Goal: Task Accomplishment & Management: Use online tool/utility

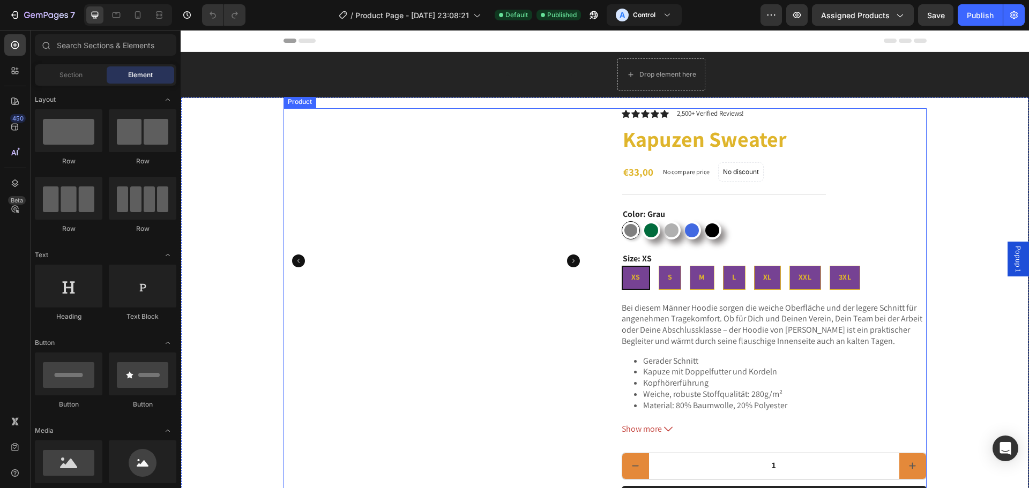
radio input "false"
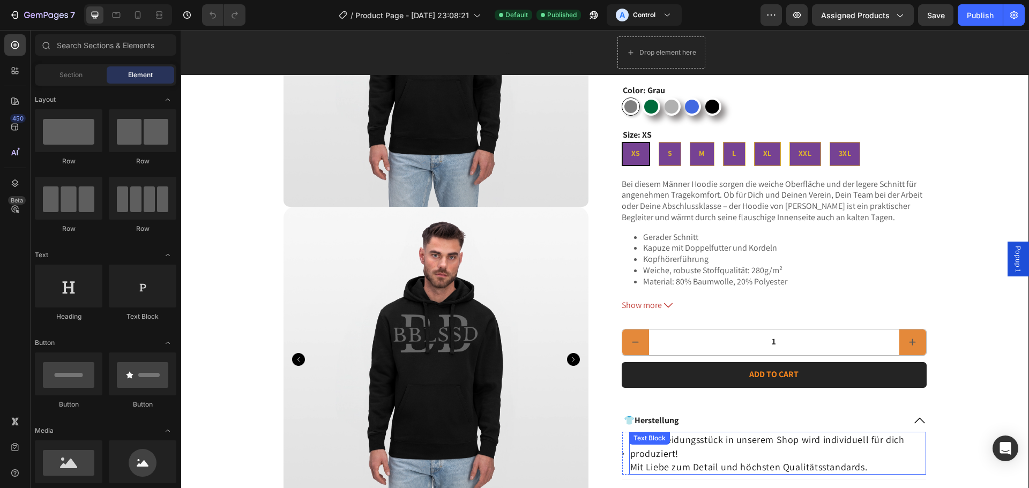
scroll to position [322, 0]
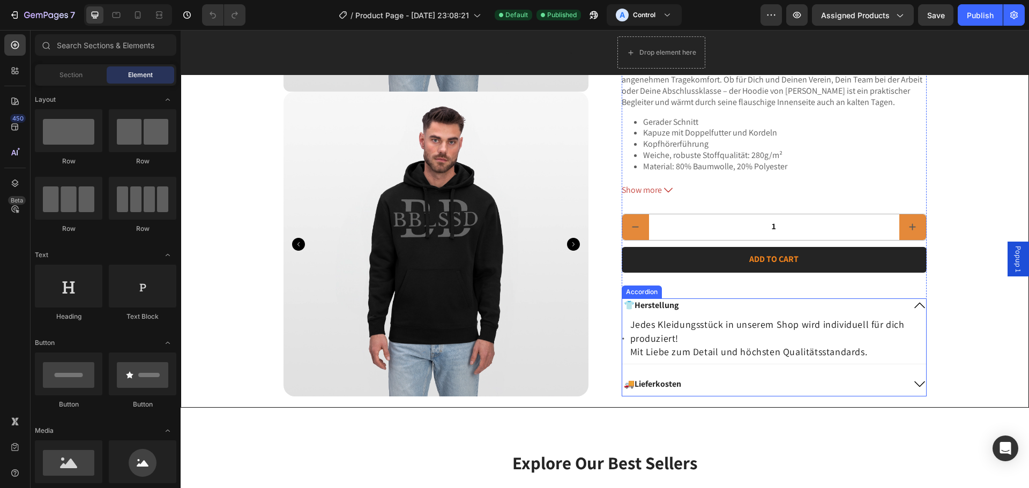
click at [676, 299] on div "👕Herstellung" at bounding box center [651, 306] width 58 height 14
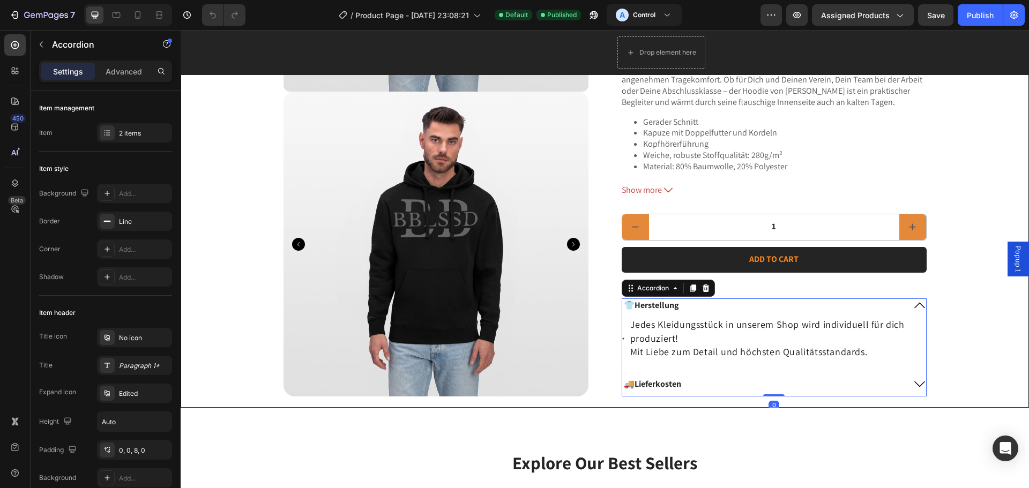
click at [907, 383] on div "🚚Lieferkosten" at bounding box center [774, 386] width 304 height 19
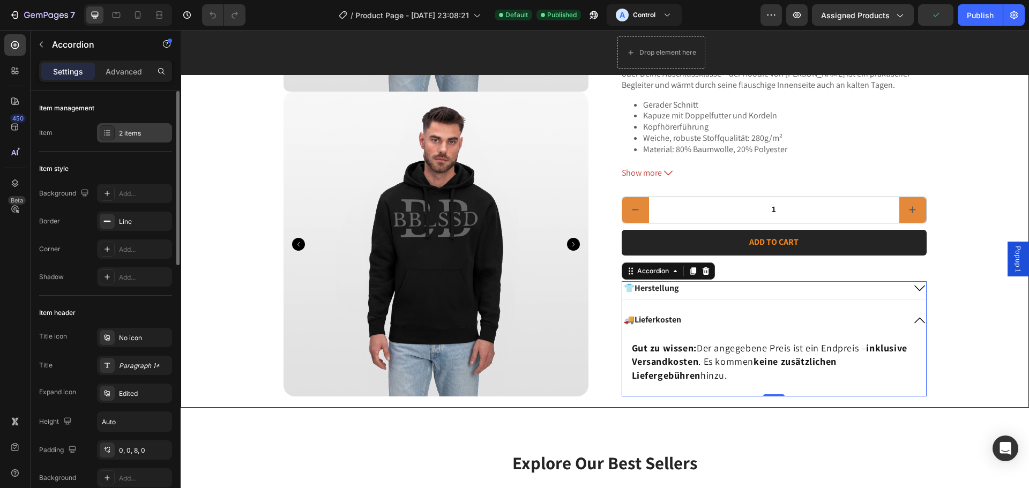
click at [110, 130] on icon at bounding box center [107, 133] width 9 height 9
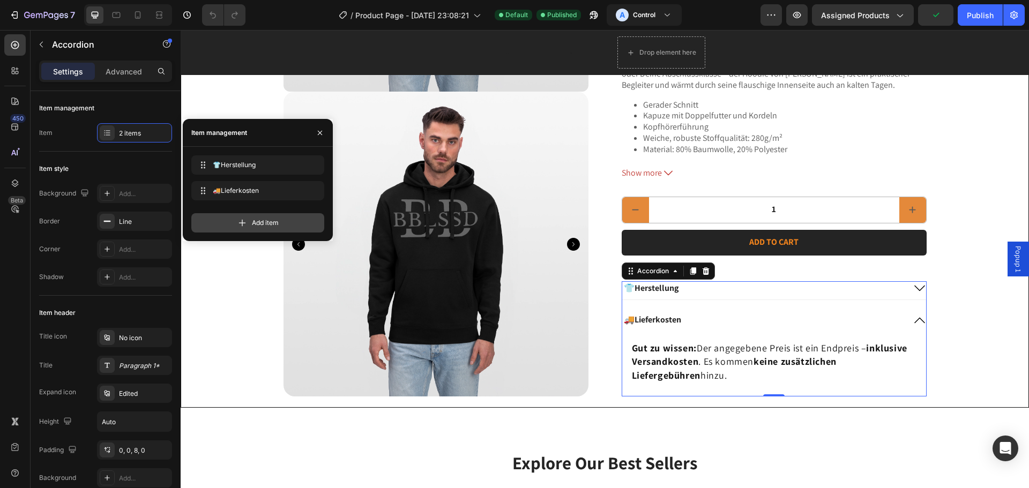
click at [249, 221] on div "Add item" at bounding box center [257, 222] width 133 height 19
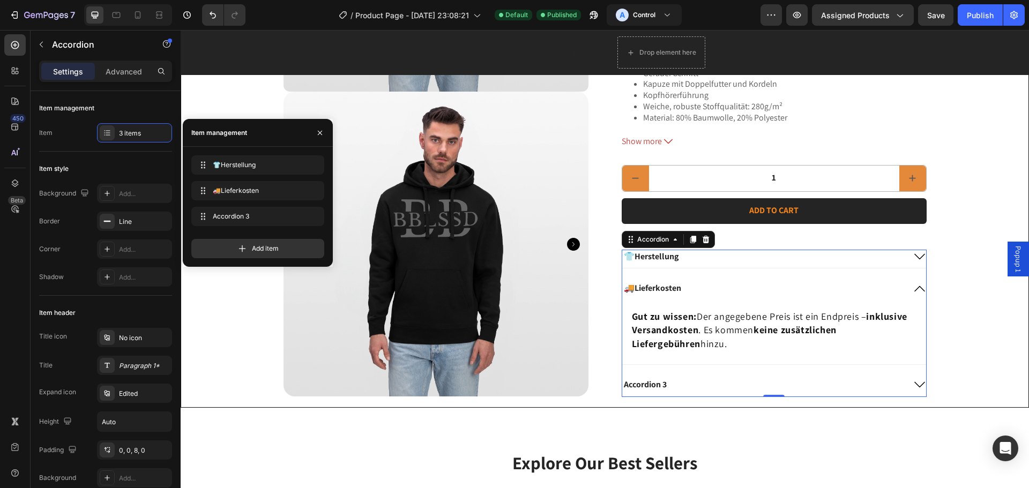
click at [649, 385] on div "Accordion 3" at bounding box center [645, 384] width 46 height 14
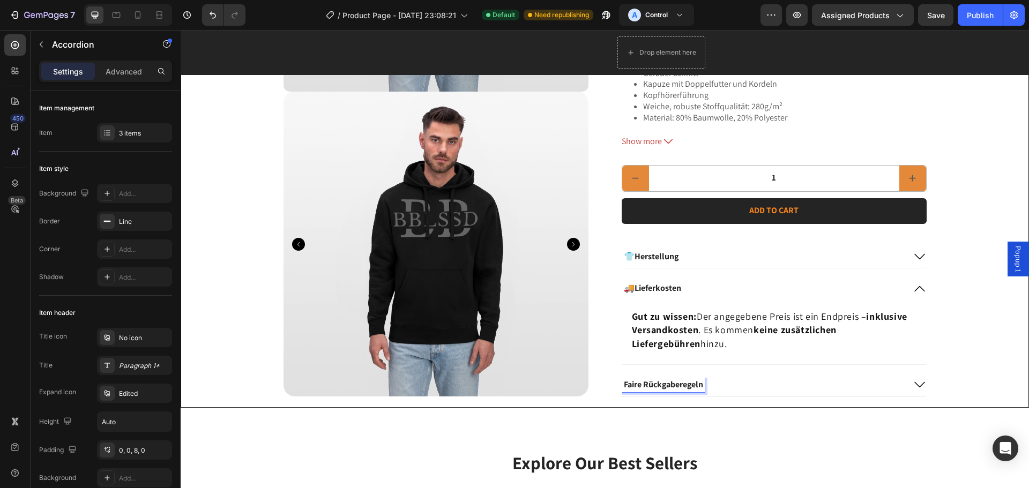
click at [624, 379] on p "Faire Rückgaberegeln" at bounding box center [663, 384] width 79 height 11
click at [701, 383] on div "Faire Rückgaberegeln" at bounding box center [663, 384] width 83 height 14
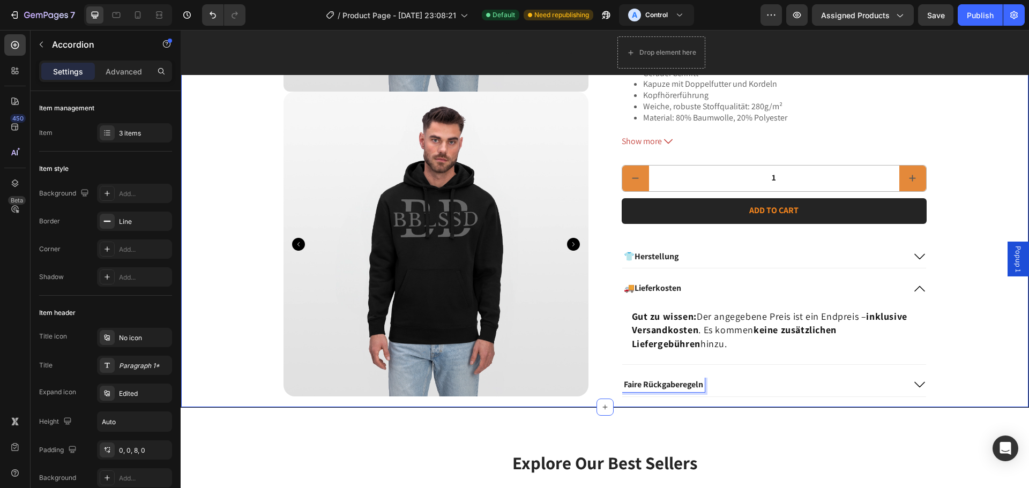
click at [927, 387] on div "Product Images Icon Icon Icon Icon Icon Icon List 2,500+ Verified Reviews! Text…" at bounding box center [605, 92] width 826 height 610
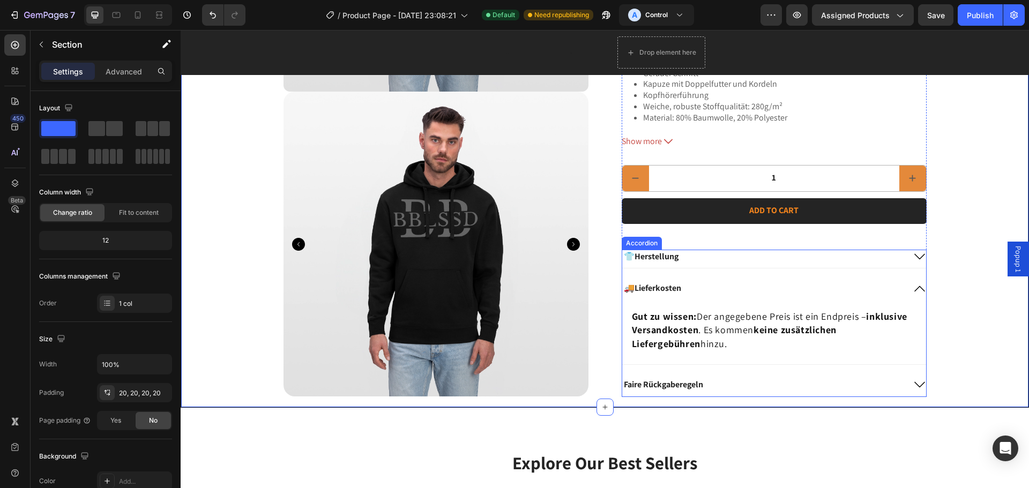
click at [908, 385] on div "Faire Rückgaberegeln" at bounding box center [774, 386] width 304 height 19
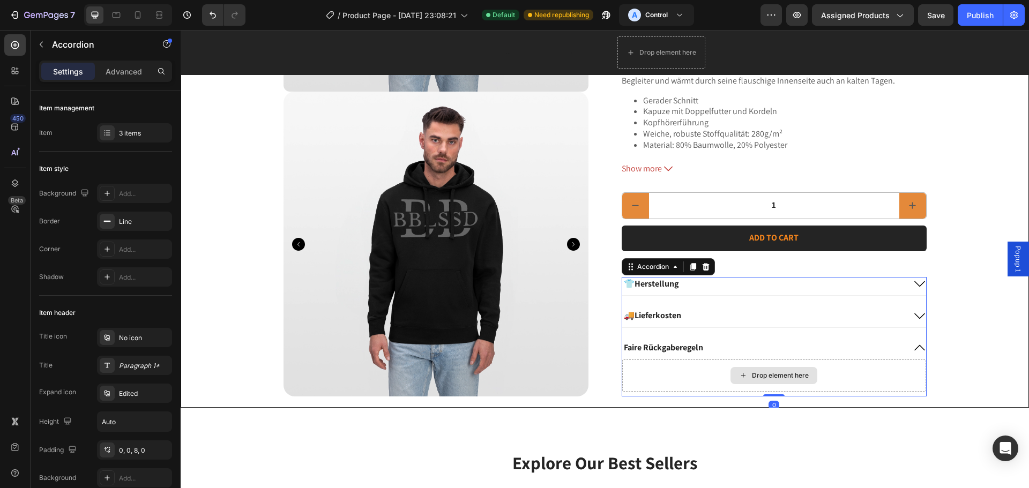
click at [745, 372] on div "Drop element here" at bounding box center [773, 375] width 87 height 17
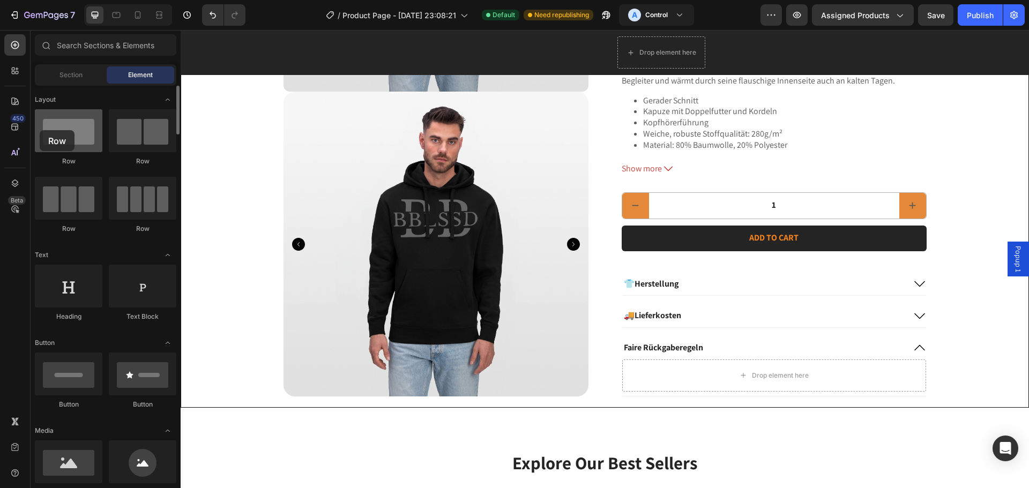
drag, startPoint x: 57, startPoint y: 139, endPoint x: 59, endPoint y: 133, distance: 6.8
click at [45, 130] on div at bounding box center [69, 130] width 68 height 43
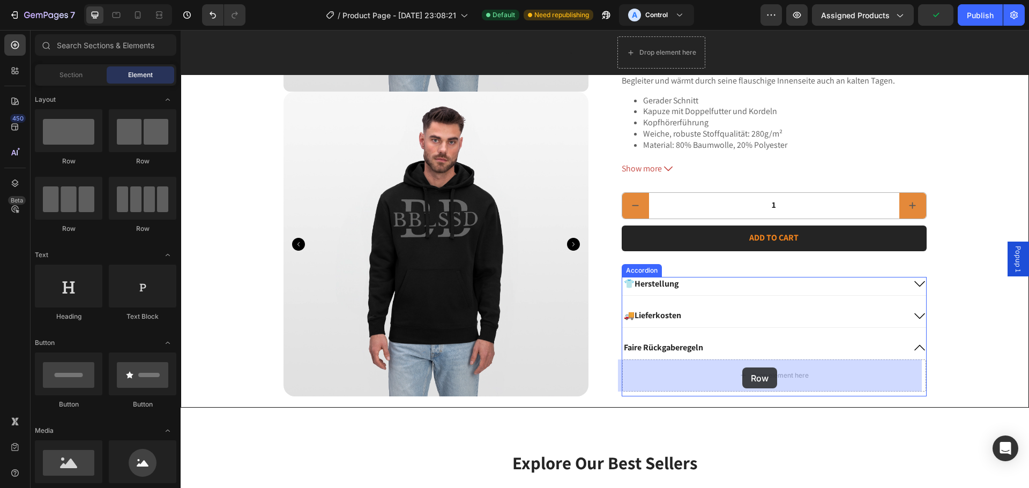
drag, startPoint x: 342, startPoint y: 184, endPoint x: 742, endPoint y: 368, distance: 440.0
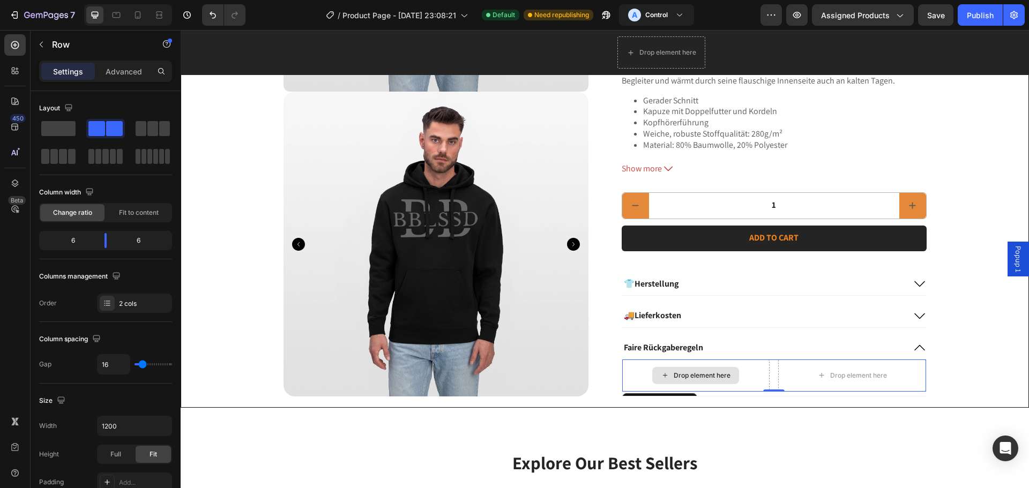
click at [702, 378] on div "Drop element here" at bounding box center [702, 375] width 57 height 9
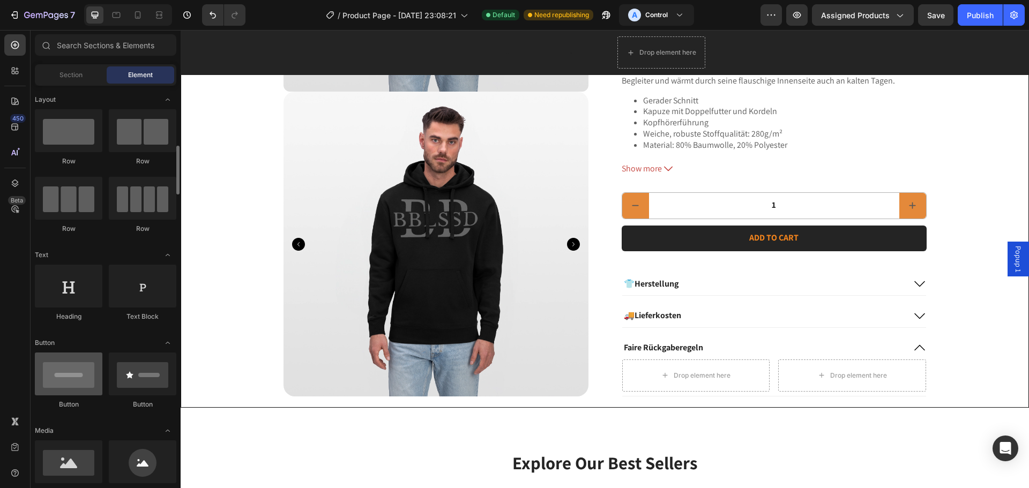
scroll to position [54, 0]
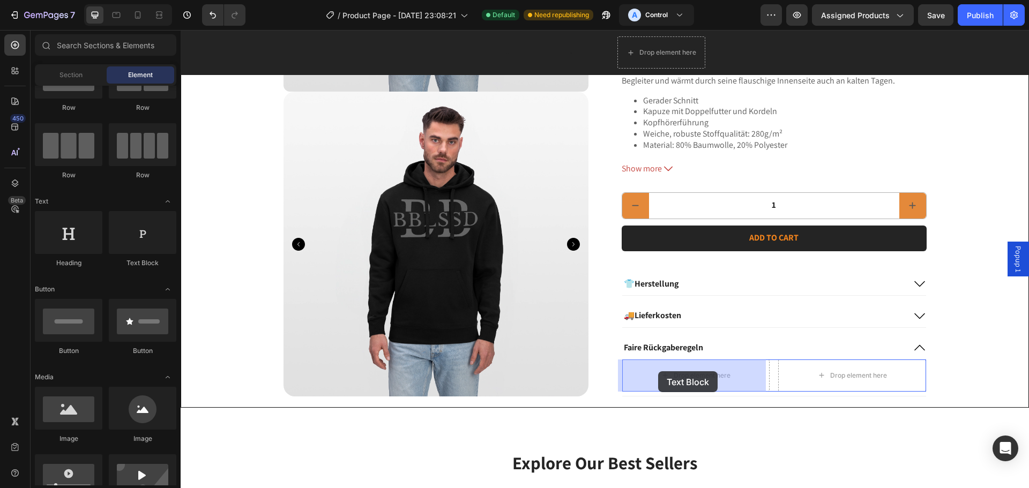
drag, startPoint x: 308, startPoint y: 267, endPoint x: 658, endPoint y: 371, distance: 365.6
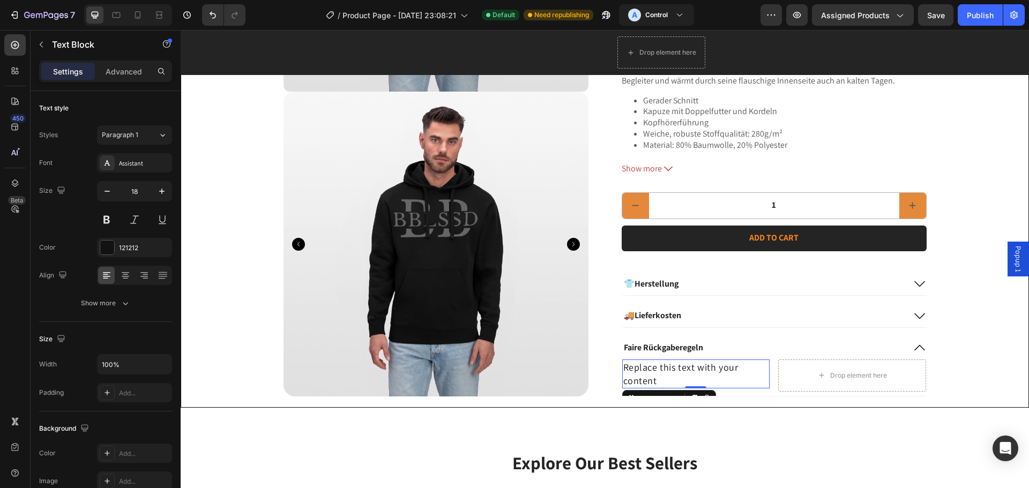
click at [666, 378] on div "Replace this text with your content" at bounding box center [696, 374] width 148 height 29
click at [666, 378] on p "Replace this text with your content" at bounding box center [696, 374] width 146 height 27
click at [721, 366] on div "Rich Text Editor. Editing area: main" at bounding box center [696, 368] width 148 height 16
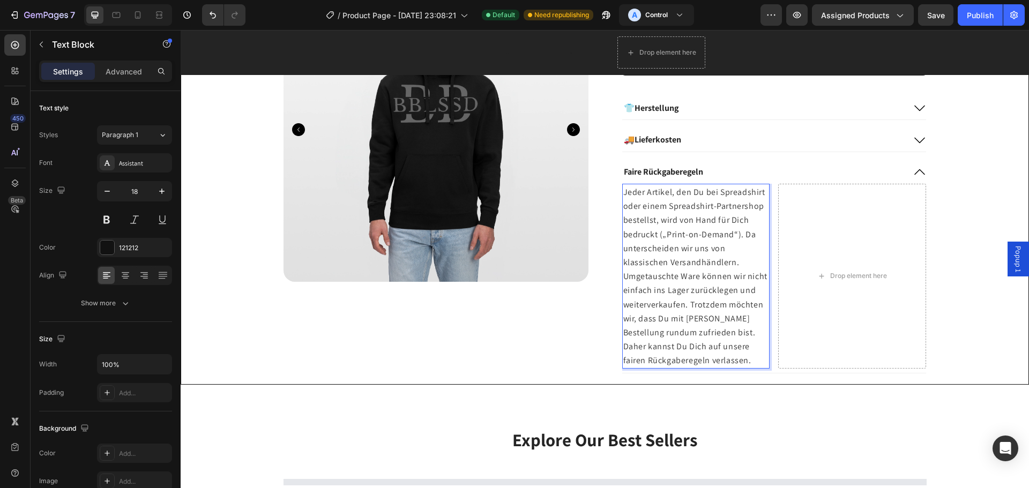
scroll to position [432, 0]
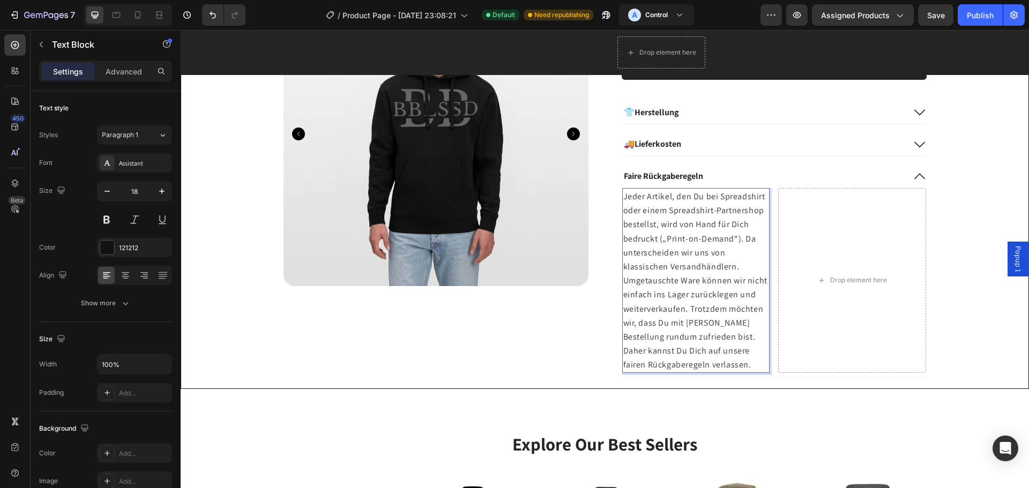
click at [720, 199] on span "Jeder Artikel, den Du bei Spreadshirt oder einem Spreadshirt-Partnershop bestel…" at bounding box center [695, 281] width 144 height 180
click at [721, 198] on span "Jeder Artikel, den Du bei Spreadshirt oder einem Spreadshirt-Partnershop bestel…" at bounding box center [695, 281] width 144 height 180
drag, startPoint x: 715, startPoint y: 198, endPoint x: 781, endPoint y: 203, distance: 66.1
click at [781, 203] on div "Jeder Artikel, den Du bei Spreadshirt oder einem Spreadshirt-Partnershop bestel…" at bounding box center [774, 280] width 304 height 185
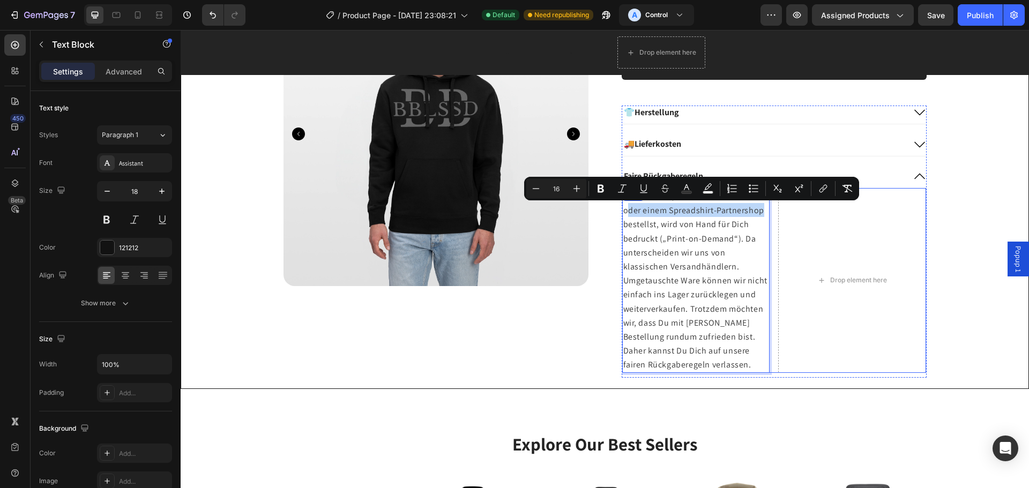
drag, startPoint x: 623, startPoint y: 211, endPoint x: 771, endPoint y: 211, distance: 147.9
click at [771, 211] on div "Jeder Artikel, den Du bei BBLSSD oder einem Spreadshirt-Partnershop bestellst, …" at bounding box center [774, 280] width 304 height 185
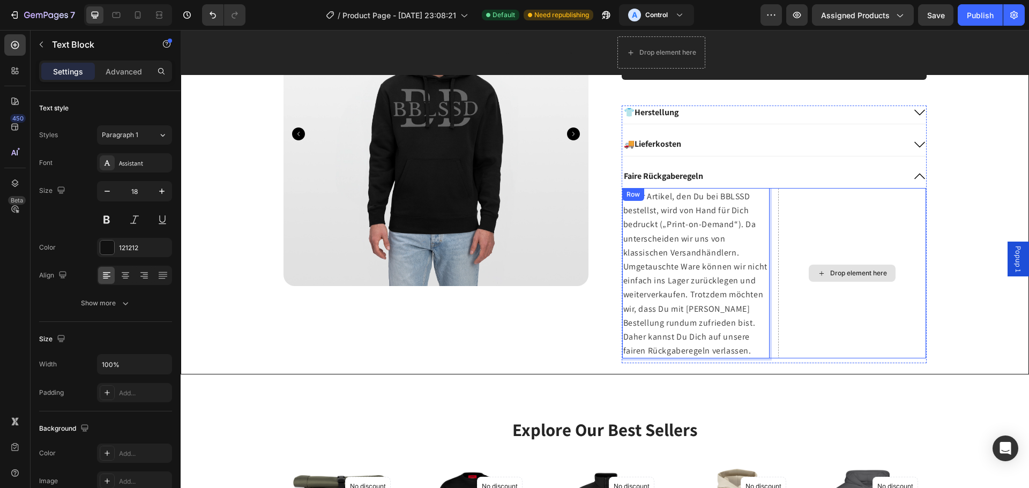
click at [816, 252] on div "Drop element here" at bounding box center [852, 273] width 148 height 170
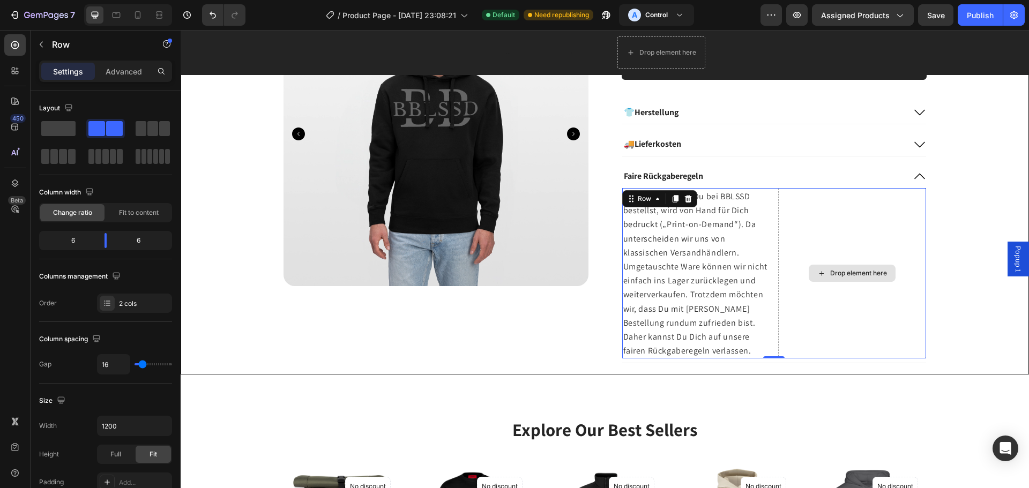
click at [823, 273] on div "Drop element here" at bounding box center [852, 273] width 87 height 17
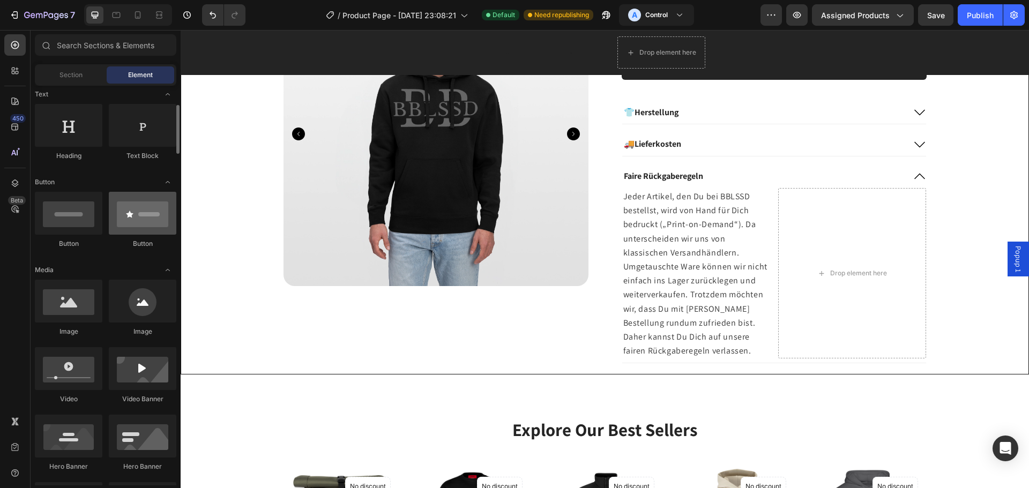
scroll to position [54, 0]
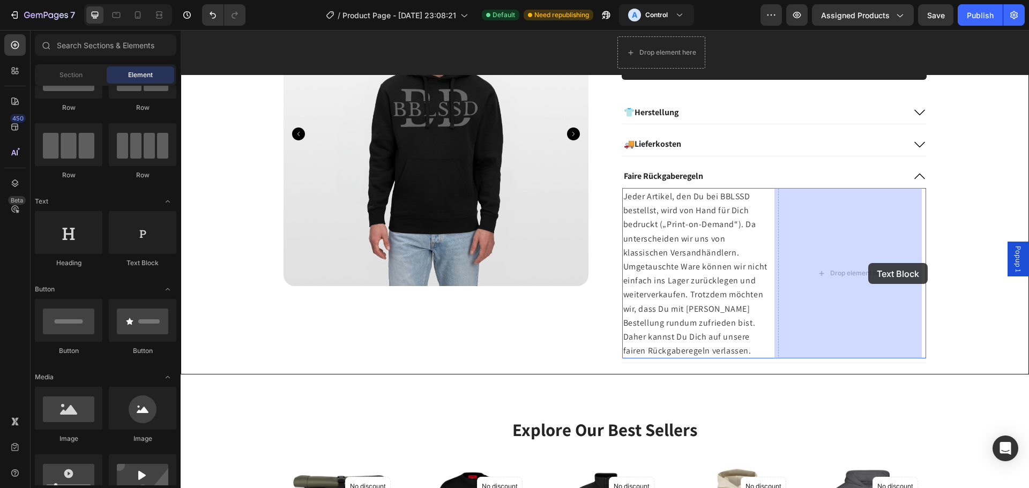
drag, startPoint x: 323, startPoint y: 271, endPoint x: 845, endPoint y: 263, distance: 521.5
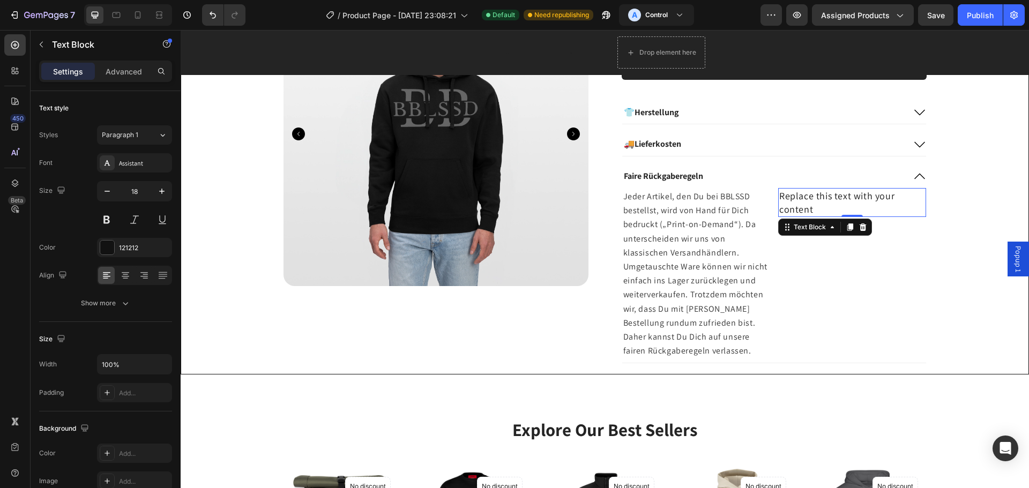
click at [833, 198] on div "Replace this text with your content" at bounding box center [852, 202] width 148 height 29
click at [833, 198] on p "Replace this text with your content" at bounding box center [852, 202] width 146 height 27
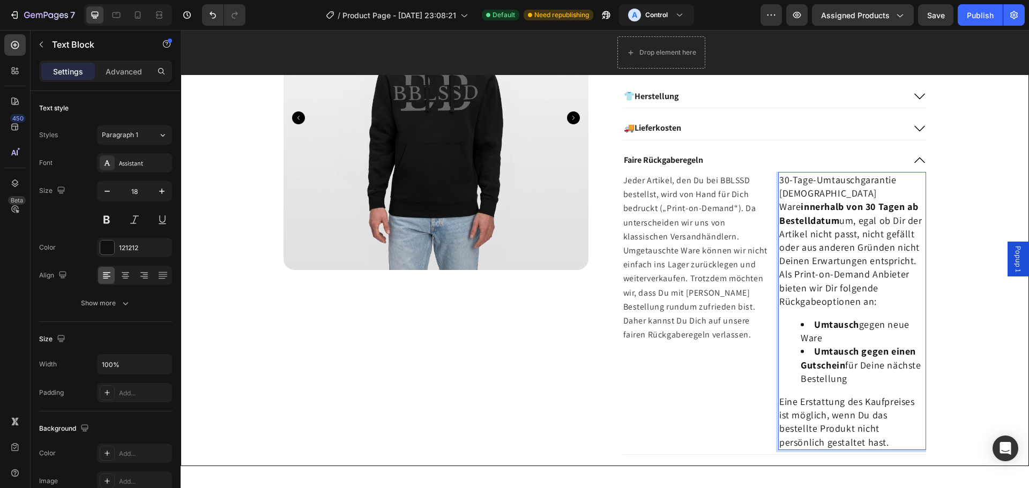
scroll to position [432, 0]
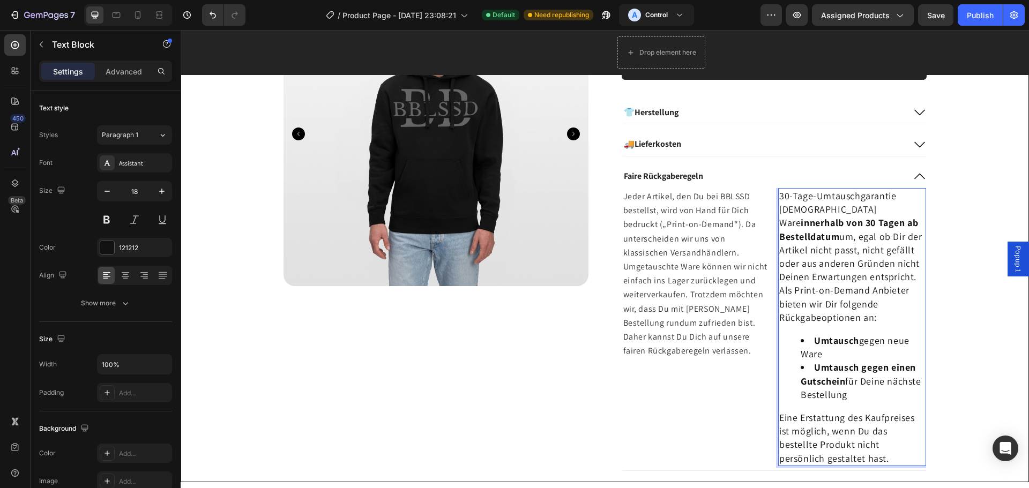
click at [862, 226] on strong "innerhalb von 30 Tagen ab Bestelldatum" at bounding box center [848, 230] width 139 height 26
click at [890, 196] on p "30-Tage-Umtauschgarantie" at bounding box center [852, 195] width 146 height 13
click at [799, 223] on strong "innerhalb von 30 Tagen ab Bestelldatum" at bounding box center [848, 230] width 139 height 26
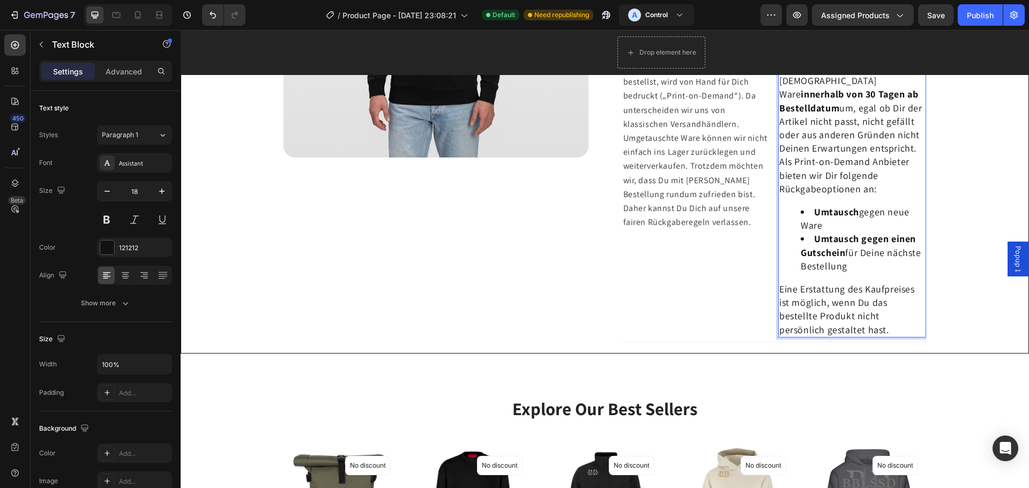
scroll to position [593, 0]
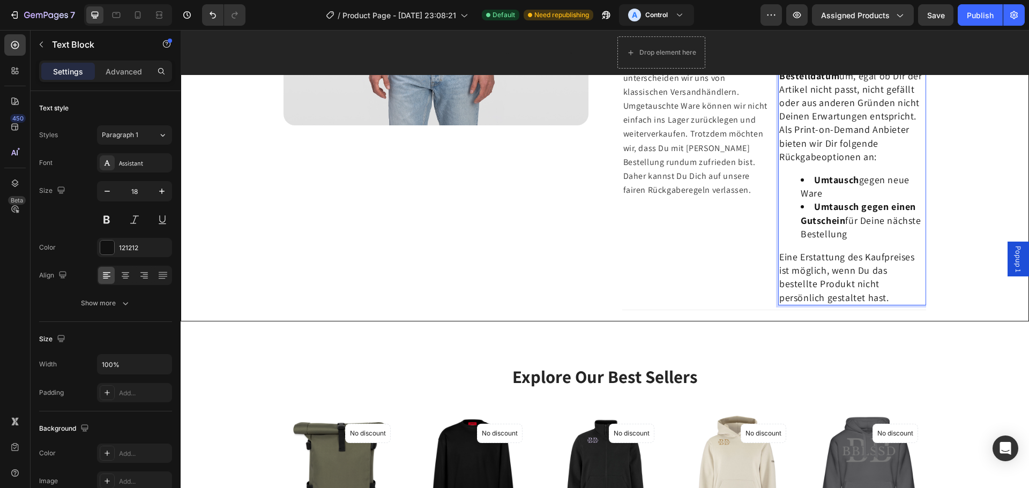
click at [787, 270] on p "Eine Erstattung des Kaufpreises ist möglich, wenn Du das bestellte Produkt nich…" at bounding box center [852, 277] width 146 height 54
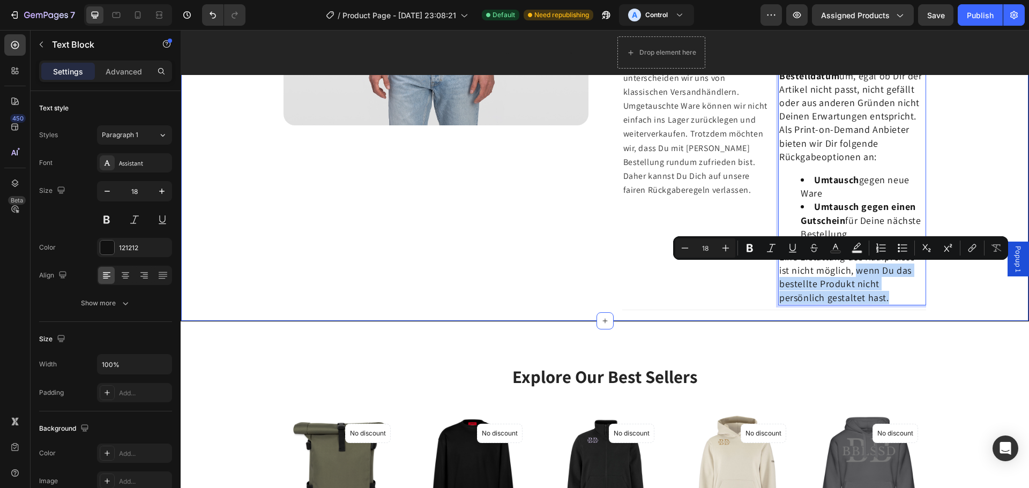
drag, startPoint x: 852, startPoint y: 271, endPoint x: 905, endPoint y: 310, distance: 66.4
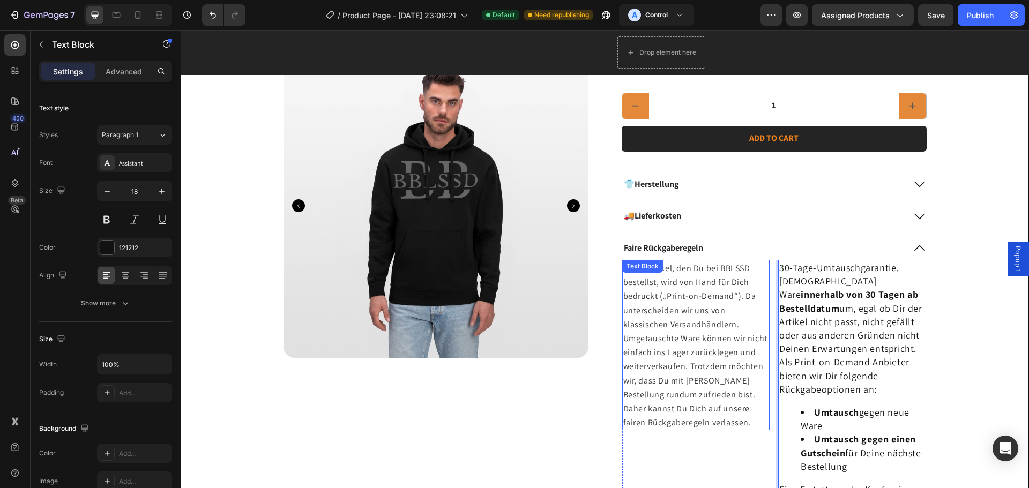
scroll to position [432, 0]
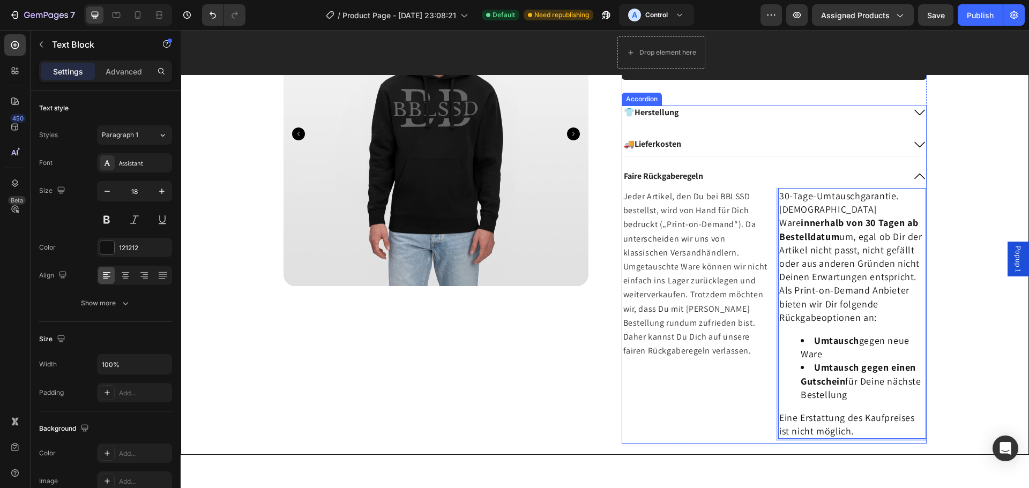
click at [750, 171] on div "Faire Rückgaberegeln" at bounding box center [763, 176] width 282 height 14
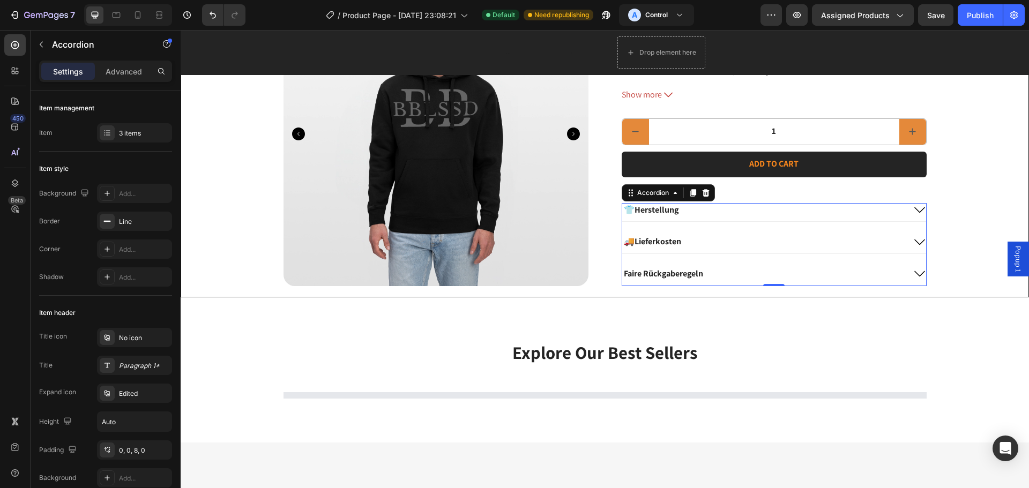
click at [750, 171] on button "Add to cart" at bounding box center [774, 165] width 305 height 26
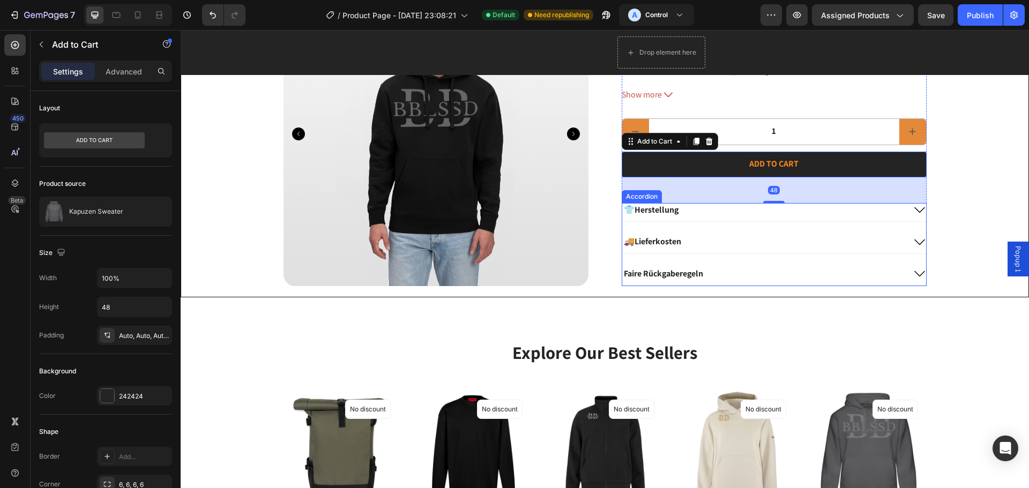
click at [708, 281] on div "Faire Rückgaberegeln" at bounding box center [763, 274] width 282 height 14
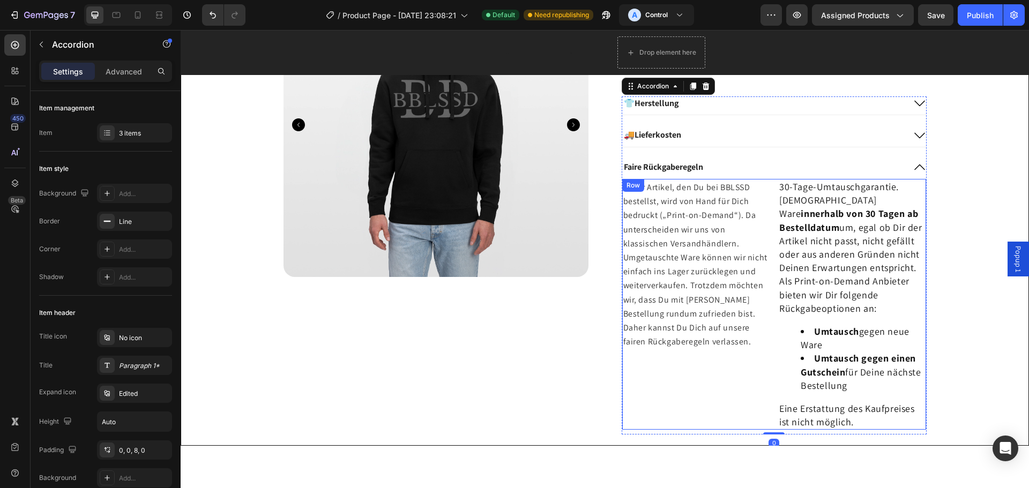
scroll to position [539, 0]
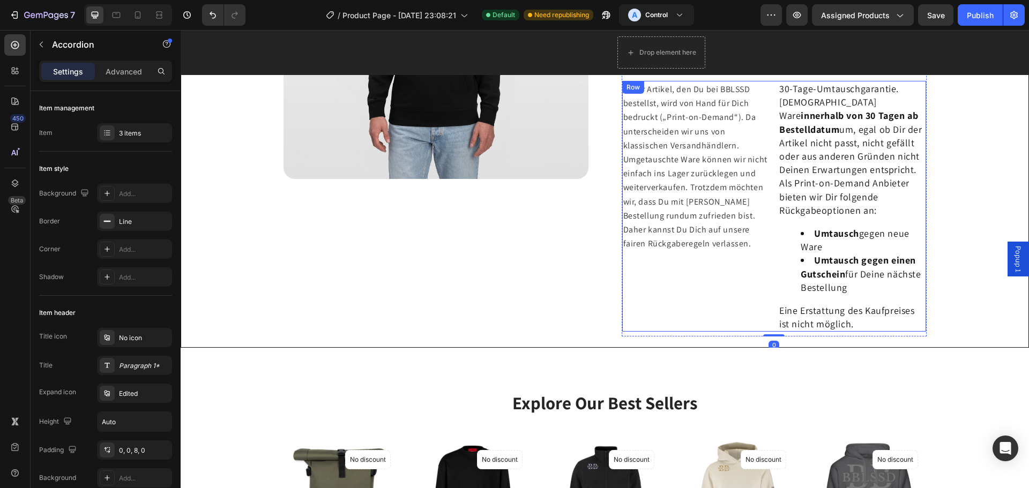
click at [644, 272] on div "Jeder Artikel, den Du bei BBLSSD bestellst, wird von Hand für Dich bedruckt („P…" at bounding box center [696, 206] width 148 height 251
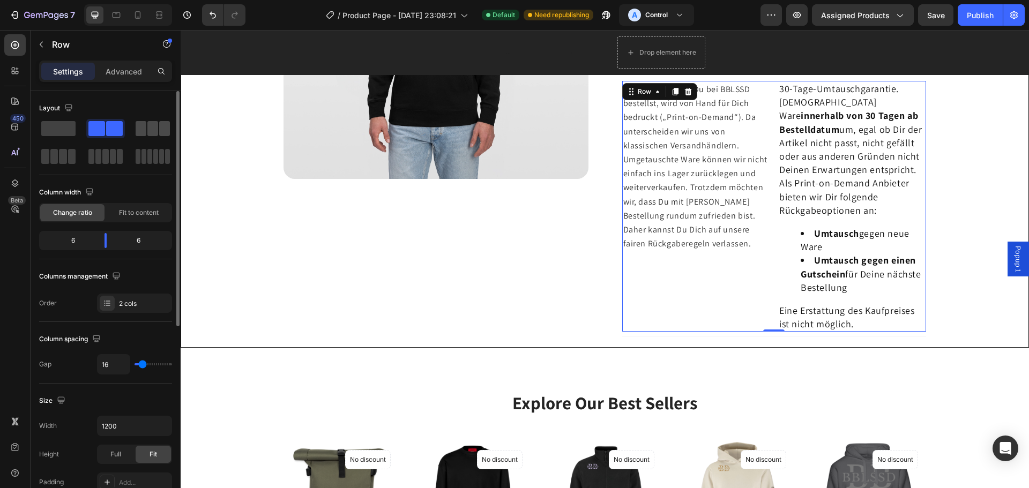
drag, startPoint x: 141, startPoint y: 125, endPoint x: 626, endPoint y: 105, distance: 485.4
click at [141, 125] on span at bounding box center [141, 128] width 11 height 15
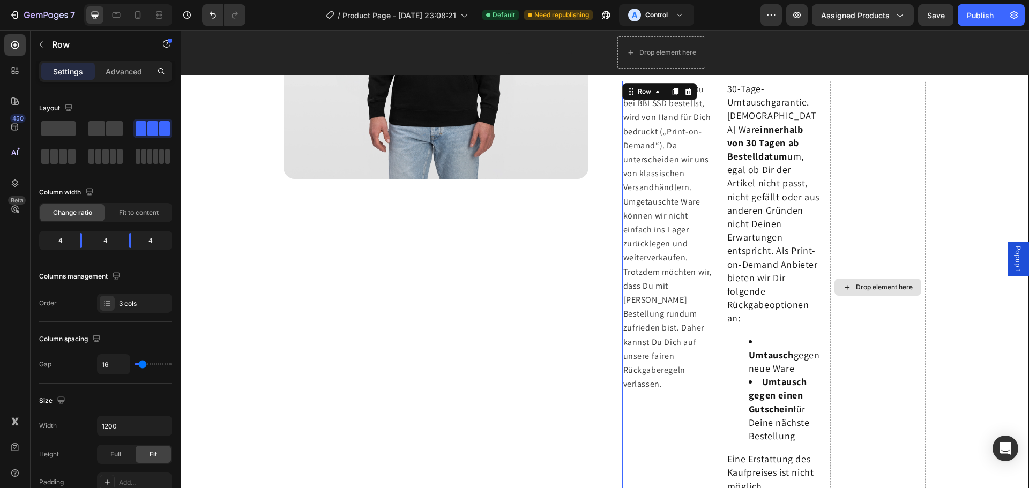
click at [890, 196] on div "Drop element here" at bounding box center [877, 287] width 95 height 413
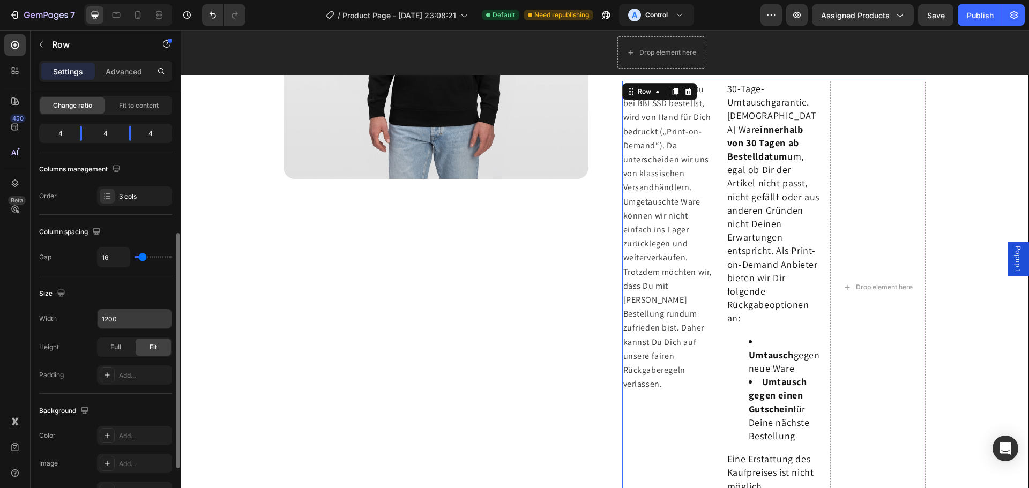
scroll to position [161, 0]
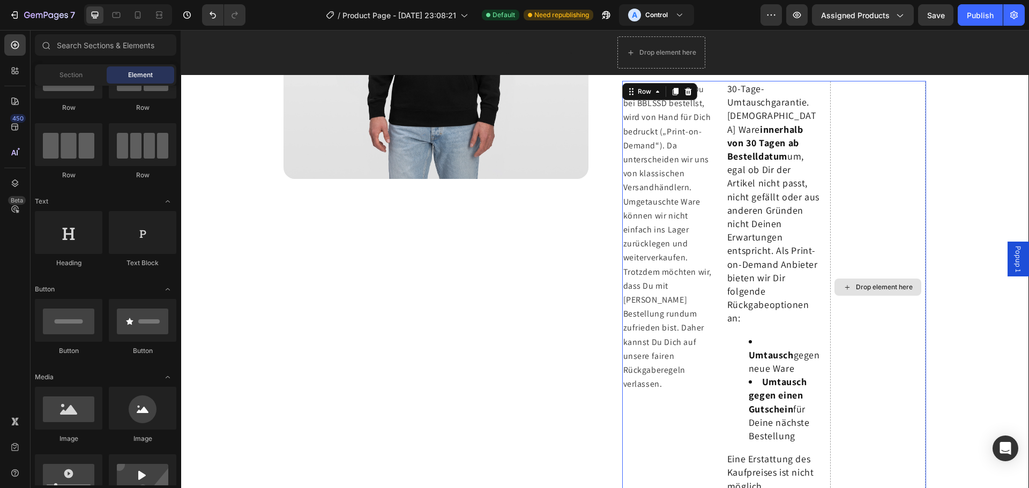
click at [882, 287] on div "Drop element here" at bounding box center [884, 287] width 57 height 9
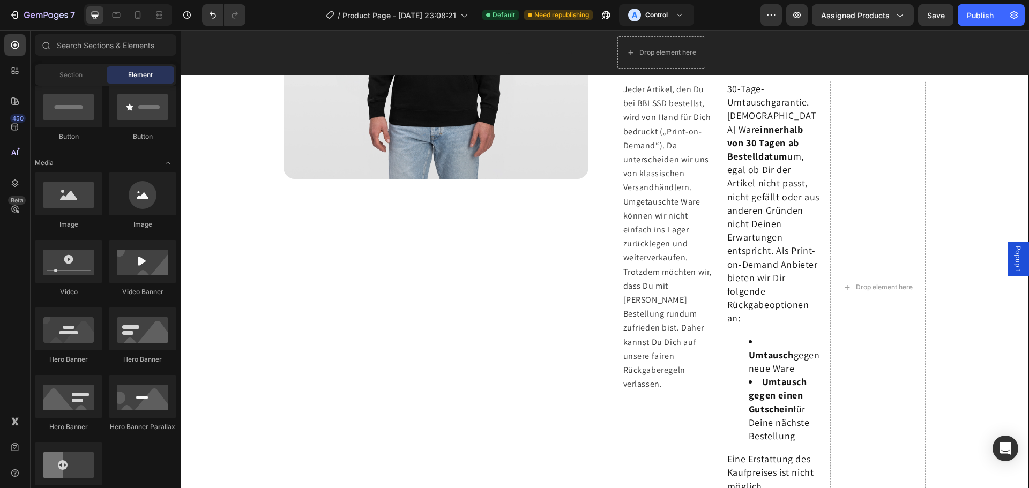
scroll to position [107, 0]
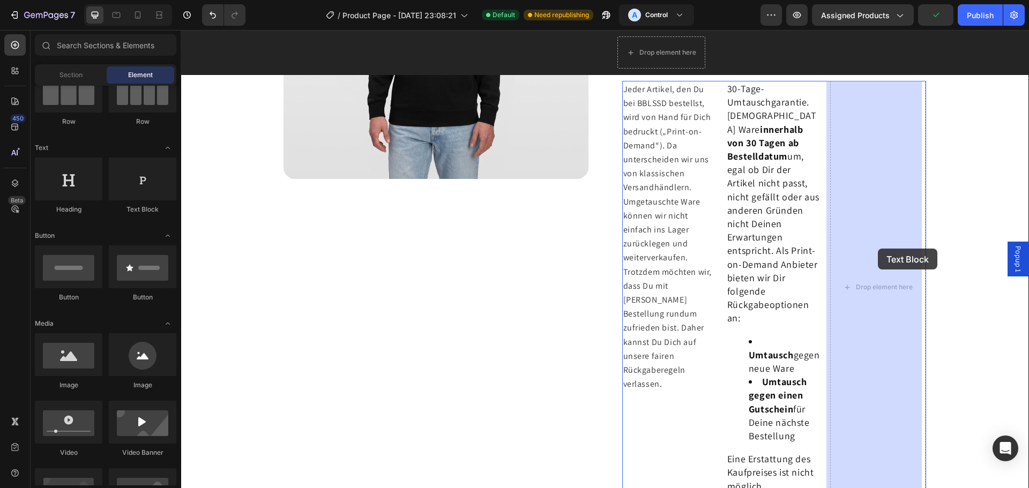
drag, startPoint x: 337, startPoint y: 212, endPoint x: 878, endPoint y: 249, distance: 542.0
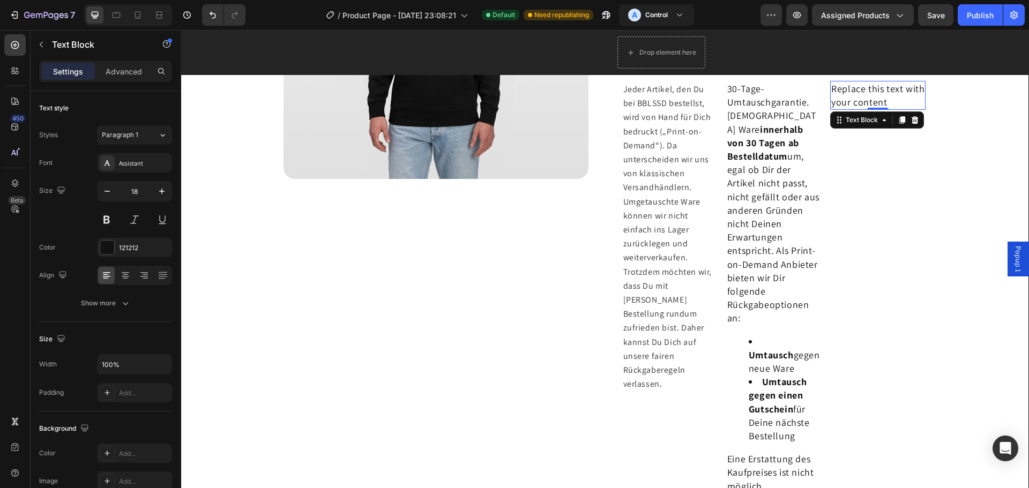
click at [856, 93] on div "Replace this text with your content" at bounding box center [877, 95] width 95 height 29
click at [856, 93] on p "Replace this text with your content" at bounding box center [877, 95] width 93 height 27
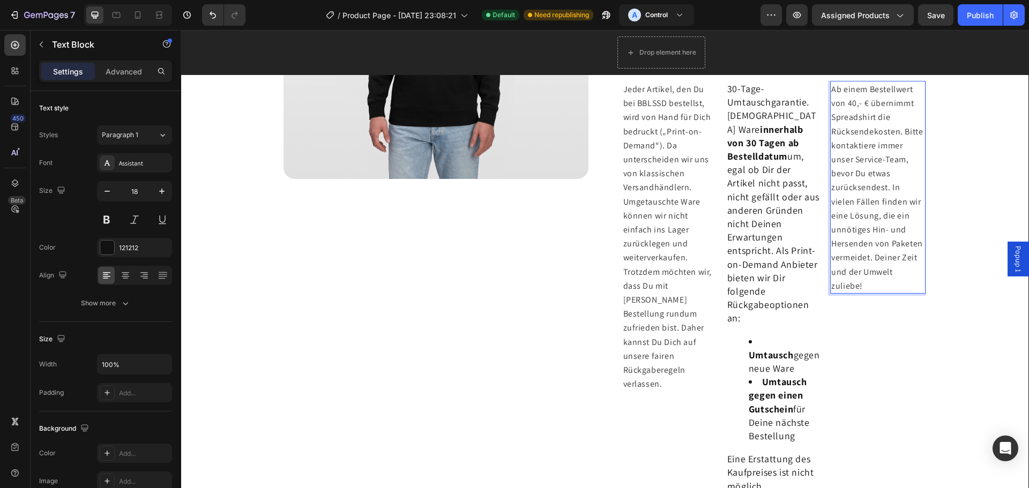
click at [884, 137] on span "Ab einem Bestellwert von 40,- € übernimmt Spreadshirt die Rücksendekosten. Bitt…" at bounding box center [877, 188] width 92 height 208
click at [854, 118] on span "Ab einem Bestellwert von 40,- € übernimmt Spreadshirt die Rücksendekosten. Bitt…" at bounding box center [877, 188] width 92 height 208
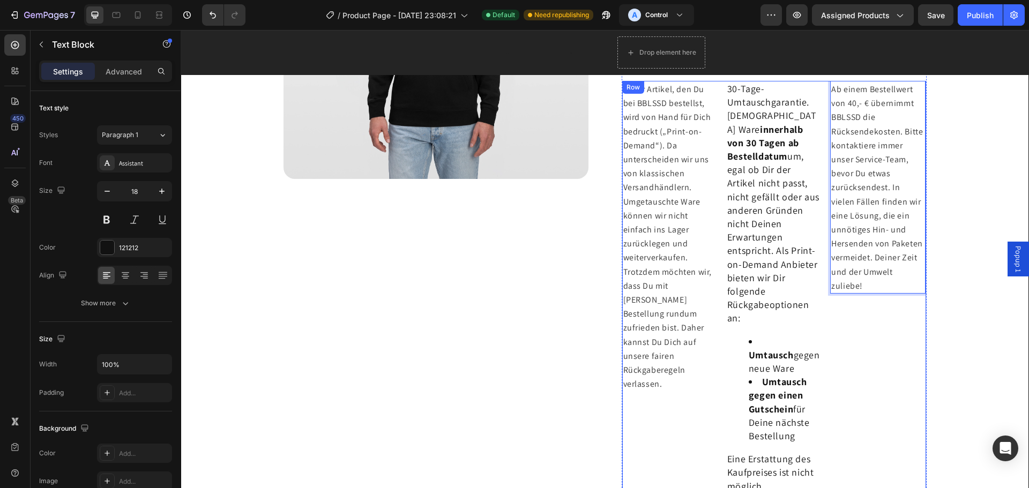
click at [861, 343] on div "Ab einem Bestellwert von 40,- € übernimmt BBLSSD die Rücksendekosten. Bitte kon…" at bounding box center [877, 287] width 95 height 413
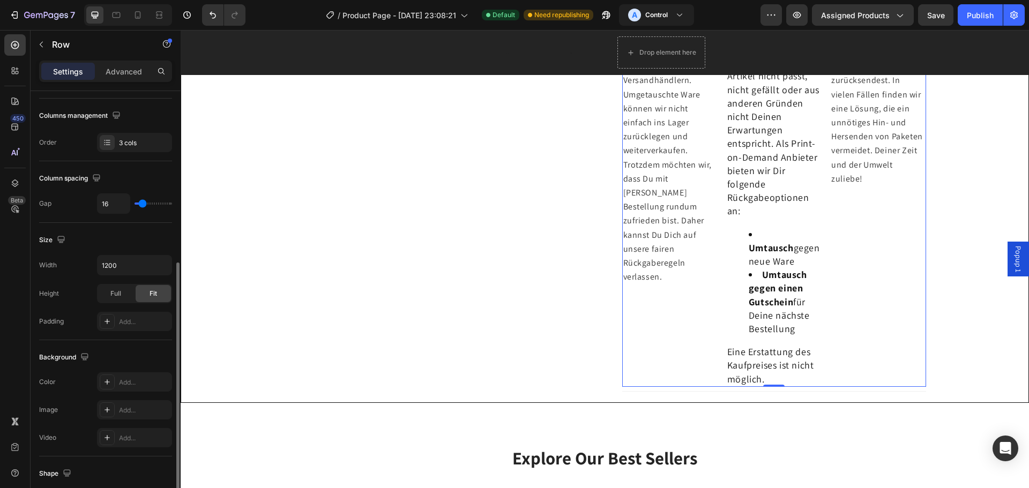
scroll to position [214, 0]
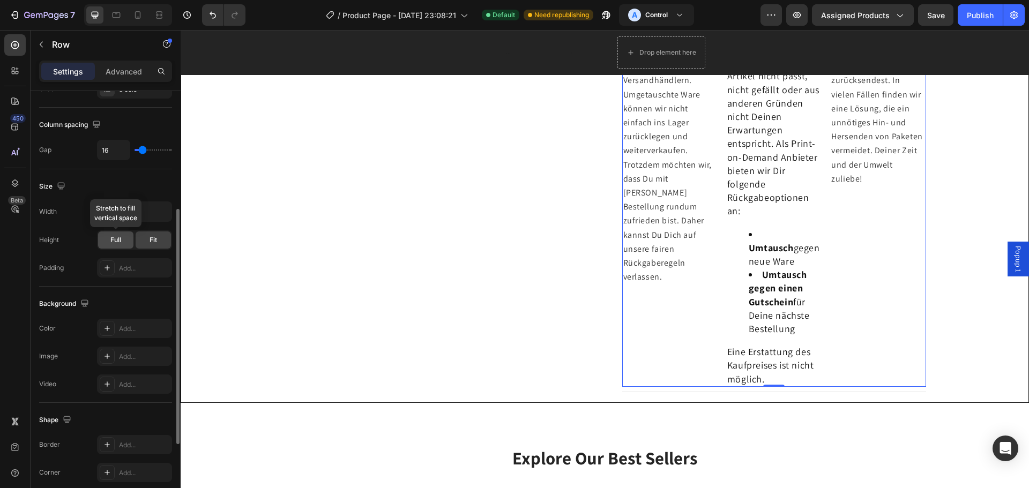
click at [124, 237] on div "Full" at bounding box center [115, 240] width 35 height 17
click at [153, 240] on span "Fit" at bounding box center [154, 240] width 8 height 10
click at [136, 270] on div "Add..." at bounding box center [144, 269] width 50 height 10
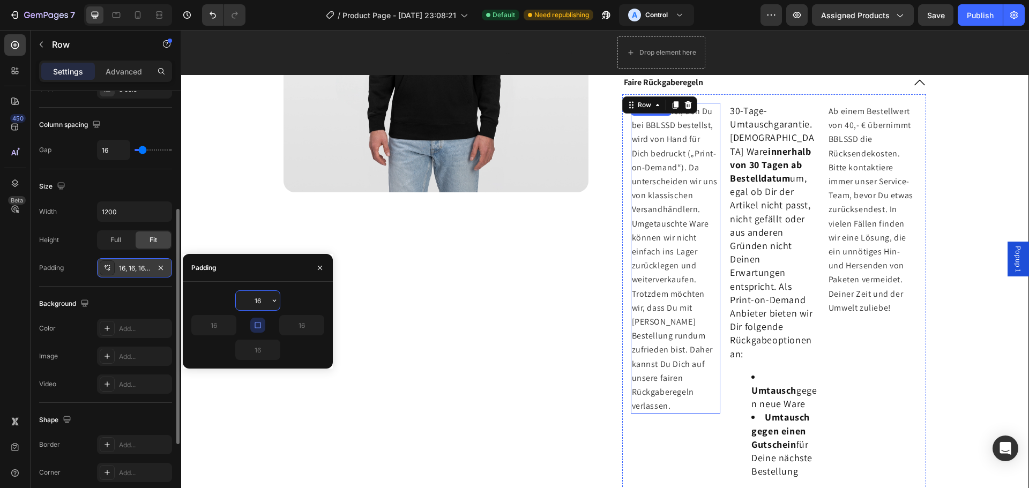
scroll to position [486, 0]
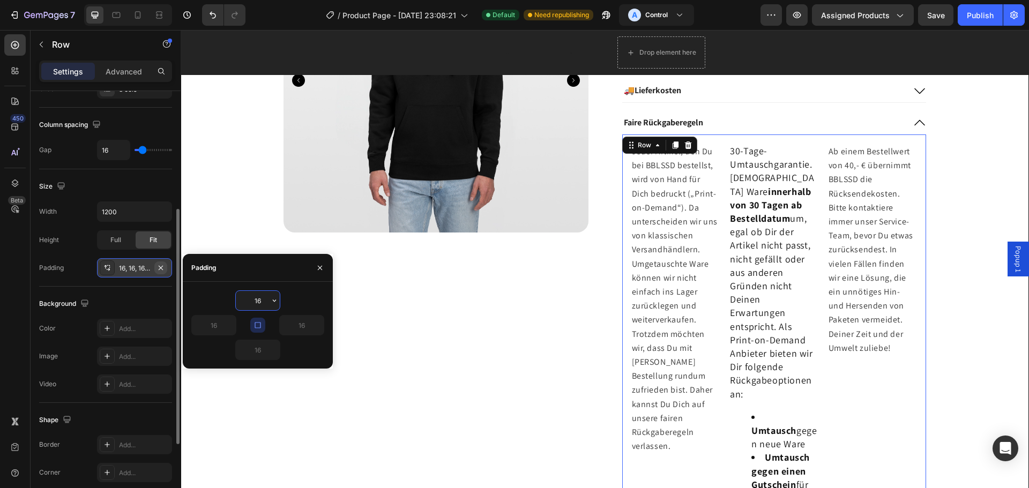
click at [162, 269] on icon "button" at bounding box center [161, 267] width 4 height 4
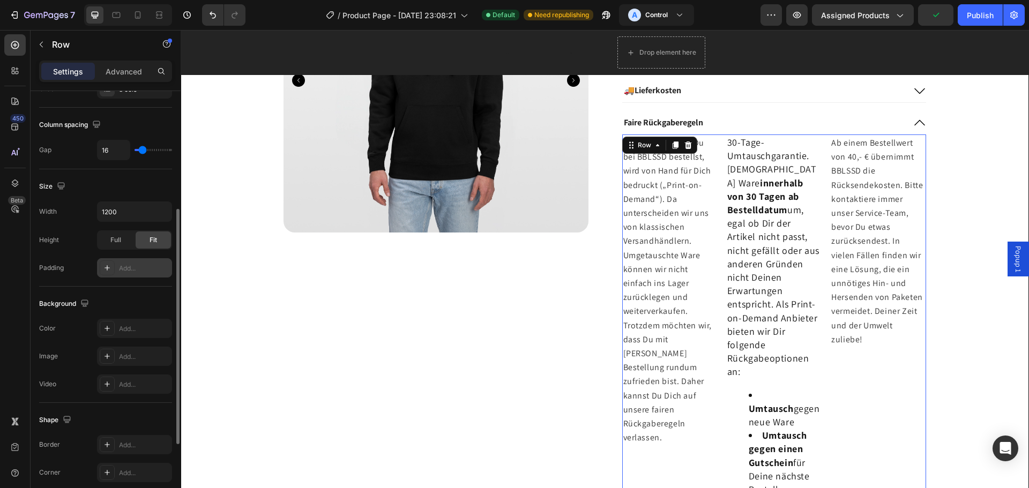
scroll to position [161, 0]
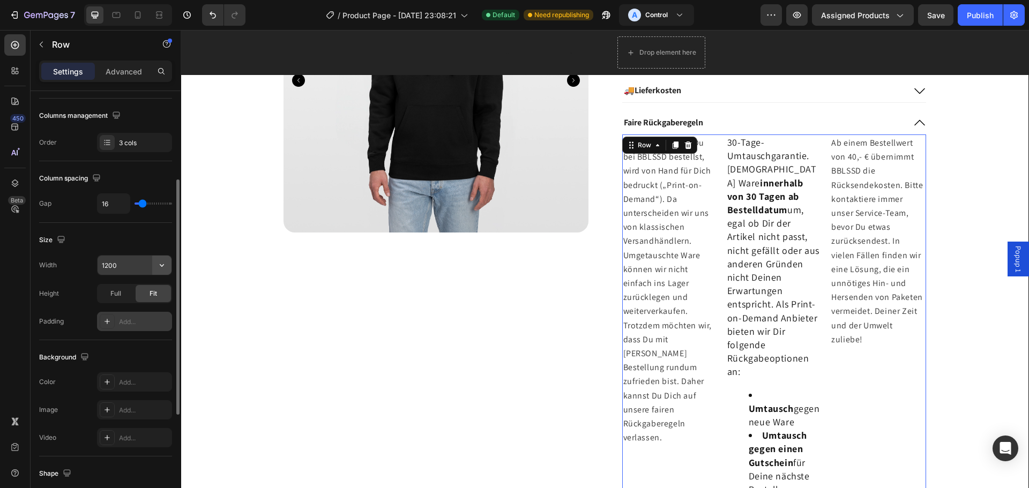
click at [162, 262] on icon "button" at bounding box center [161, 265] width 11 height 11
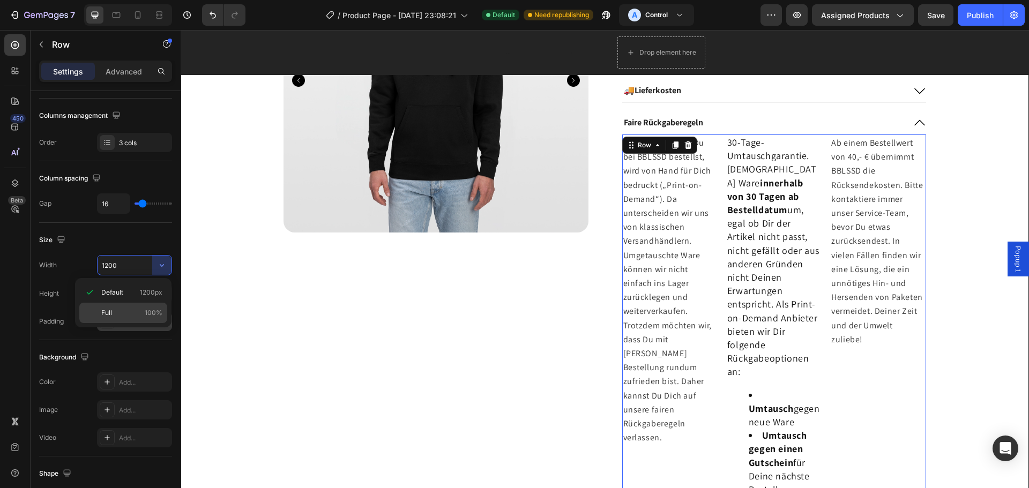
click at [121, 314] on p "Full 100%" at bounding box center [131, 313] width 61 height 10
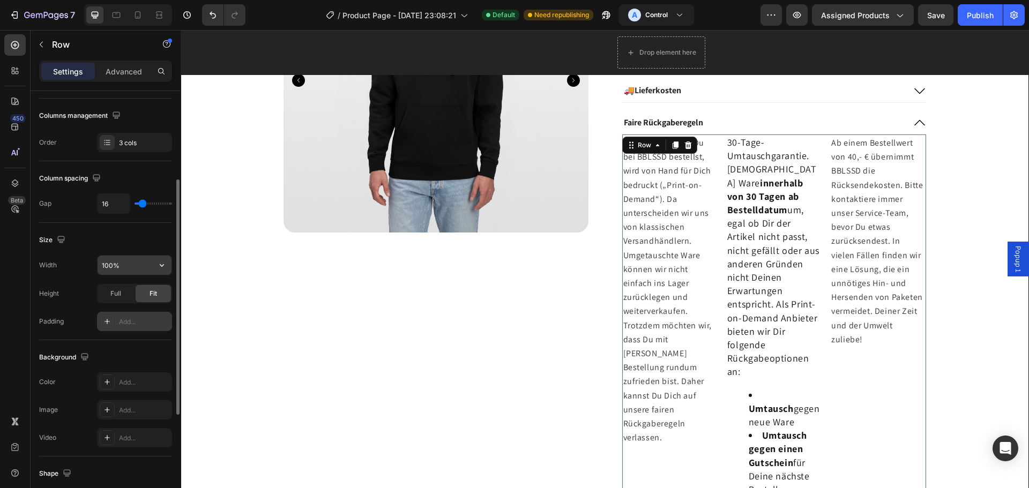
click at [158, 264] on icon "button" at bounding box center [161, 265] width 11 height 11
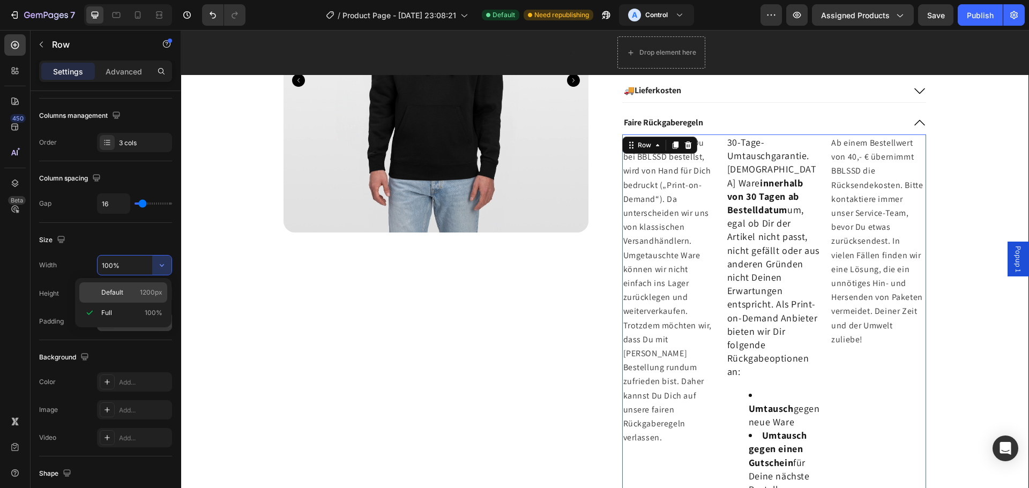
click at [117, 301] on div "Default 1200px" at bounding box center [123, 292] width 88 height 20
type input "1200"
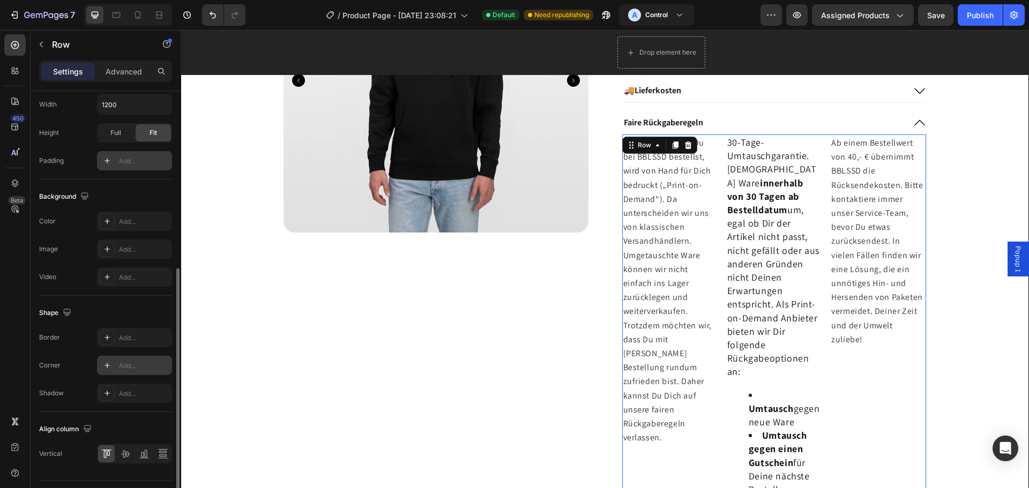
scroll to position [348, 0]
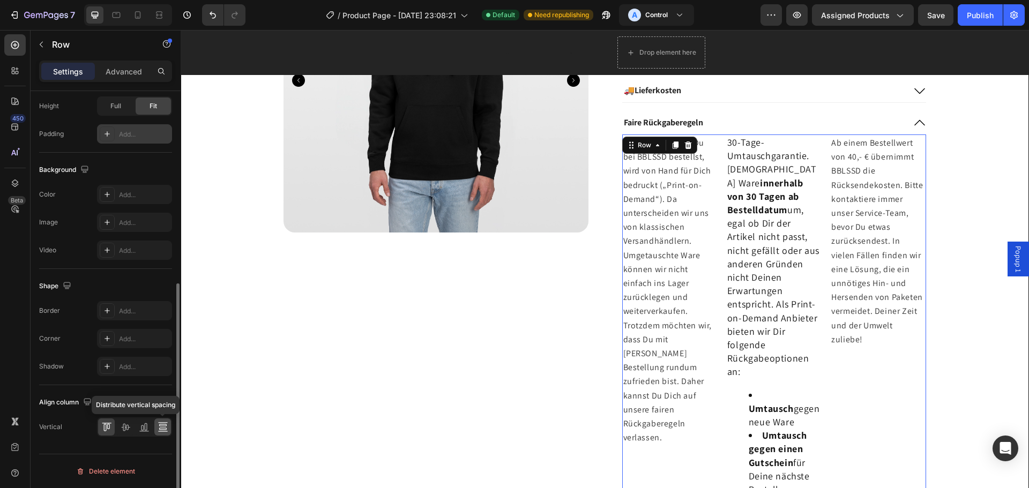
click at [162, 421] on div at bounding box center [162, 427] width 17 height 17
click at [143, 422] on icon at bounding box center [144, 427] width 11 height 11
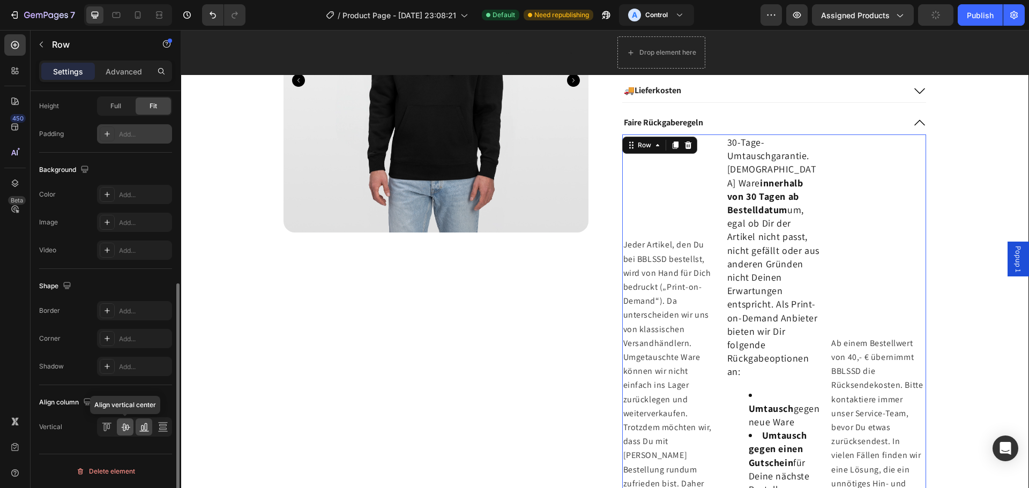
click at [130, 429] on icon at bounding box center [125, 427] width 11 height 11
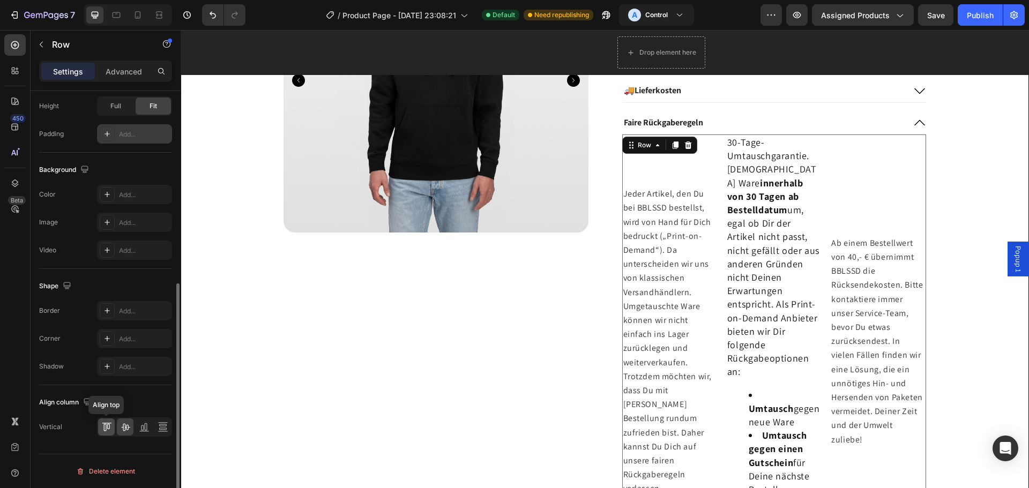
click at [107, 426] on icon at bounding box center [108, 426] width 3 height 5
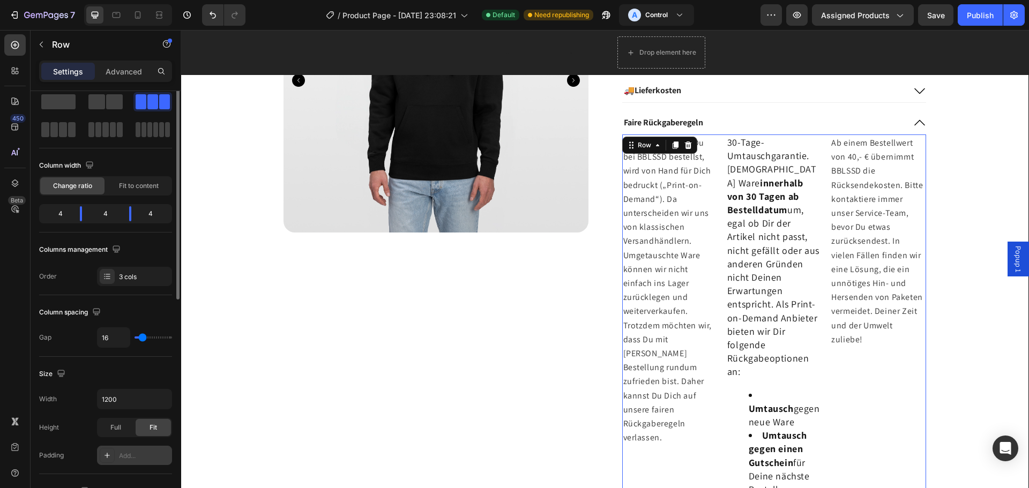
scroll to position [0, 0]
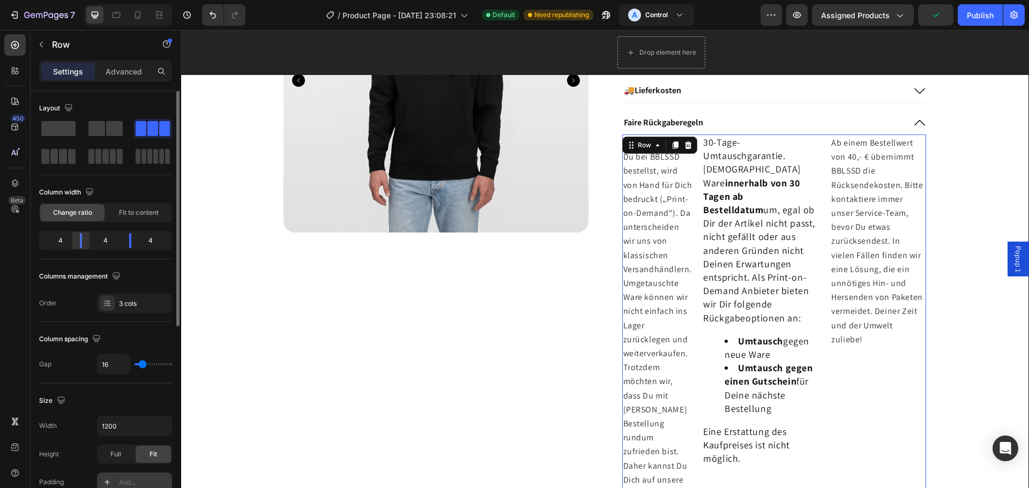
click at [78, 0] on body "7 Version history / Product Page - Aug 14, 23:08:21 Default Need republishing A…" at bounding box center [514, 0] width 1029 height 0
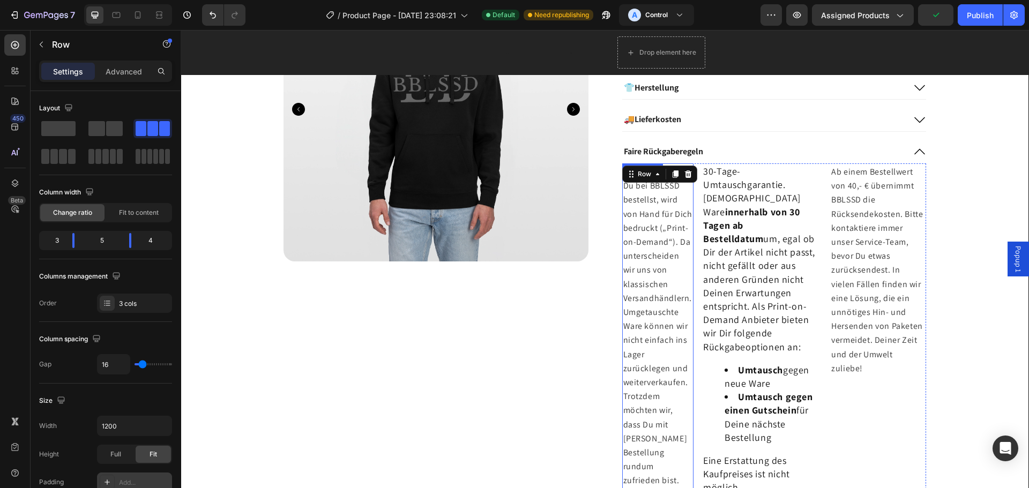
scroll to position [432, 0]
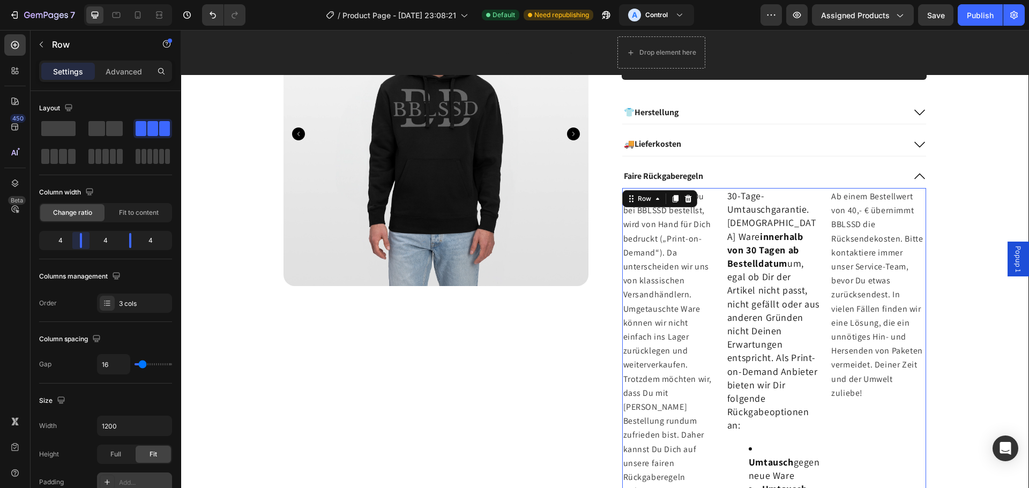
click at [80, 0] on body "7 Version history / Product Page - Aug 14, 23:08:21 Default Need republishing A…" at bounding box center [514, 0] width 1029 height 0
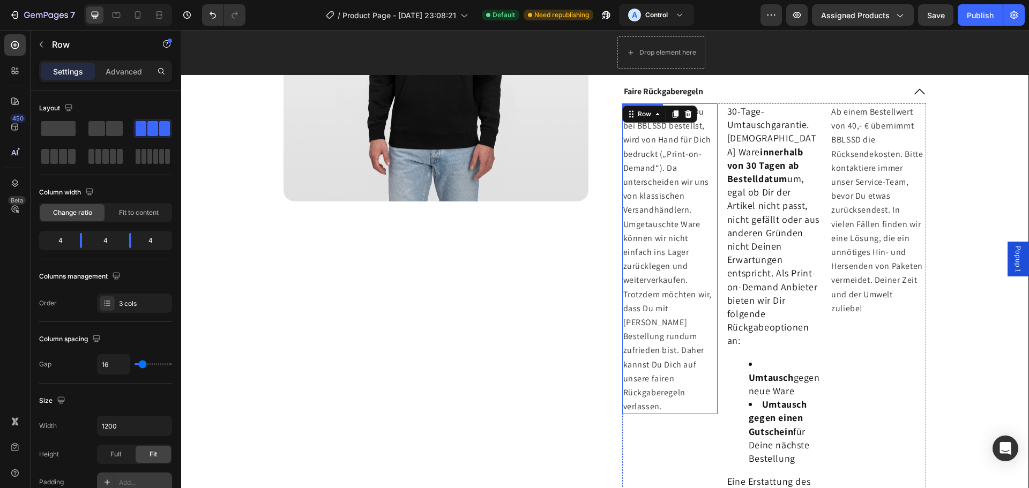
scroll to position [593, 0]
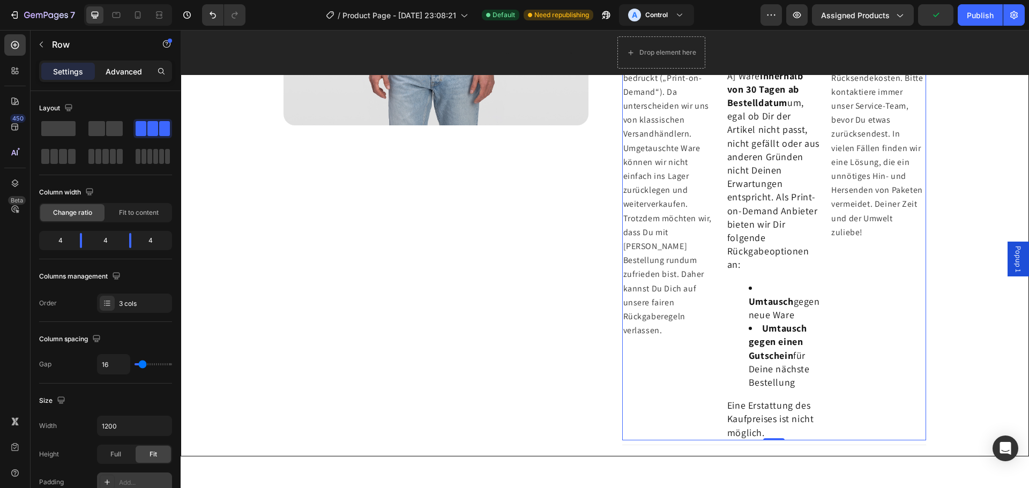
click at [117, 72] on p "Advanced" at bounding box center [124, 71] width 36 height 11
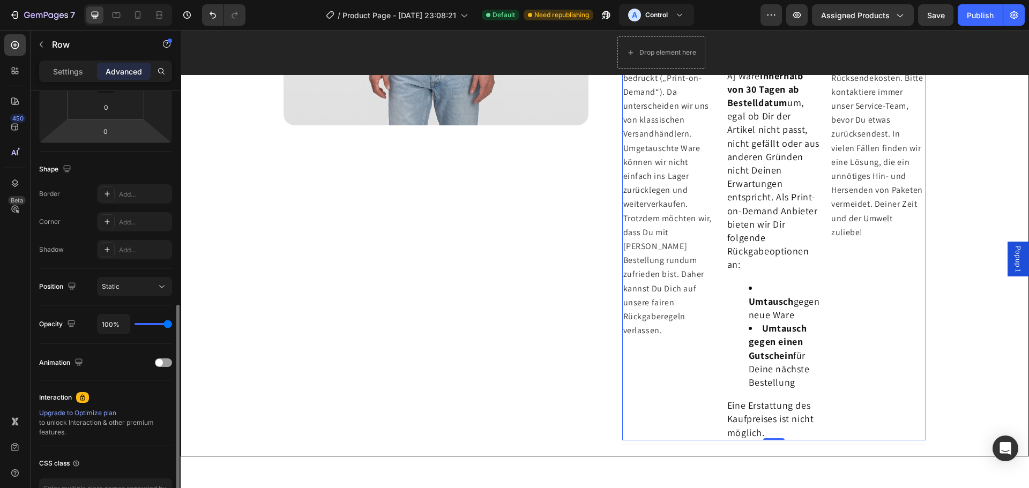
scroll to position [268, 0]
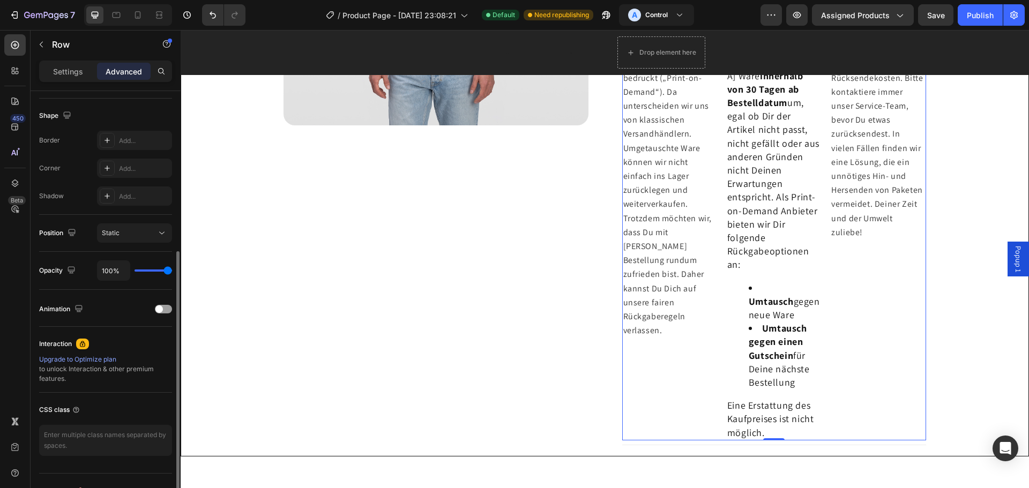
type input "89%"
type input "89"
type input "85%"
type input "85"
type input "83%"
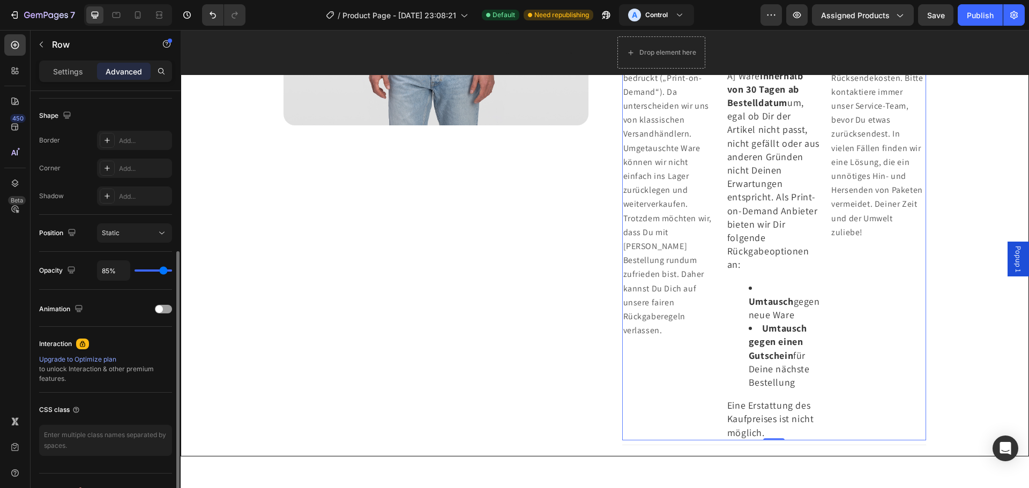
type input "83"
type input "69%"
type input "69"
type input "65%"
type input "65"
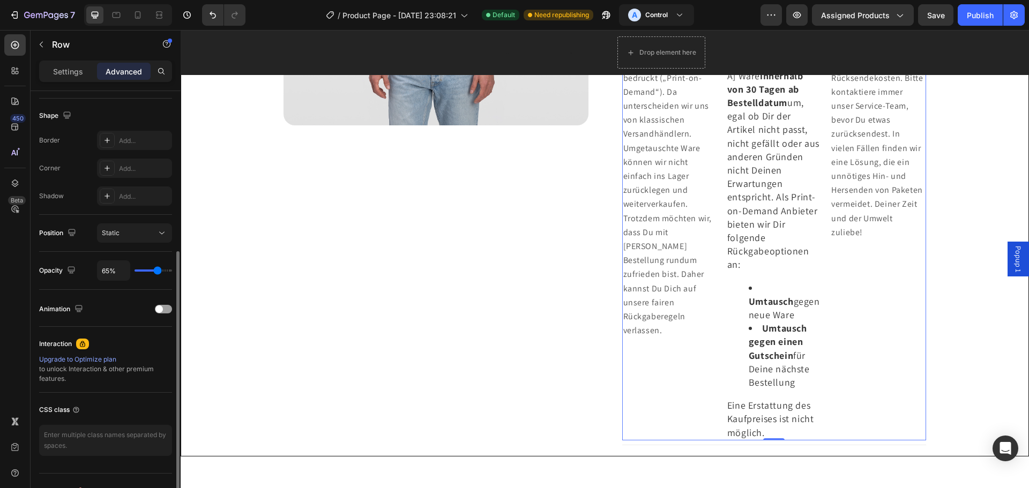
type input "59%"
type input "59"
type input "57%"
type input "57"
type input "56%"
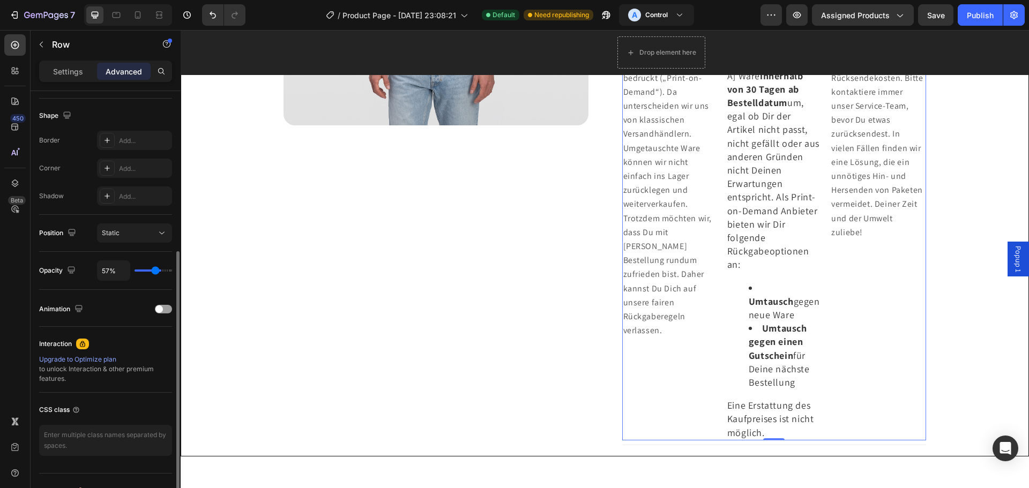
type input "56"
type input "54%"
type input "54"
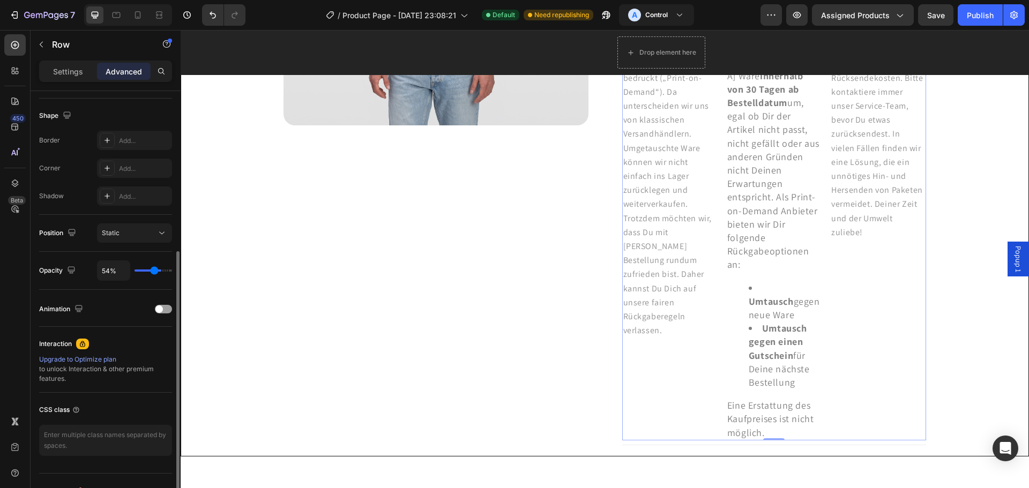
type input "50%"
drag, startPoint x: 166, startPoint y: 271, endPoint x: 153, endPoint y: 272, distance: 12.9
type input "50"
click at [153, 272] on input "range" at bounding box center [154, 271] width 38 height 2
type input "61%"
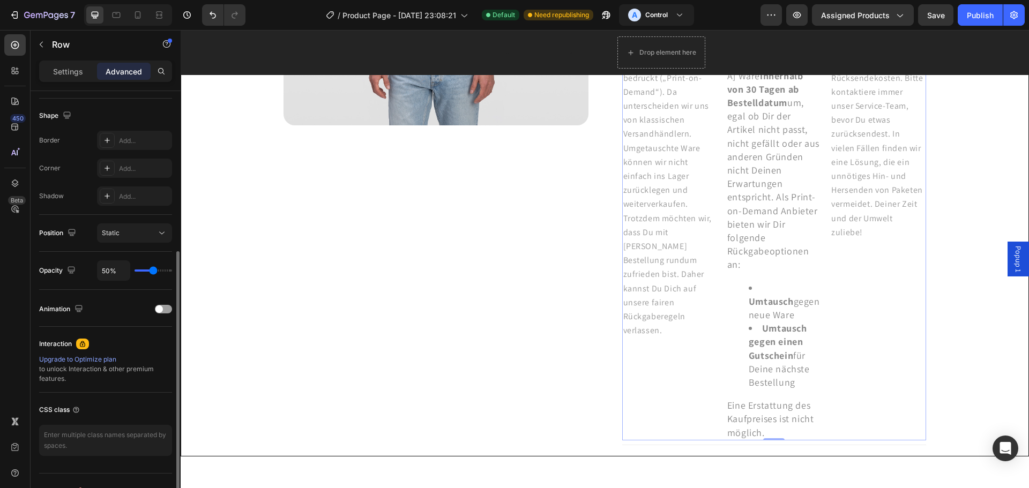
type input "61"
type input "100%"
drag, startPoint x: 154, startPoint y: 272, endPoint x: 18, endPoint y: 239, distance: 140.0
type input "100"
click at [172, 270] on input "range" at bounding box center [154, 271] width 38 height 2
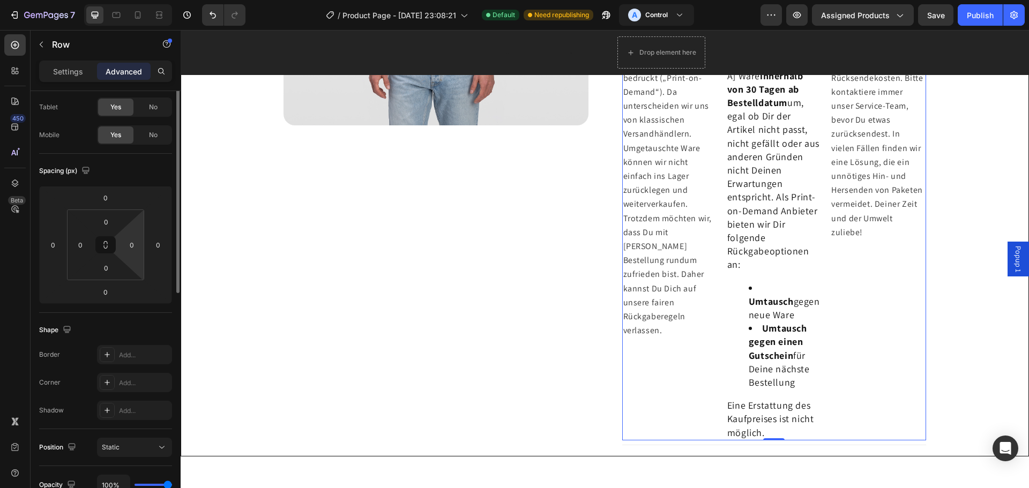
scroll to position [0, 0]
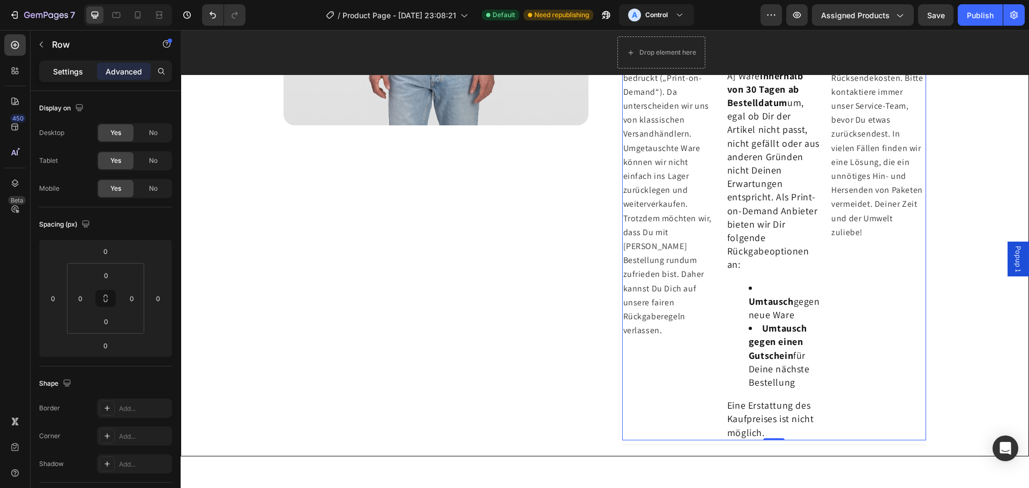
click at [72, 78] on div "Settings" at bounding box center [68, 71] width 54 height 17
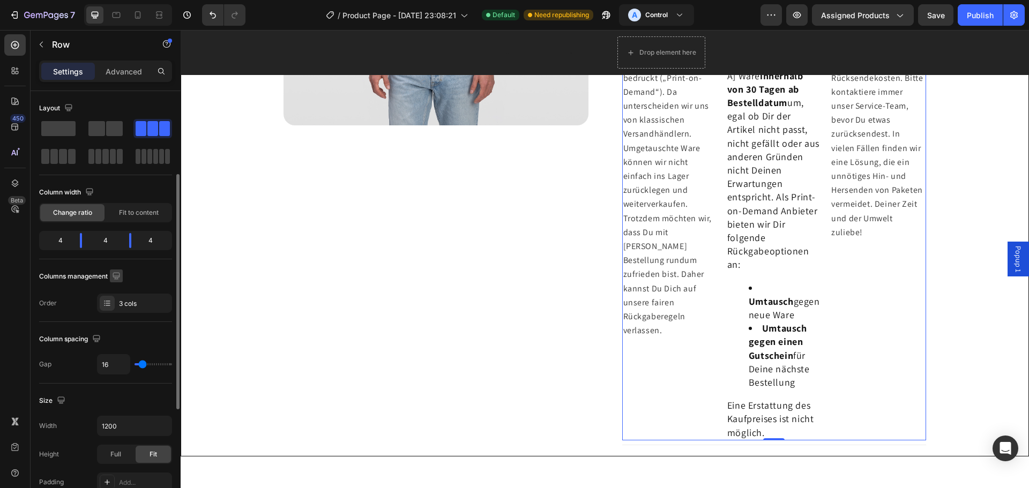
scroll to position [54, 0]
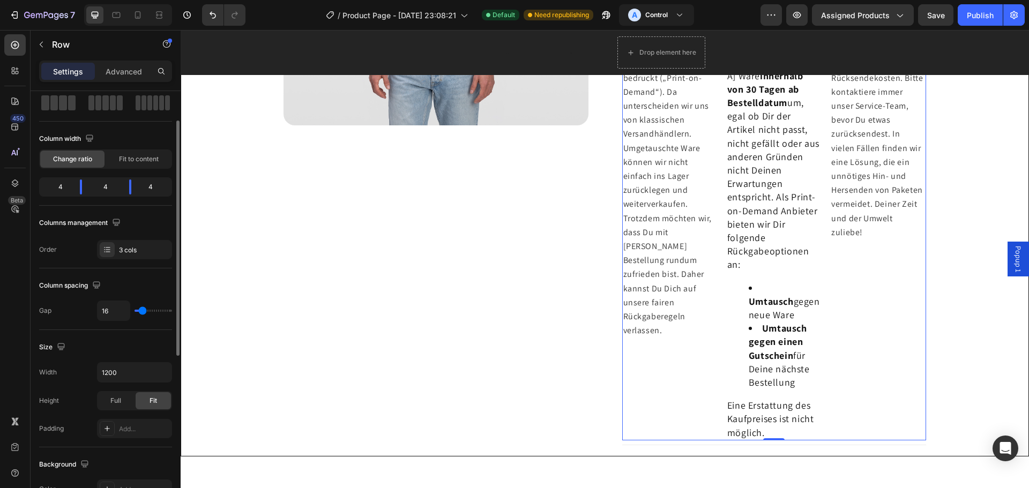
type input "20"
type input "49"
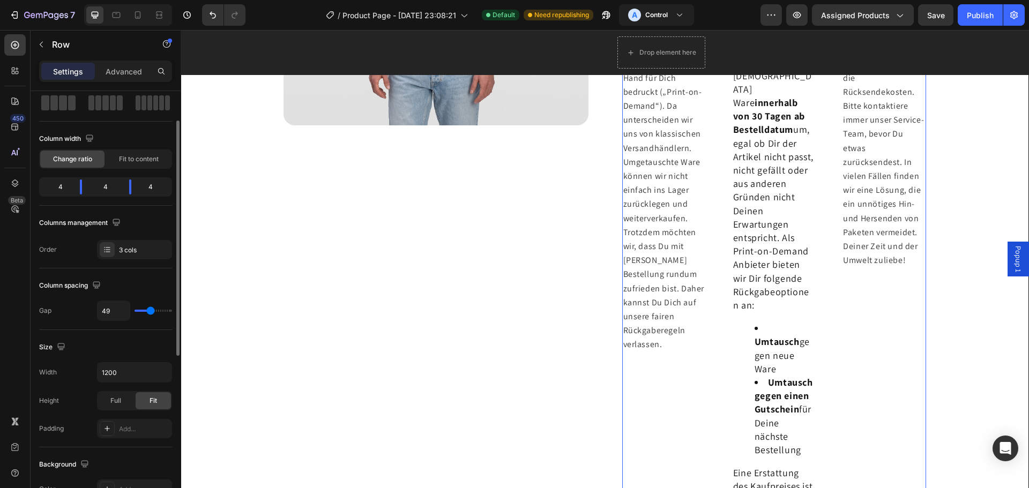
type input "53"
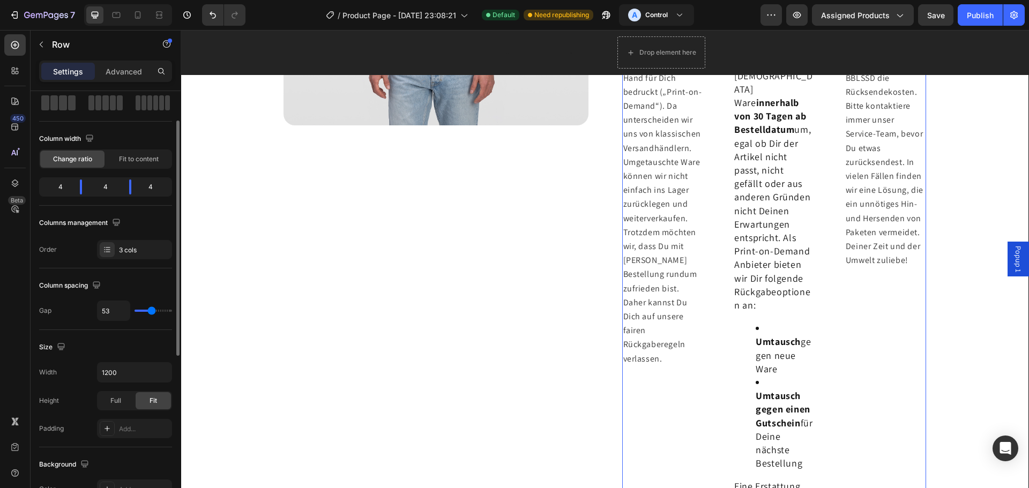
type input "56"
type input "58"
type input "38"
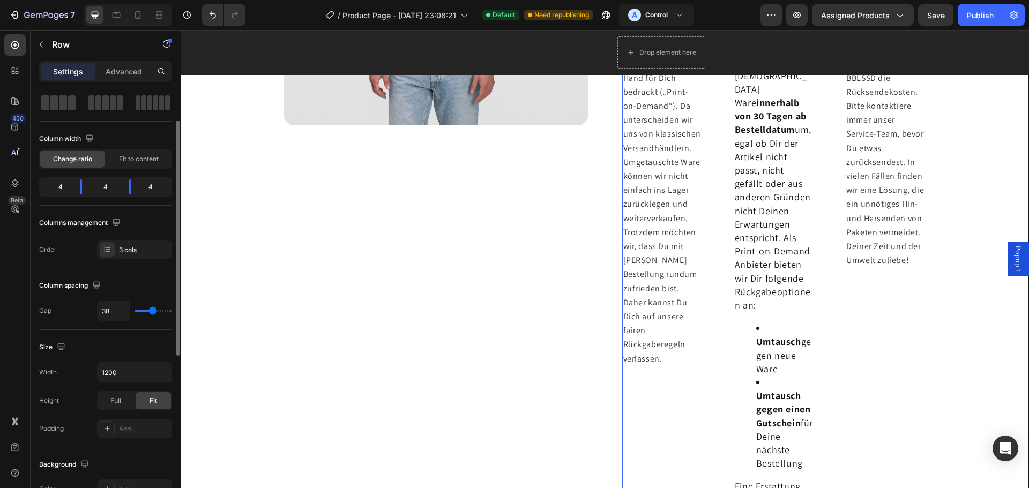
type input "38"
type input "0"
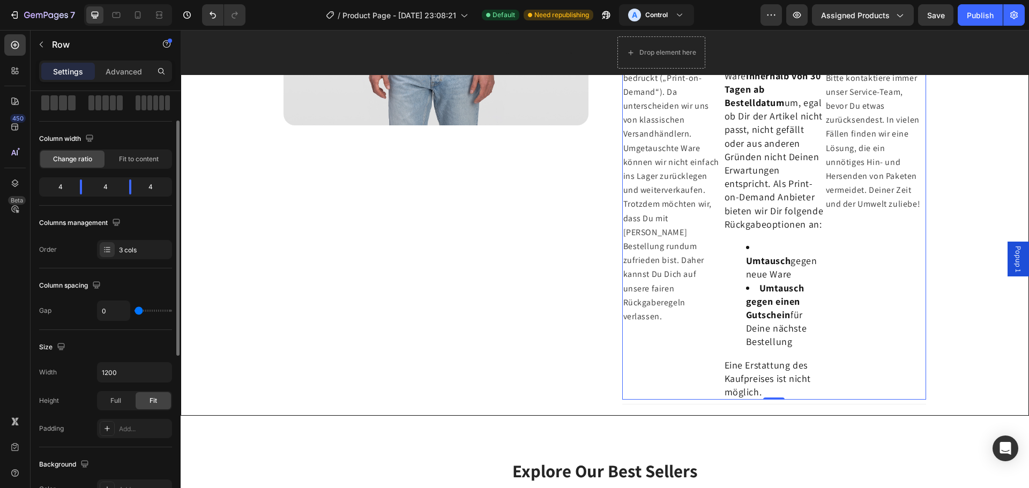
drag, startPoint x: 143, startPoint y: 312, endPoint x: 24, endPoint y: 276, distance: 124.4
type input "0"
click at [135, 310] on input "range" at bounding box center [154, 311] width 38 height 2
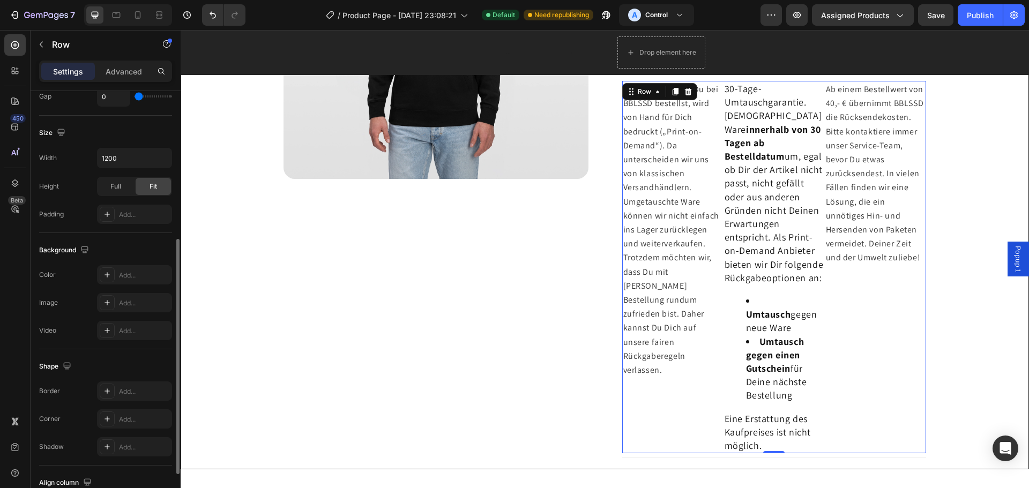
scroll to position [214, 0]
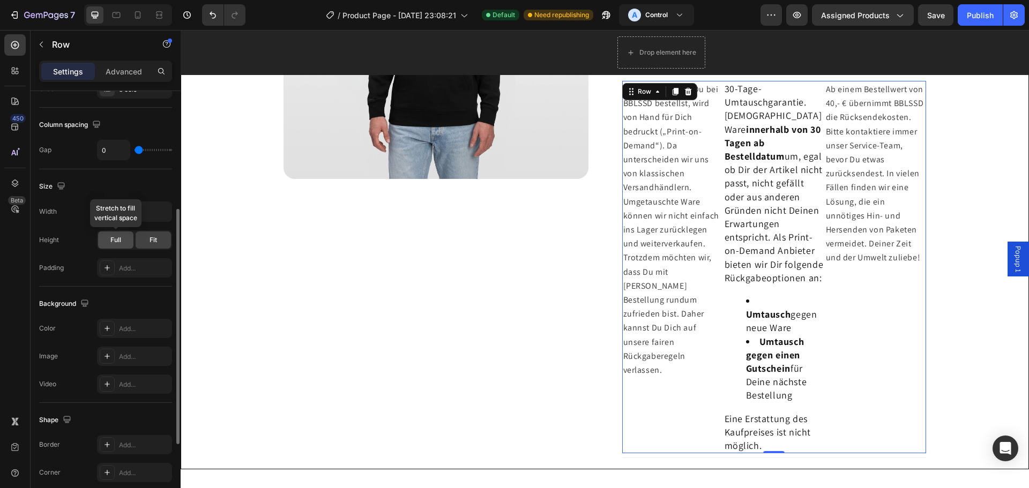
click at [119, 241] on span "Full" at bounding box center [115, 240] width 11 height 10
click at [152, 236] on span "Fit" at bounding box center [154, 240] width 8 height 10
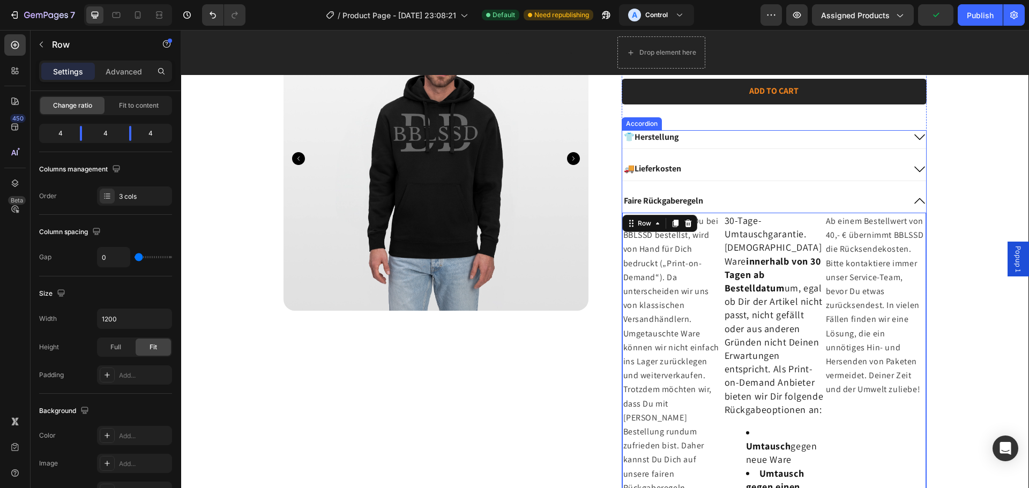
scroll to position [432, 0]
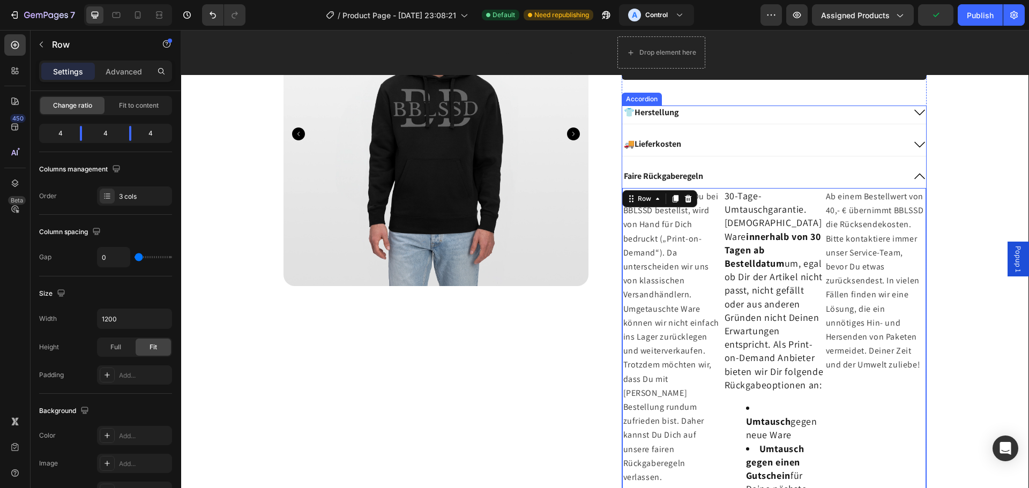
click at [913, 175] on icon at bounding box center [919, 176] width 13 height 13
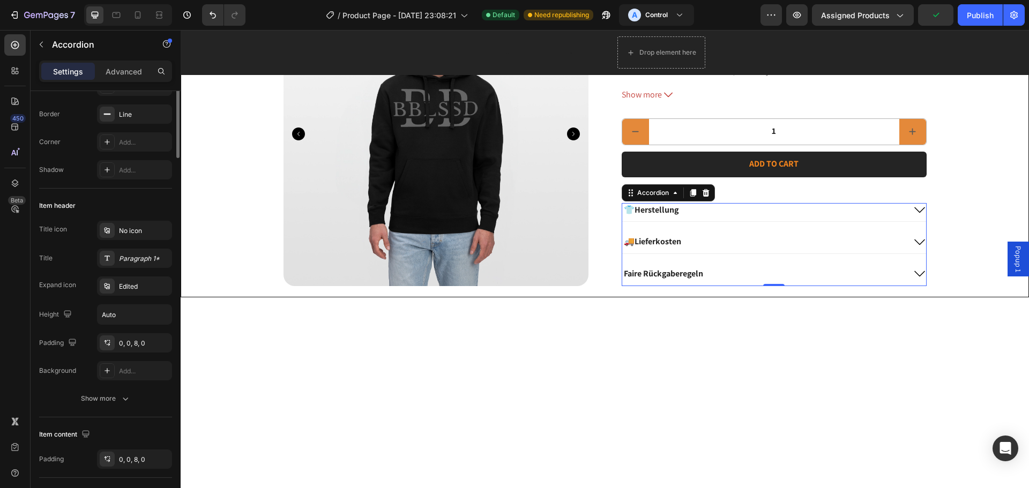
scroll to position [0, 0]
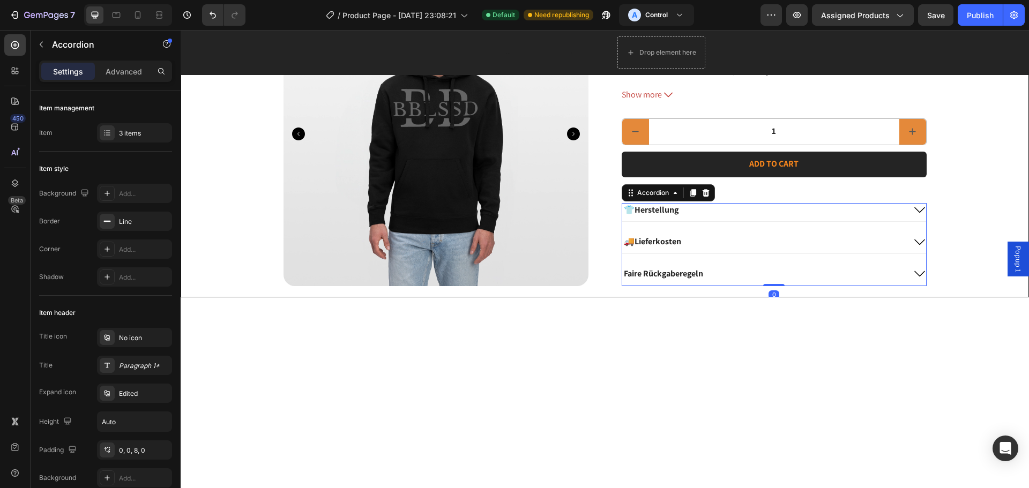
click at [913, 272] on icon at bounding box center [919, 274] width 13 height 13
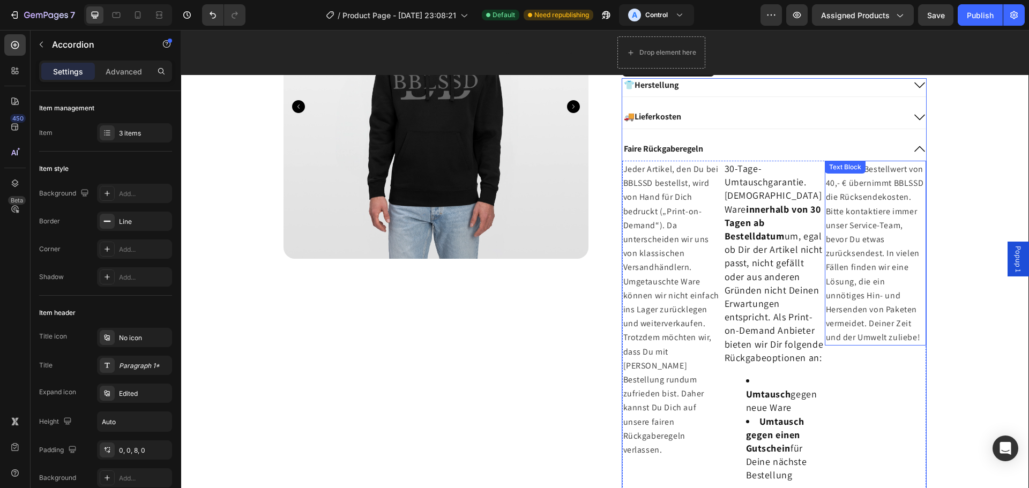
scroll to position [486, 0]
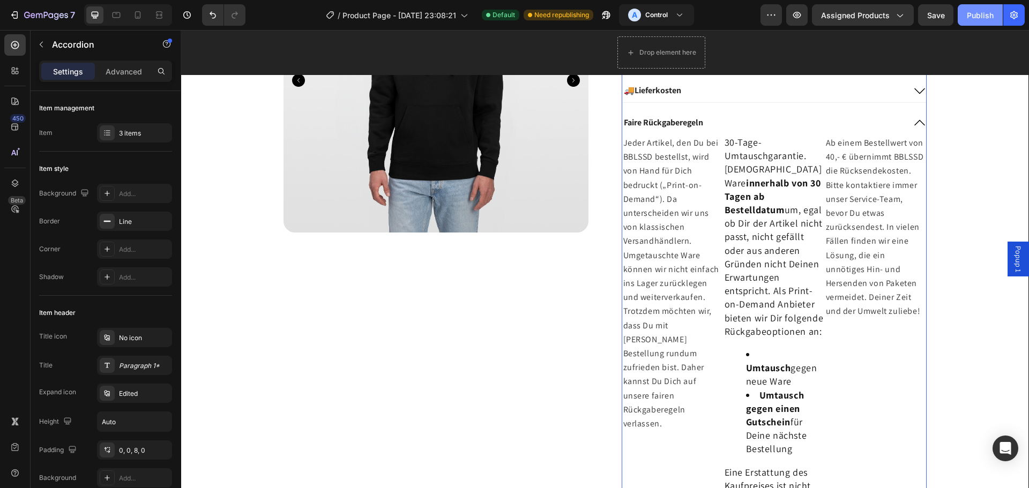
click at [980, 8] on button "Publish" at bounding box center [980, 14] width 45 height 21
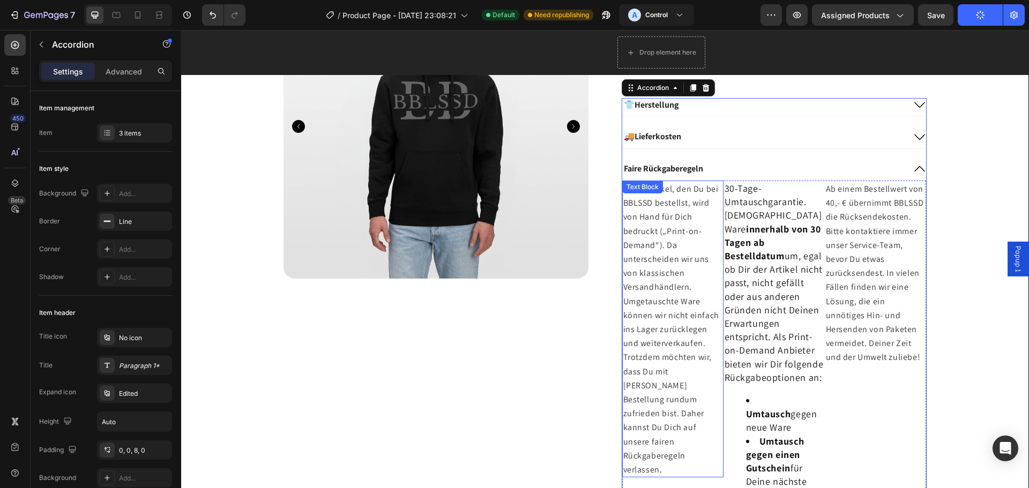
scroll to position [378, 0]
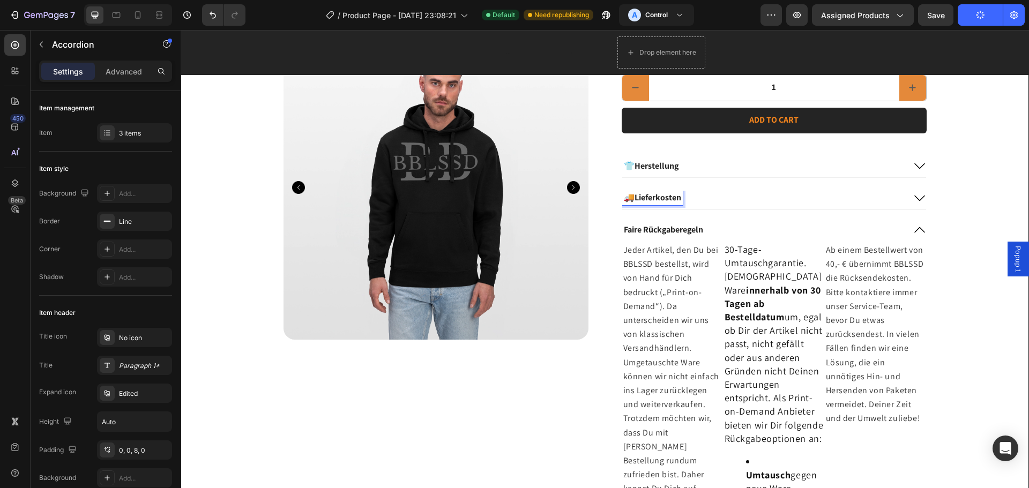
click at [664, 222] on div "👕Herstellung 🚚Lieferkosten Faire Rückgaberegeln Jeder Artikel, den Du bei BBLSS…" at bounding box center [774, 389] width 305 height 460
click at [662, 231] on p "Faire Rückgaberegeln" at bounding box center [663, 230] width 79 height 11
click at [726, 285] on strong "innerhalb von 30 Tagen ab Bestelldatum" at bounding box center [773, 303] width 96 height 39
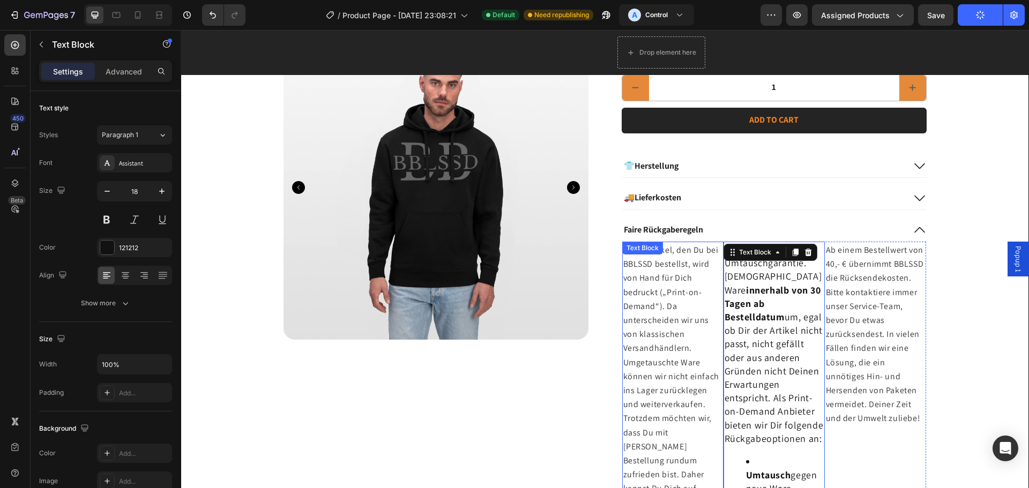
click at [660, 257] on div "Jeder Artikel, den Du bei BBLSSD bestellst, wird von Hand für Dich bedruckt („P…" at bounding box center [672, 390] width 101 height 297
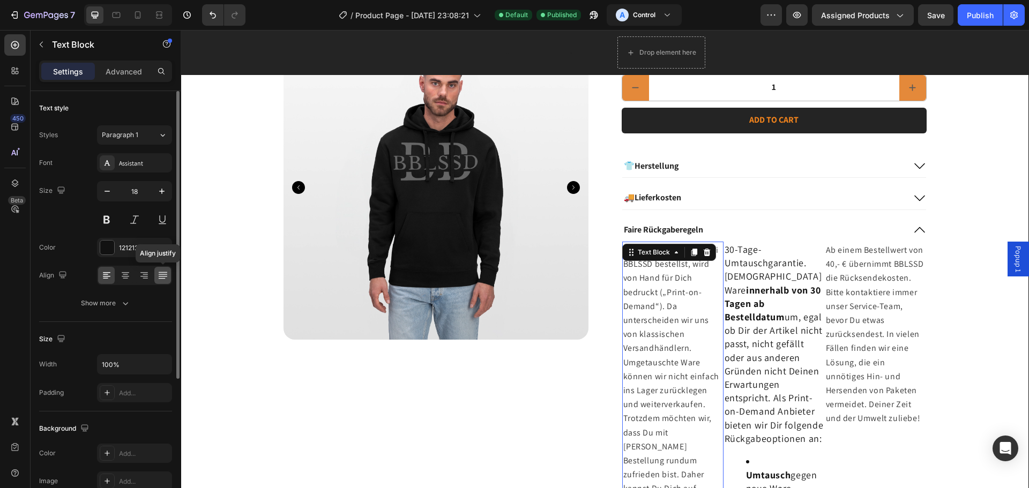
click at [165, 272] on icon at bounding box center [162, 272] width 9 height 1
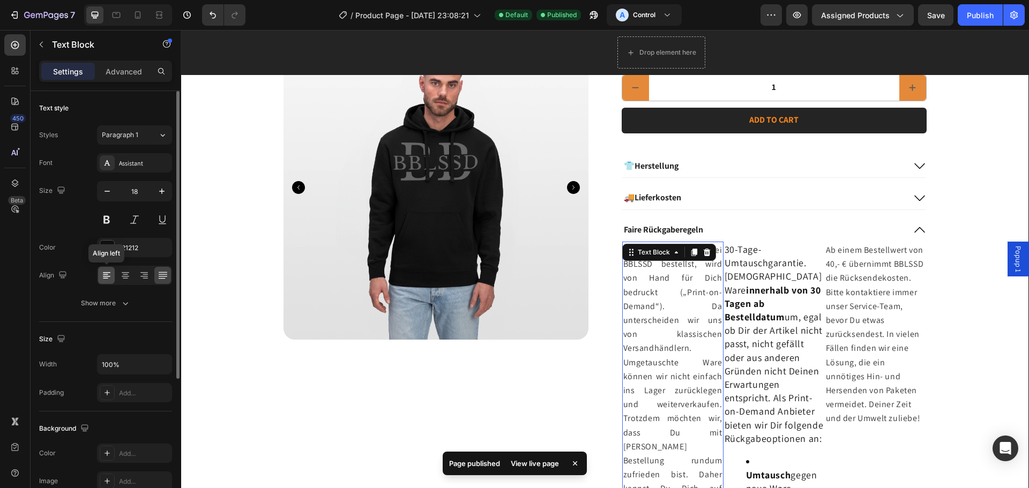
click at [102, 279] on icon at bounding box center [106, 275] width 11 height 11
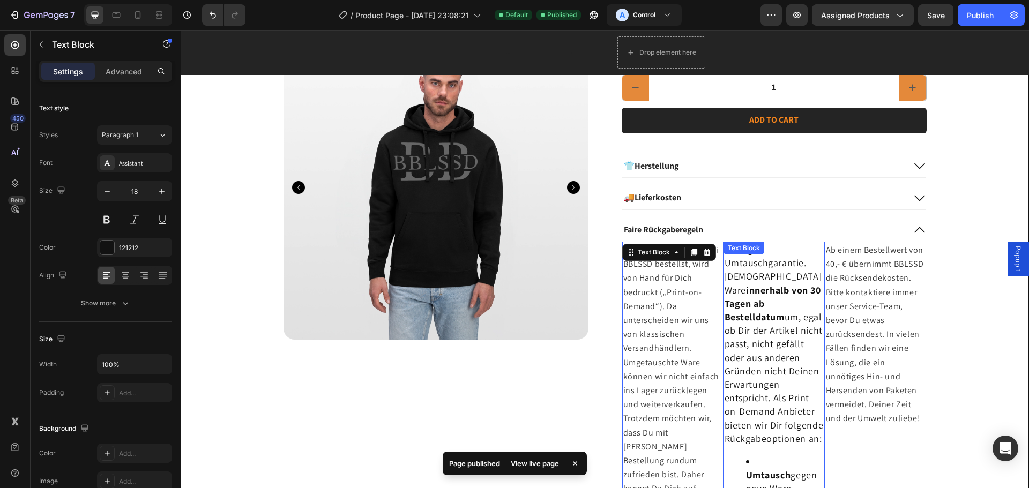
click at [751, 271] on p "Tausche Deine Ware innerhalb von 30 Tagen ab Bestelldatum um, egal ob Dir der A…" at bounding box center [774, 358] width 99 height 176
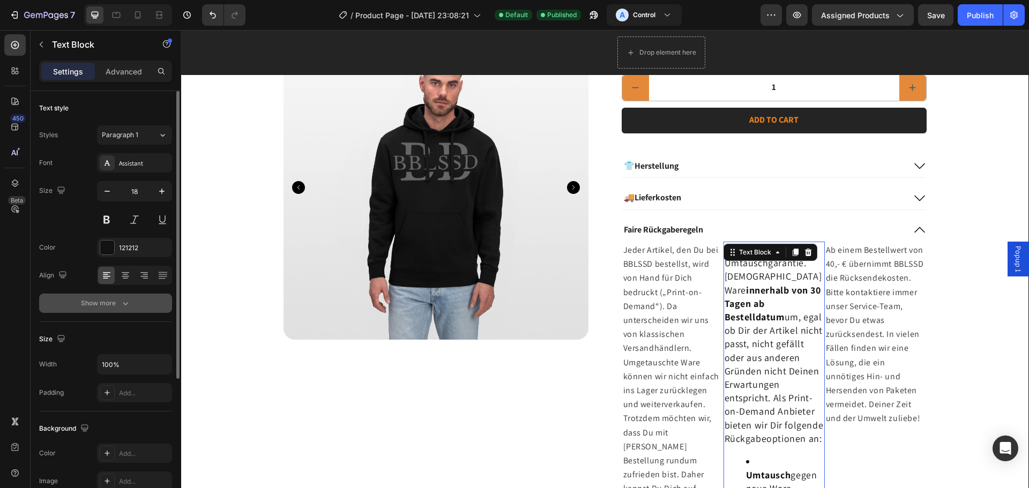
click at [118, 299] on div "Show more" at bounding box center [106, 303] width 50 height 11
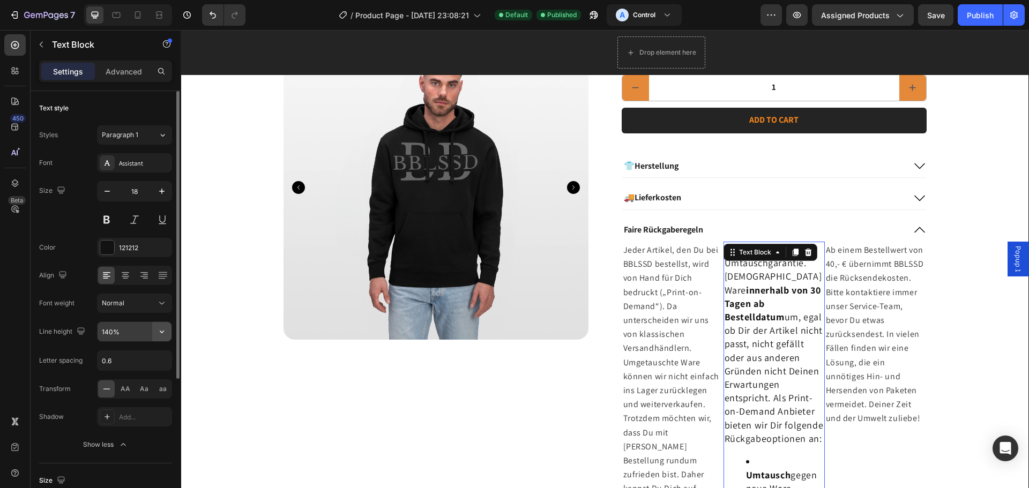
click at [165, 331] on icon "button" at bounding box center [161, 331] width 11 height 11
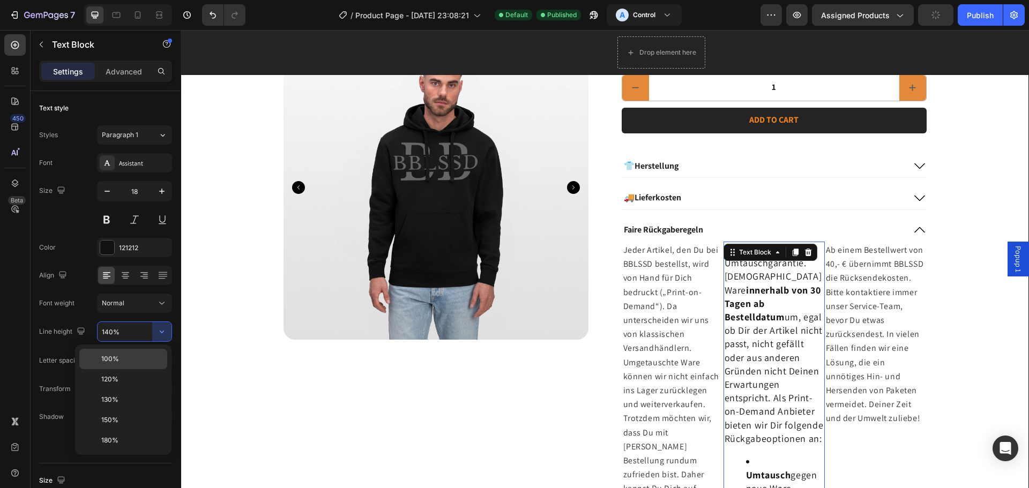
click at [124, 356] on p "100%" at bounding box center [131, 359] width 61 height 10
type input "100%"
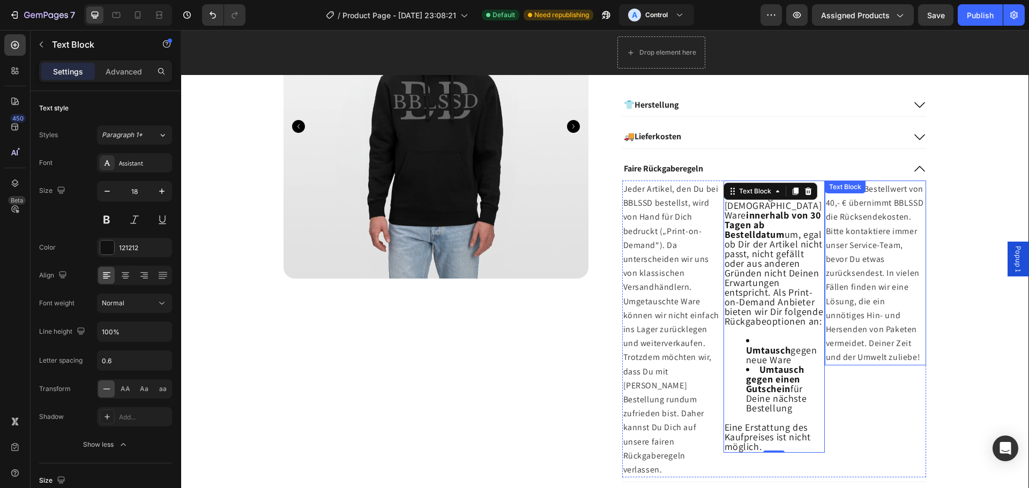
scroll to position [432, 0]
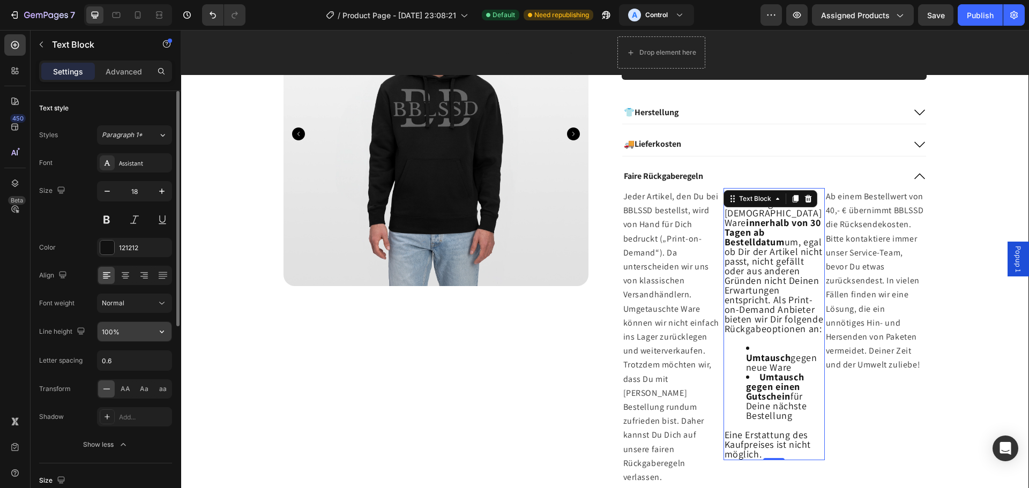
click at [156, 332] on icon "button" at bounding box center [161, 331] width 11 height 11
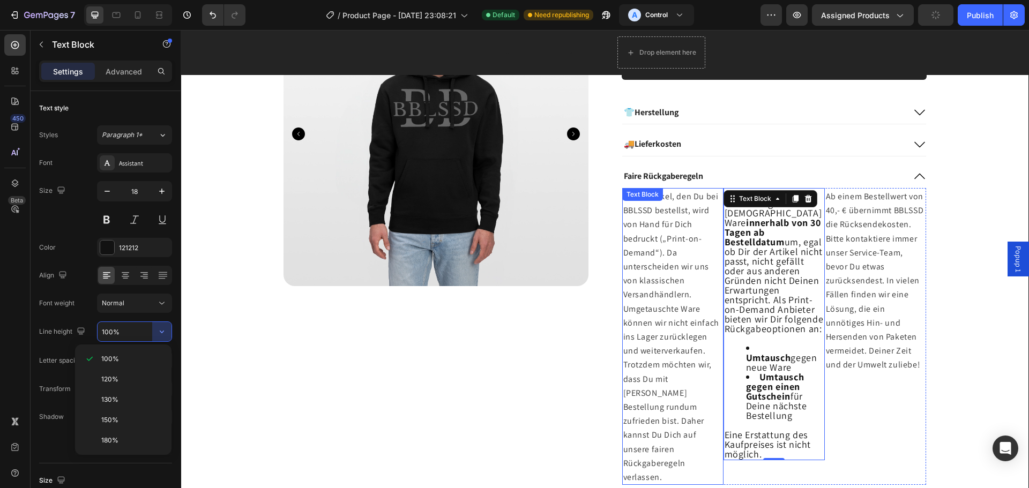
click at [636, 217] on p "Jeder Artikel, den Du bei BBLSSD bestellst, wird von Hand für Dich bedruckt („P…" at bounding box center [672, 336] width 99 height 295
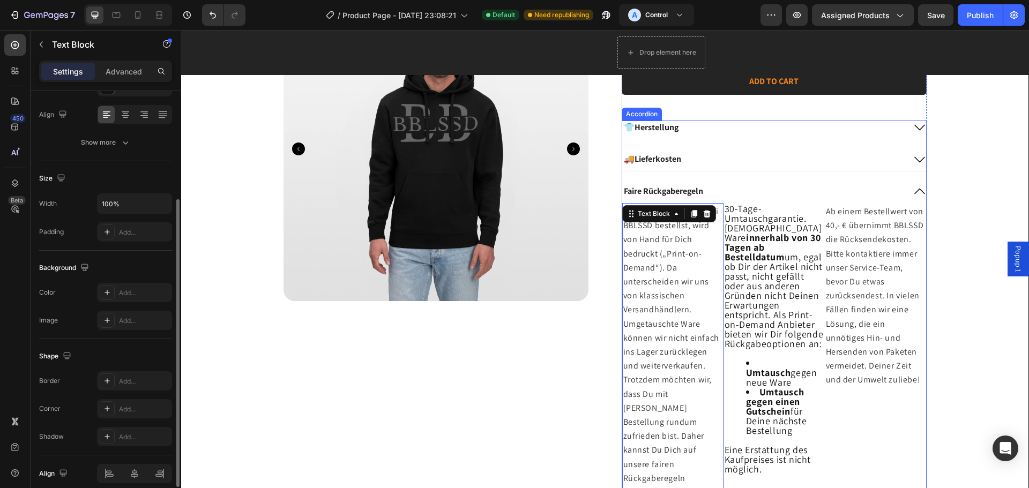
scroll to position [378, 0]
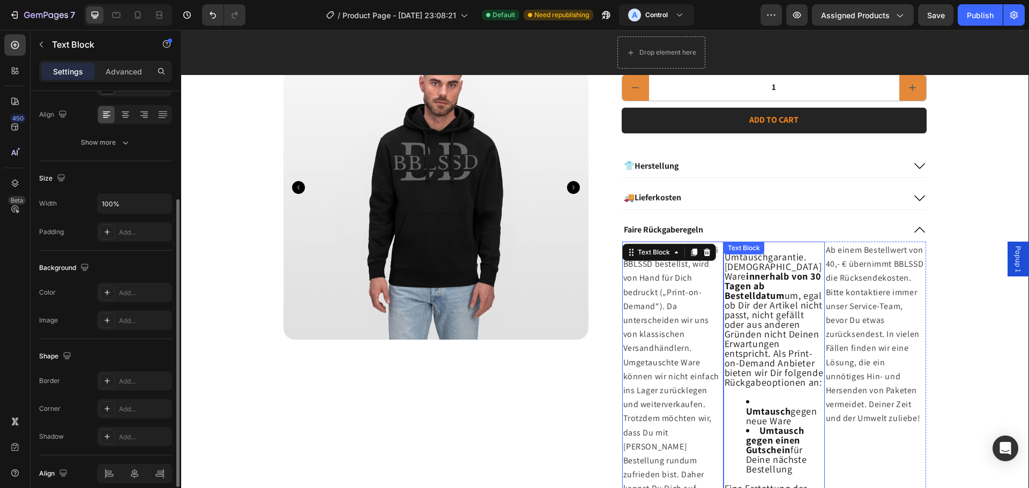
click at [757, 287] on strong "innerhalb von 30 Tagen ab Bestelldatum" at bounding box center [773, 286] width 96 height 32
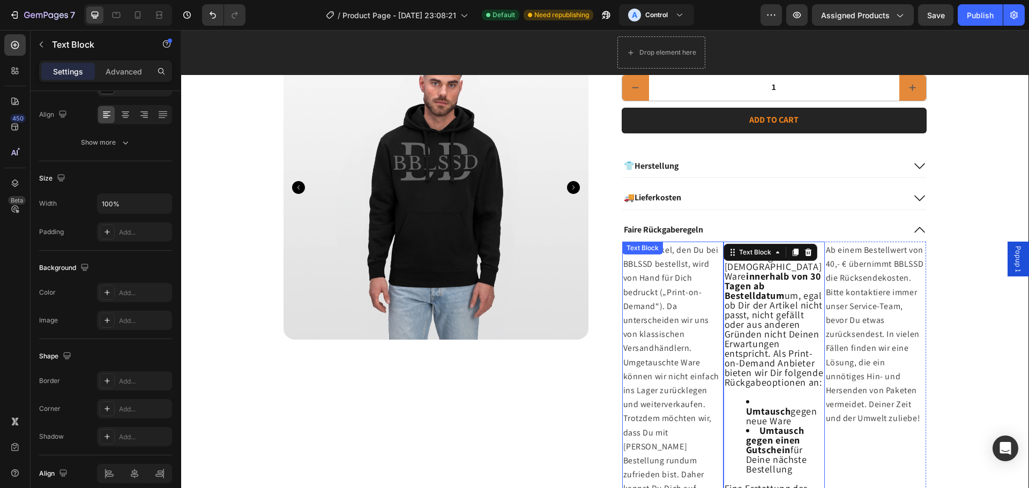
click at [661, 292] on span "Jeder Artikel, den Du bei BBLSSD bestellst, wird von Hand für Dich bedruckt („P…" at bounding box center [671, 390] width 96 height 292
click at [668, 286] on p "Jeder Artikel, den Du bei BBLSSD bestellst, wird von Hand für Dich bedruckt („P…" at bounding box center [672, 390] width 99 height 295
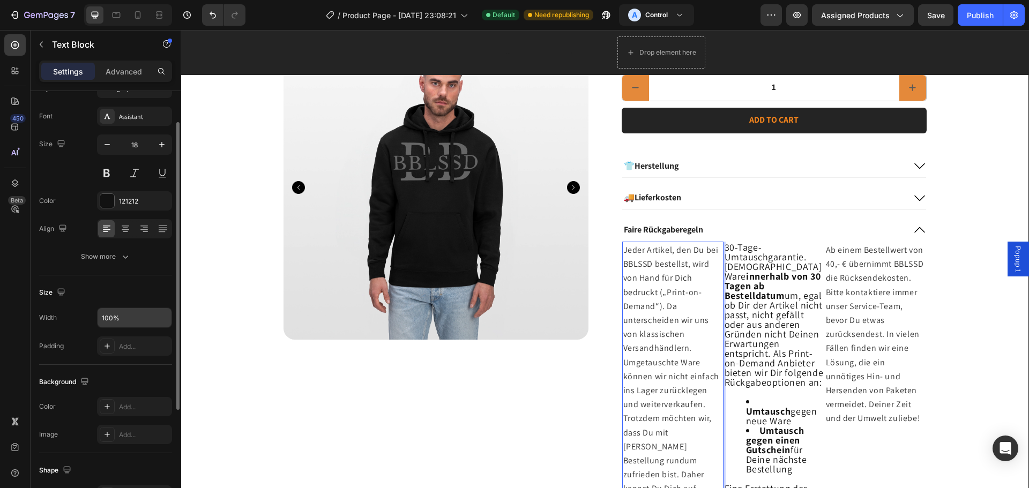
scroll to position [0, 0]
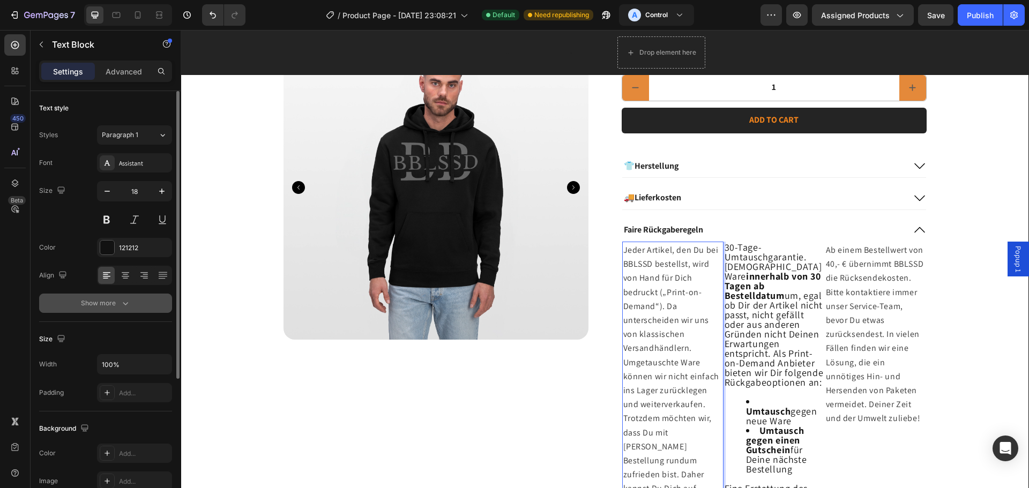
click at [114, 308] on div "Show more" at bounding box center [106, 303] width 50 height 11
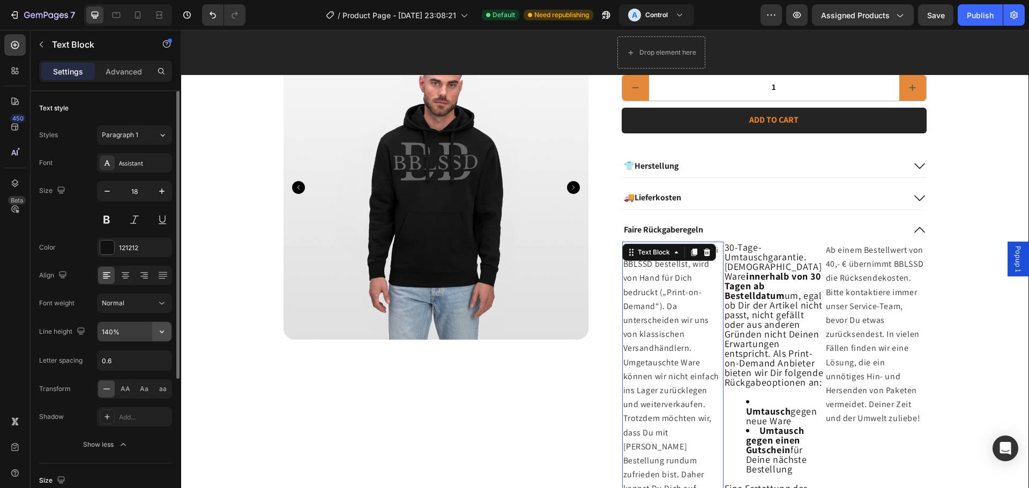
click at [163, 331] on icon "button" at bounding box center [162, 332] width 4 height 3
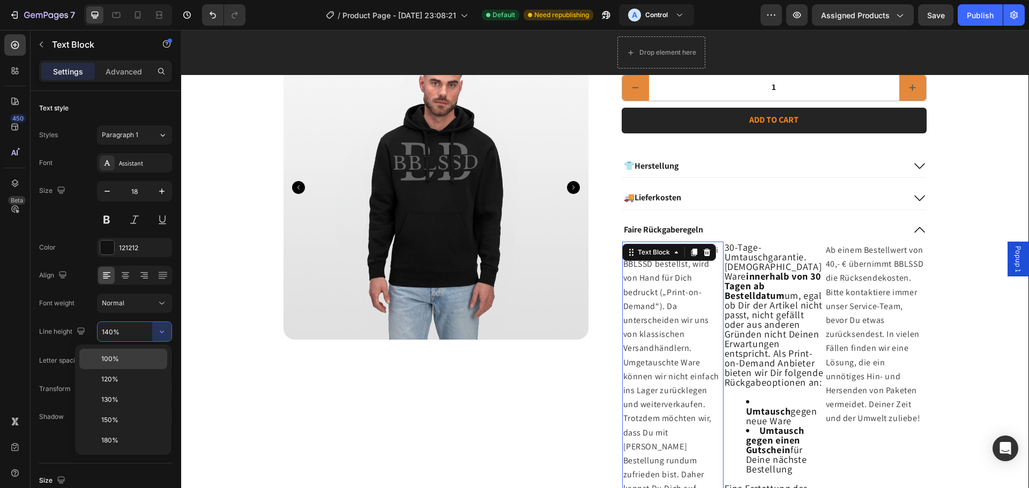
click at [140, 359] on p "100%" at bounding box center [131, 359] width 61 height 10
type input "100%"
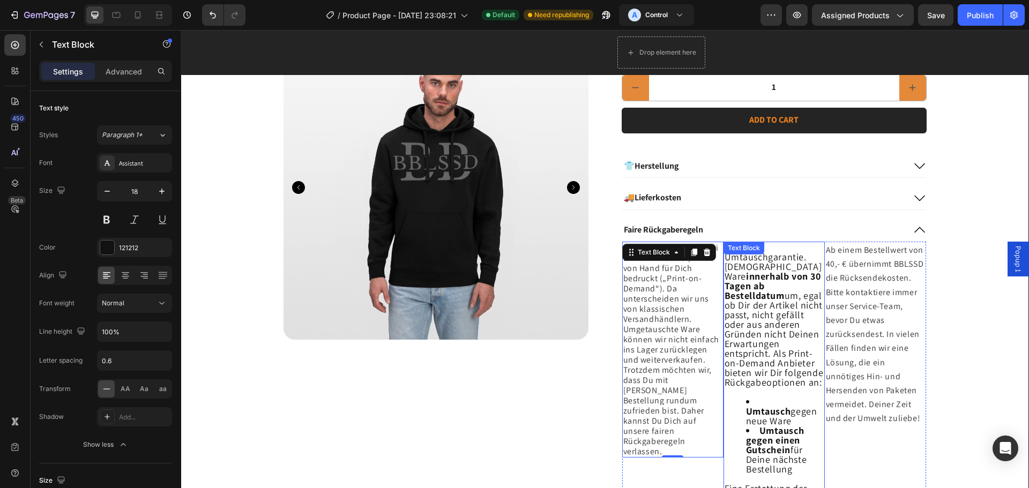
click at [766, 303] on p "Tausche Deine Ware innerhalb von 30 Tagen ab Bestelldatum um, egal ob Dir der A…" at bounding box center [774, 324] width 99 height 125
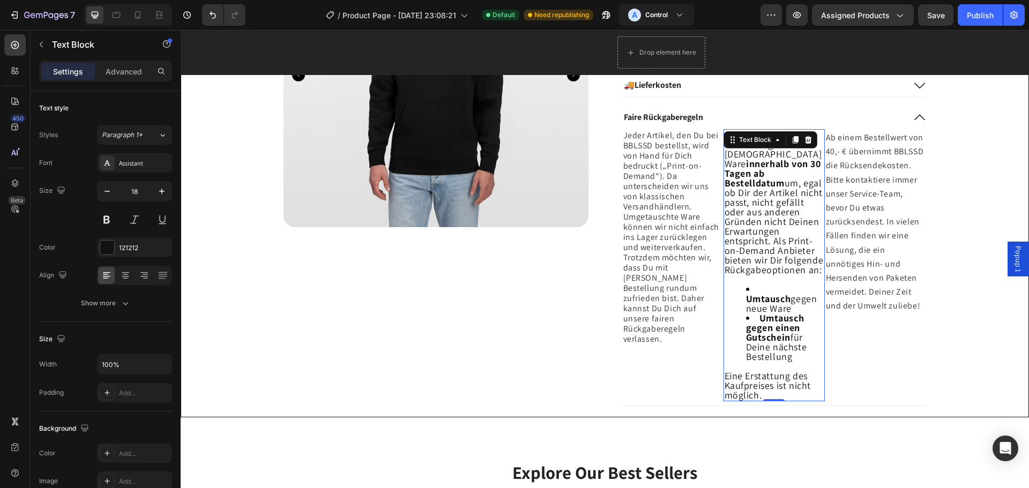
scroll to position [486, 0]
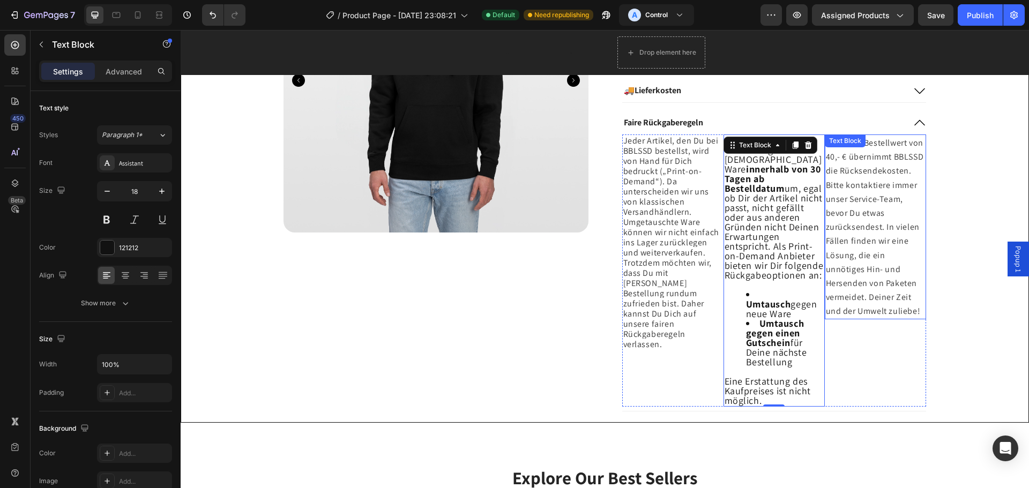
click at [872, 300] on span "Ab einem Bestellwert von 40,- € übernimmt BBLSSD die Rücksendekosten. Bitte kon…" at bounding box center [875, 227] width 98 height 180
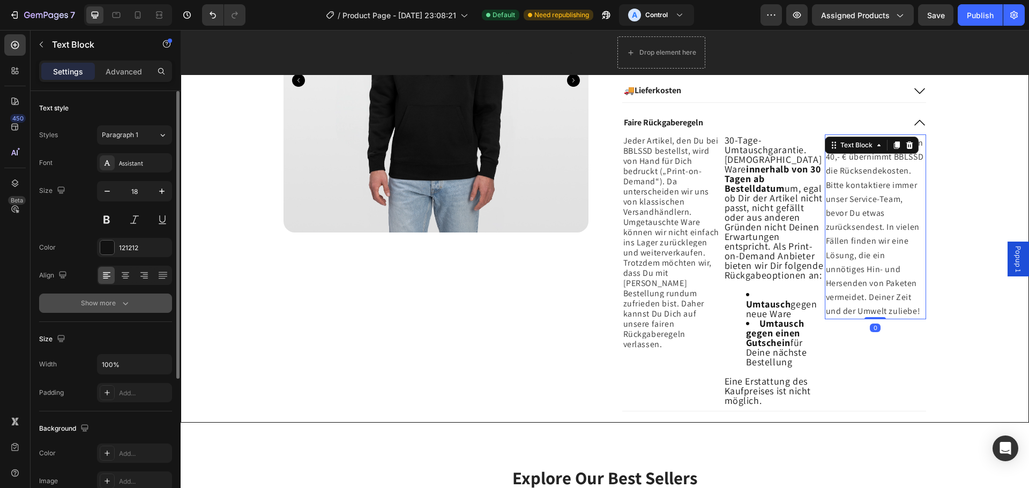
click at [106, 303] on div "Show more" at bounding box center [106, 303] width 50 height 11
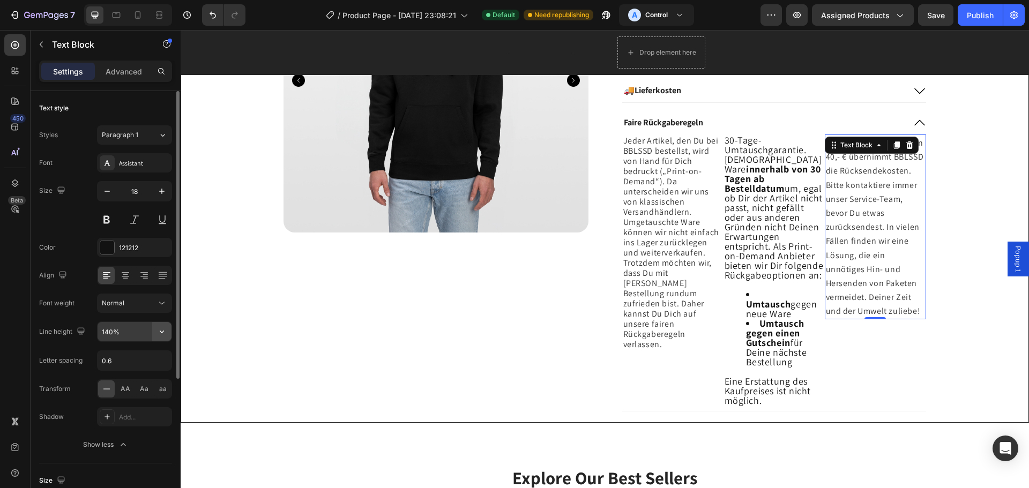
click at [159, 323] on button "button" at bounding box center [161, 331] width 19 height 19
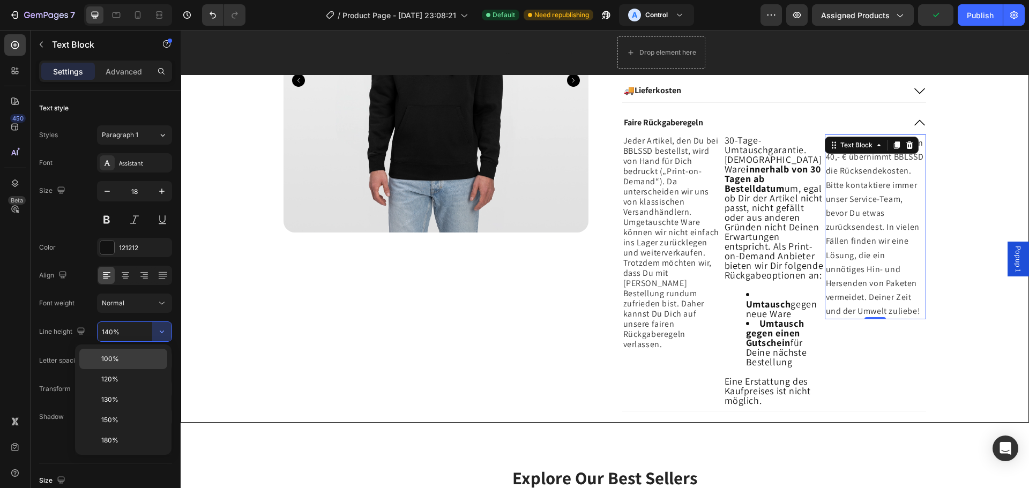
click at [122, 359] on p "100%" at bounding box center [131, 359] width 61 height 10
type input "100%"
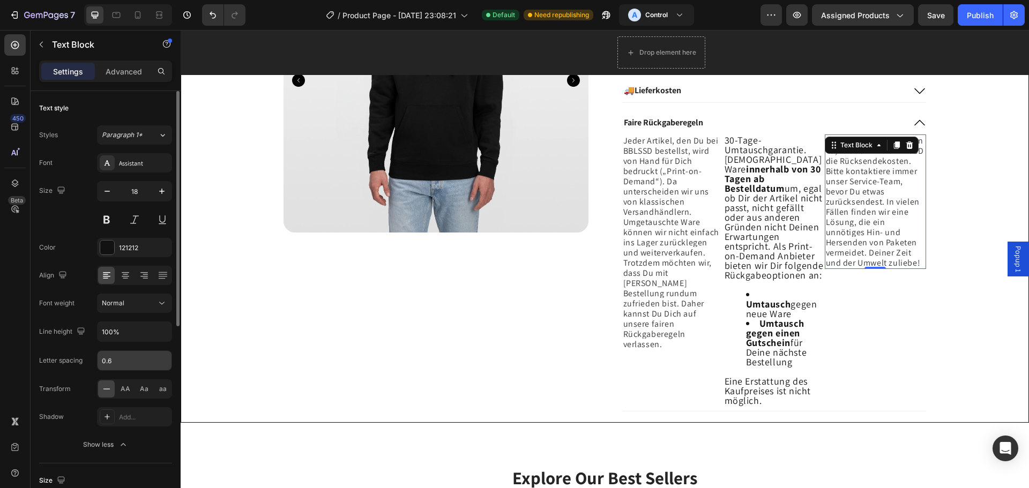
click at [141, 359] on input "0.6" at bounding box center [135, 360] width 74 height 19
click at [146, 354] on input "0.6" at bounding box center [135, 360] width 74 height 19
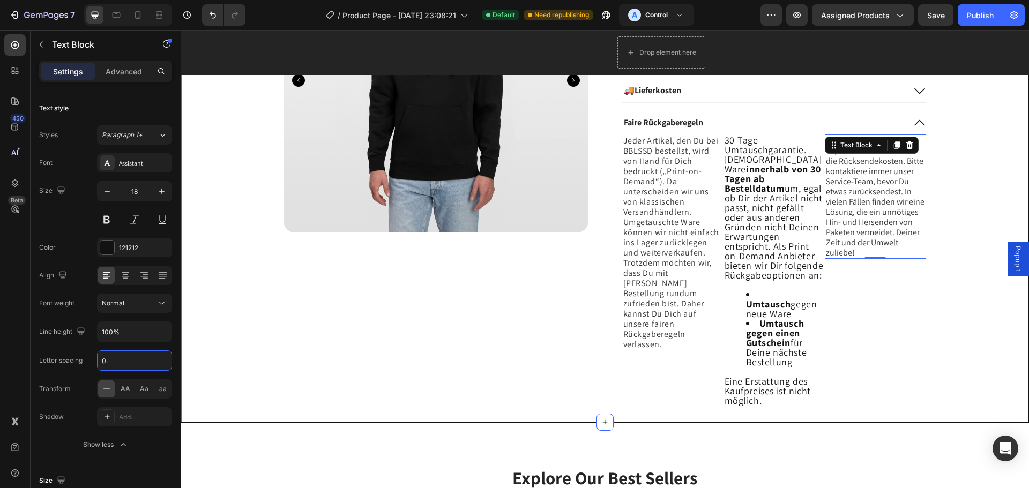
type input "0"
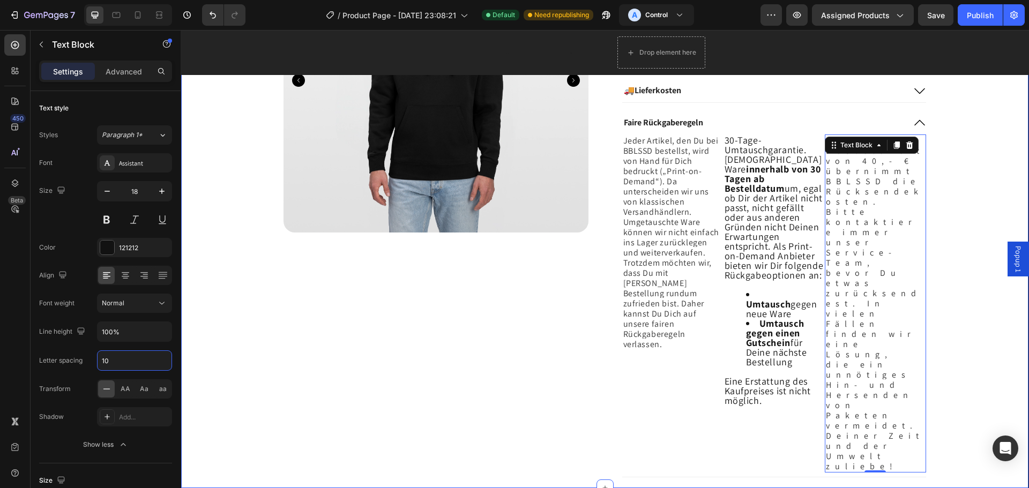
type input "1"
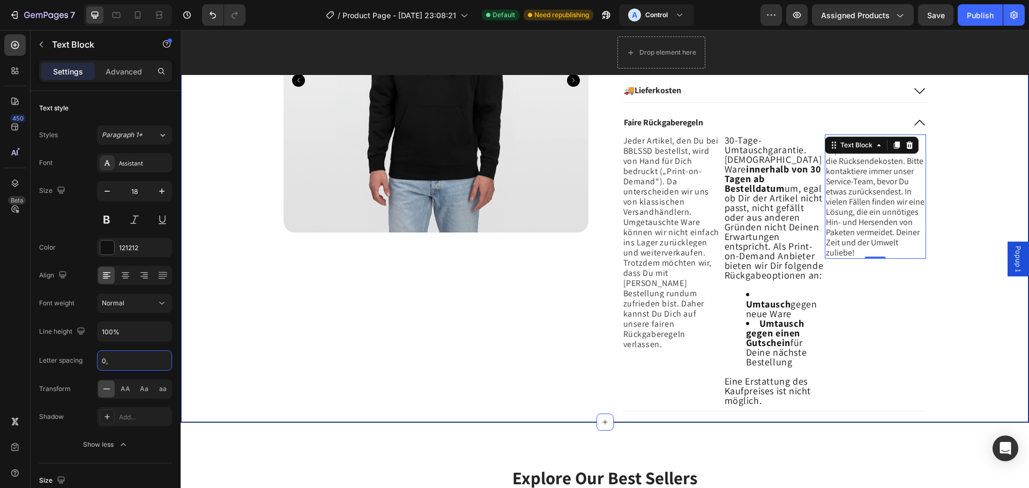
type input "0"
type input "1"
type input "5"
type input "3"
type input "0.9"
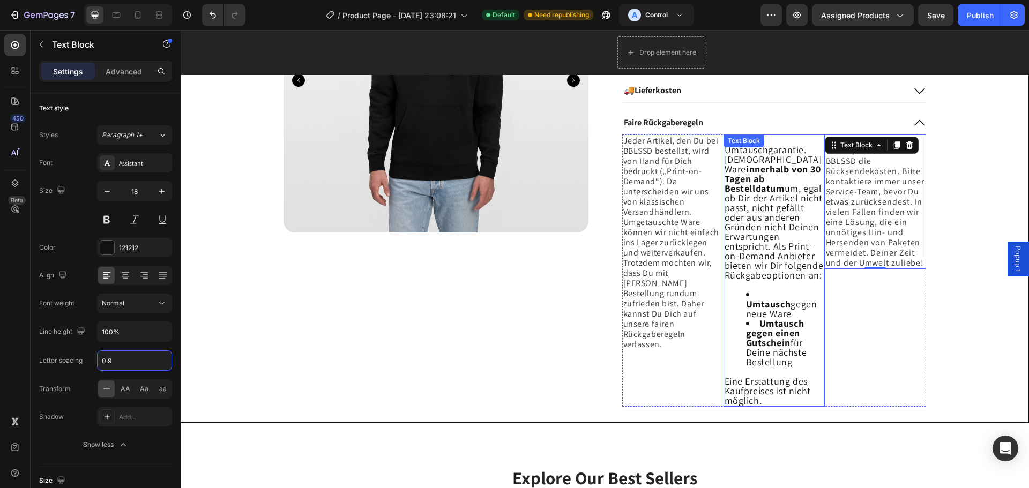
click at [775, 178] on p "Tausche Deine Ware innerhalb von 30 Tagen ab Bestelldatum um, egal ob Dir der A…" at bounding box center [774, 217] width 99 height 125
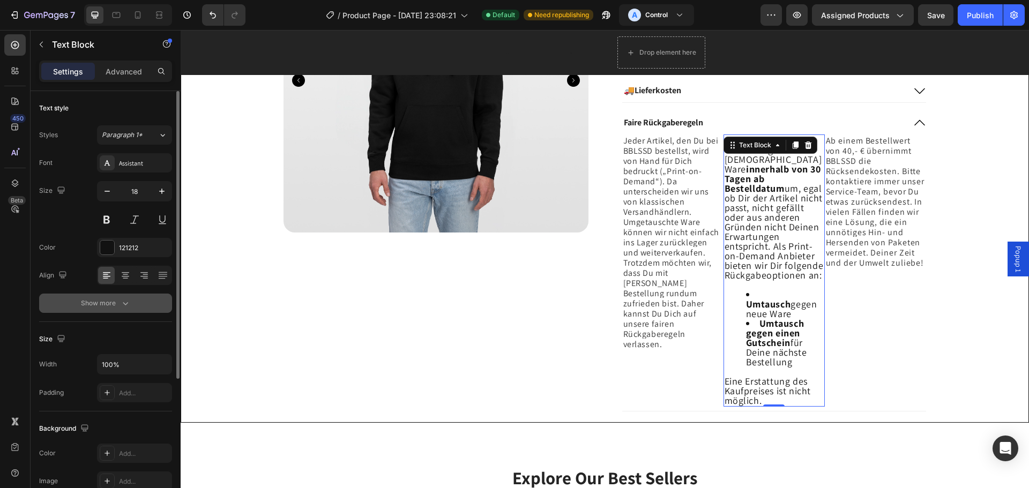
click at [110, 300] on div "Show more" at bounding box center [106, 303] width 50 height 11
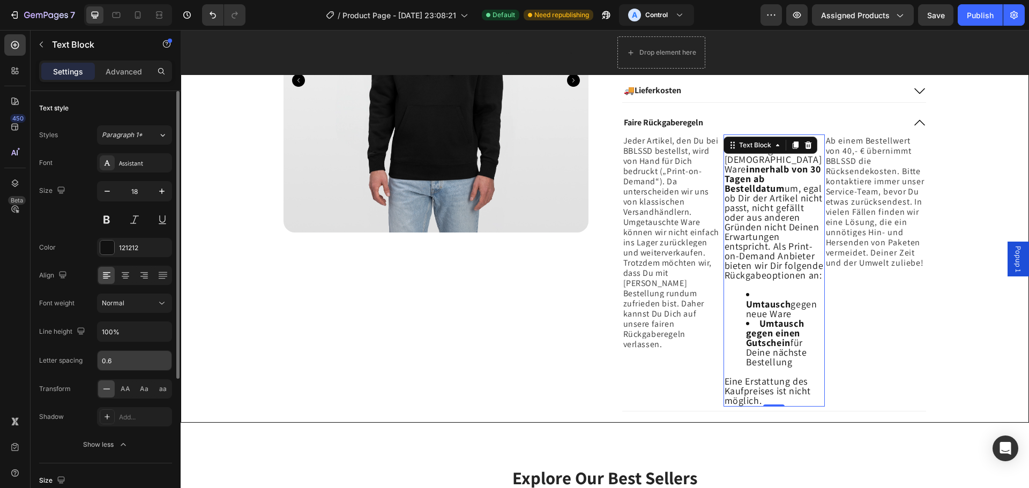
click at [122, 356] on input "0.6" at bounding box center [135, 360] width 74 height 19
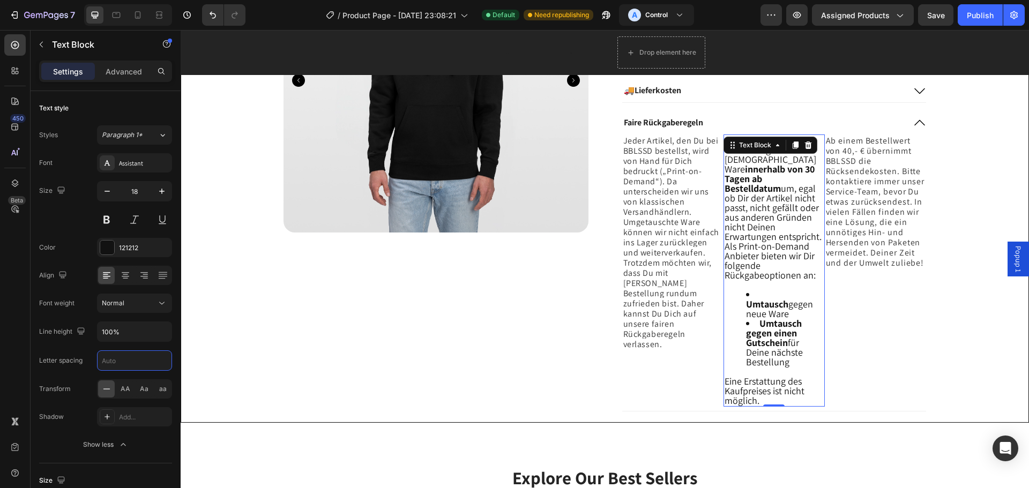
click at [766, 234] on p "Tausche Deine Ware innerhalb von 30 Tagen ab Bestelldatum um, egal ob Dir der A…" at bounding box center [774, 217] width 99 height 125
click at [924, 281] on div "Product Images Icon Icon Icon Icon Icon Icon List 2,500+ Verified Reviews! Text…" at bounding box center [605, 17] width 826 height 789
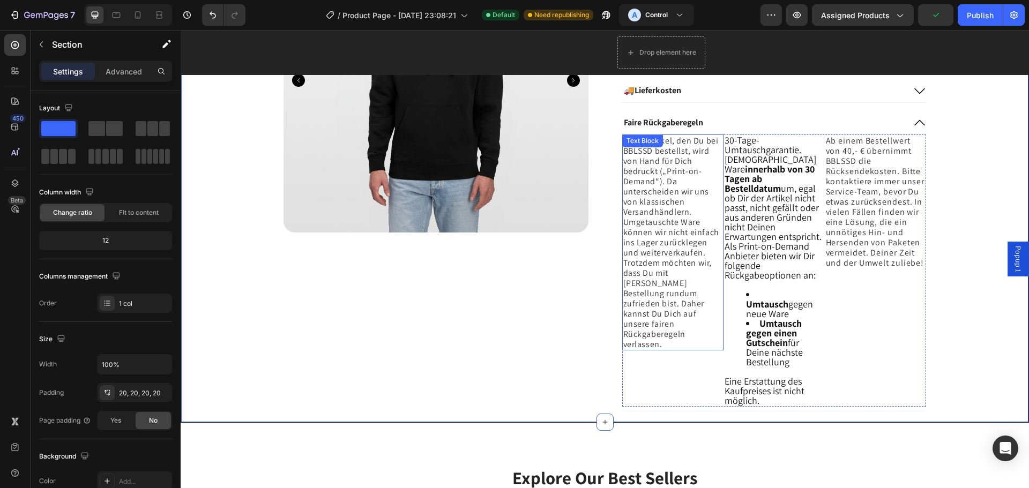
click at [624, 144] on div "Text Block" at bounding box center [642, 141] width 36 height 10
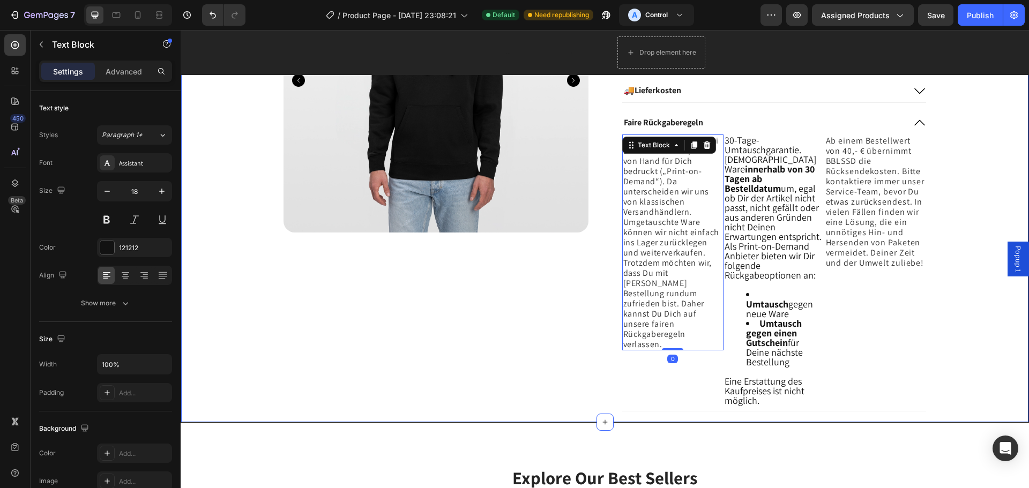
click at [957, 305] on div "Product Images Icon Icon Icon Icon Icon Icon List 2,500+ Verified Reviews! Text…" at bounding box center [605, 17] width 826 height 789
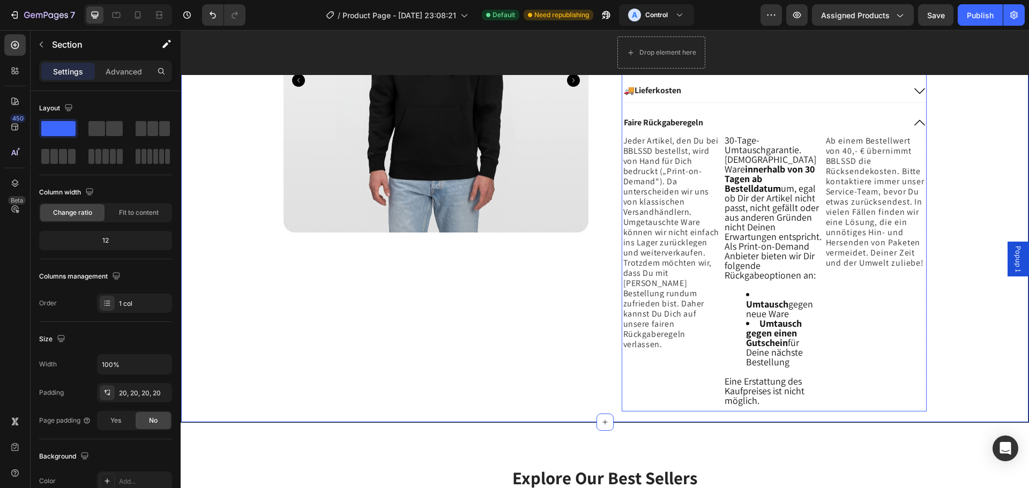
click at [719, 116] on div "Faire Rückgaberegeln" at bounding box center [763, 123] width 282 height 14
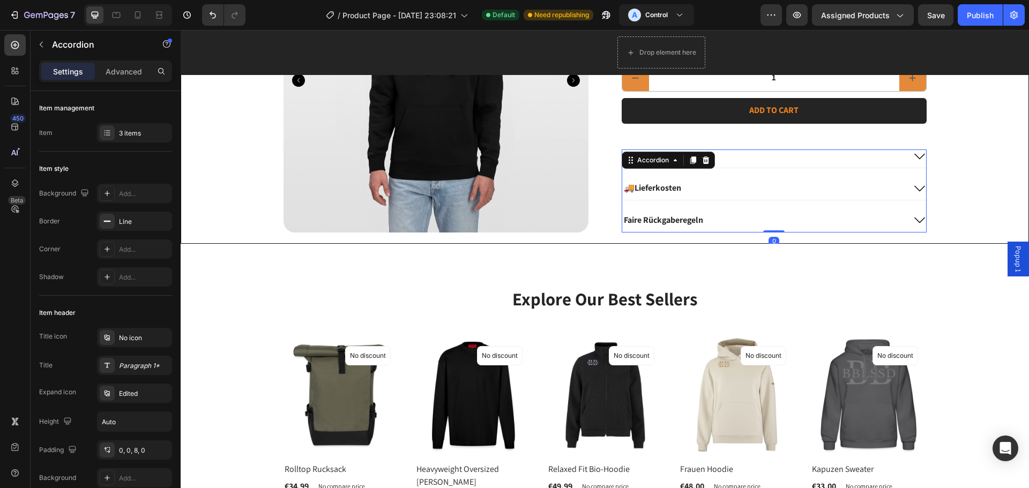
click at [770, 221] on div "Faire Rückgaberegeln" at bounding box center [763, 220] width 282 height 14
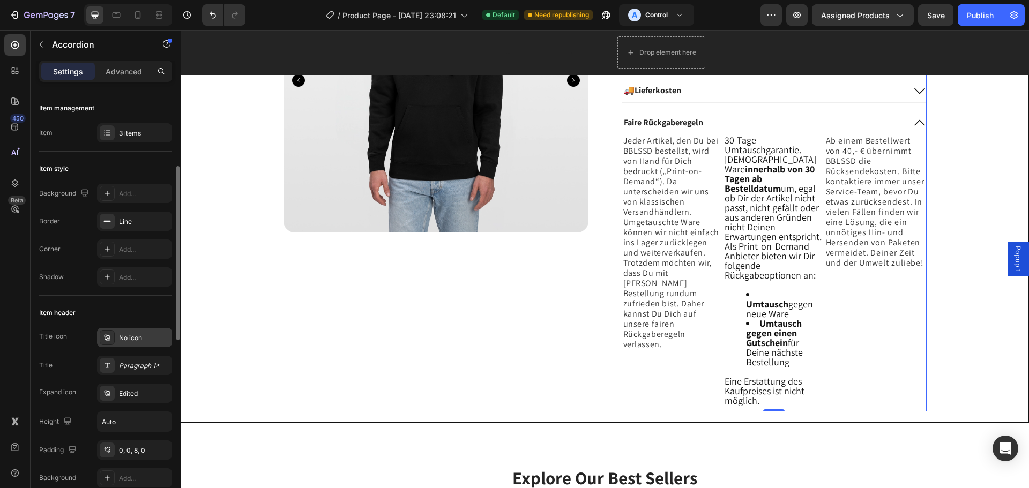
scroll to position [54, 0]
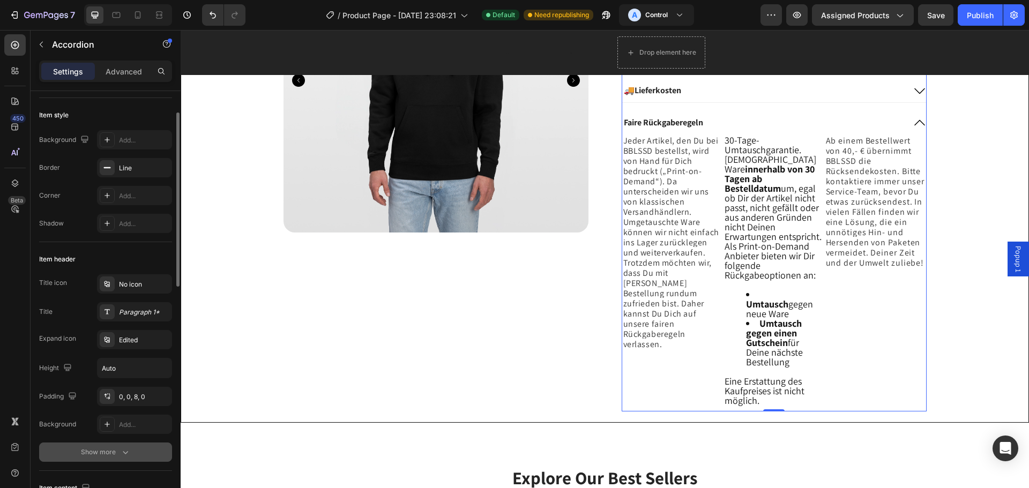
click at [78, 456] on button "Show more" at bounding box center [105, 452] width 133 height 19
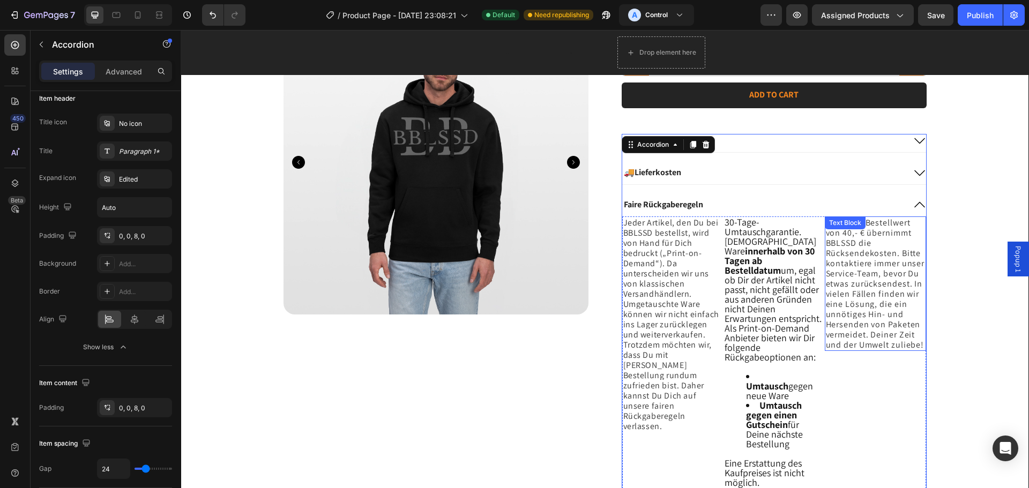
scroll to position [378, 0]
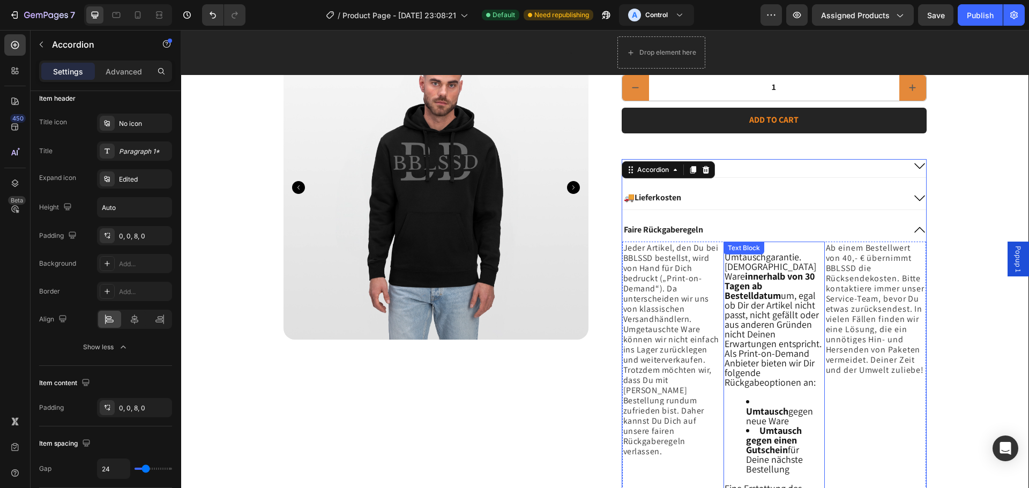
click at [768, 297] on p "Tausche Deine Ware innerhalb von 30 Tagen ab Bestelldatum um, egal ob Dir der A…" at bounding box center [774, 324] width 99 height 125
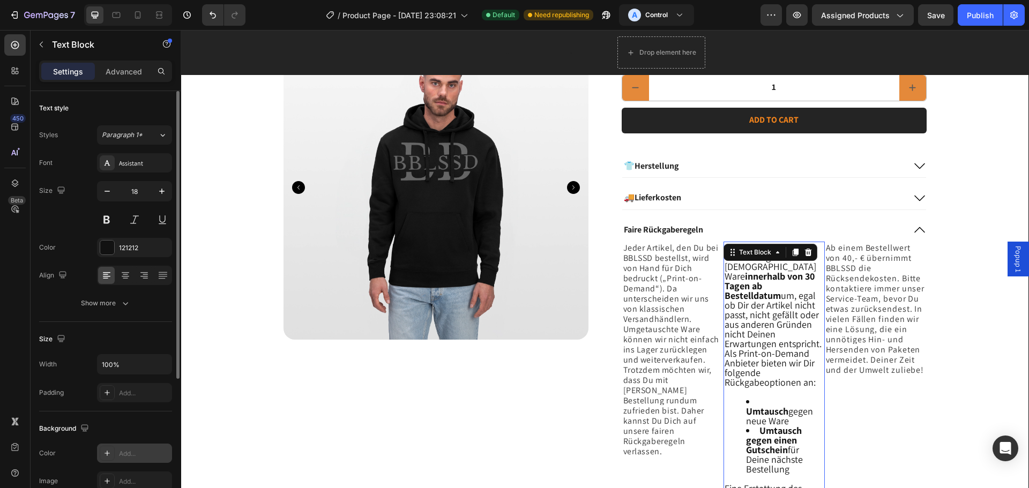
scroll to position [54, 0]
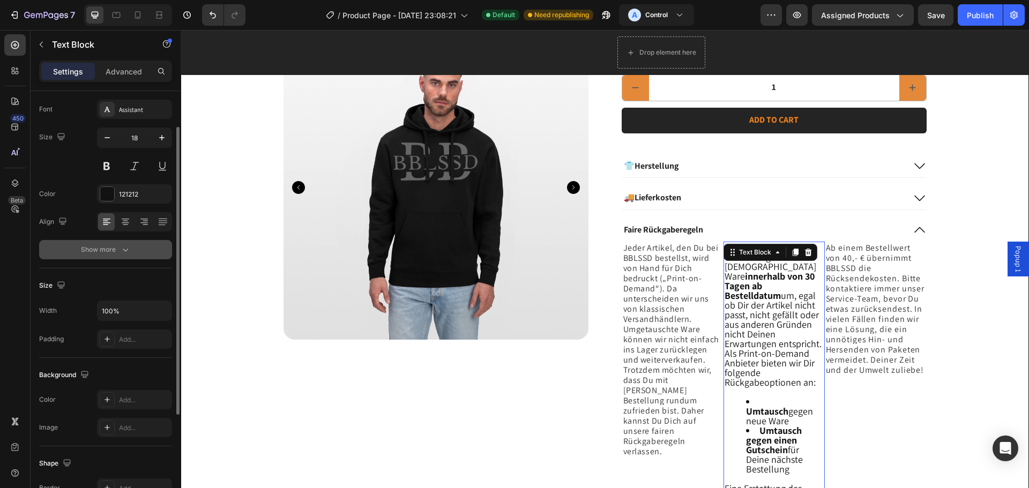
click at [108, 247] on div "Show more" at bounding box center [106, 249] width 50 height 11
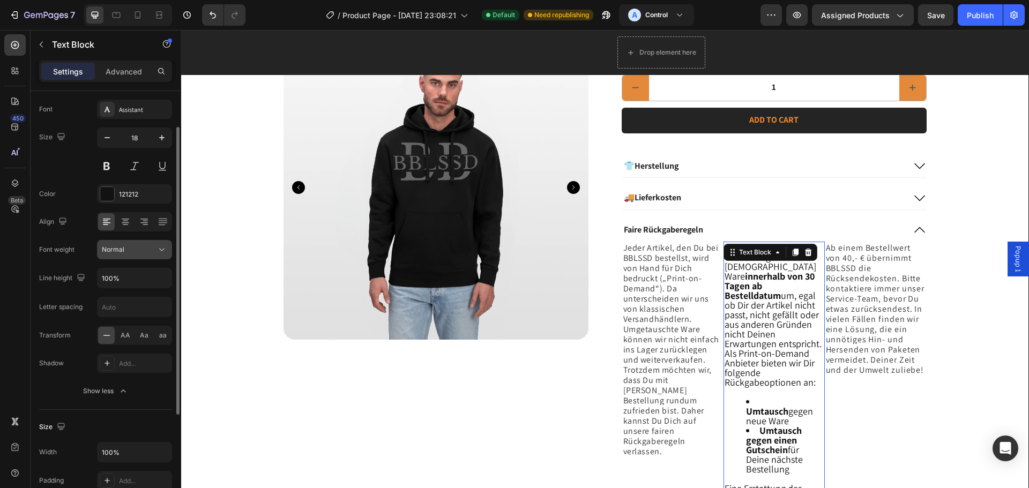
click at [156, 251] on icon at bounding box center [161, 249] width 11 height 11
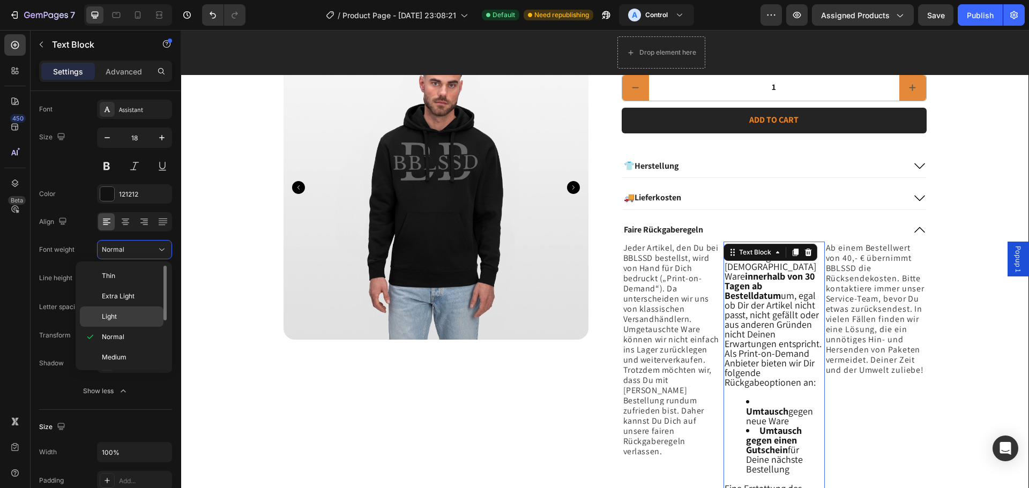
click at [143, 319] on p "Light" at bounding box center [130, 317] width 57 height 10
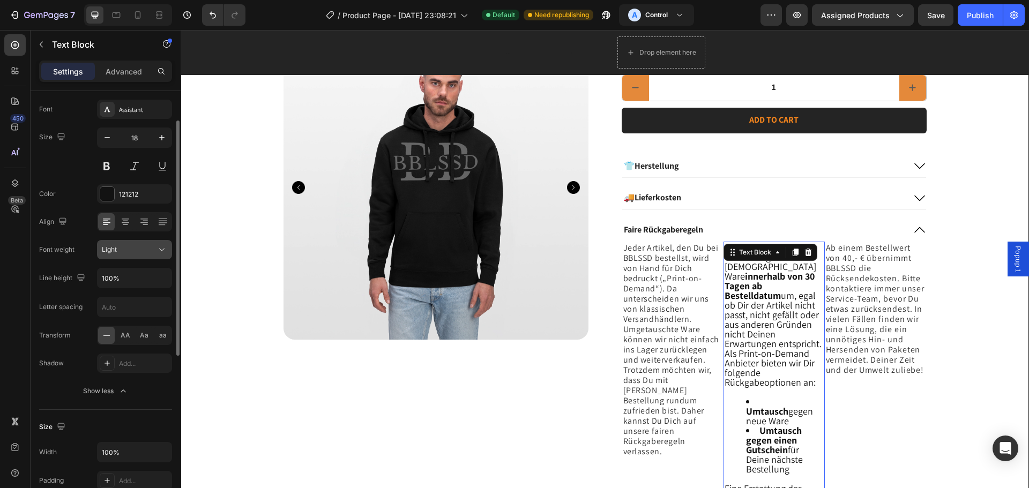
click at [159, 251] on icon at bounding box center [161, 249] width 11 height 11
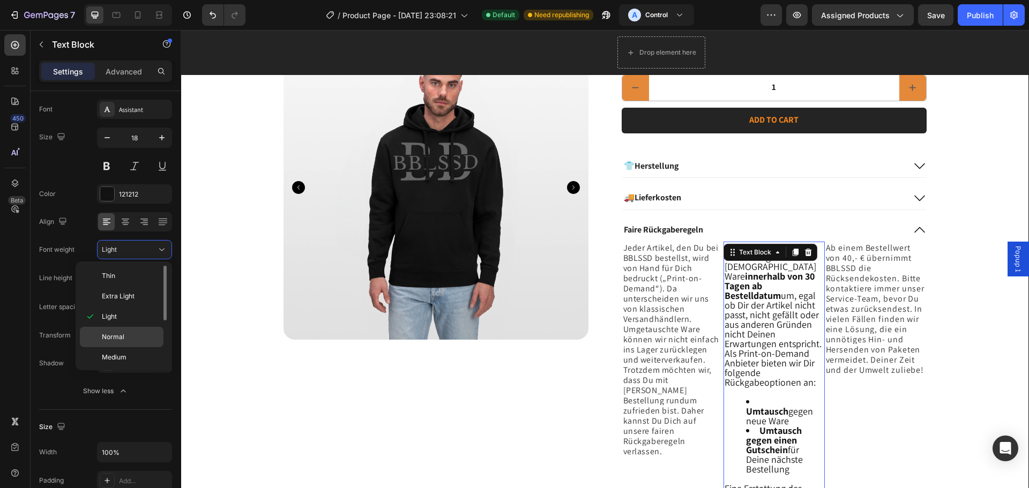
click at [121, 337] on span "Normal" at bounding box center [113, 337] width 23 height 10
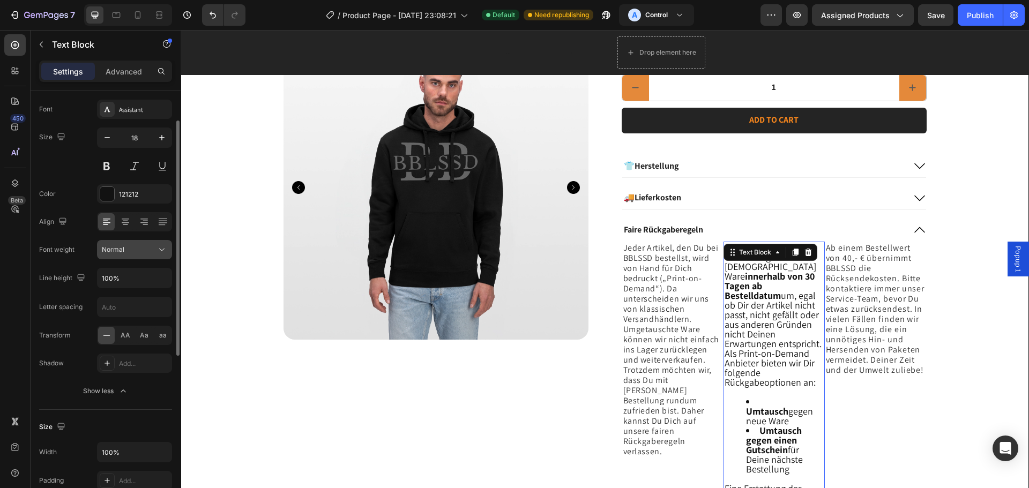
click at [161, 244] on button "Normal" at bounding box center [134, 249] width 75 height 19
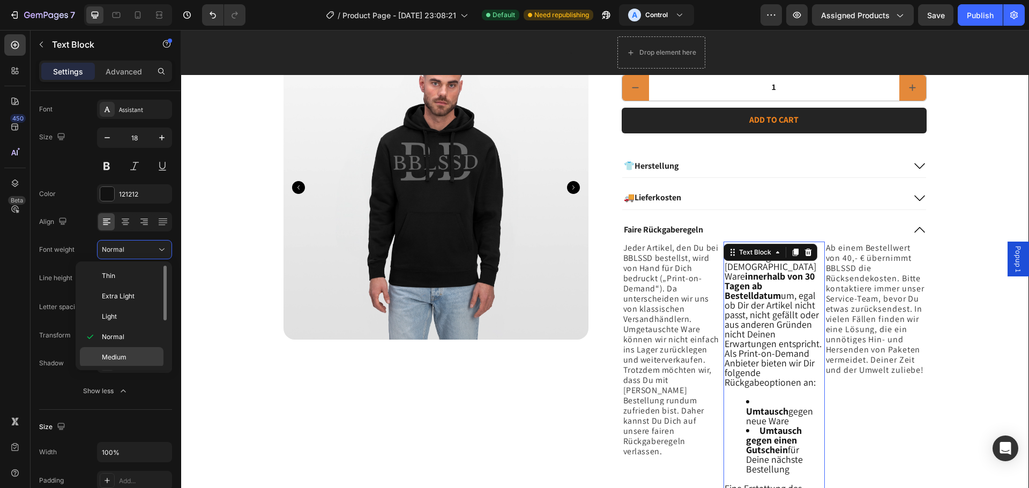
click at [133, 359] on p "Medium" at bounding box center [130, 358] width 57 height 10
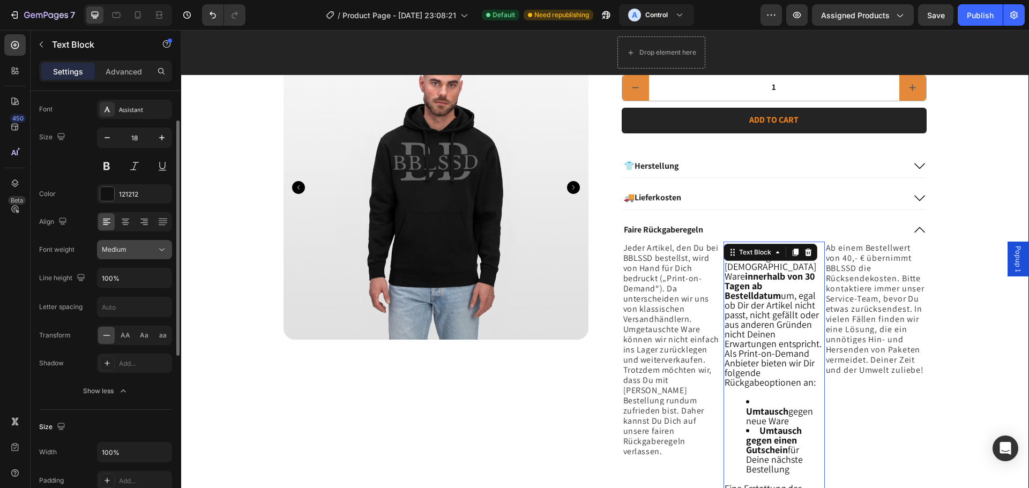
click at [158, 247] on icon at bounding box center [161, 249] width 11 height 11
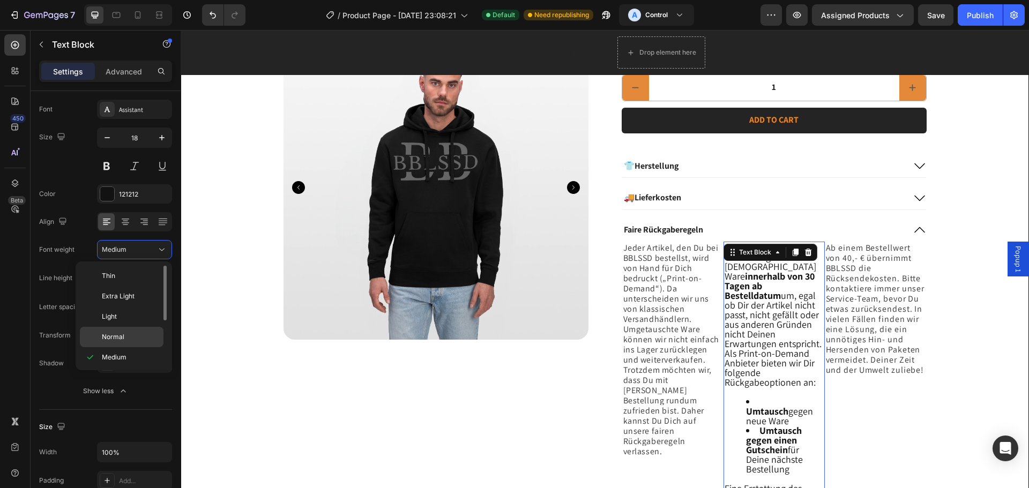
click at [119, 341] on span "Normal" at bounding box center [113, 337] width 23 height 10
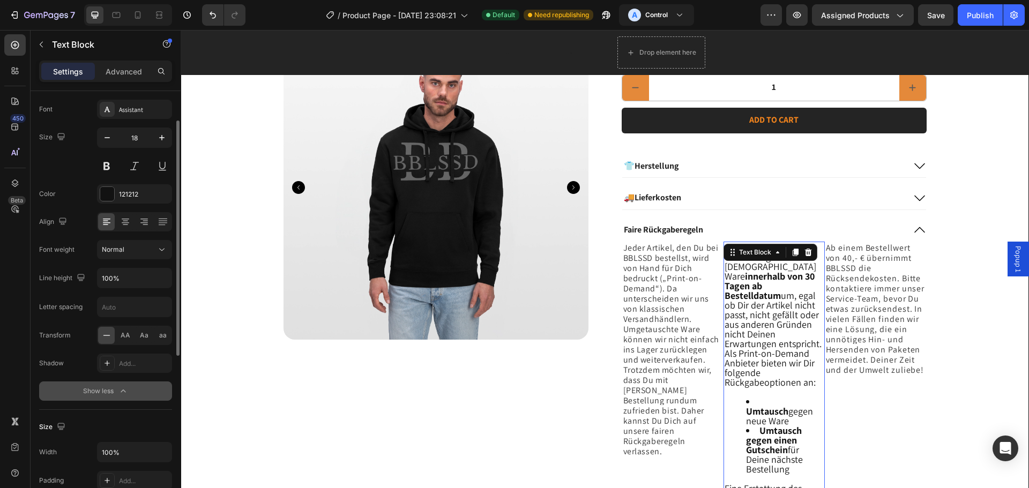
click at [102, 389] on div "Show less" at bounding box center [106, 391] width 46 height 11
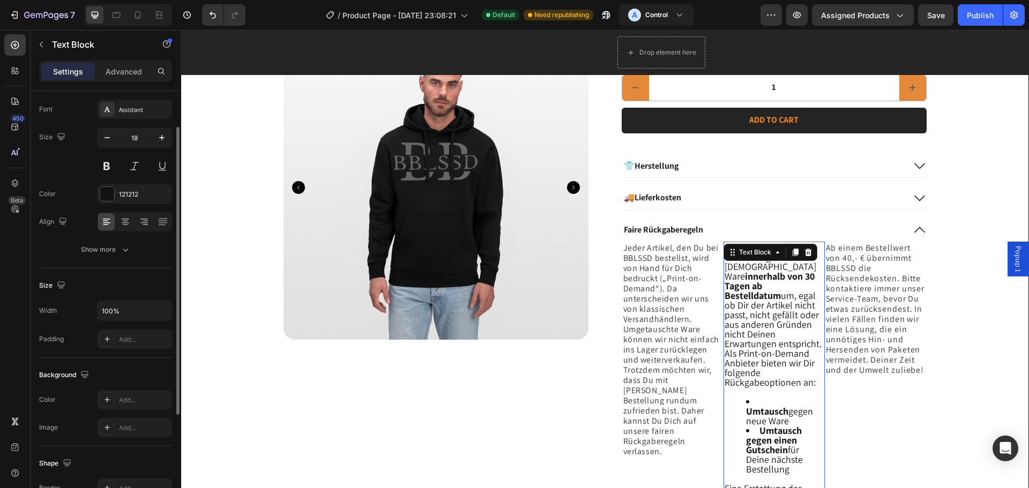
click at [117, 237] on div "Font Assistant Size 18 Color 121212 Align Show more" at bounding box center [105, 180] width 133 height 160
click at [115, 255] on button "Show more" at bounding box center [105, 249] width 133 height 19
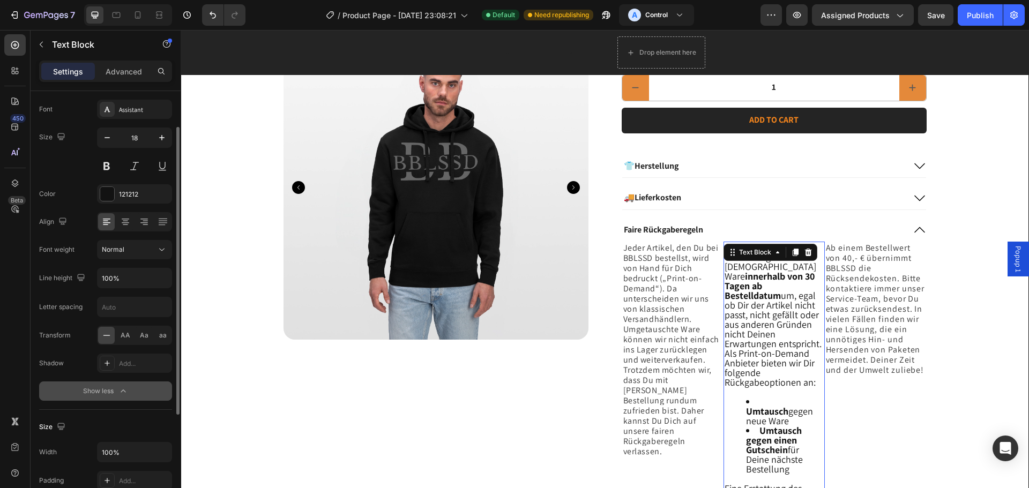
scroll to position [107, 0]
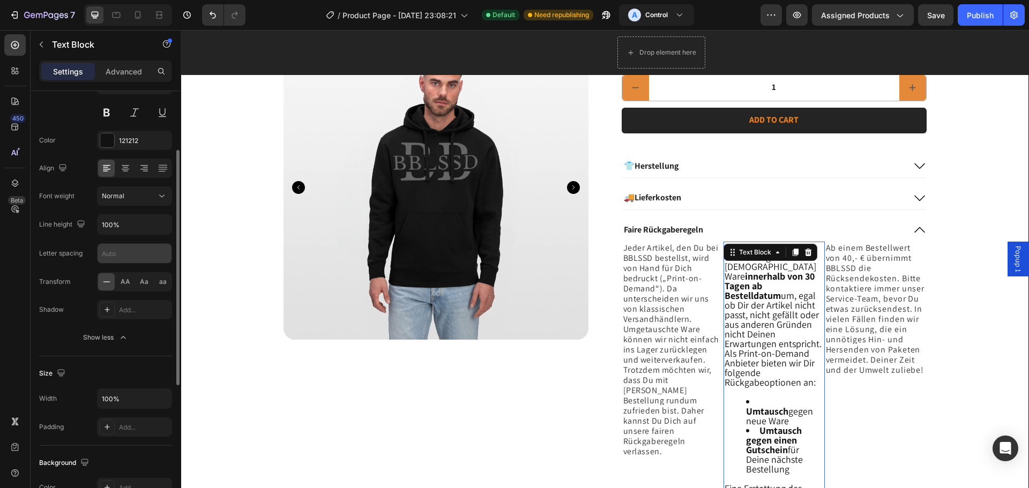
click at [131, 245] on input "text" at bounding box center [135, 253] width 74 height 19
click at [879, 302] on span "Ab einem Bestellwert von 40,- € übernimmt BBLSSD die Rücksendekosten. Bitte kon…" at bounding box center [875, 308] width 99 height 133
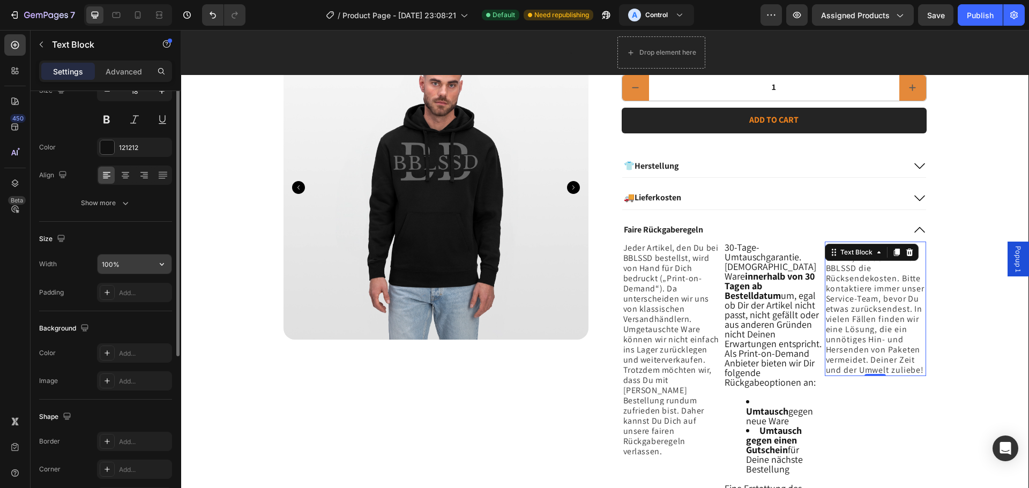
scroll to position [47, 0]
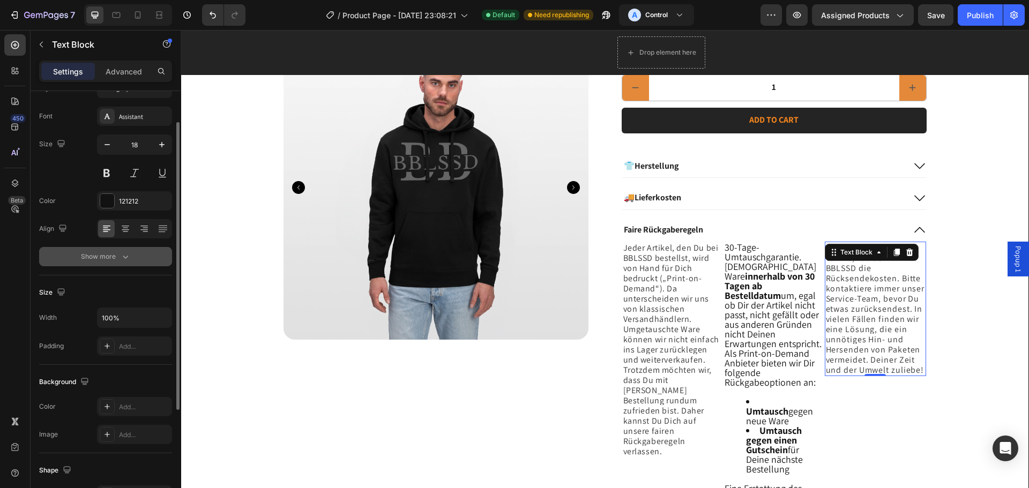
click at [114, 251] on div "Show more" at bounding box center [106, 256] width 50 height 11
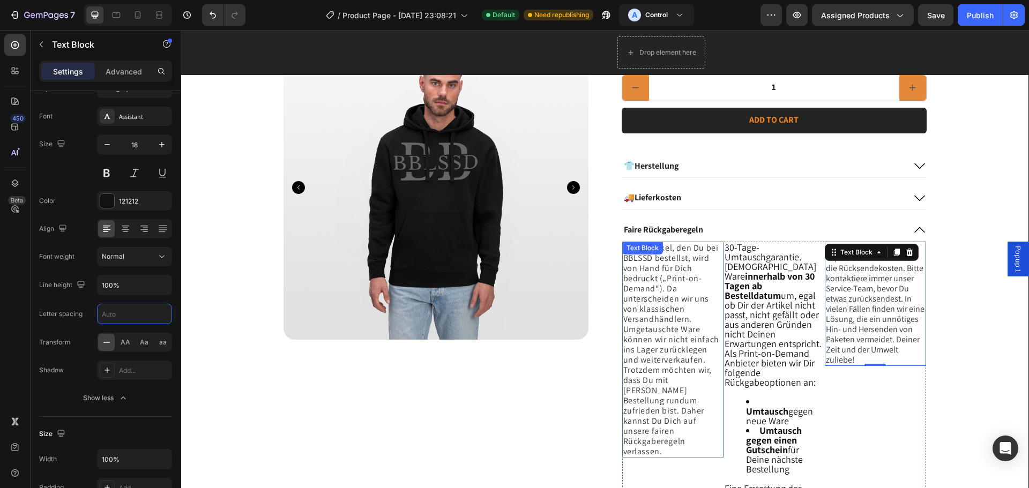
click at [672, 338] on span "Jeder Artikel, den Du bei BBLSSD bestellst, wird von Hand für Dich bedruckt („P…" at bounding box center [671, 349] width 96 height 215
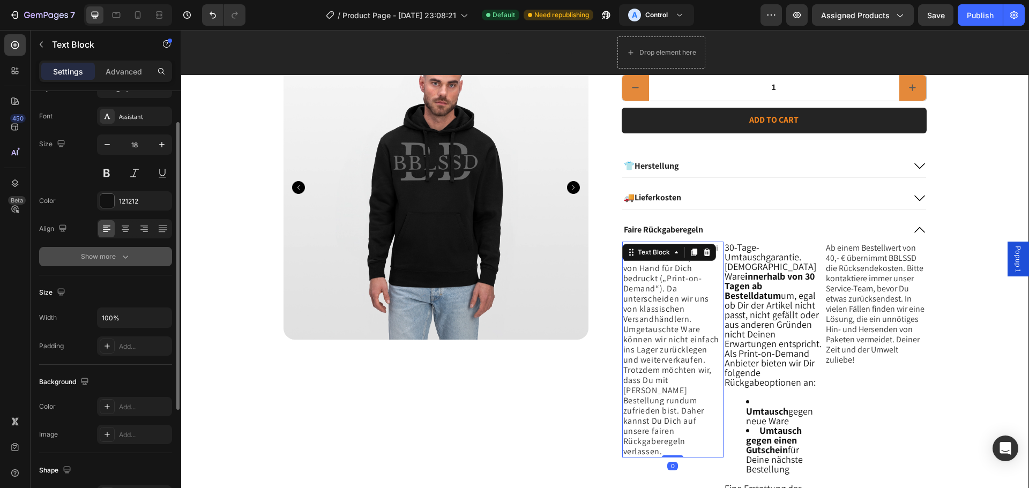
click at [89, 255] on div "Show more" at bounding box center [106, 256] width 50 height 11
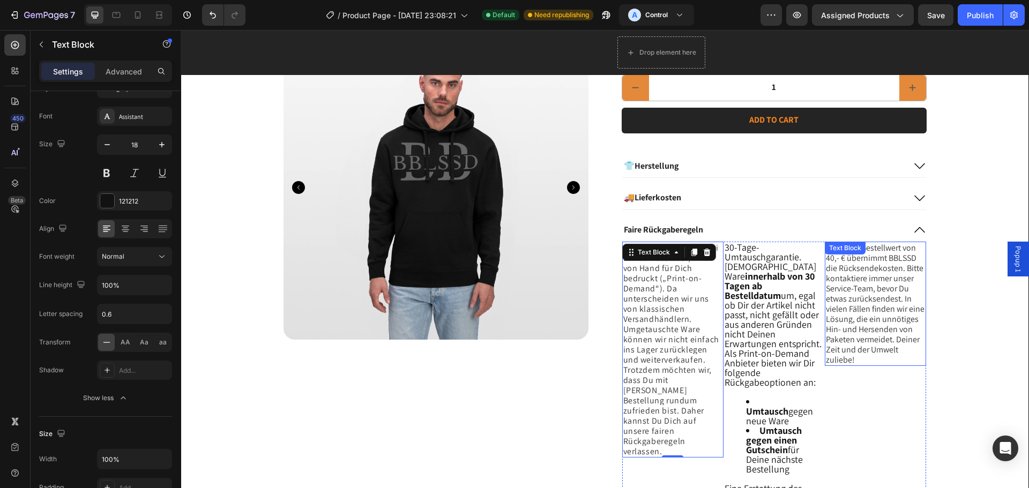
click at [877, 293] on span "Ab einem Bestellwert von 40,- € übernimmt BBLSSD die Rücksendekosten. Bitte kon…" at bounding box center [875, 303] width 99 height 123
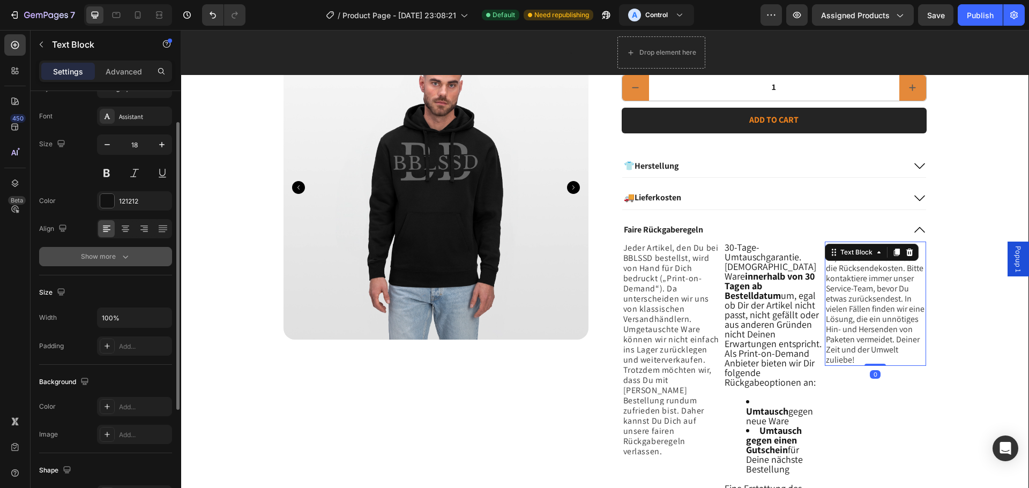
click at [94, 262] on div "Show more" at bounding box center [106, 256] width 50 height 11
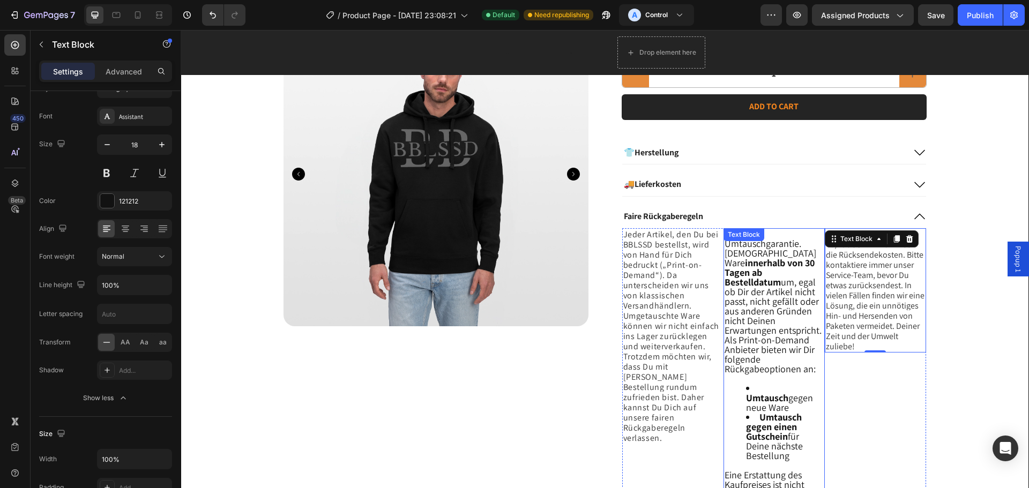
scroll to position [539, 0]
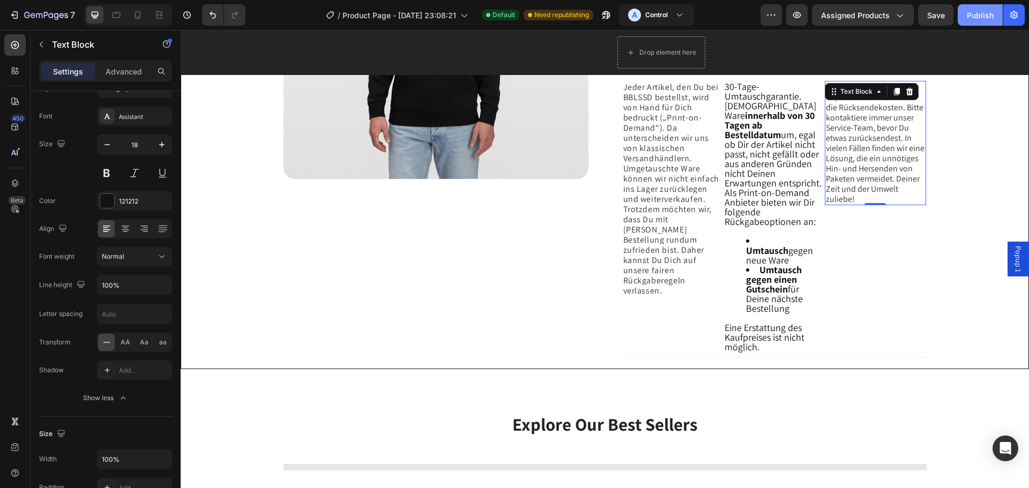
drag, startPoint x: 971, startPoint y: 19, endPoint x: 785, endPoint y: 5, distance: 187.1
click at [971, 19] on div "Publish" at bounding box center [980, 15] width 27 height 11
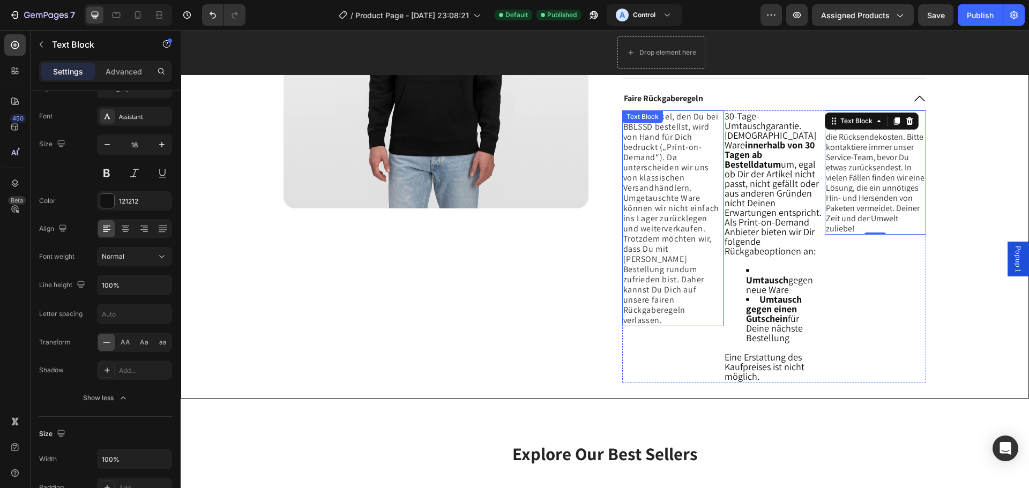
scroll to position [486, 0]
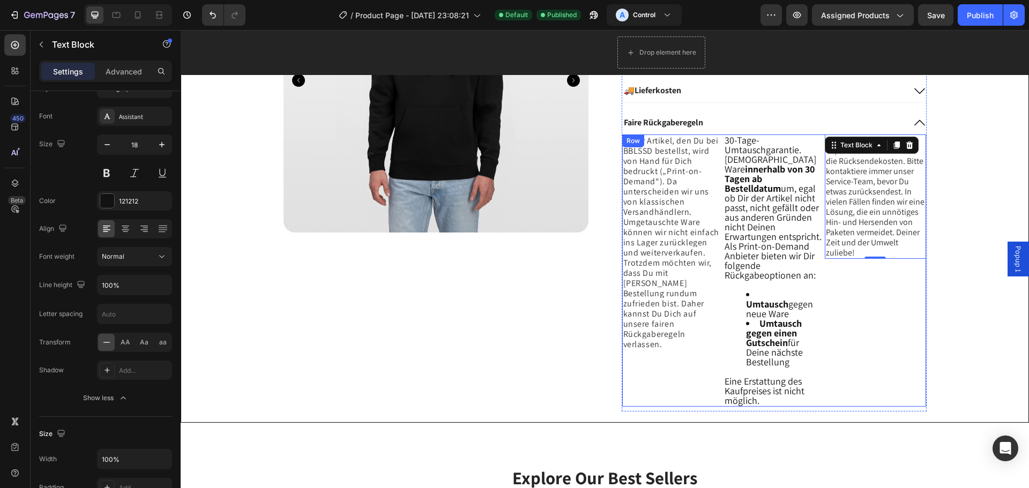
click at [861, 337] on div "Ab einem Bestellwert von 40,- € übernimmt BBLSSD die Rücksendekosten. Bitte kon…" at bounding box center [875, 271] width 101 height 272
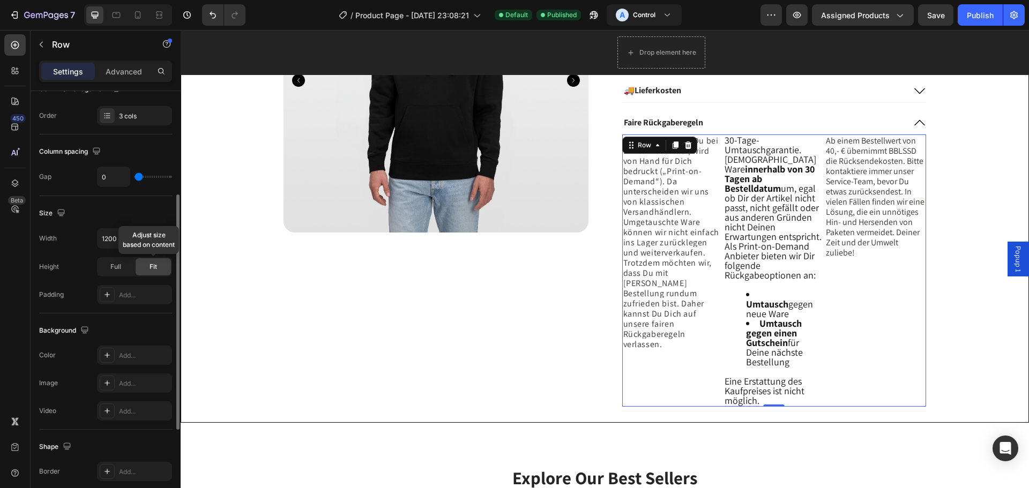
scroll to position [134, 0]
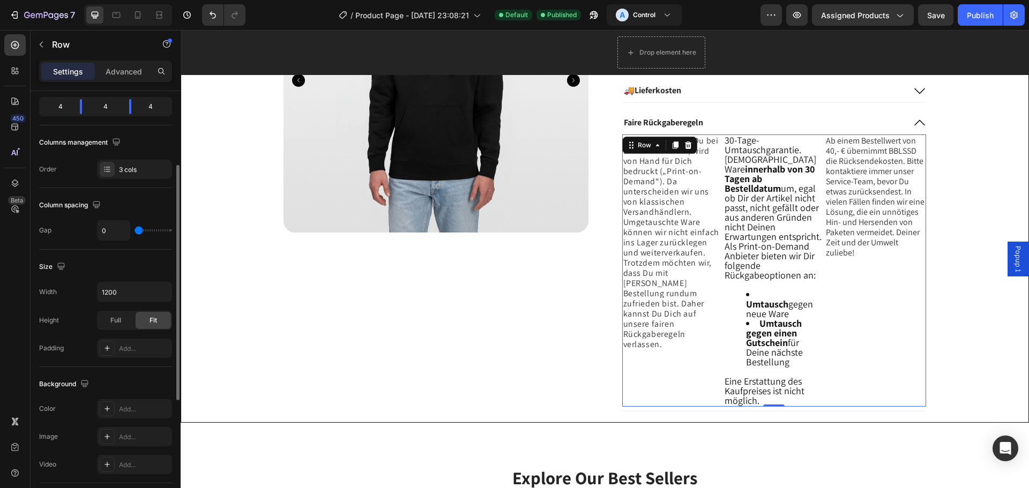
type input "42"
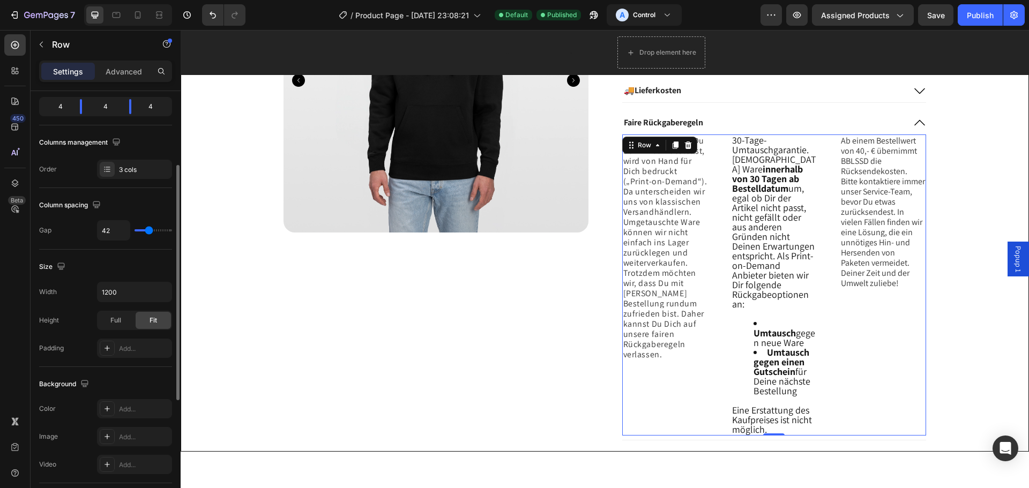
type input "60"
type input "67"
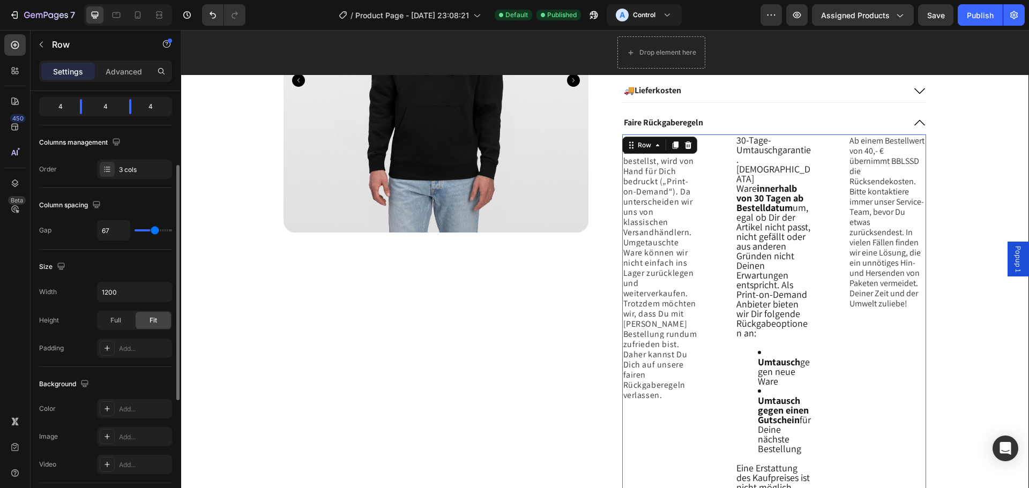
type input "69"
type input "71"
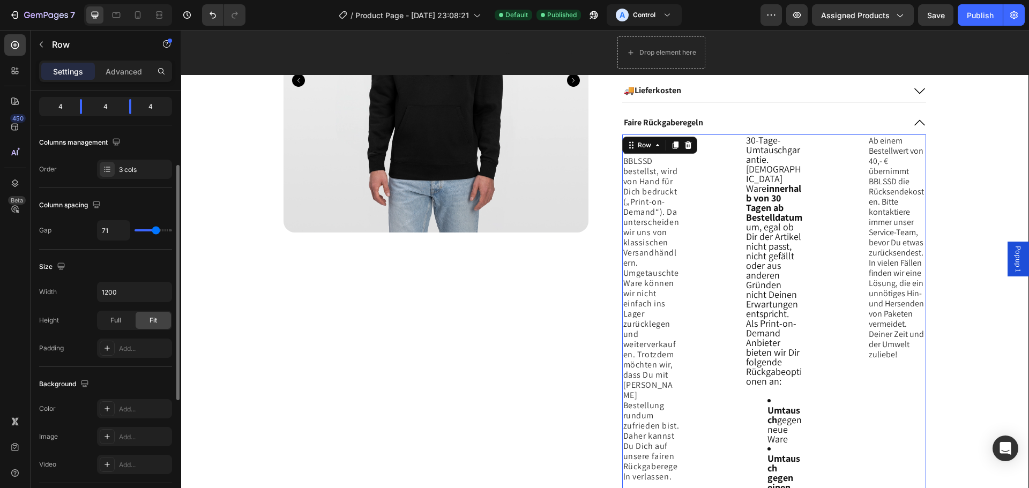
type input "120"
type input "118"
type input "113"
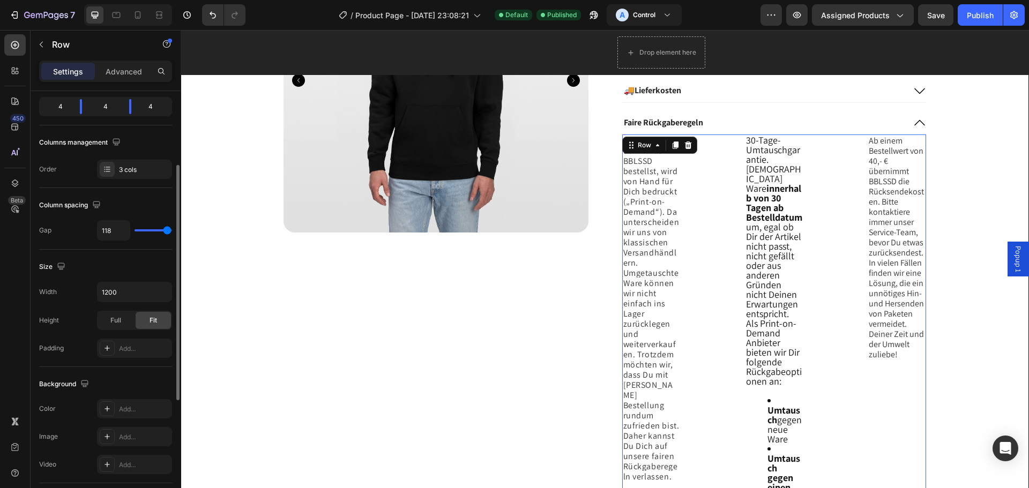
type input "113"
type input "104"
type input "89"
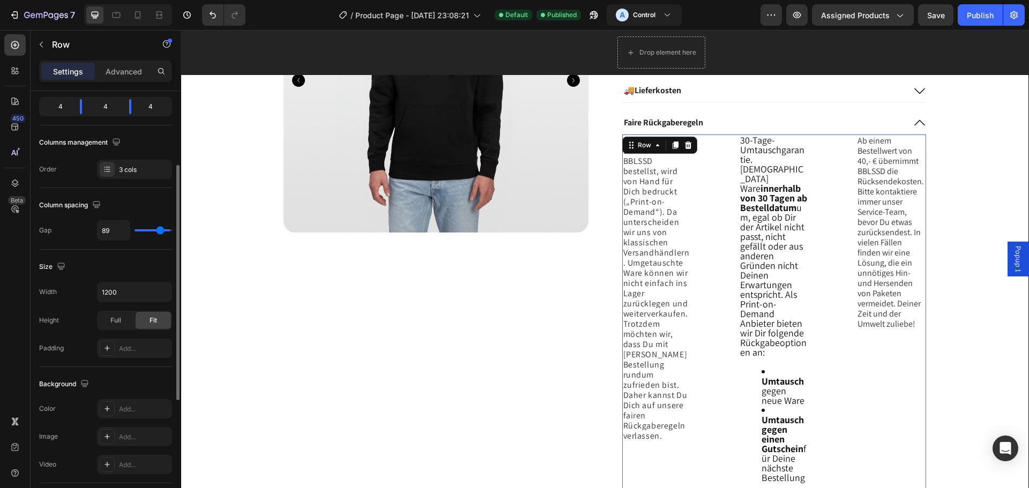
type input "80"
type input "76"
type input "73"
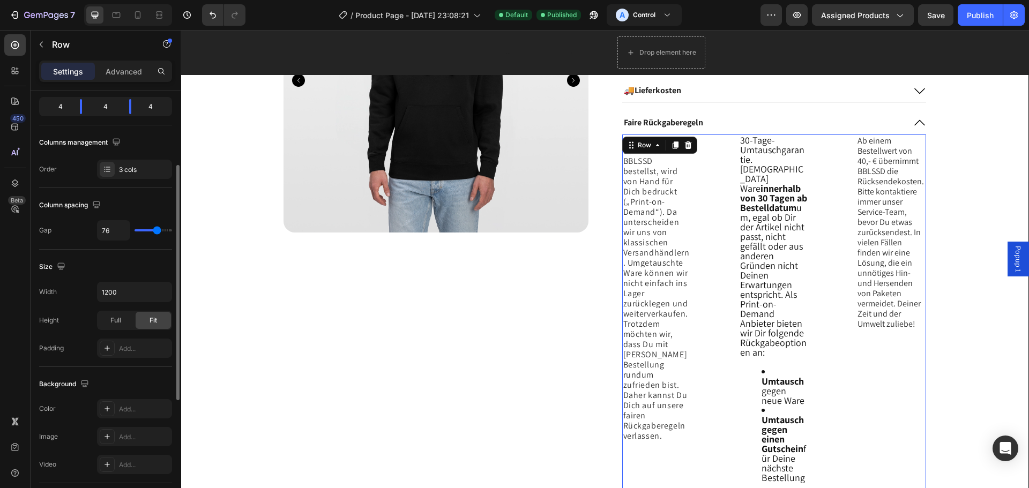
type input "73"
type input "69"
type input "67"
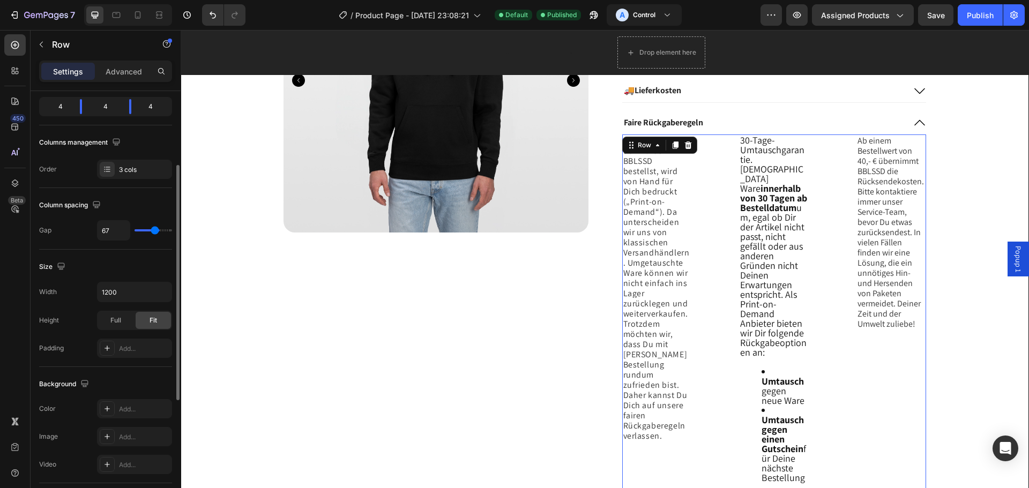
type input "64"
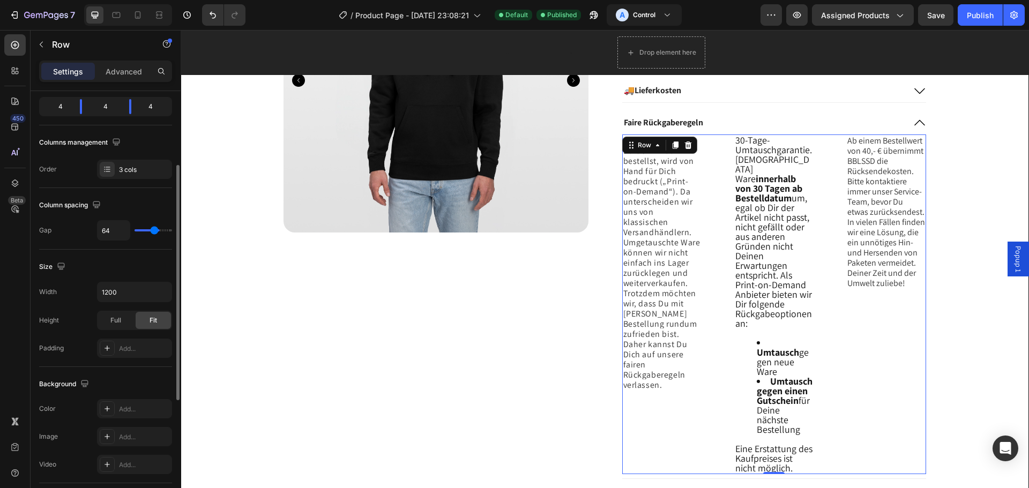
type input "60"
type input "56"
type input "53"
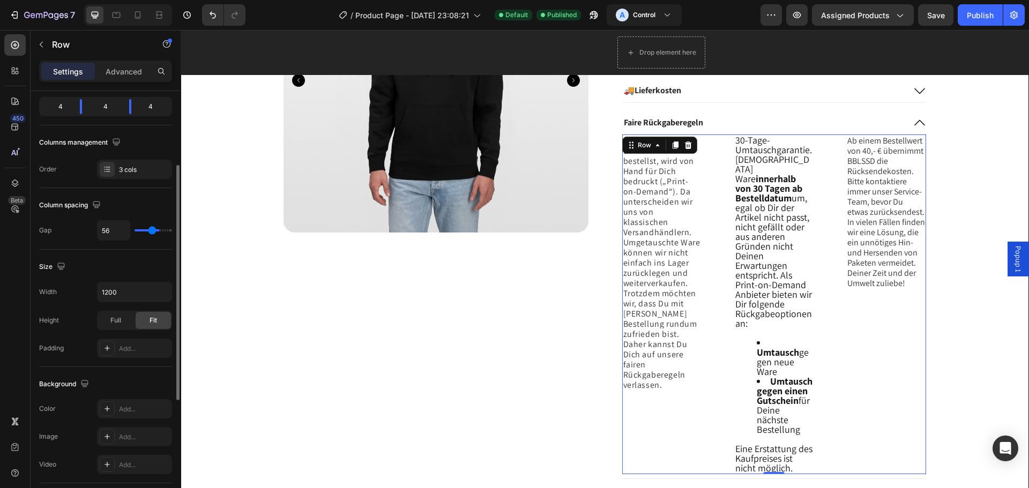
type input "53"
type input "51"
type input "49"
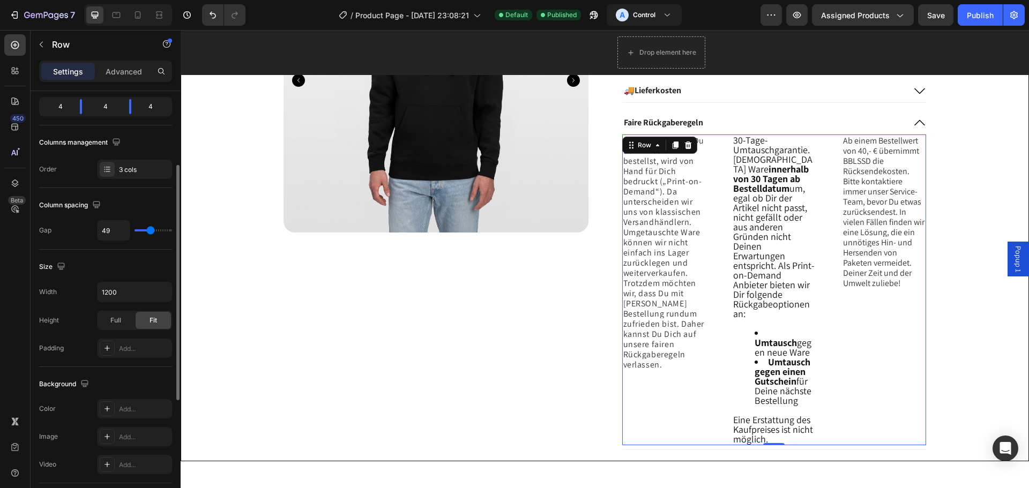
type input "31"
type input "13"
type input "11"
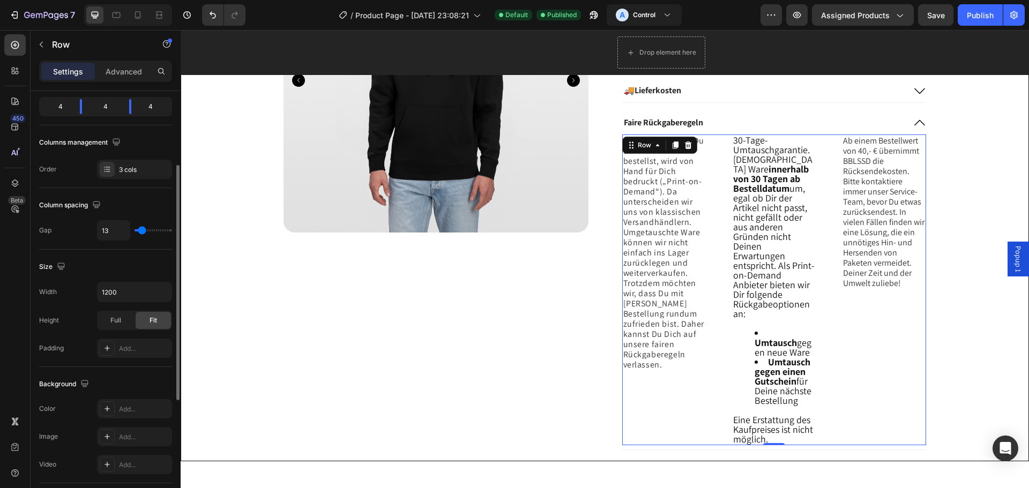
type input "11"
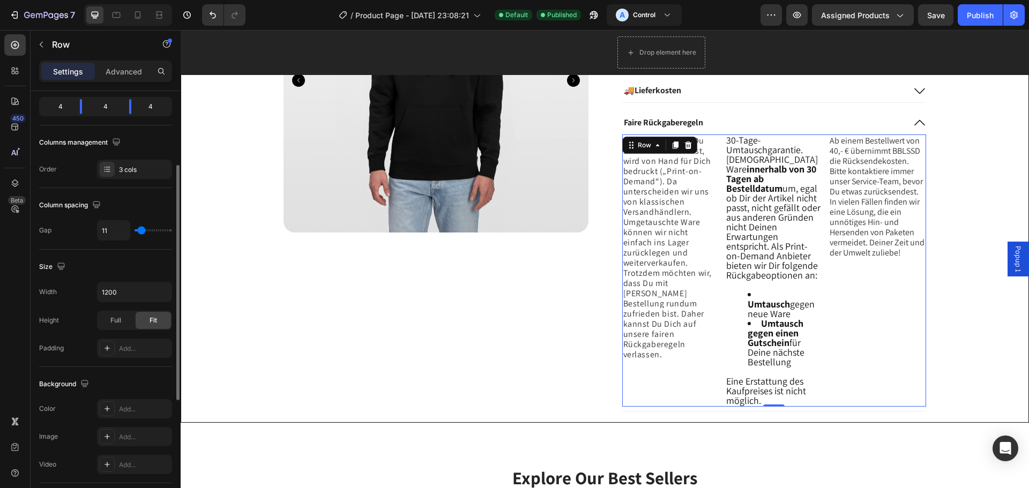
type input "9"
type input "7"
type input "9"
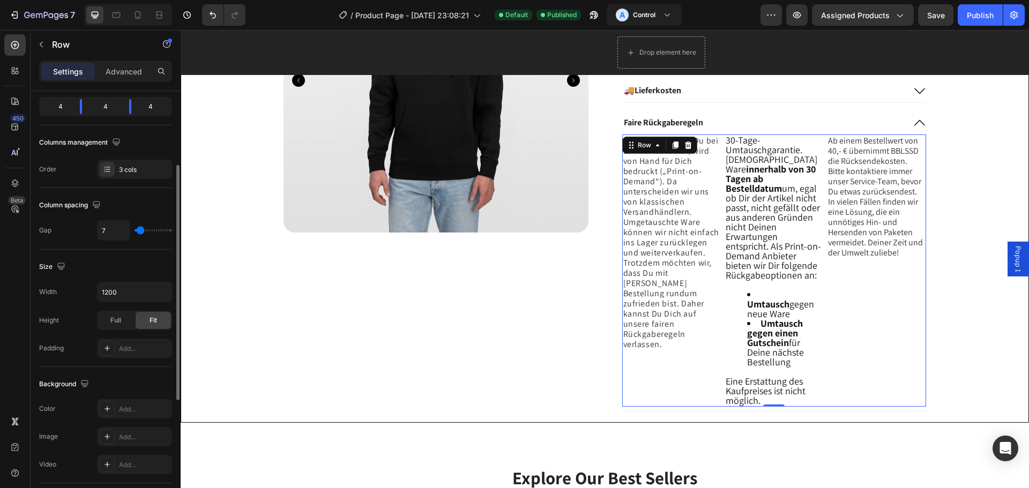
type input "9"
type input "11"
type input "13"
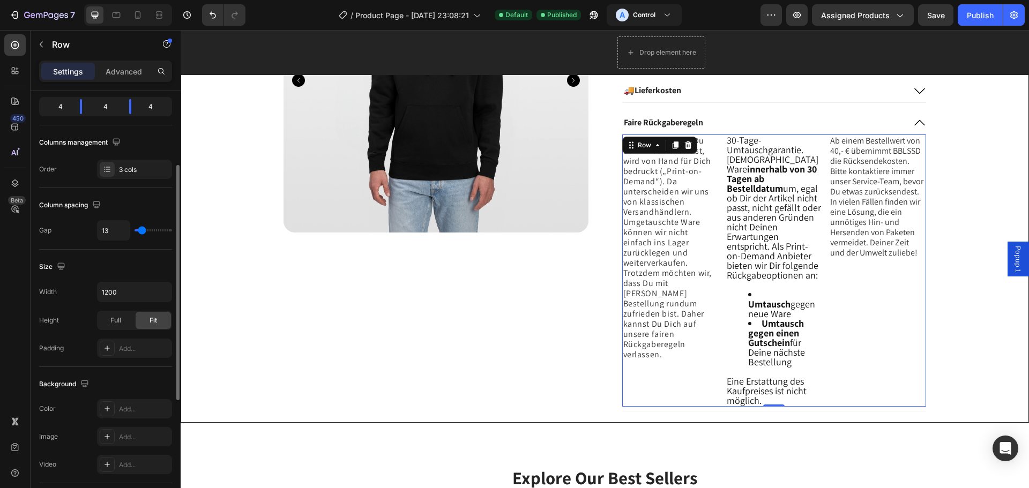
type input "16"
type input "18"
type input "20"
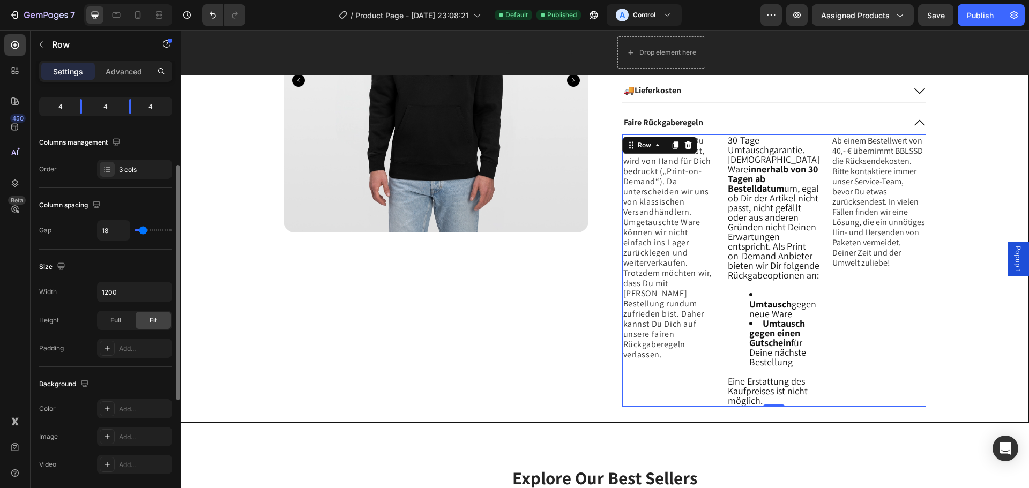
type input "20"
type input "27"
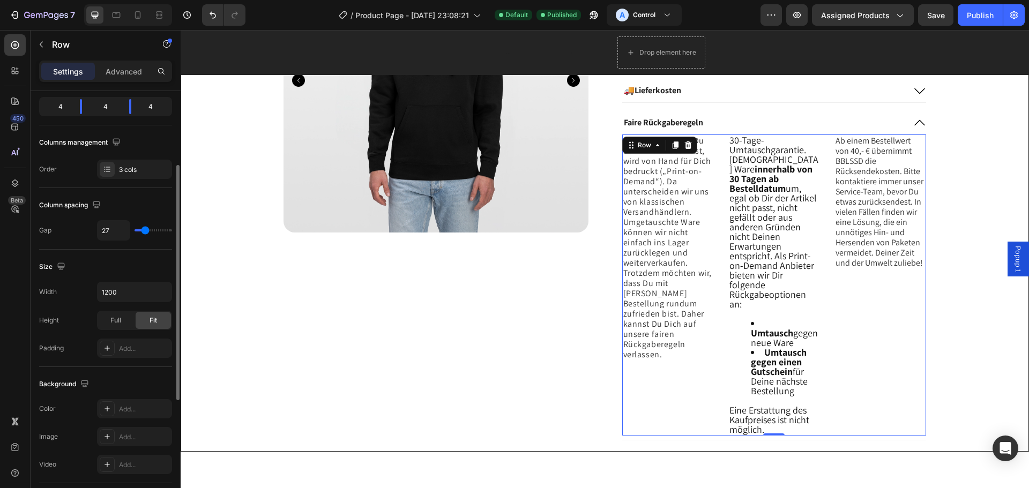
type input "29"
type input "27"
drag, startPoint x: 140, startPoint y: 226, endPoint x: 145, endPoint y: 232, distance: 8.0
type input "27"
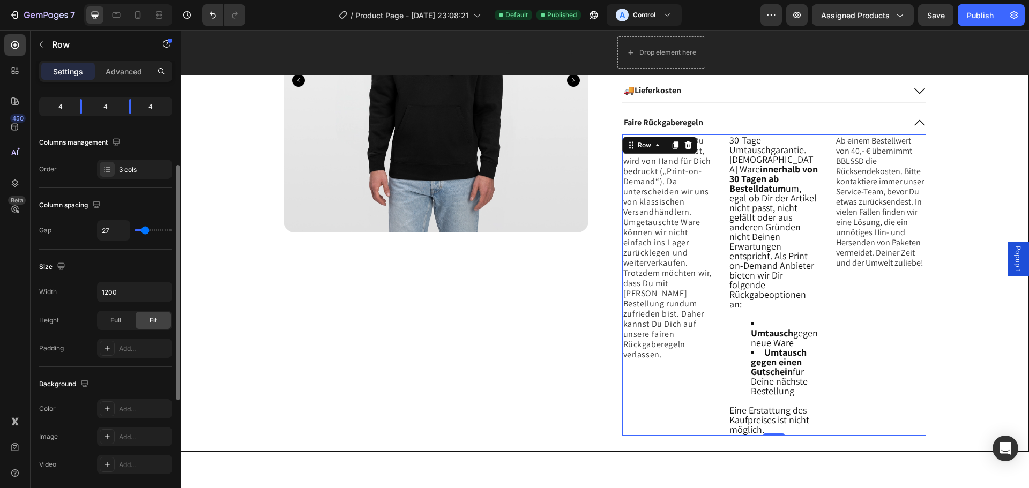
click at [145, 232] on input "range" at bounding box center [154, 230] width 38 height 2
type input "1"
type input "16"
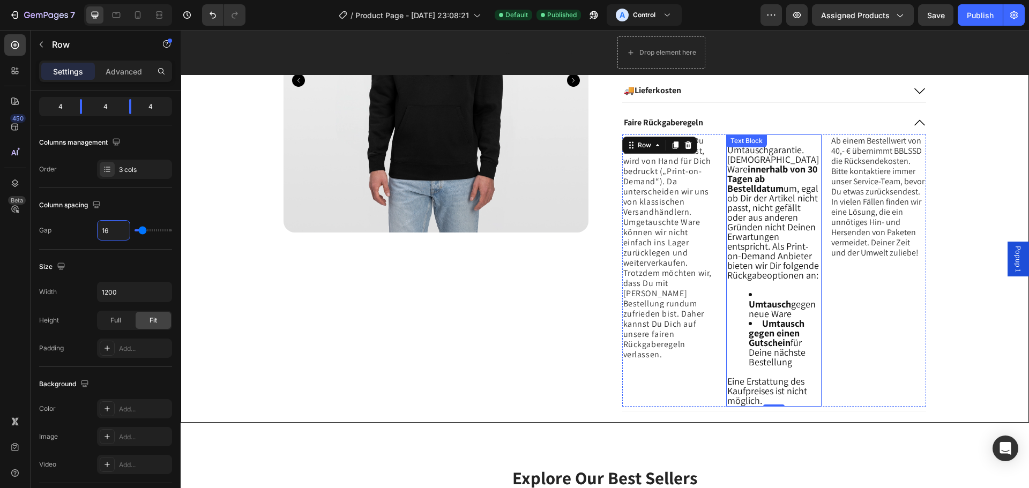
click at [752, 285] on div "30-Tage-Umtauschgarantie. Tausche Deine Ware innerhalb von 30 Tagen ab Bestelld…" at bounding box center [773, 271] width 95 height 272
click at [751, 286] on div "30-Tage-Umtauschgarantie. Tausche Deine Ware innerhalb von 30 Tagen ab Bestelld…" at bounding box center [773, 271] width 95 height 272
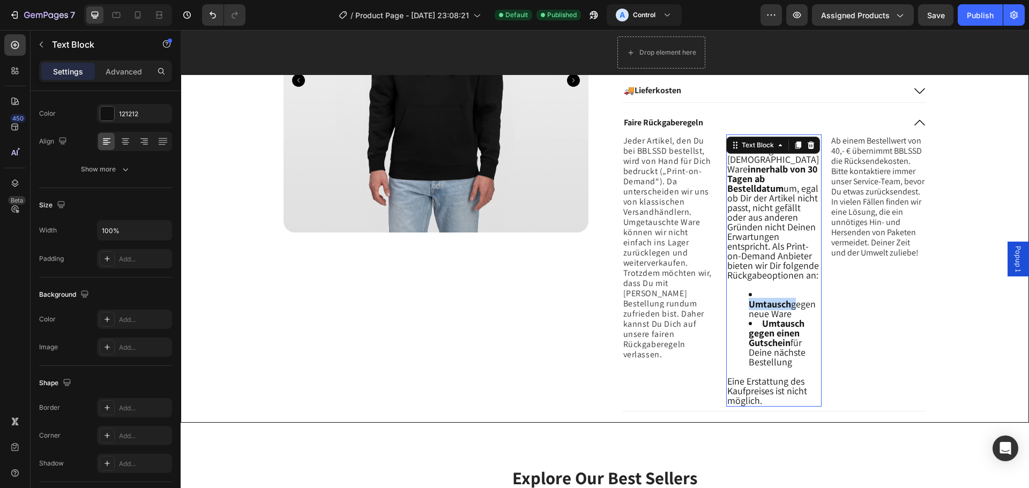
scroll to position [0, 0]
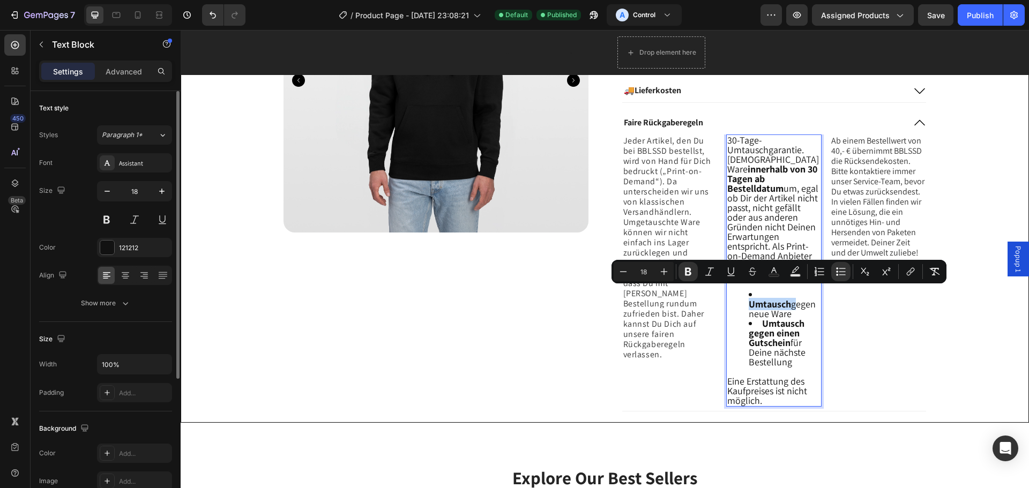
click at [749, 281] on div "Minus 18 Plus Bold Italic Underline Strikethrough Text Color Text Background Co…" at bounding box center [778, 272] width 335 height 24
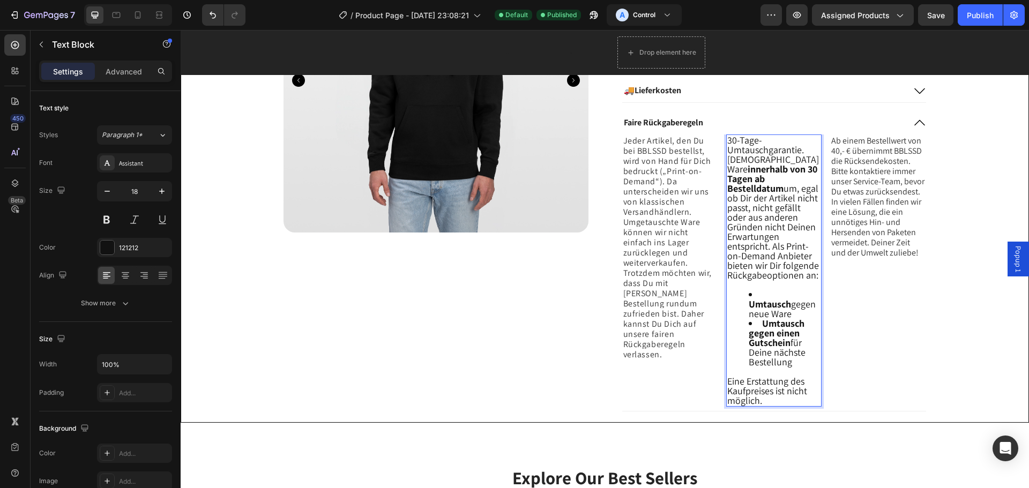
click at [760, 317] on strong "Umtausch gegen einen Gutschein" at bounding box center [777, 333] width 56 height 32
click at [769, 284] on div "30-Tage-Umtauschgarantie. Tausche Deine Ware innerhalb von 30 Tagen ab Bestelld…" at bounding box center [773, 271] width 95 height 272
click at [777, 283] on div "30-Tage-Umtauschgarantie. Tausche Deine Ware innerhalb von 30 Tagen ab Bestelld…" at bounding box center [773, 271] width 95 height 272
click at [751, 293] on li "Umtausch gegen neue Ware" at bounding box center [785, 304] width 72 height 29
click at [749, 293] on li "Umtausch gegen neue Ware" at bounding box center [785, 304] width 72 height 29
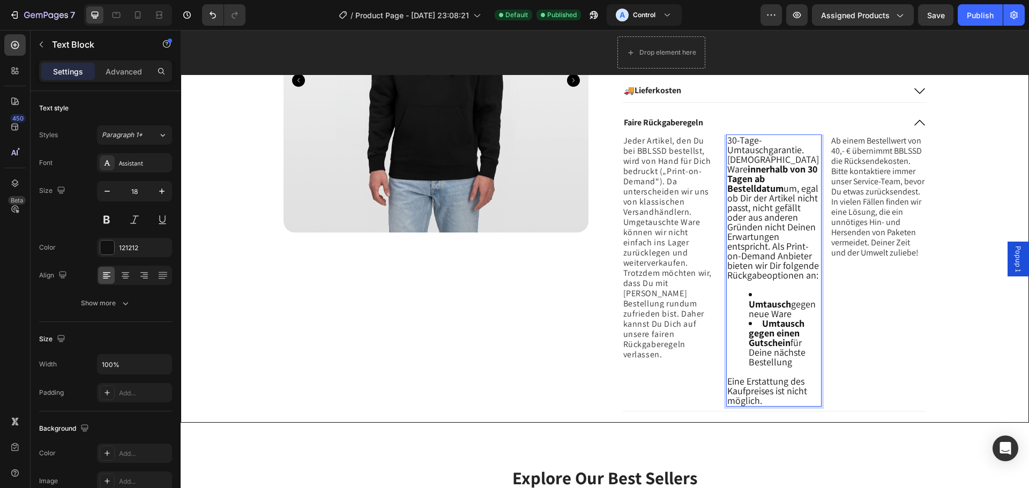
click at [738, 295] on ul "Umtausch gegen neue Ware Umtausch gegen einen Gutschein für Deine nächste Beste…" at bounding box center [773, 328] width 93 height 77
click at [740, 319] on ul "Umtausch gegen einen Gutschein für Deine nächste Bestellung" at bounding box center [773, 343] width 93 height 48
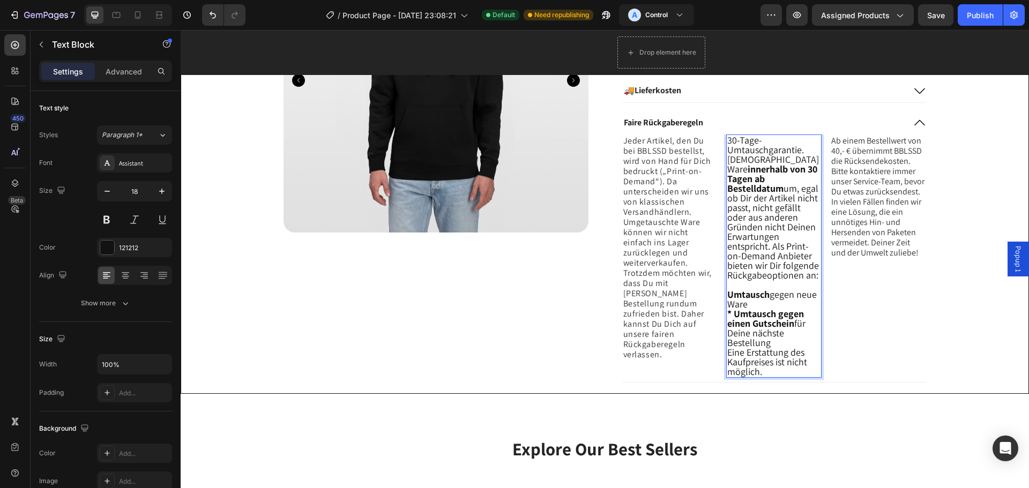
click at [727, 296] on strong "Umtausch" at bounding box center [748, 294] width 42 height 12
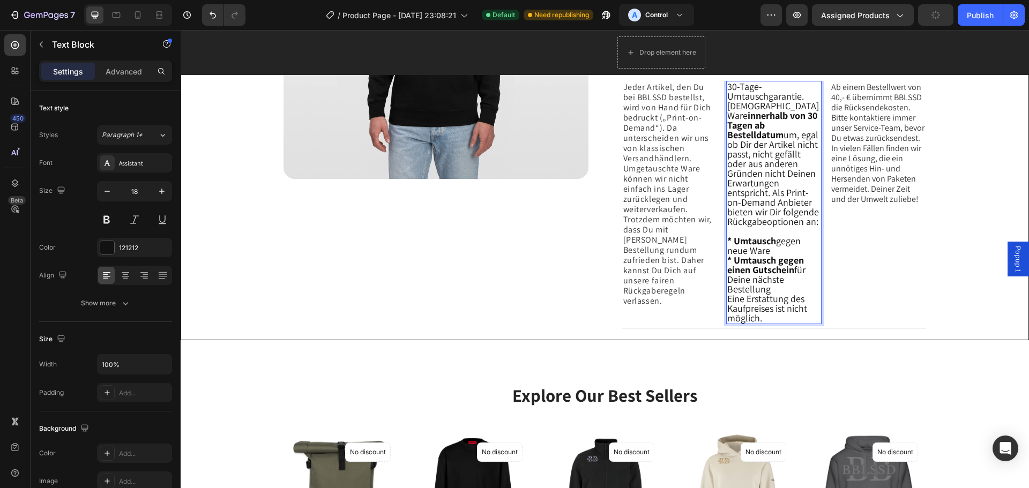
click at [792, 255] on strong "* Umtausch gegen einen Gutschein" at bounding box center [765, 265] width 77 height 22
click at [771, 250] on p "* Umtausch gegen neue Ware" at bounding box center [773, 245] width 93 height 19
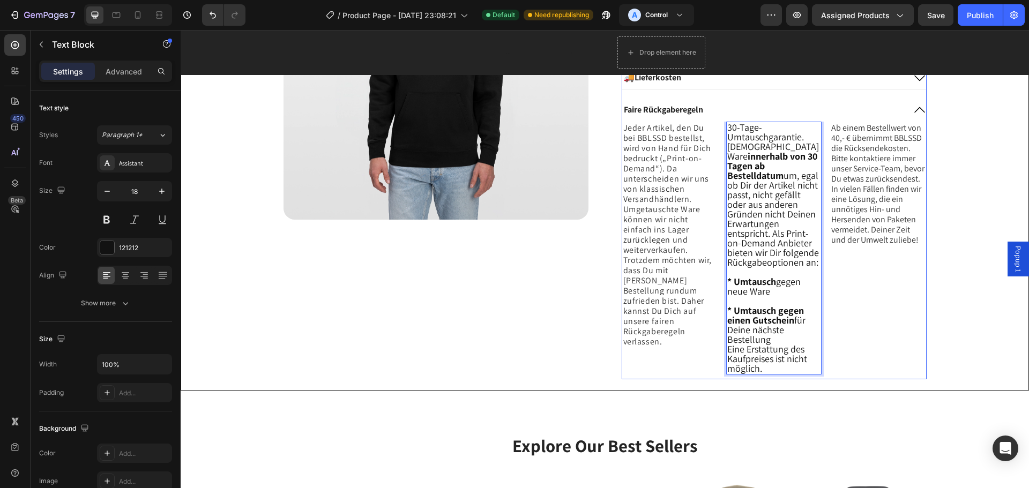
scroll to position [432, 0]
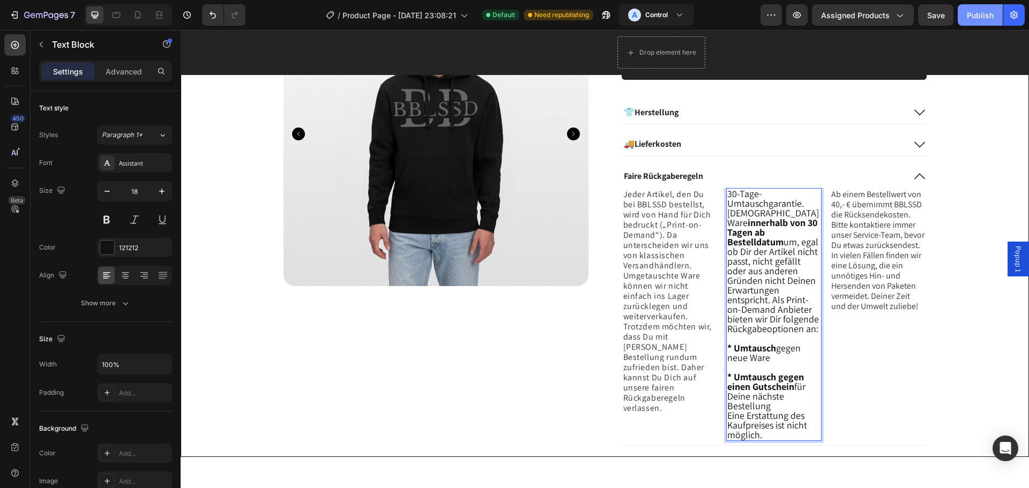
click at [988, 22] on button "Publish" at bounding box center [980, 14] width 45 height 21
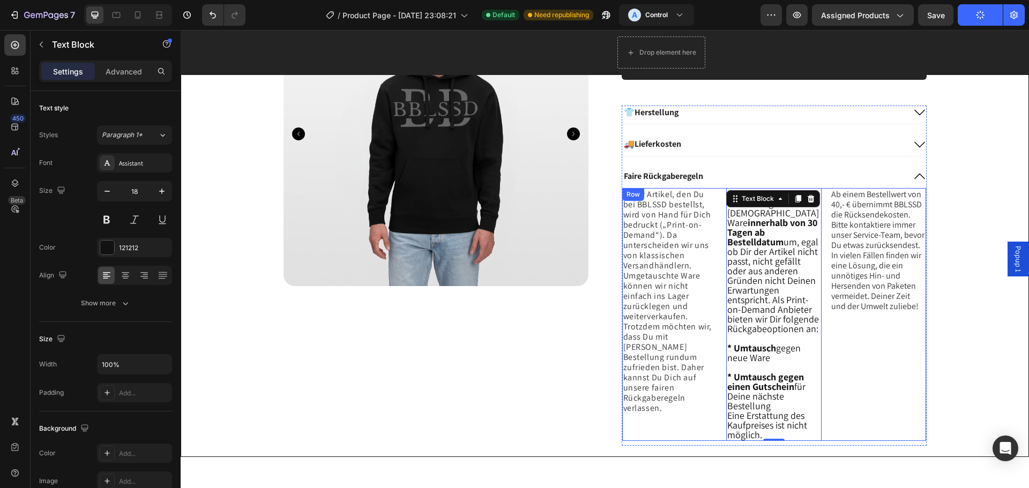
click at [911, 358] on div "Ab einem Bestellwert von 40,- € übernimmt BBLSSD die Rücksendekosten. Bitte kon…" at bounding box center [877, 314] width 95 height 253
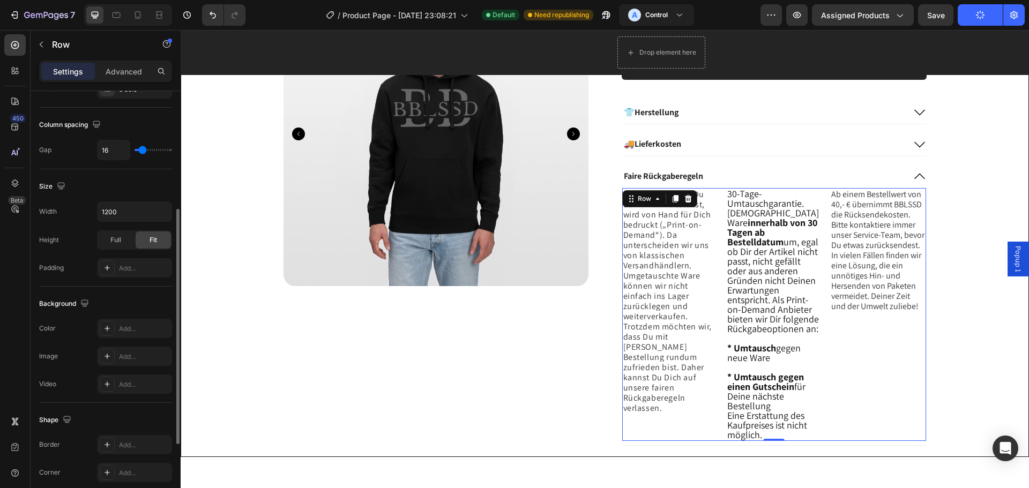
scroll to position [107, 0]
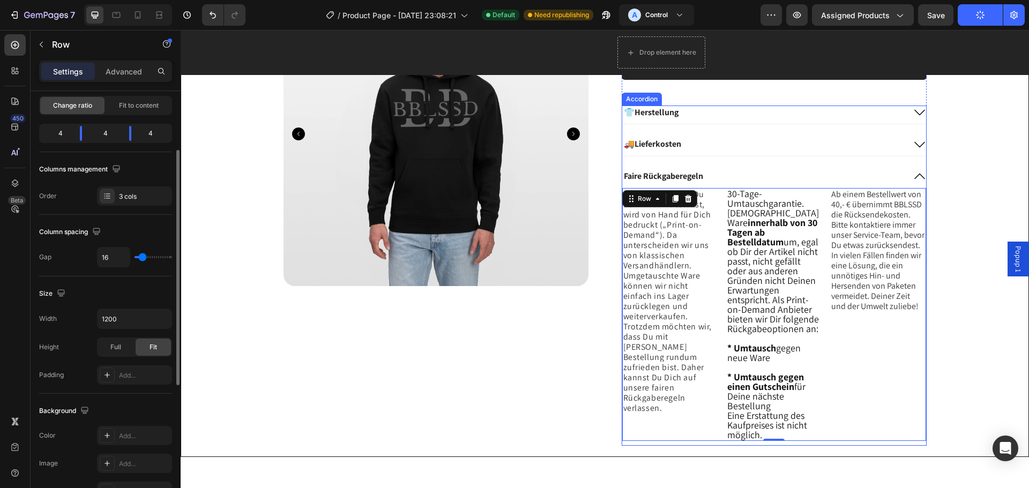
click at [822, 182] on div "Faire Rückgaberegeln" at bounding box center [763, 176] width 282 height 14
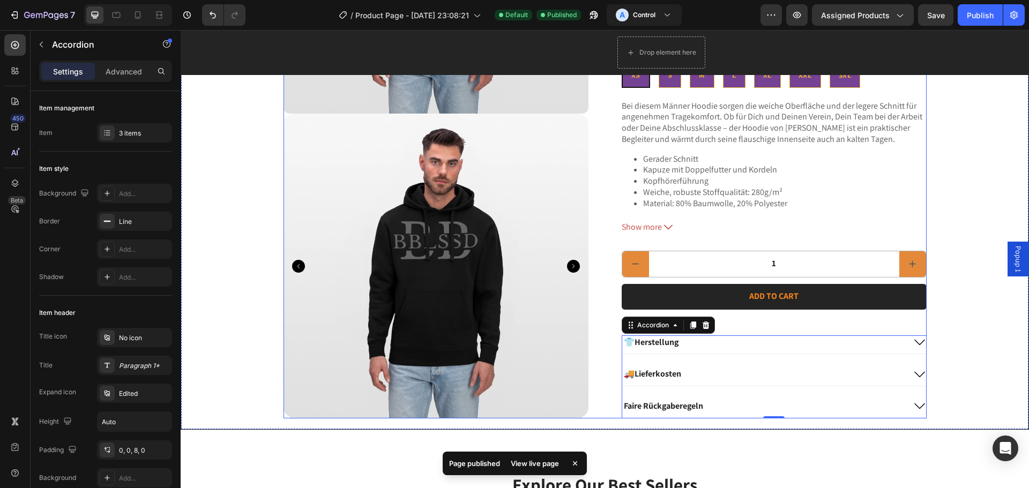
scroll to position [218, 0]
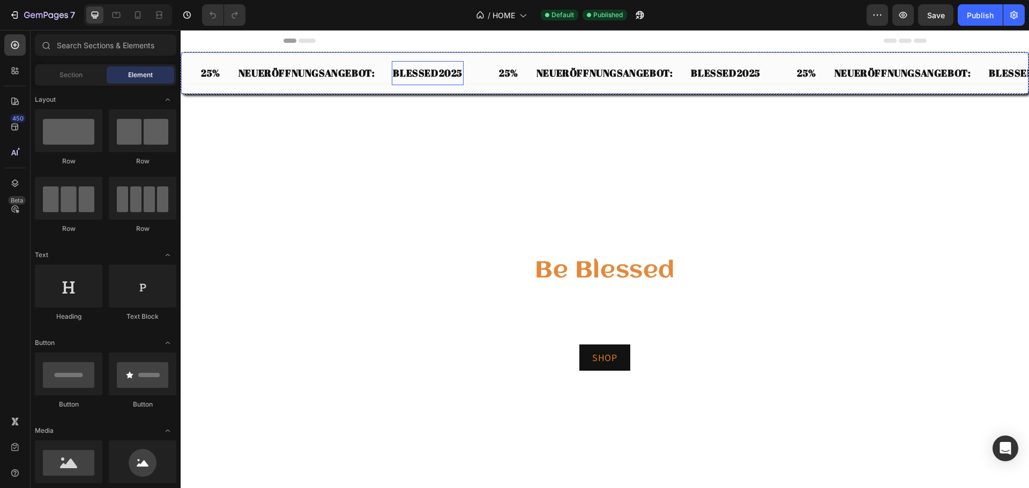
click at [459, 61] on div "BLESSED2025 Text Block" at bounding box center [428, 73] width 72 height 24
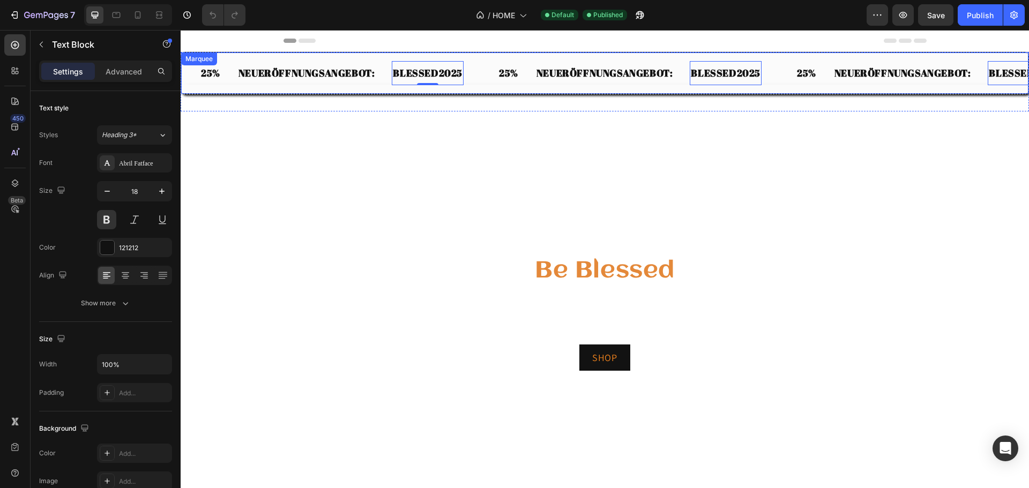
click at [485, 58] on div "Text Block 25% Text Block NEUERÖFFNUNGSANGEBOT: Text Block BLESSED2025 Text Blo…" at bounding box center [605, 73] width 848 height 42
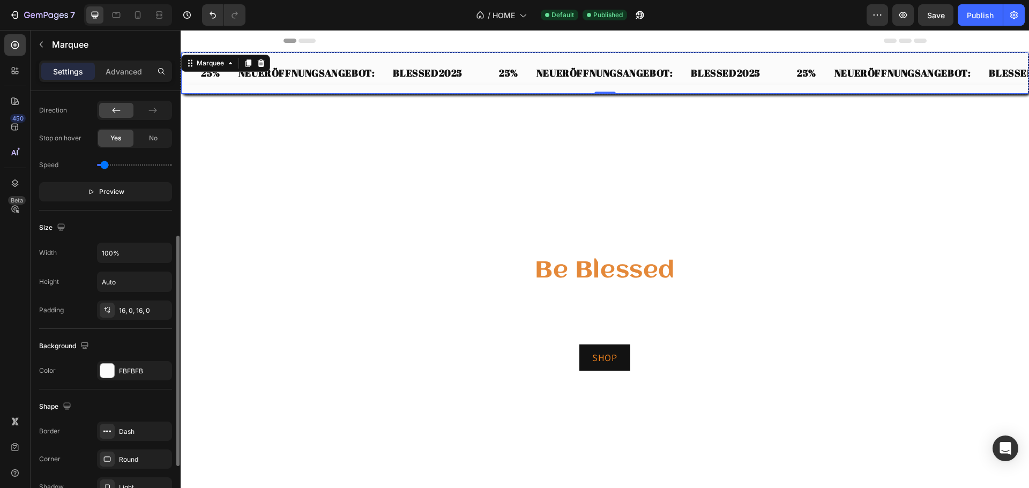
scroll to position [322, 0]
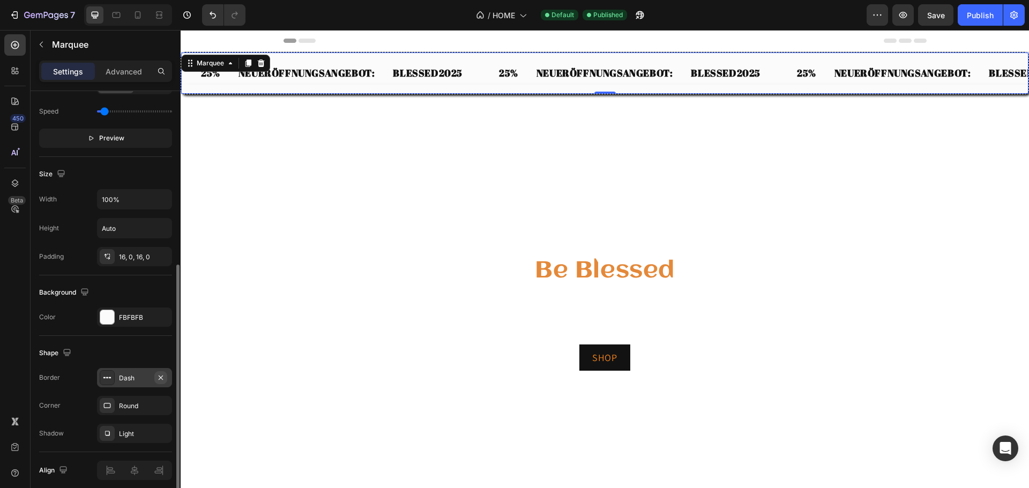
click at [163, 374] on icon "button" at bounding box center [160, 378] width 9 height 9
click at [164, 404] on icon "button" at bounding box center [160, 405] width 9 height 9
click at [136, 406] on div "Add..." at bounding box center [144, 406] width 50 height 10
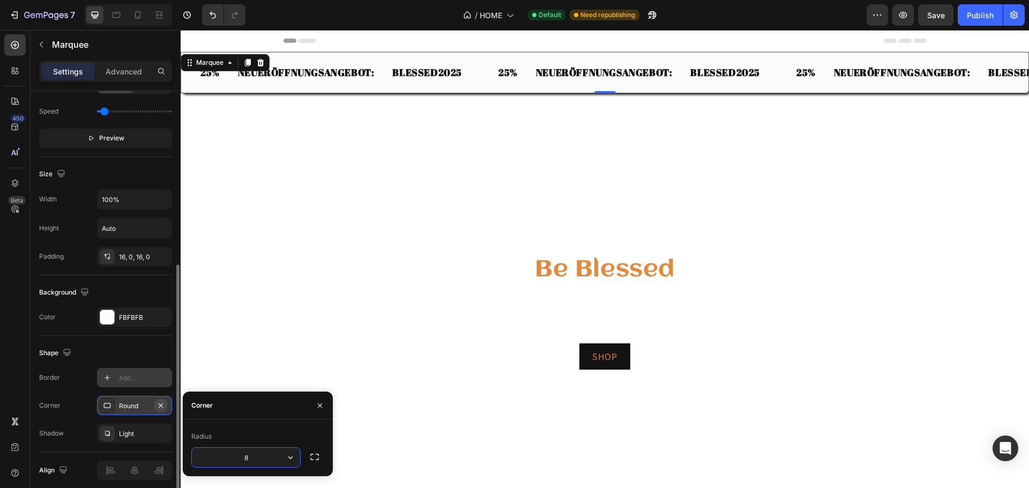
click at [161, 407] on icon "button" at bounding box center [160, 405] width 9 height 9
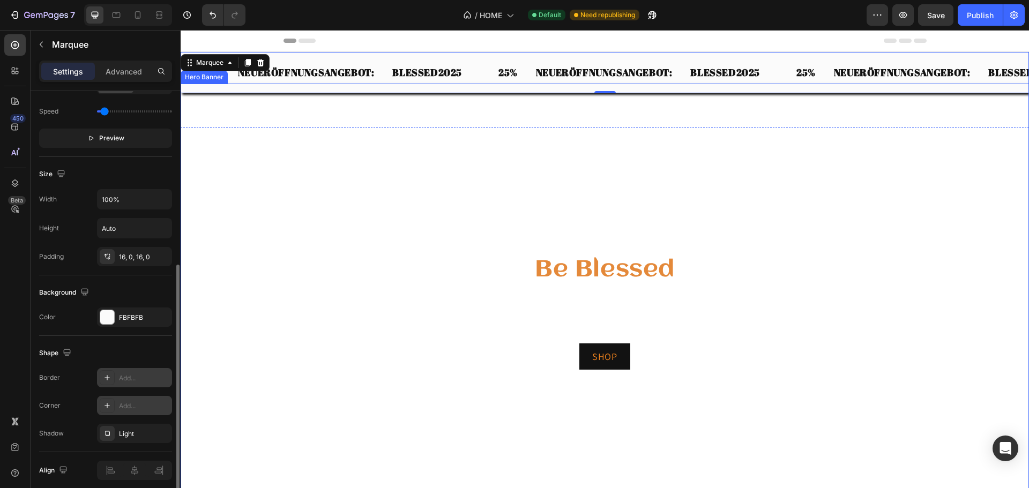
click at [725, 187] on video "Background Image" at bounding box center [605, 322] width 848 height 477
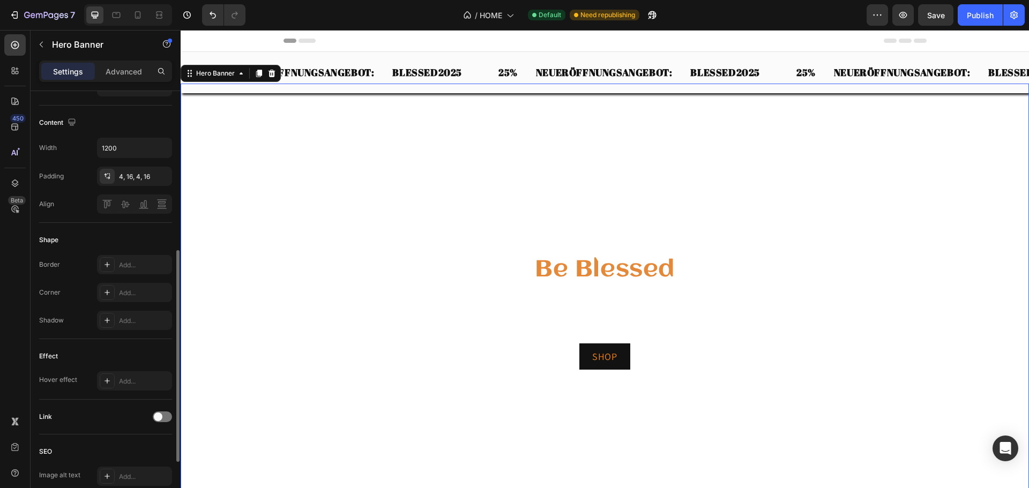
scroll to position [0, 0]
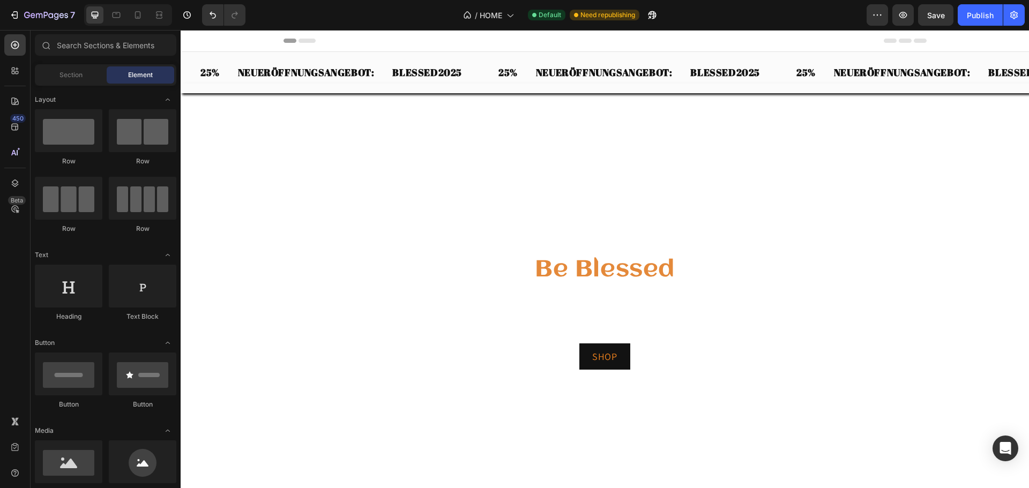
click at [555, 44] on div "Header" at bounding box center [605, 40] width 643 height 21
click at [480, 59] on div "Text Block 25% Text Block NEUERÖFFNUNGSANGEBOT: Text Block BLESSED2025 Text Blo…" at bounding box center [605, 72] width 848 height 41
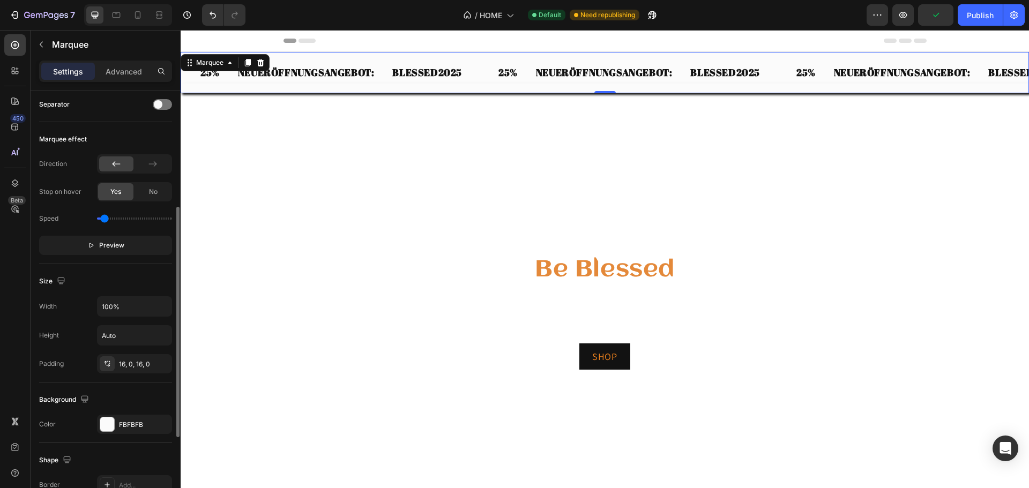
scroll to position [365, 0]
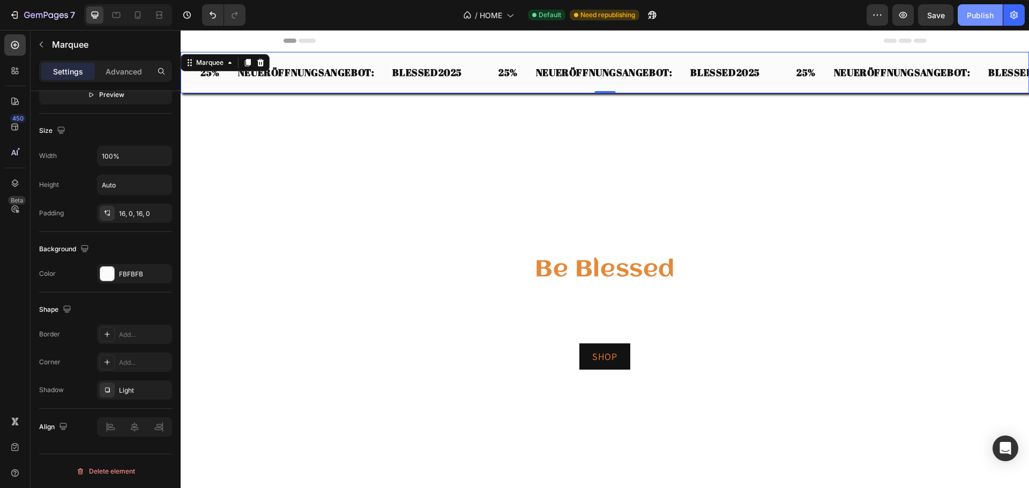
click at [974, 20] on div "Publish" at bounding box center [980, 15] width 27 height 11
click at [563, 69] on p "NEUERÖFFNUNGSANGEBOT:" at bounding box center [604, 72] width 137 height 13
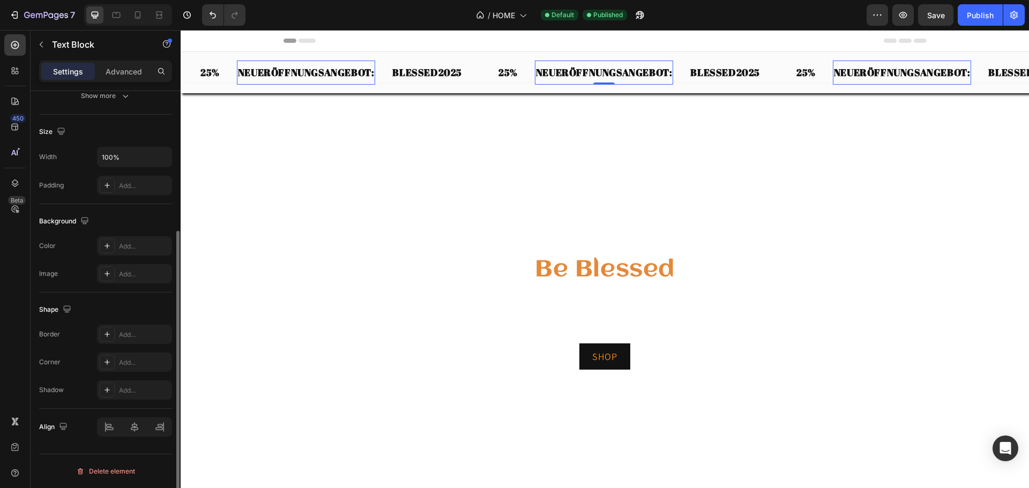
scroll to position [0, 0]
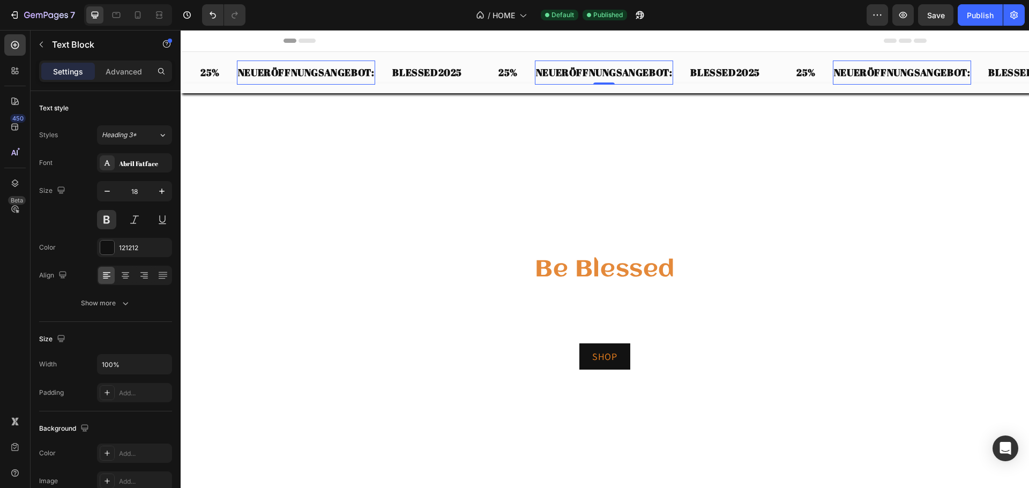
click at [563, 69] on p "NEUERÖFFNUNGSANGEBOT:" at bounding box center [604, 72] width 137 height 13
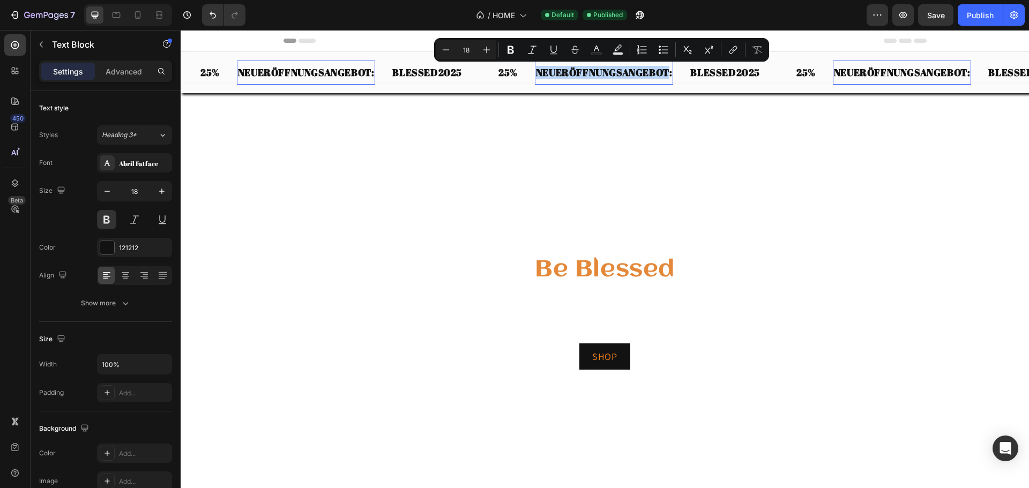
click at [599, 70] on p "NEUERÖFFNUNGSANGEBOT:" at bounding box center [604, 72] width 137 height 13
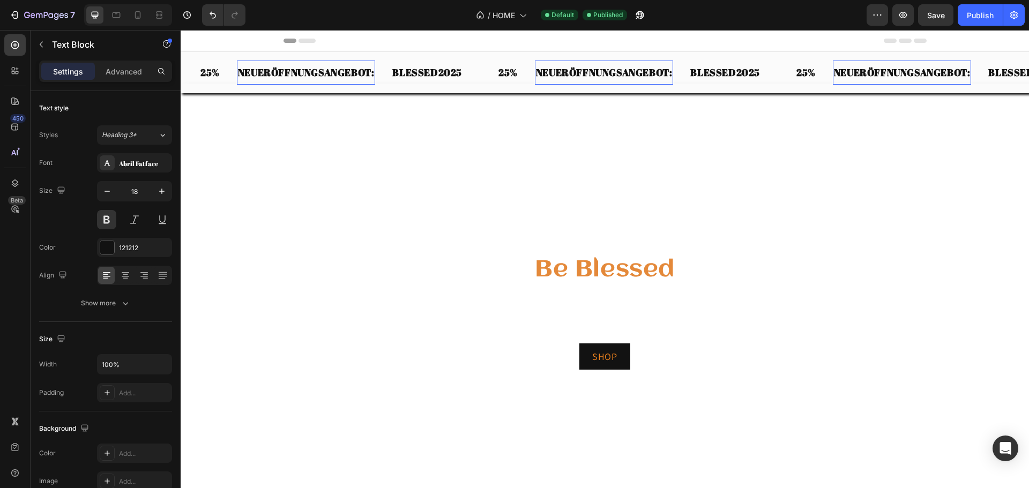
click at [629, 80] on div "NEUERÖFFNUNGSANGEBOT:" at bounding box center [604, 73] width 139 height 16
click at [542, 70] on p "NEUERÖFFNUNGSANGEBOT:" at bounding box center [604, 72] width 137 height 13
click at [538, 76] on p "NEUERÖFFNUNGSANGEBOT:" at bounding box center [604, 72] width 137 height 13
click at [553, 74] on p "NEUERÖFFNUNGSANGEBOT:" at bounding box center [604, 72] width 137 height 13
click at [322, 71] on p "NEUERÖFFNUNGSANGEBOT:" at bounding box center [306, 72] width 137 height 13
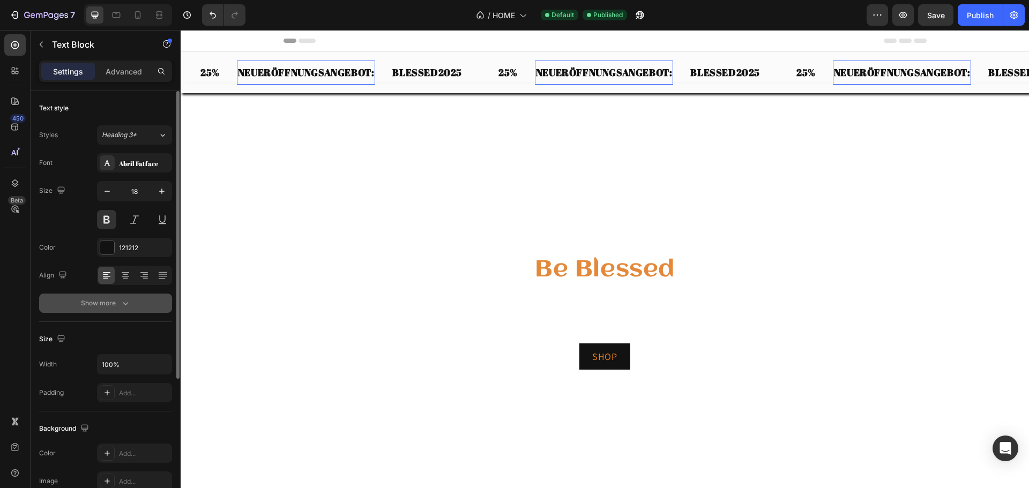
click at [112, 300] on div "Show more" at bounding box center [106, 303] width 50 height 11
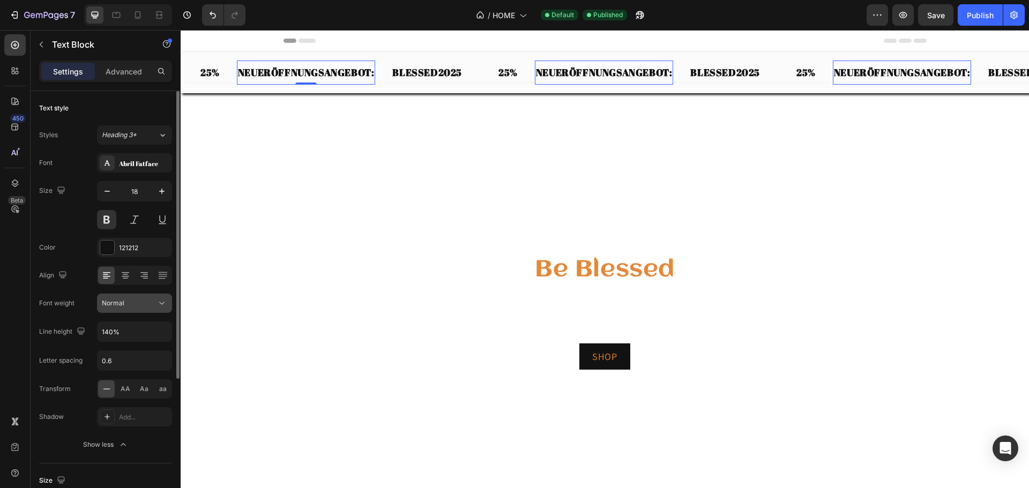
click at [157, 300] on icon at bounding box center [161, 303] width 11 height 11
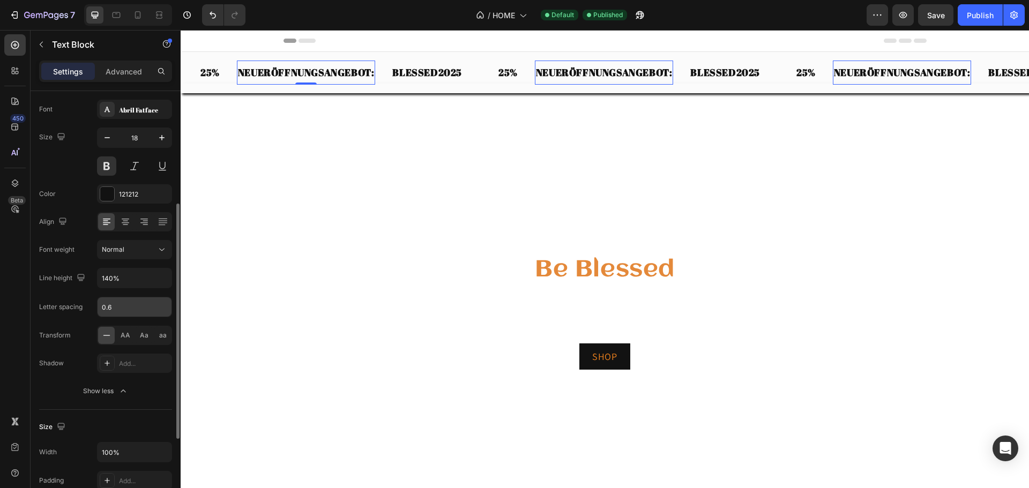
scroll to position [107, 0]
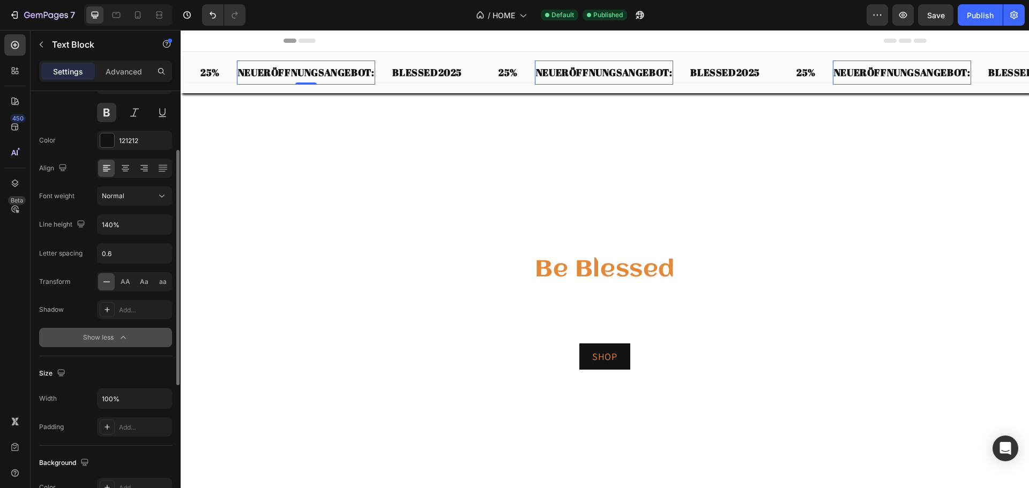
click at [114, 338] on div "Show less" at bounding box center [106, 337] width 46 height 11
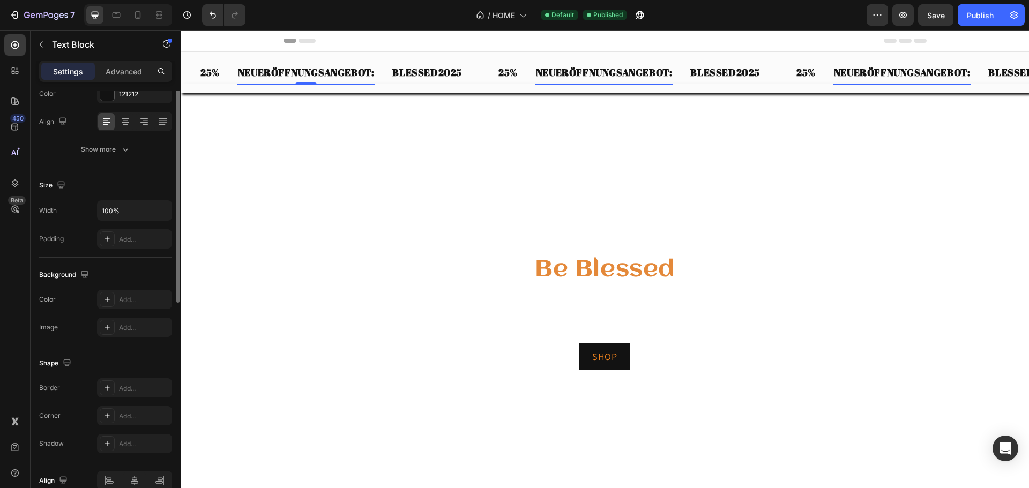
scroll to position [0, 0]
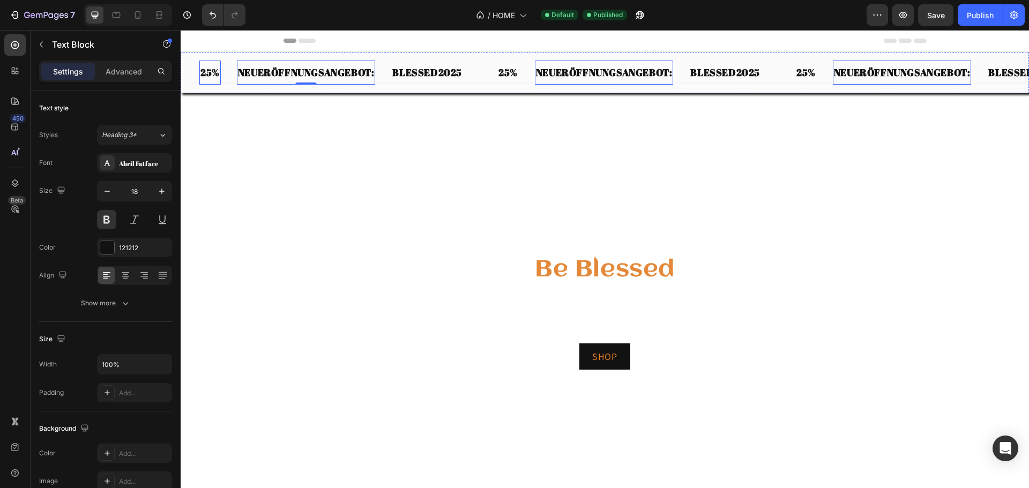
click at [205, 77] on strong "25%" at bounding box center [209, 72] width 19 height 13
click at [278, 77] on p "NEUERÖFFNUNGSANGEBOT:" at bounding box center [306, 72] width 137 height 13
click at [422, 71] on p "BLESSED2025" at bounding box center [427, 72] width 70 height 13
click at [331, 77] on p "NEUERÖFFNUNGSANGEBOT:" at bounding box center [306, 72] width 137 height 13
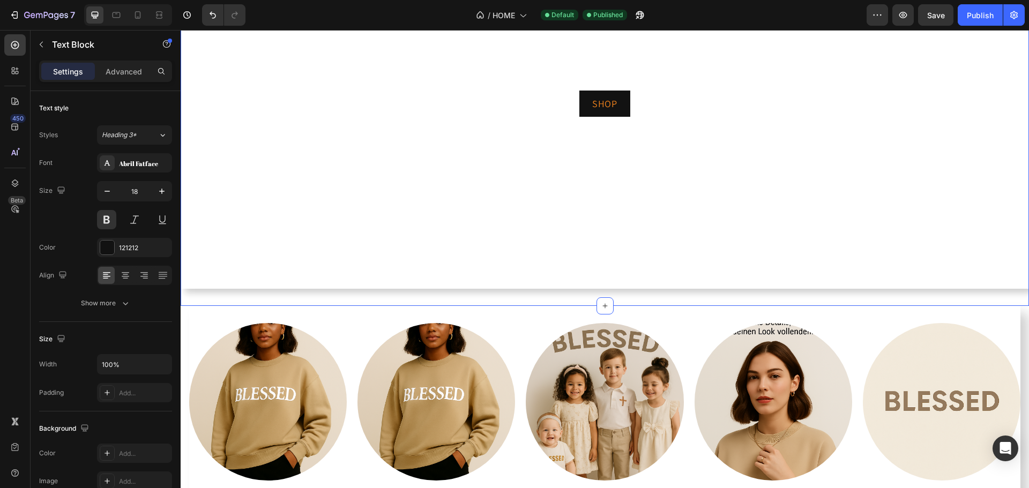
scroll to position [375, 0]
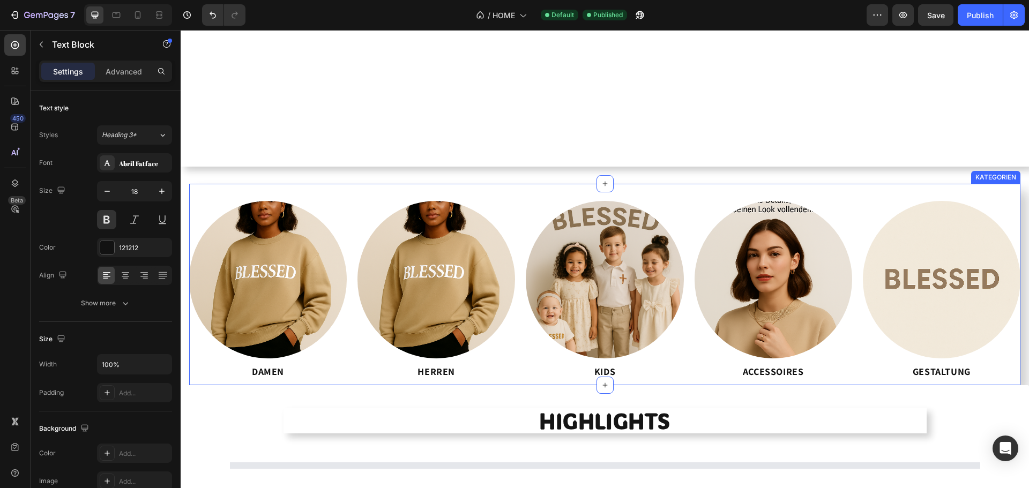
click at [221, 191] on div "Image DAMEN Button Image HERREN Button Image KIDS Button Image ACCESSOIRES Butt…" at bounding box center [604, 284] width 831 height 201
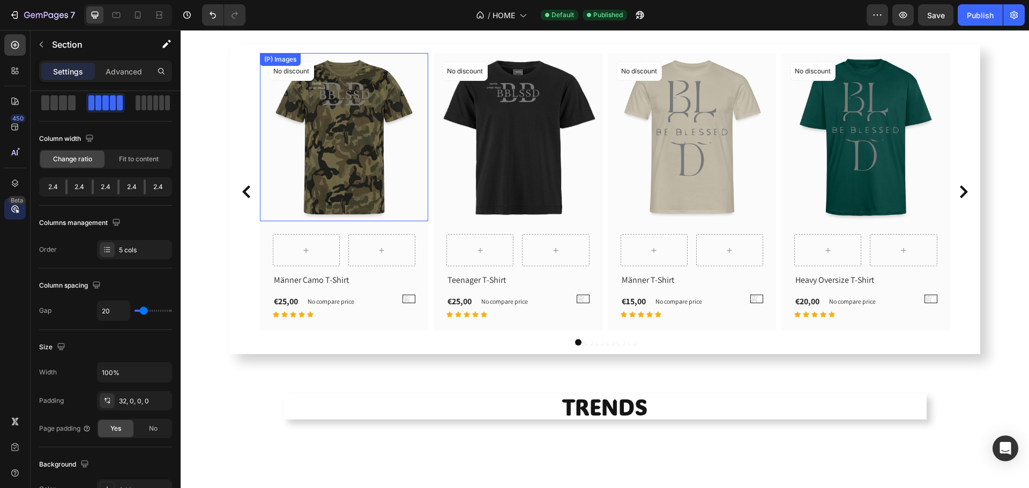
scroll to position [857, 0]
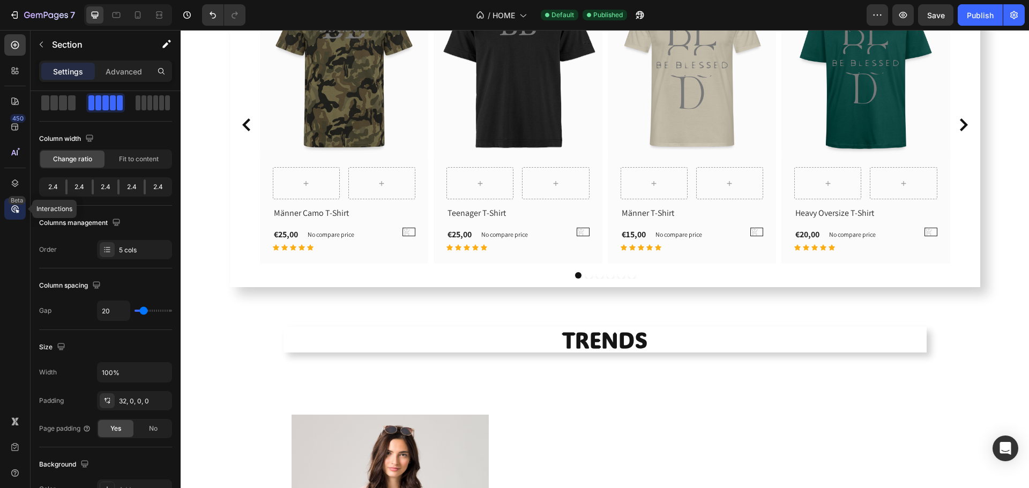
click at [16, 208] on icon at bounding box center [15, 209] width 11 height 11
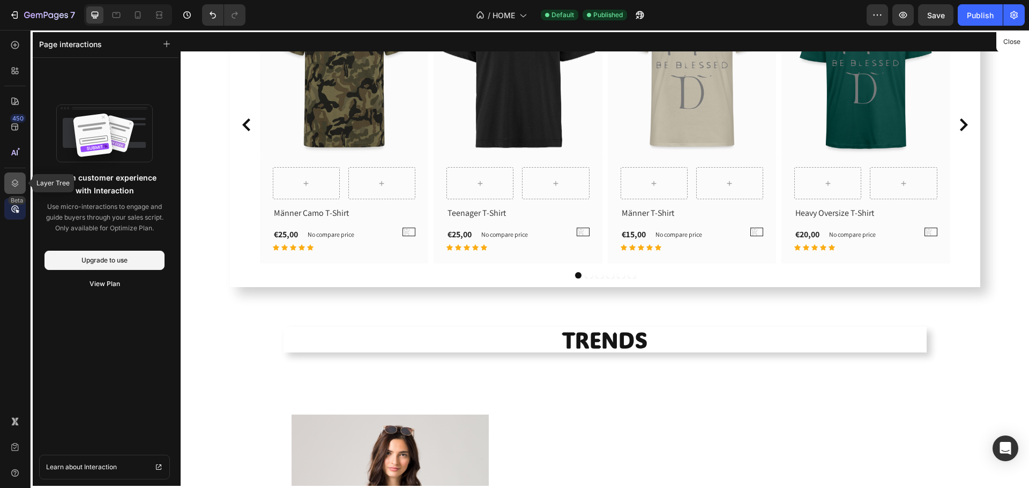
click at [13, 184] on icon at bounding box center [15, 183] width 11 height 11
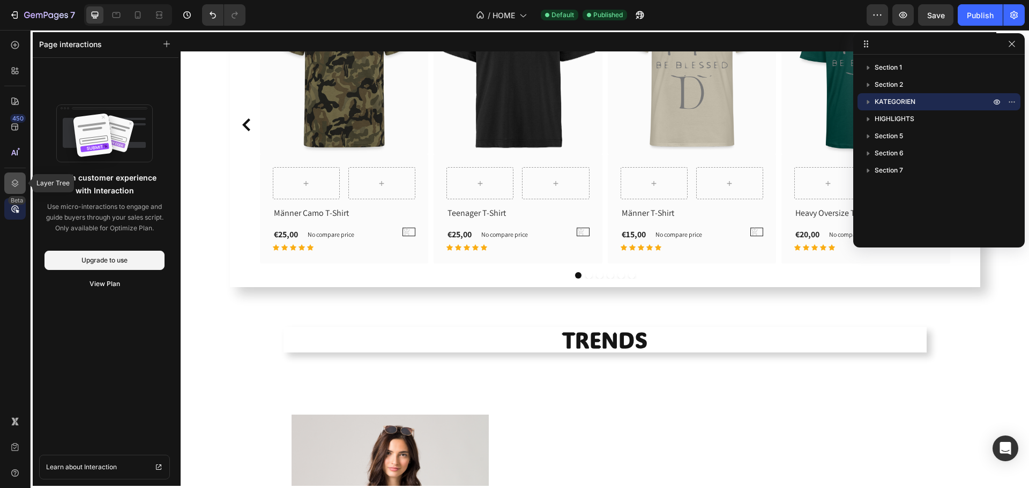
click at [13, 184] on icon at bounding box center [15, 183] width 11 height 11
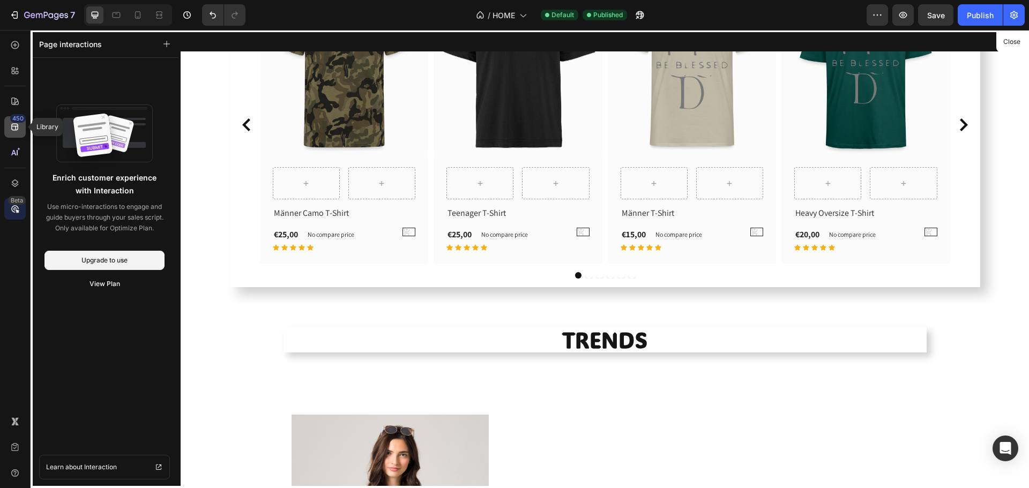
click at [14, 124] on icon at bounding box center [14, 127] width 7 height 7
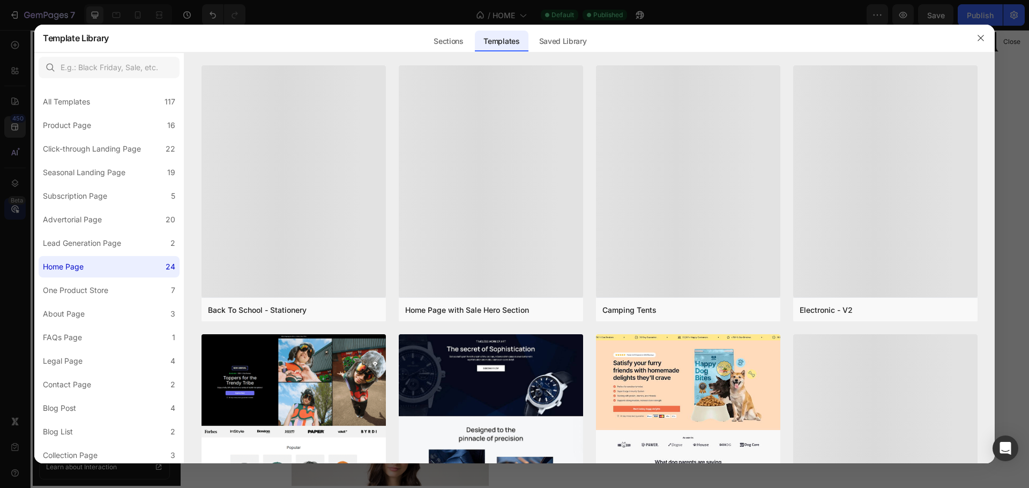
click at [15, 158] on div at bounding box center [514, 244] width 1029 height 488
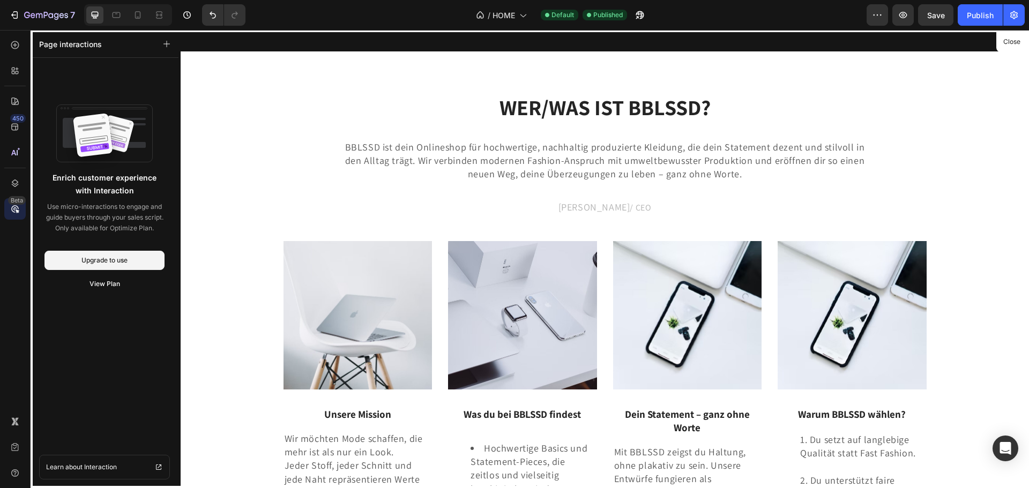
scroll to position [965, 0]
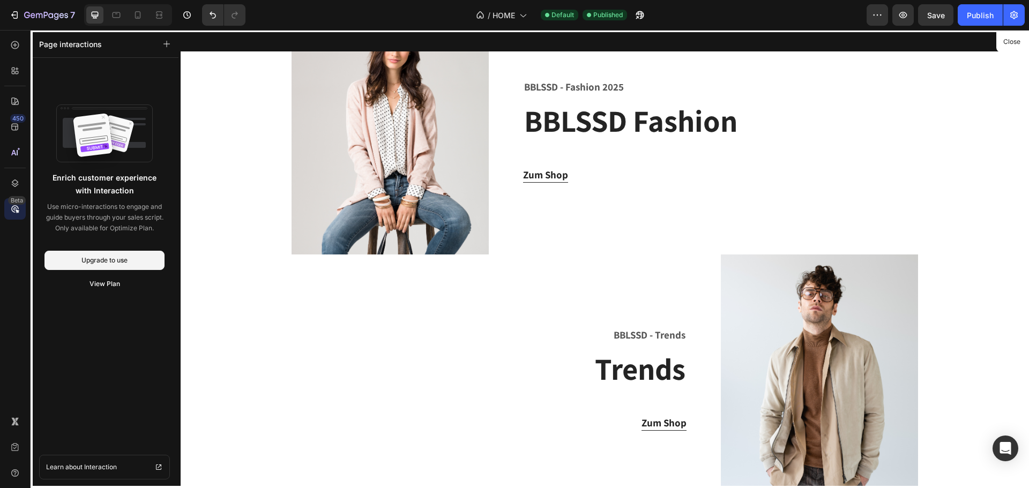
click at [655, 419] on div at bounding box center [605, 259] width 848 height 458
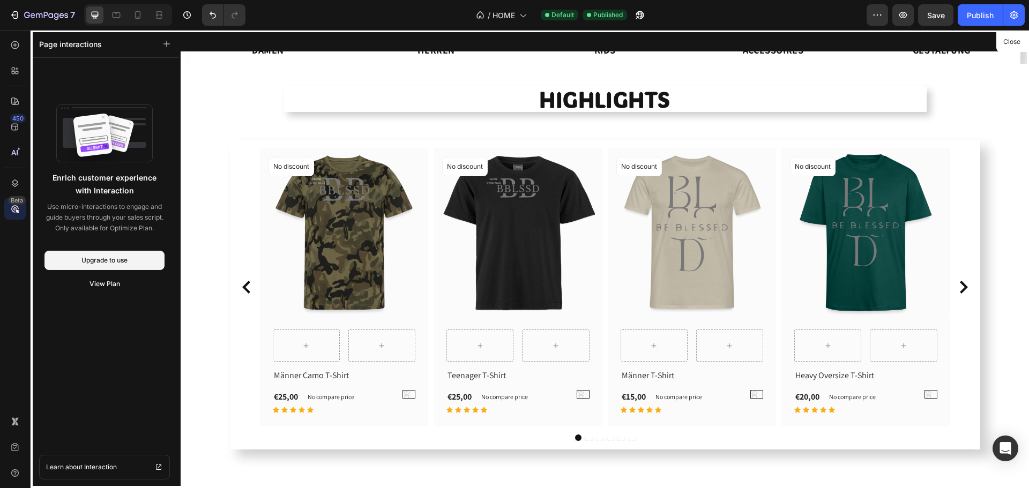
scroll to position [750, 0]
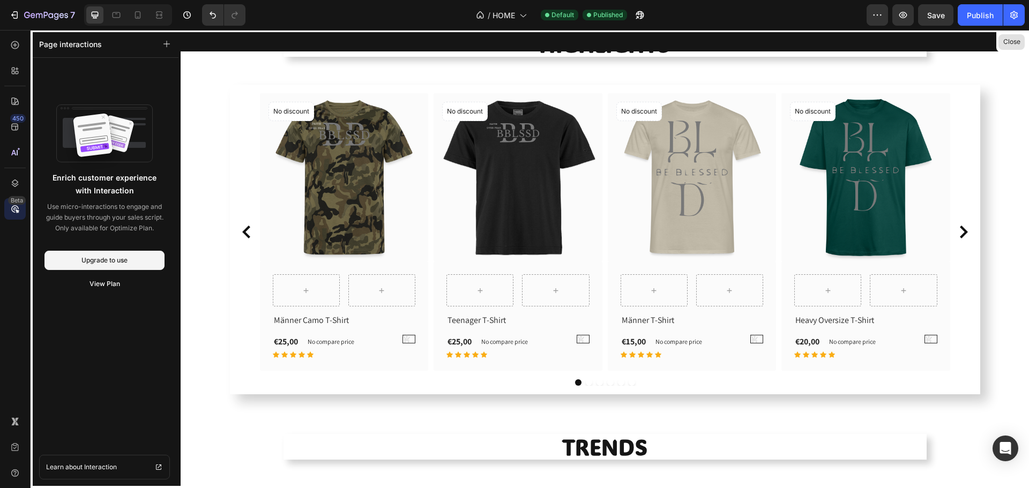
click at [1021, 44] on button "Close" at bounding box center [1011, 42] width 26 height 16
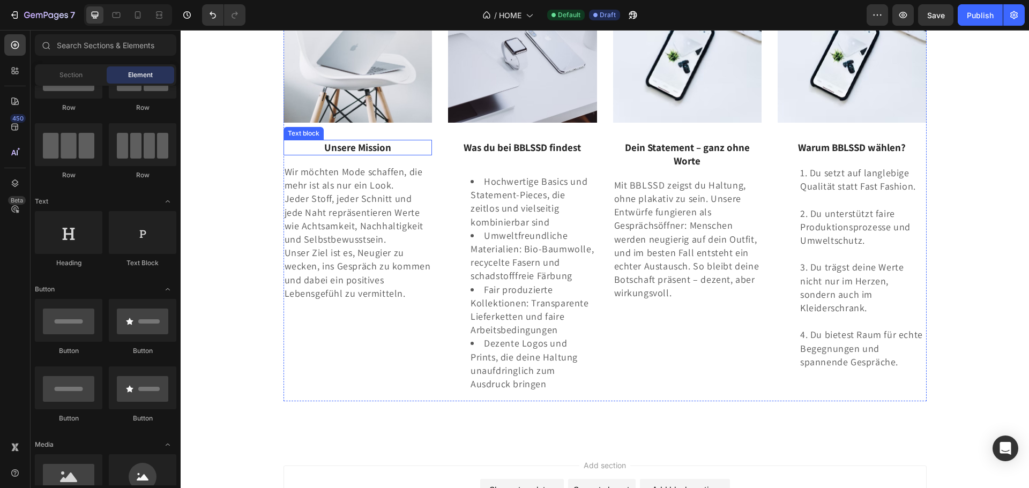
scroll to position [2139, 0]
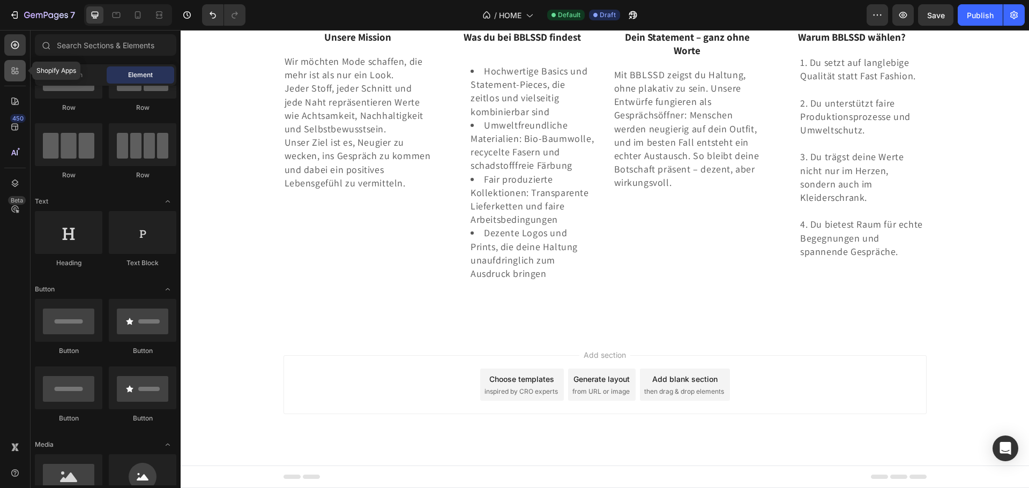
click at [15, 72] on icon at bounding box center [15, 70] width 11 height 11
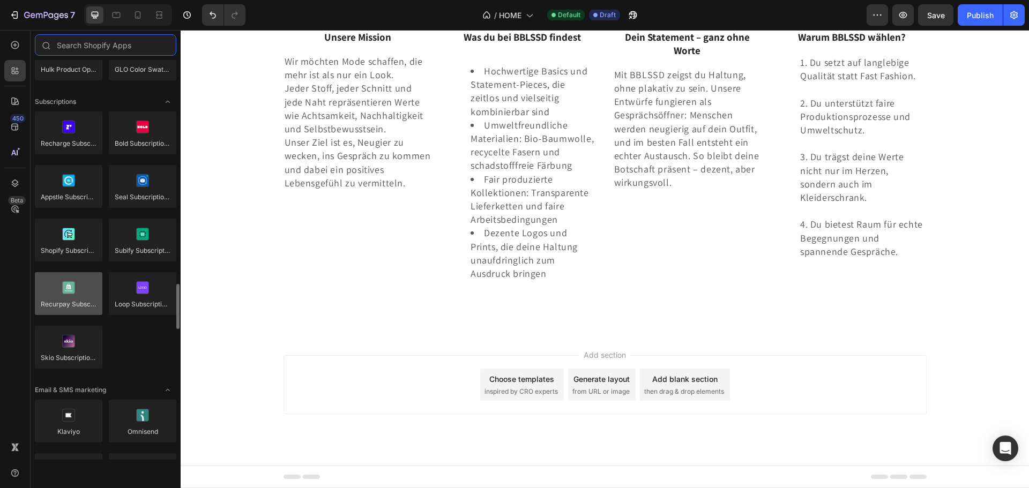
scroll to position [1554, 0]
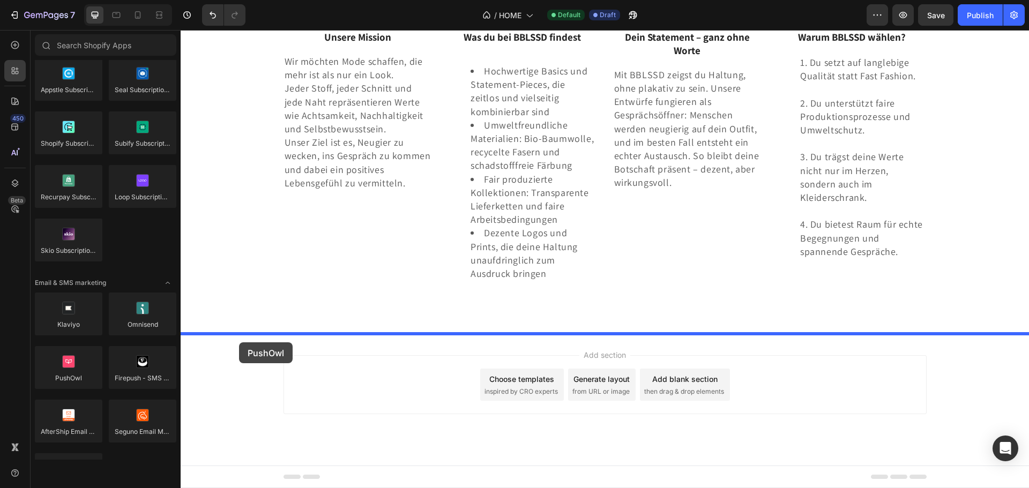
drag, startPoint x: 264, startPoint y: 402, endPoint x: 240, endPoint y: 342, distance: 64.2
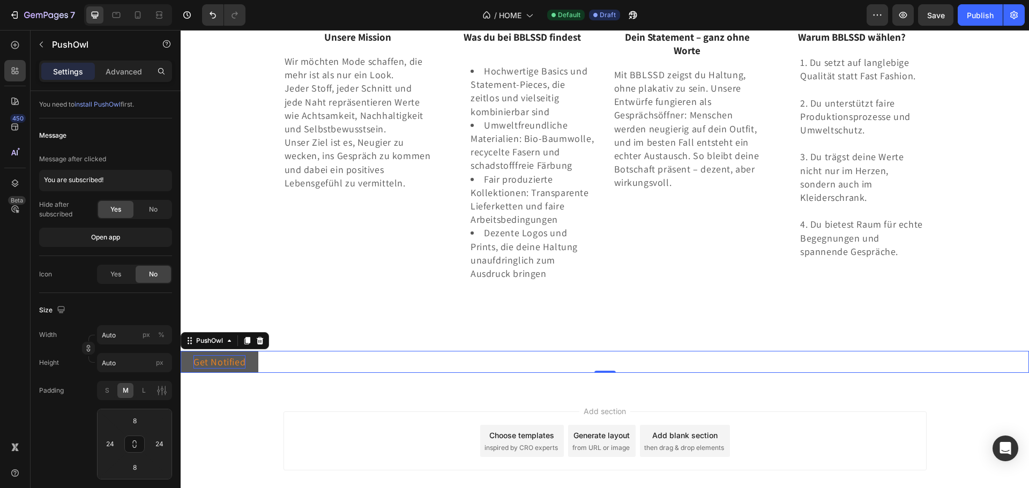
click at [212, 366] on div "Get Notified" at bounding box center [219, 361] width 52 height 13
click at [111, 178] on textarea "You are subscribed!" at bounding box center [105, 180] width 133 height 21
click at [163, 207] on div "No" at bounding box center [153, 209] width 35 height 17
click at [130, 210] on div "Yes" at bounding box center [115, 209] width 35 height 17
click at [257, 344] on icon at bounding box center [260, 341] width 9 height 9
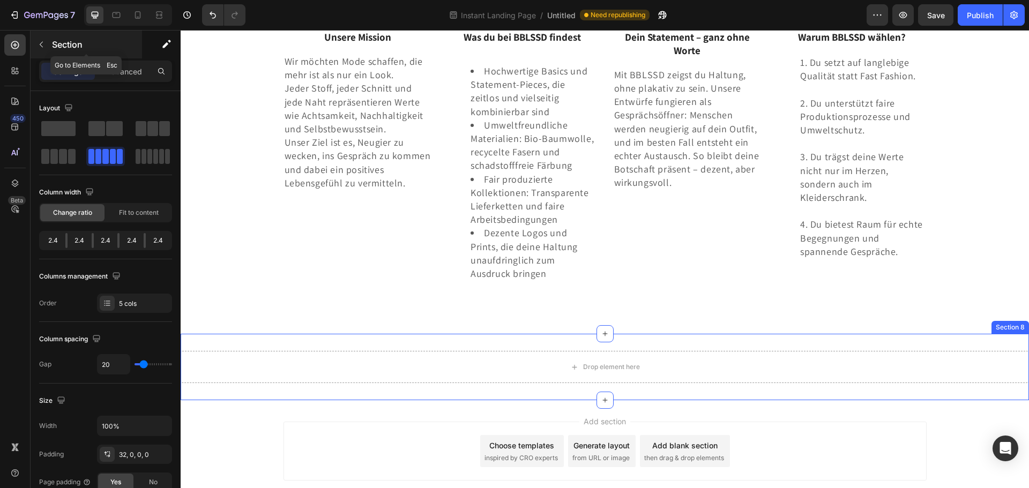
click at [39, 36] on button "button" at bounding box center [41, 44] width 17 height 17
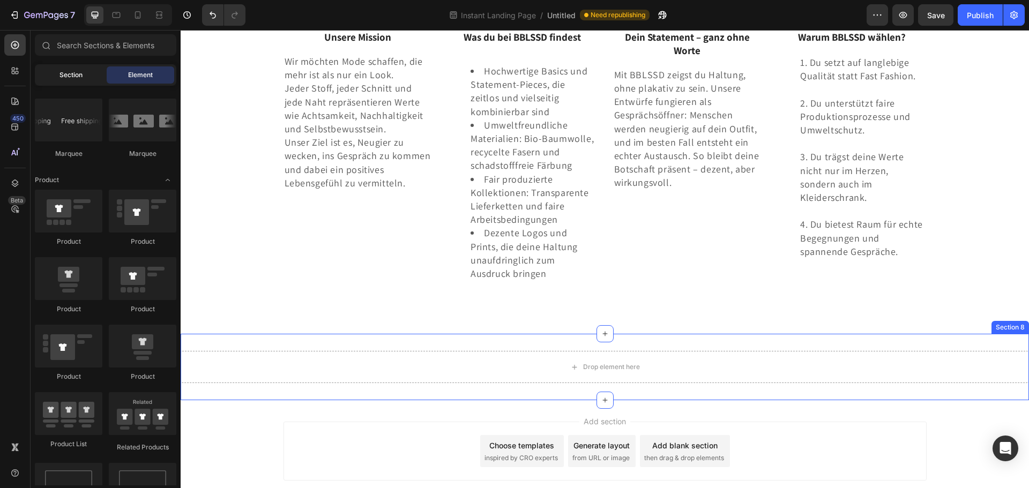
click at [55, 80] on div "Section" at bounding box center [71, 74] width 68 height 17
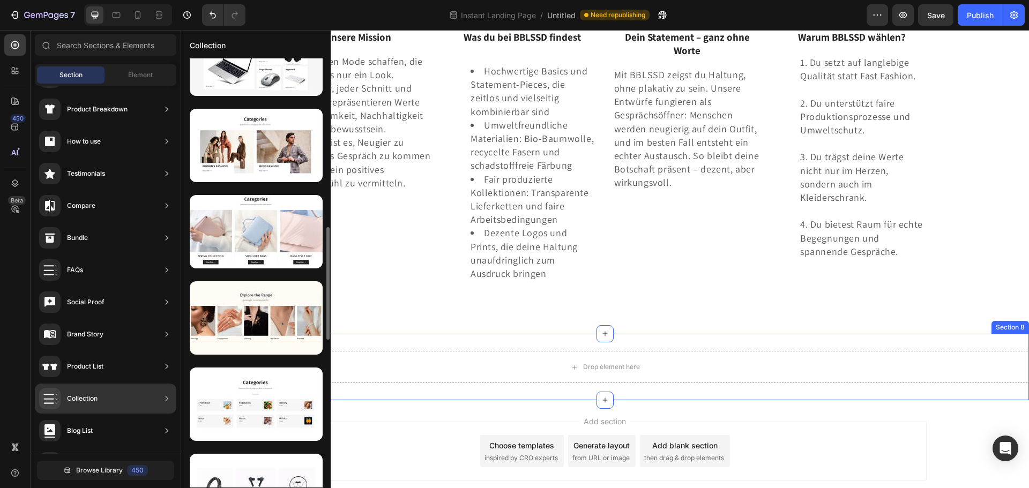
scroll to position [697, 0]
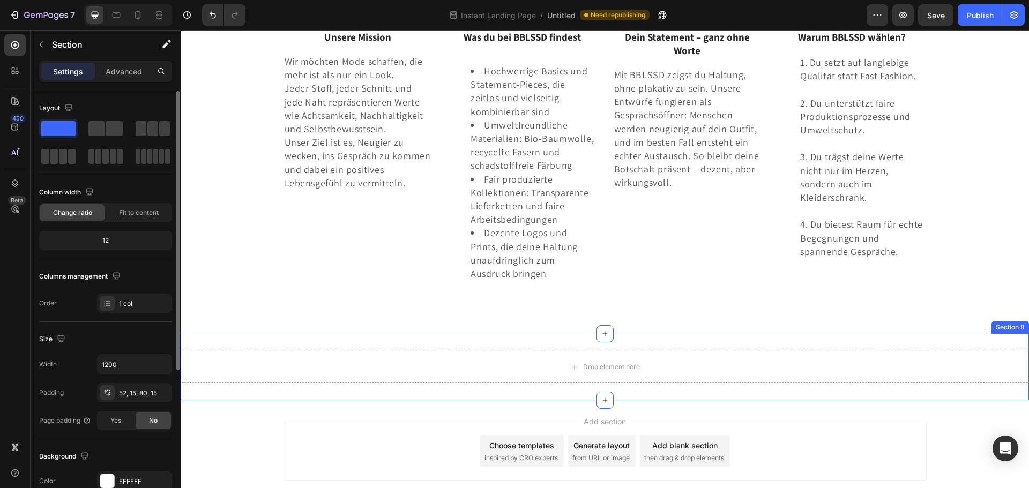
click at [100, 237] on div "12" at bounding box center [105, 240] width 129 height 15
click at [116, 237] on div "12" at bounding box center [105, 240] width 129 height 15
click at [141, 206] on div "Fit to content" at bounding box center [139, 212] width 64 height 17
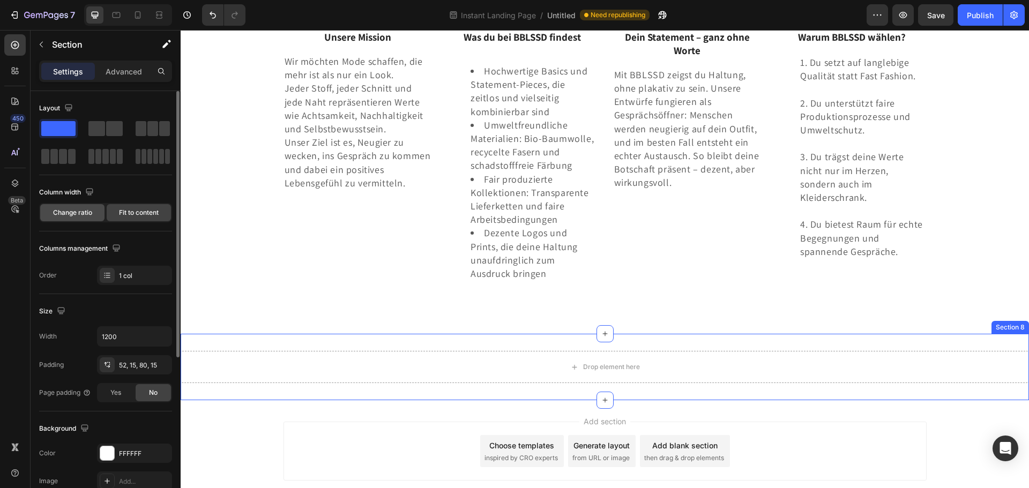
click at [83, 214] on span "Change ratio" at bounding box center [72, 213] width 39 height 10
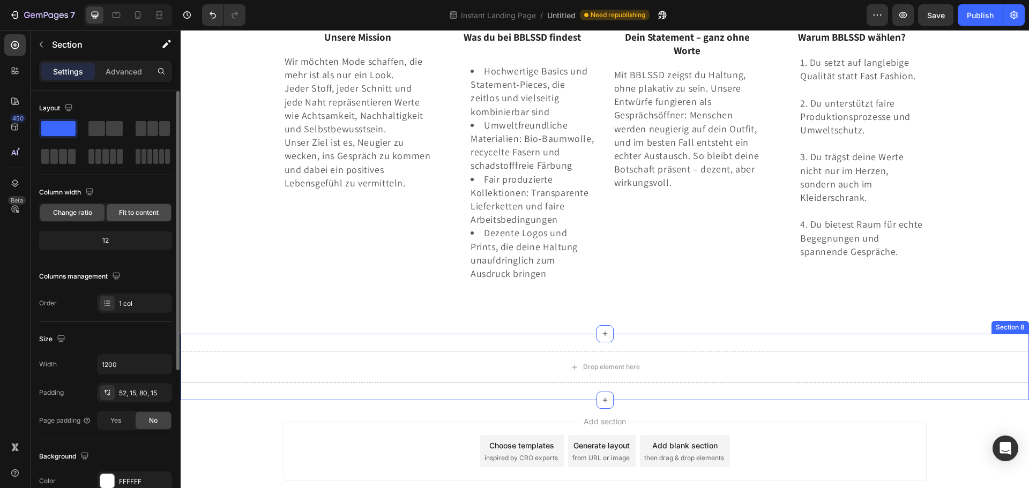
click at [116, 215] on div "Fit to content" at bounding box center [139, 212] width 64 height 17
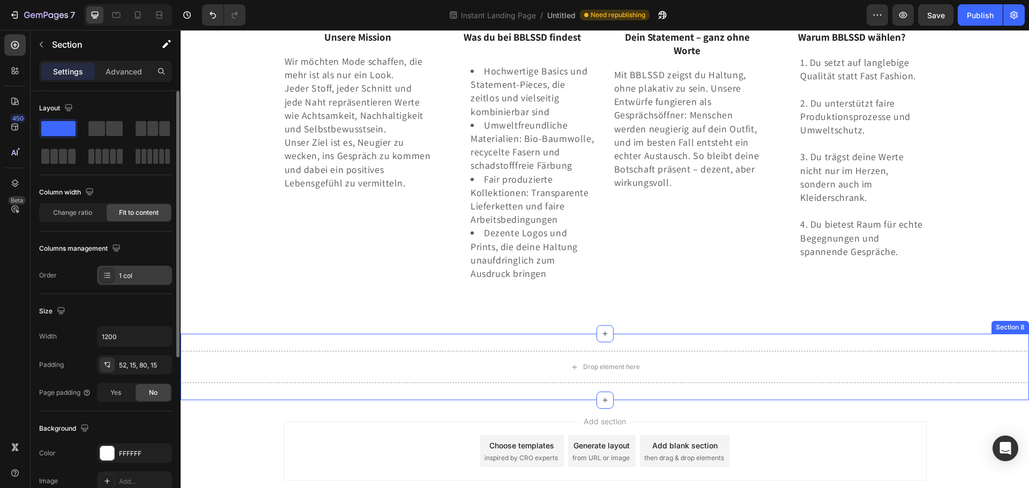
click at [124, 277] on div "1 col" at bounding box center [144, 276] width 50 height 10
click at [84, 210] on span "Change ratio" at bounding box center [72, 213] width 39 height 10
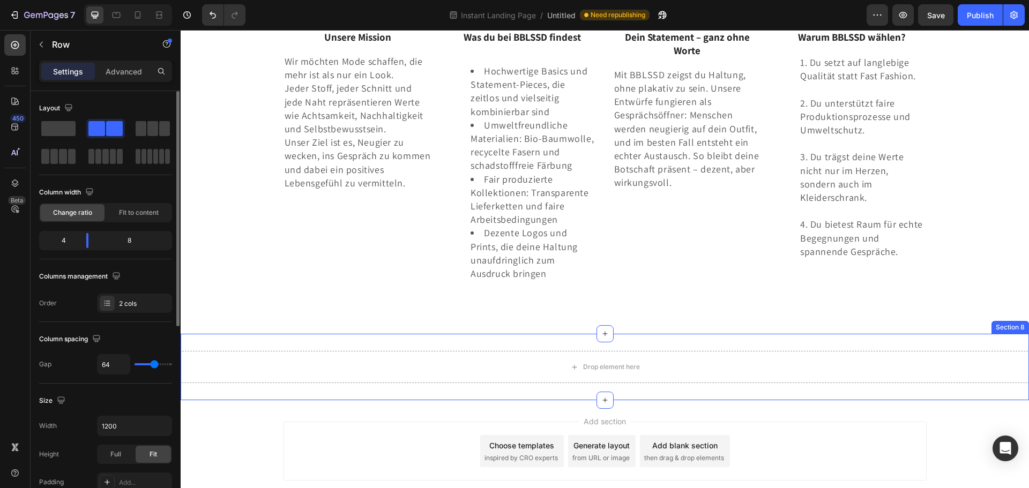
type input "58"
type input "53"
type input "47"
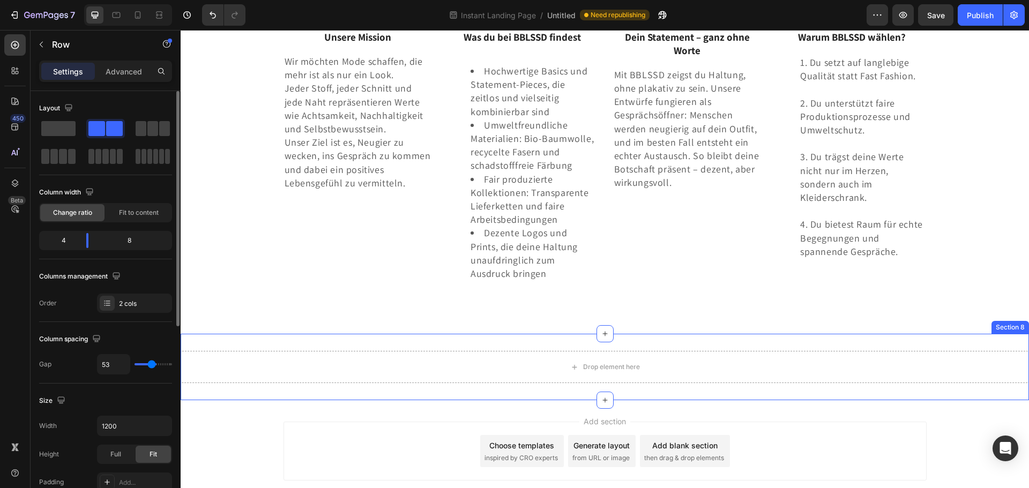
type input "47"
type input "44"
type input "42"
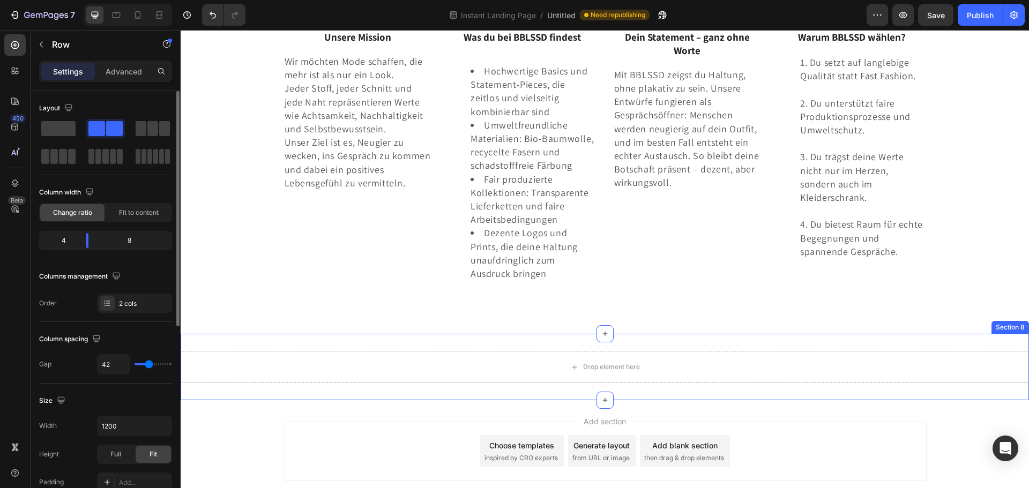
type input "38"
type input "33"
type input "31"
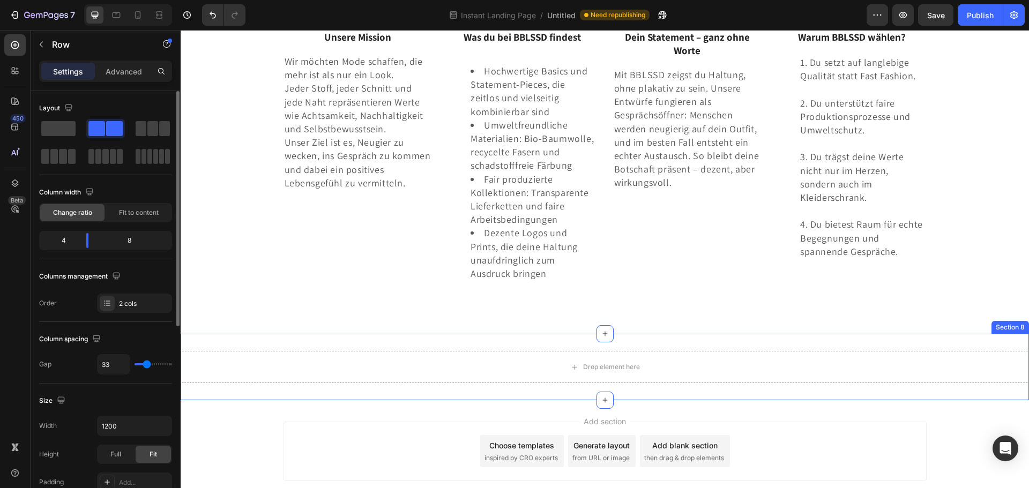
type input "31"
type input "27"
type input "24"
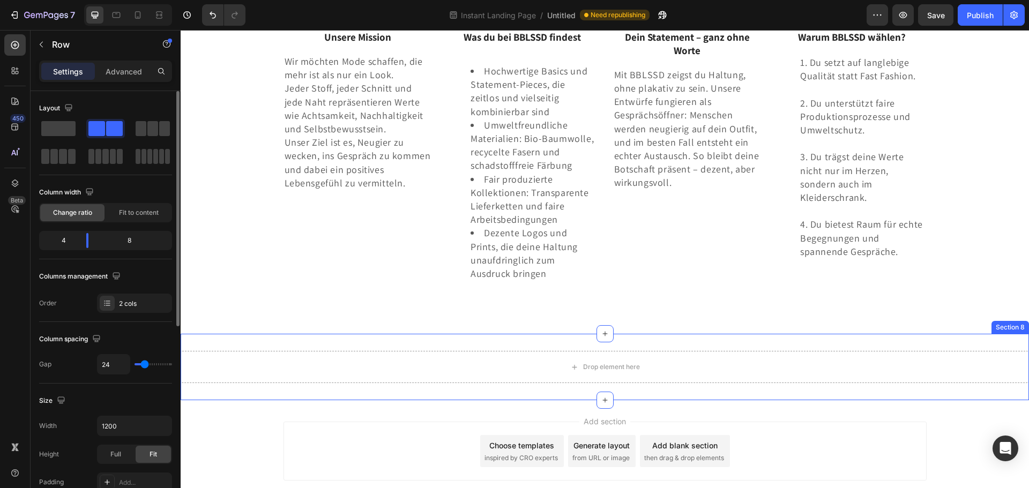
type input "22"
type input "20"
type input "16"
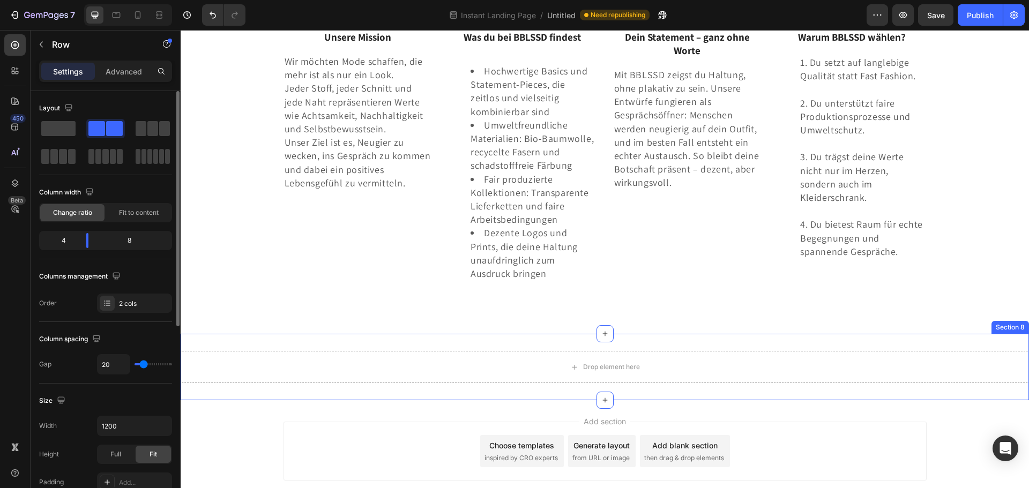
type input "16"
type input "13"
type input "11"
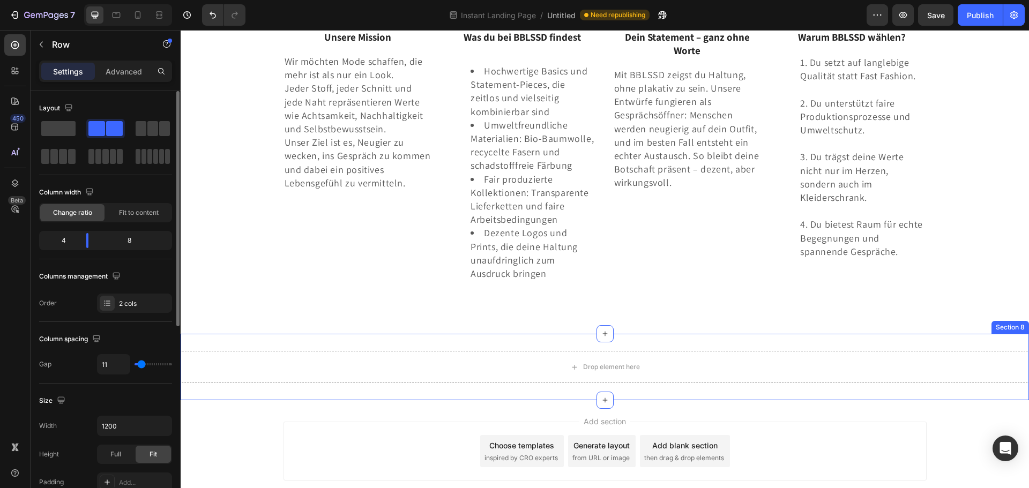
type input "9"
type input "7"
type input "4"
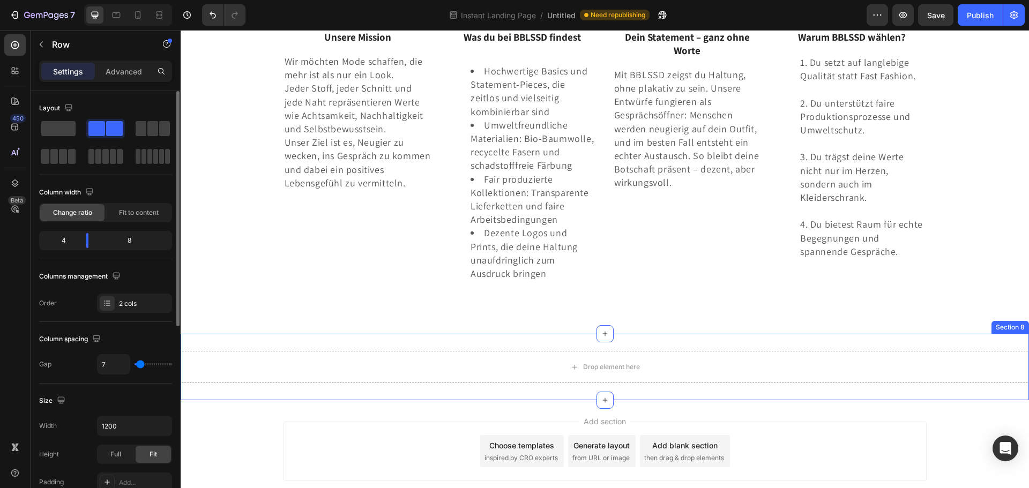
type input "4"
type input "2"
type input "0"
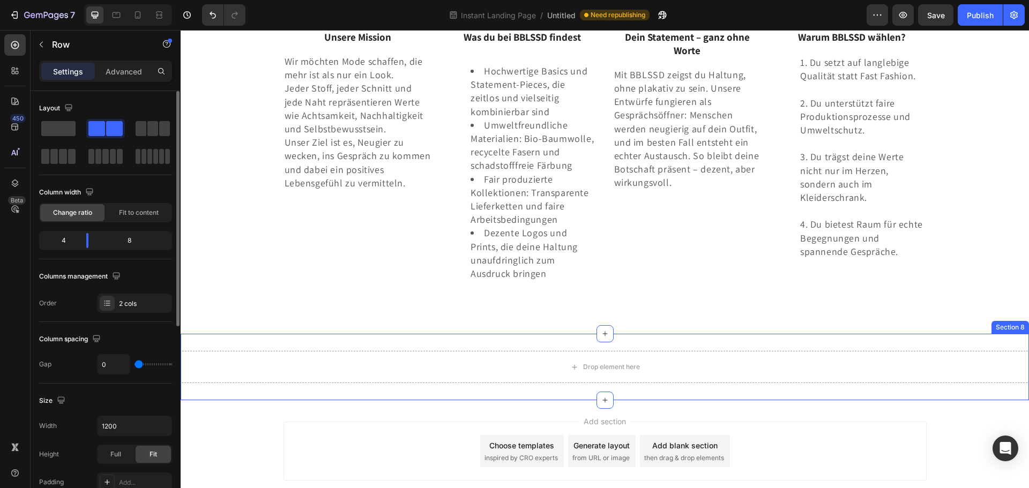
type input "9"
type input "13"
type input "20"
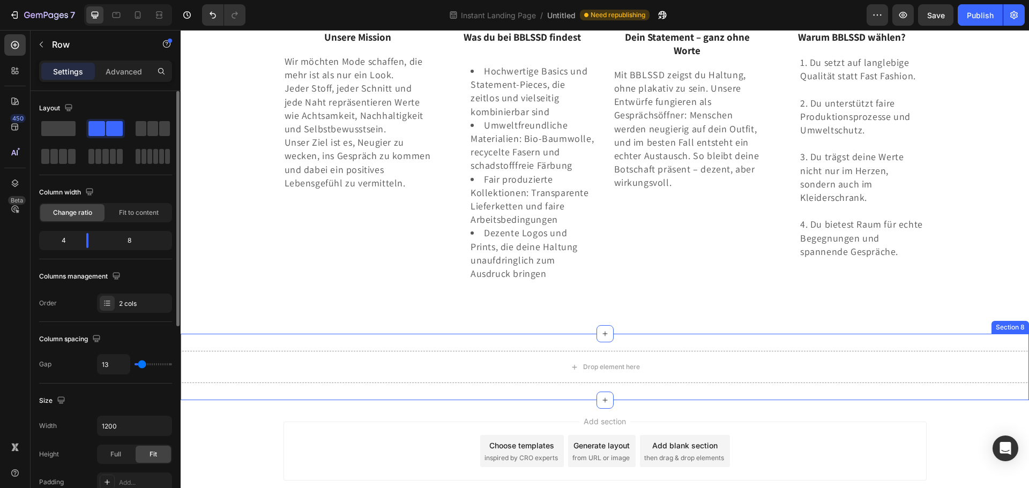
type input "20"
type input "24"
type input "29"
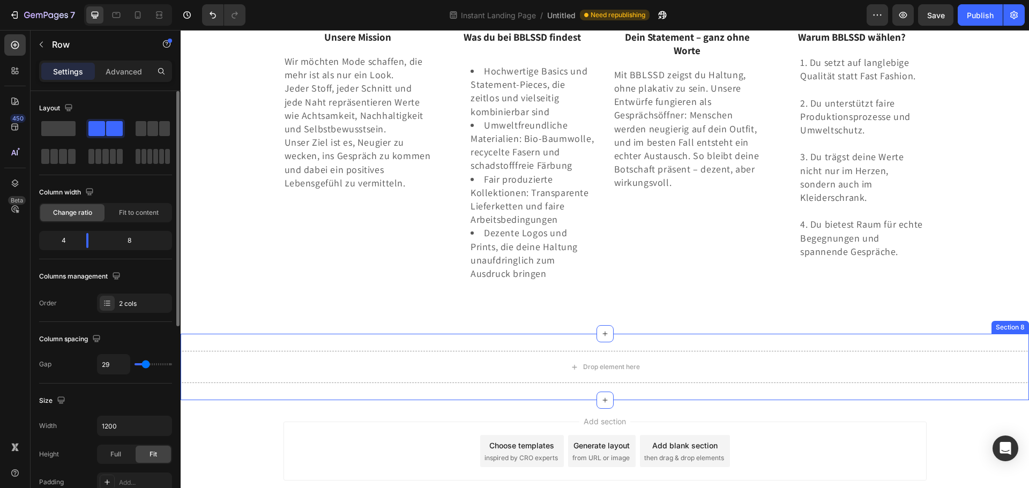
type input "38"
type input "42"
type input "47"
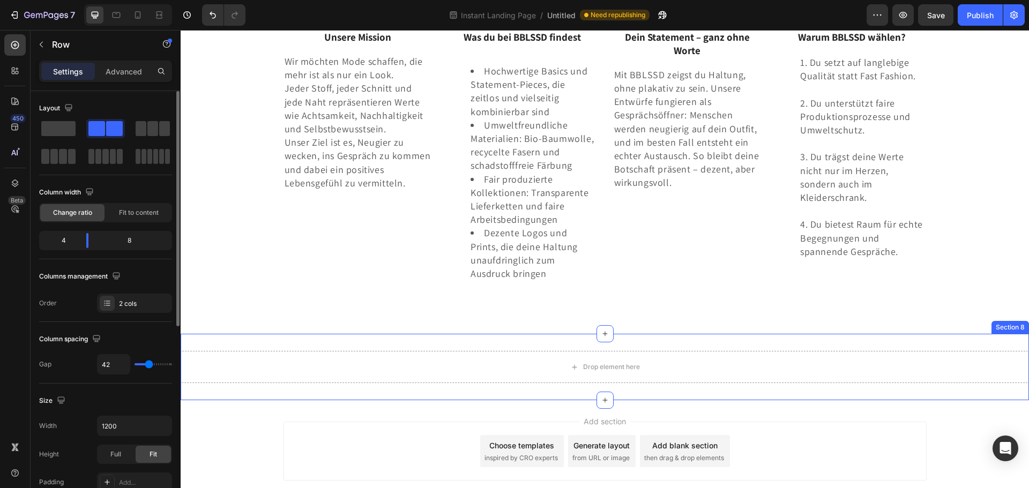
type input "47"
type input "49"
type input "51"
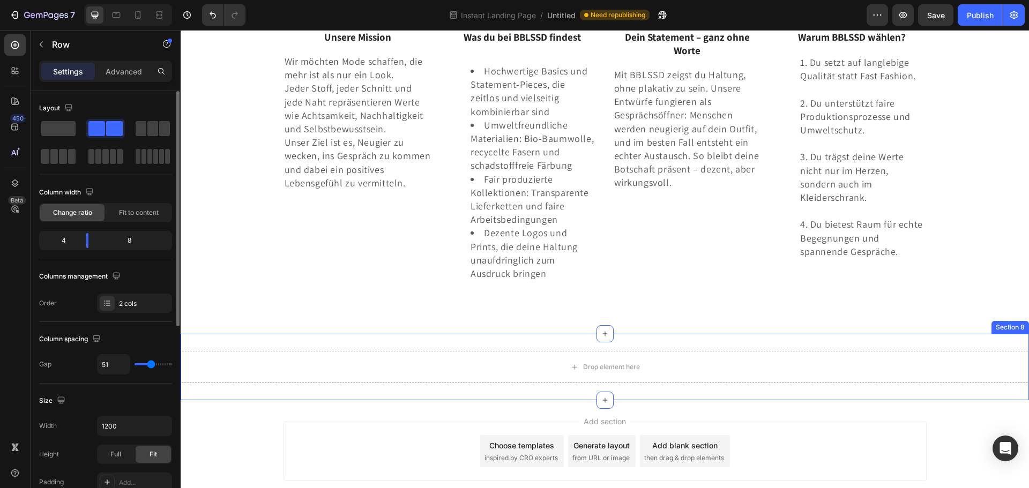
type input "56"
type input "58"
type input "60"
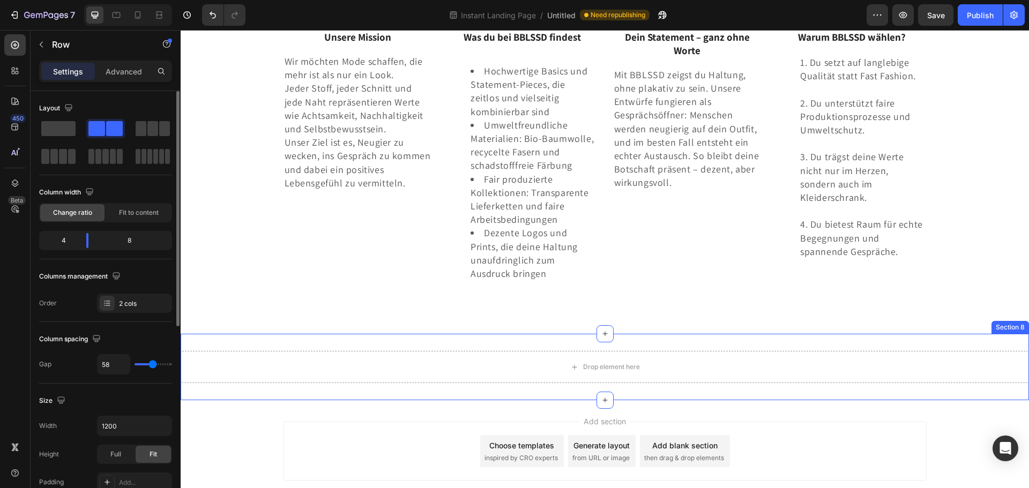
type input "60"
type input "62"
type input "69"
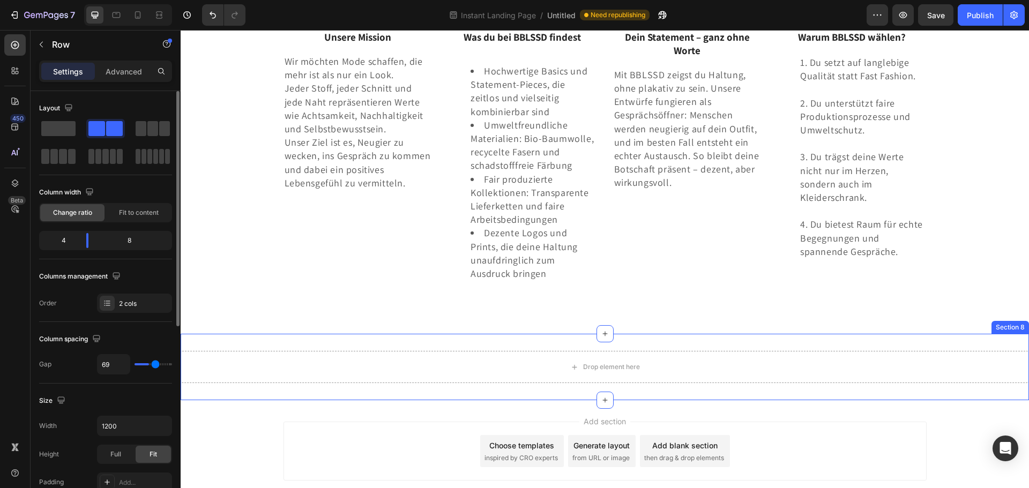
type input "82"
type input "91"
type input "100"
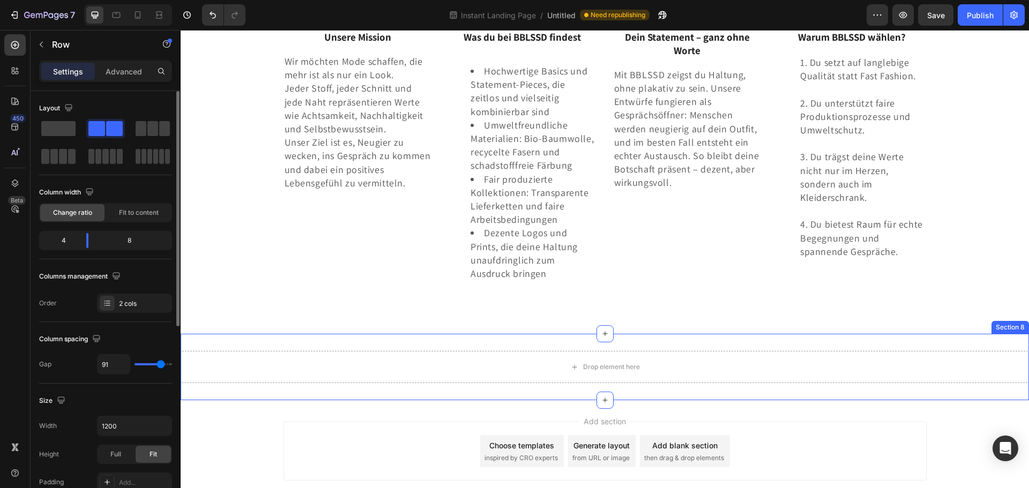
type input "100"
type input "116"
type input "120"
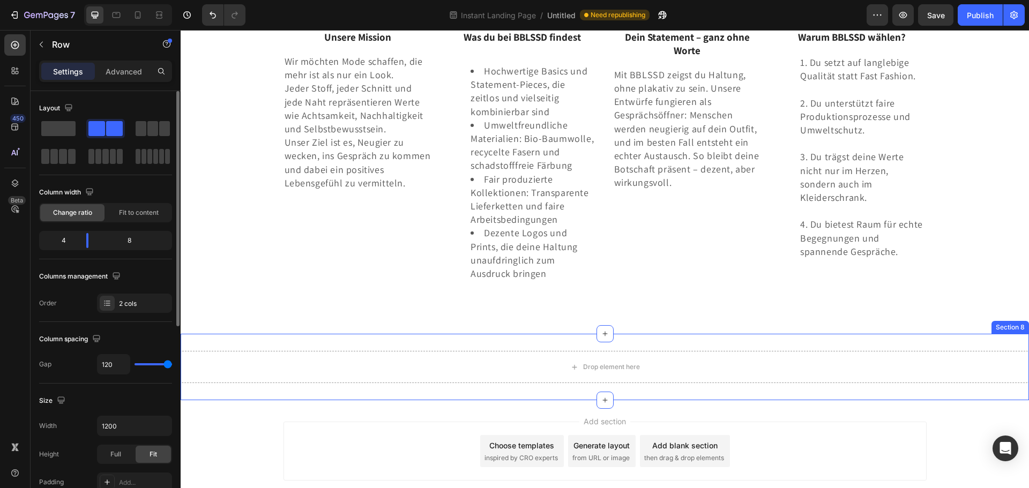
type input "116"
type input "98"
type input "84"
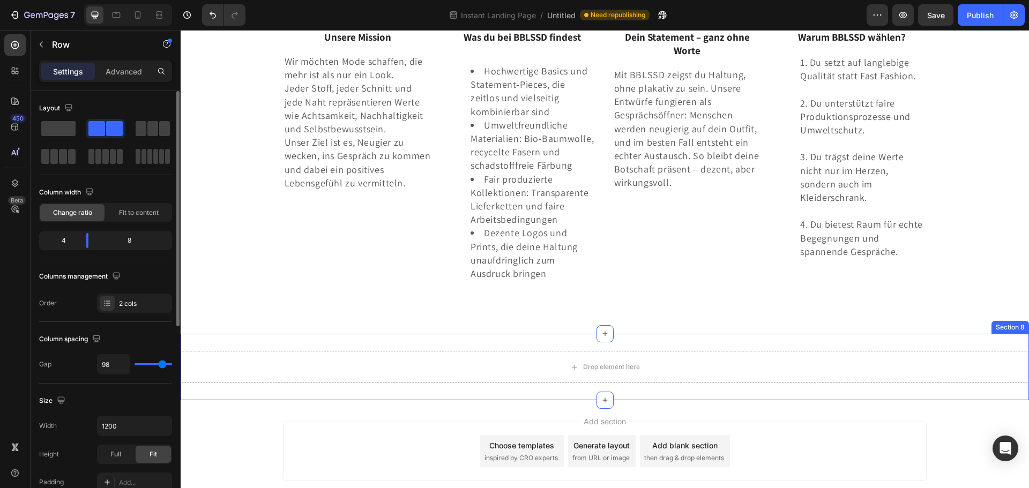
type input "84"
type input "67"
type input "29"
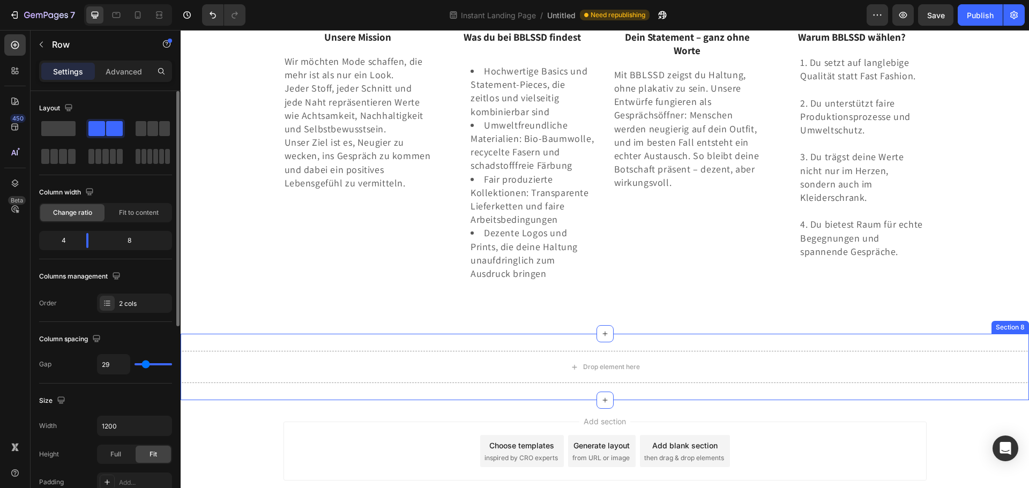
type input "4"
type input "0"
drag, startPoint x: 153, startPoint y: 363, endPoint x: 135, endPoint y: 366, distance: 18.9
type input "0"
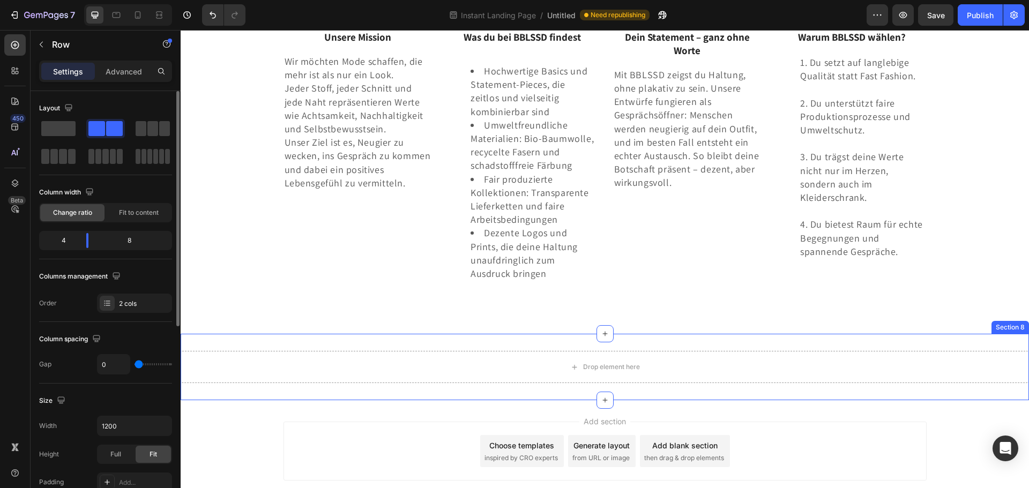
click at [135, 366] on input "range" at bounding box center [154, 364] width 38 height 2
type input "6"
type input "64"
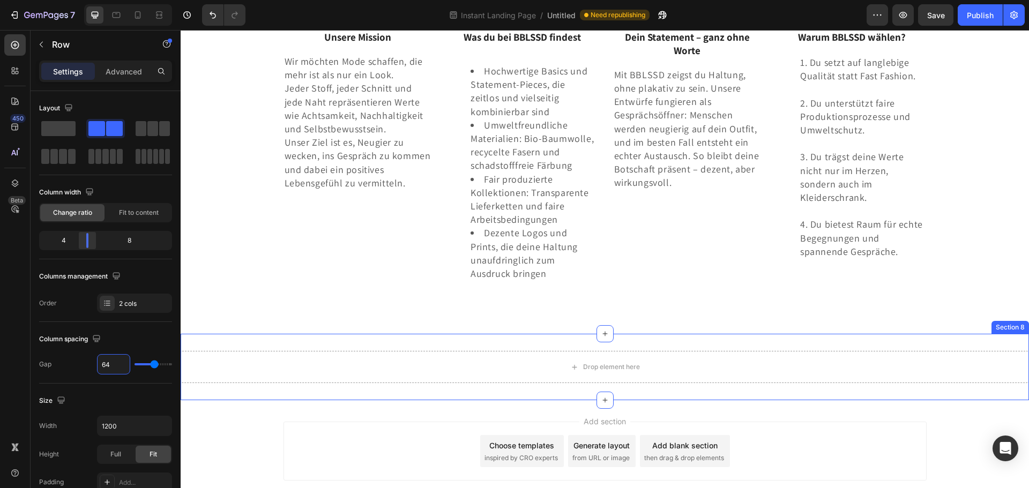
type input "64"
click at [80, 0] on body "7 Version history Instant Landing Page / Untitled Need republishing Preview Sav…" at bounding box center [514, 0] width 1029 height 0
drag, startPoint x: 86, startPoint y: 240, endPoint x: 62, endPoint y: 245, distance: 24.7
click at [62, 0] on body "7 Version history Instant Landing Page / Untitled Need republishing Preview Sav…" at bounding box center [514, 0] width 1029 height 0
drag, startPoint x: 125, startPoint y: 246, endPoint x: 133, endPoint y: 245, distance: 7.5
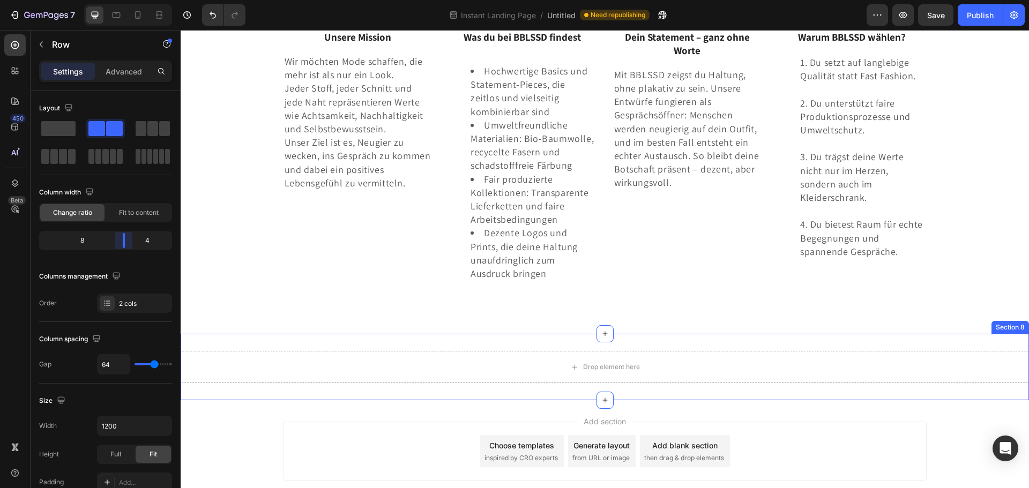
click at [133, 0] on body "7 Version history Instant Landing Page / Untitled Need republishing Preview Sav…" at bounding box center [514, 0] width 1029 height 0
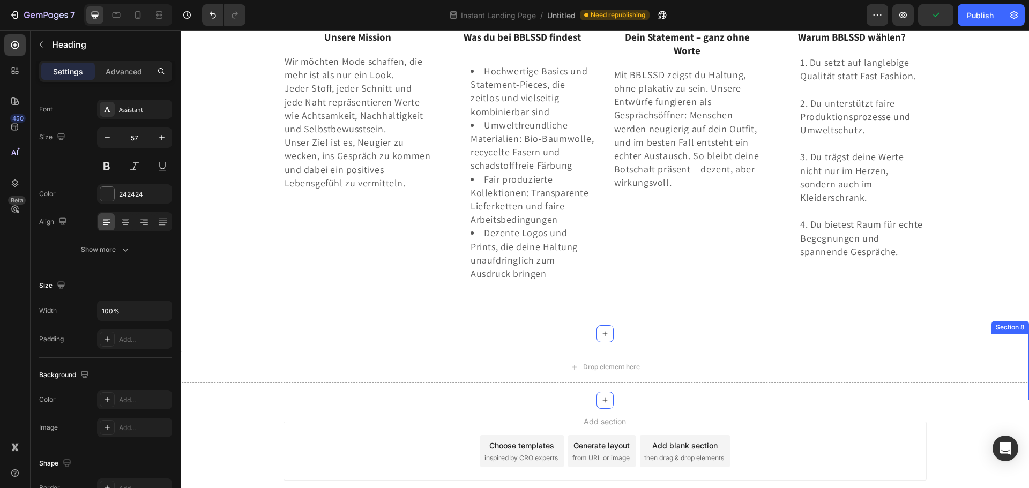
scroll to position [0, 0]
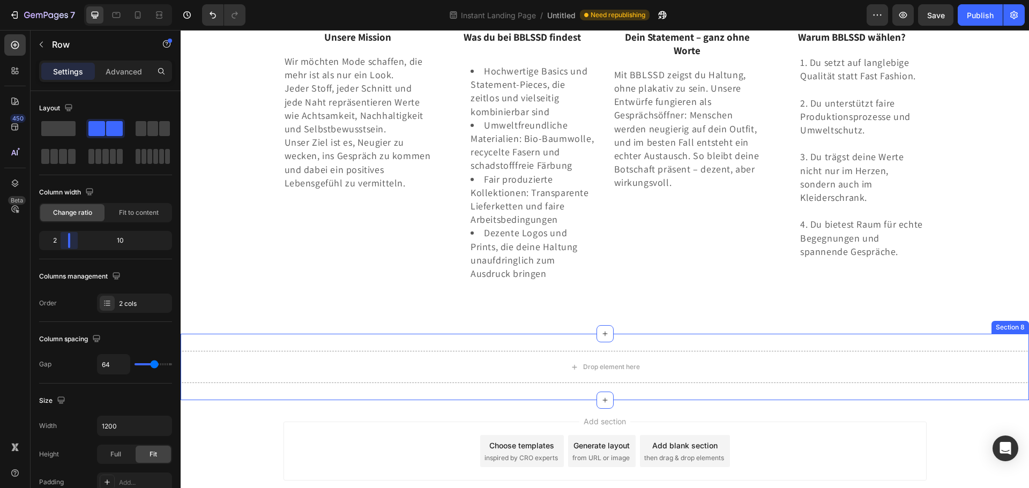
click at [64, 0] on body "7 Version history Instant Landing Page / Untitled Need republishing Preview Sav…" at bounding box center [514, 0] width 1029 height 0
drag, startPoint x: 124, startPoint y: 238, endPoint x: 154, endPoint y: 237, distance: 30.0
click at [154, 0] on body "7 Version history Instant Landing Page / Untitled Need republishing Preview Sav…" at bounding box center [514, 0] width 1029 height 0
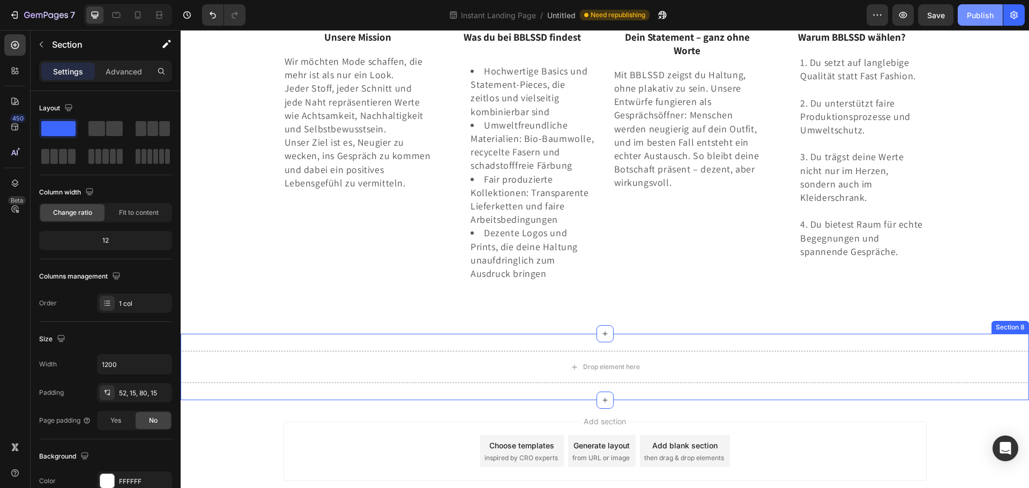
click at [983, 19] on div "Publish" at bounding box center [980, 15] width 27 height 11
click at [60, 40] on p "Section" at bounding box center [96, 44] width 88 height 13
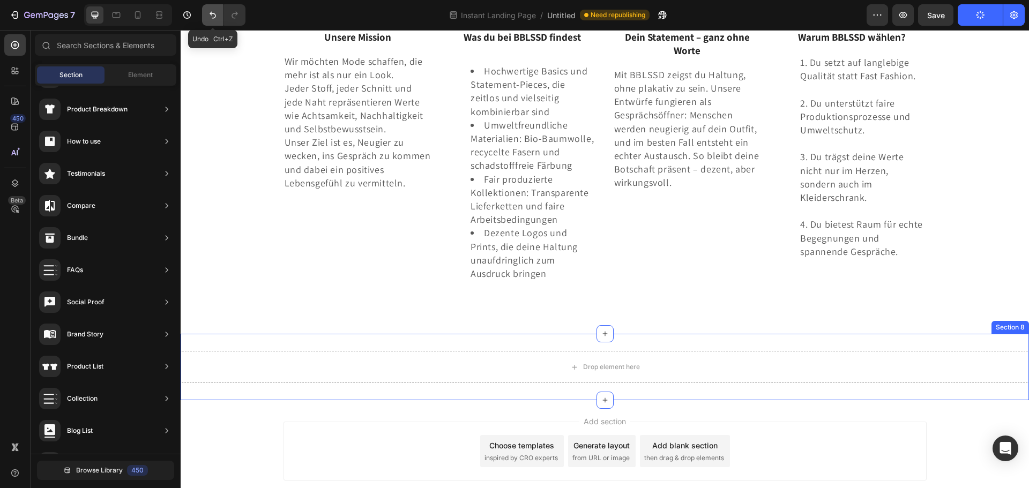
click at [213, 19] on icon "Undo/Redo" at bounding box center [212, 15] width 11 height 11
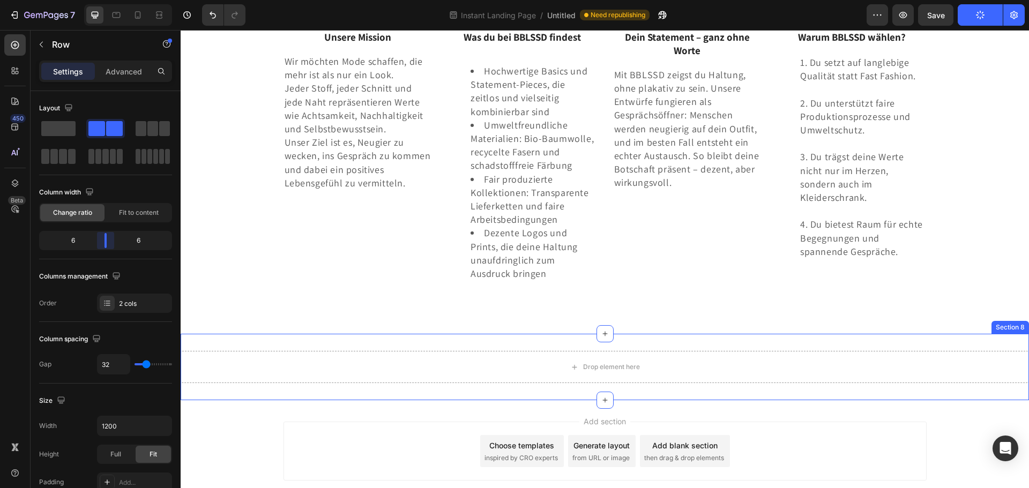
click at [106, 0] on body "7 Version history Instant Landing Page / Untitled Need republishing Preview Sav…" at bounding box center [514, 0] width 1029 height 0
click at [145, 126] on span at bounding box center [141, 128] width 11 height 15
click at [104, 128] on span at bounding box center [96, 128] width 17 height 15
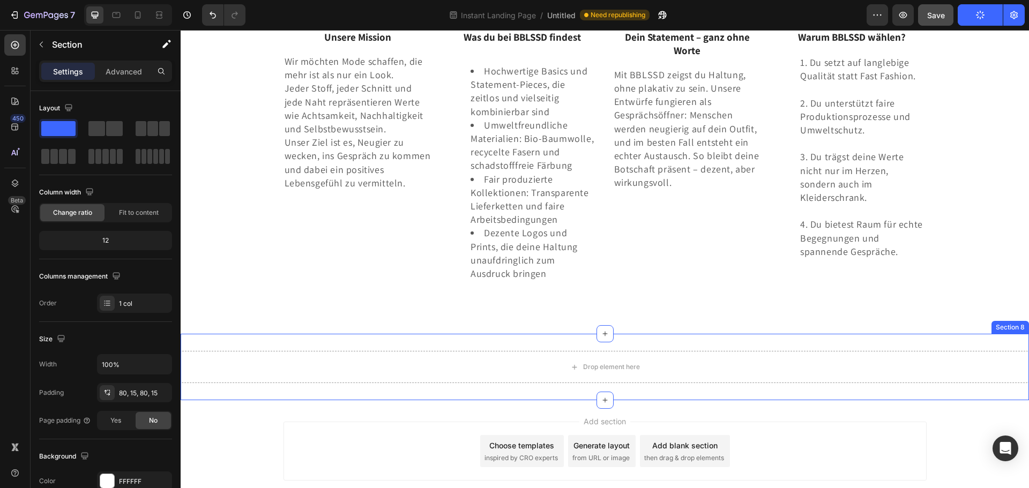
click at [953, 14] on button "Save" at bounding box center [935, 14] width 35 height 21
click at [900, 9] on button "button" at bounding box center [902, 14] width 21 height 21
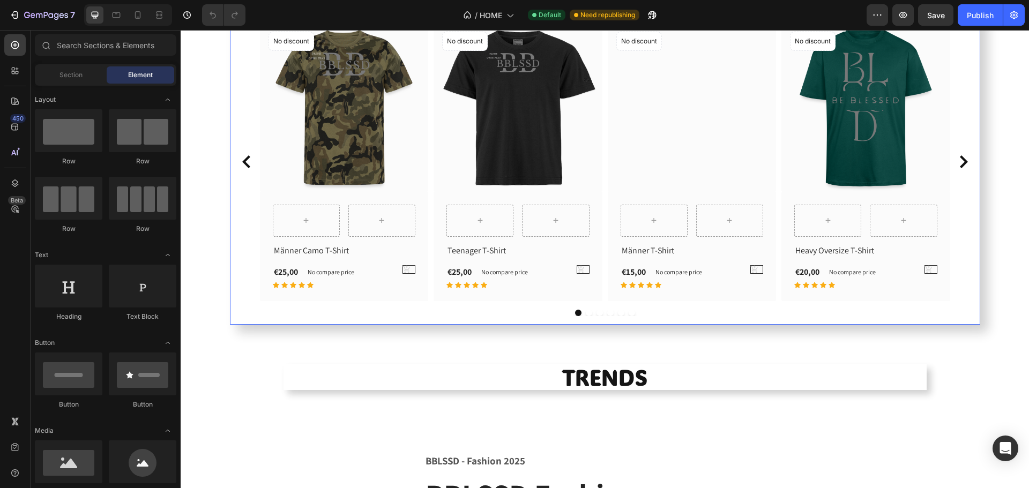
scroll to position [1072, 0]
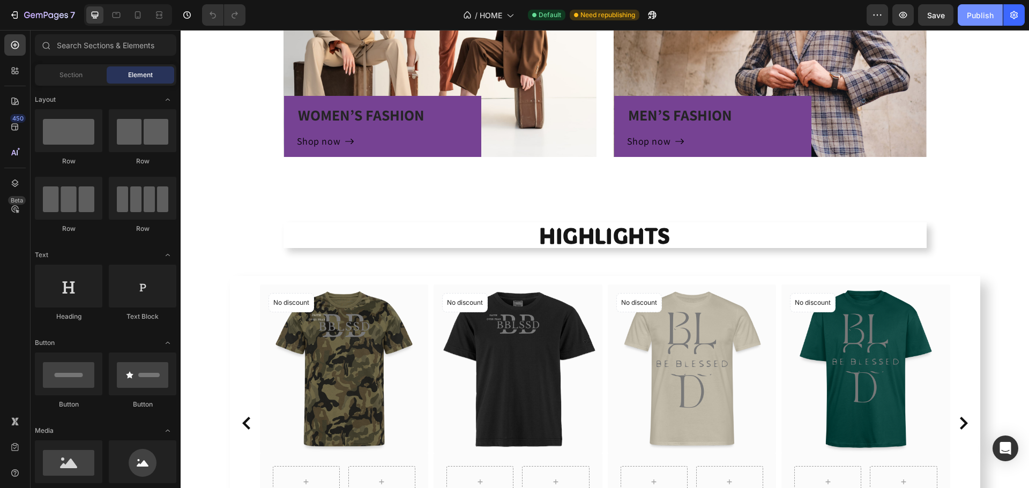
click at [978, 15] on div "Publish" at bounding box center [980, 15] width 27 height 11
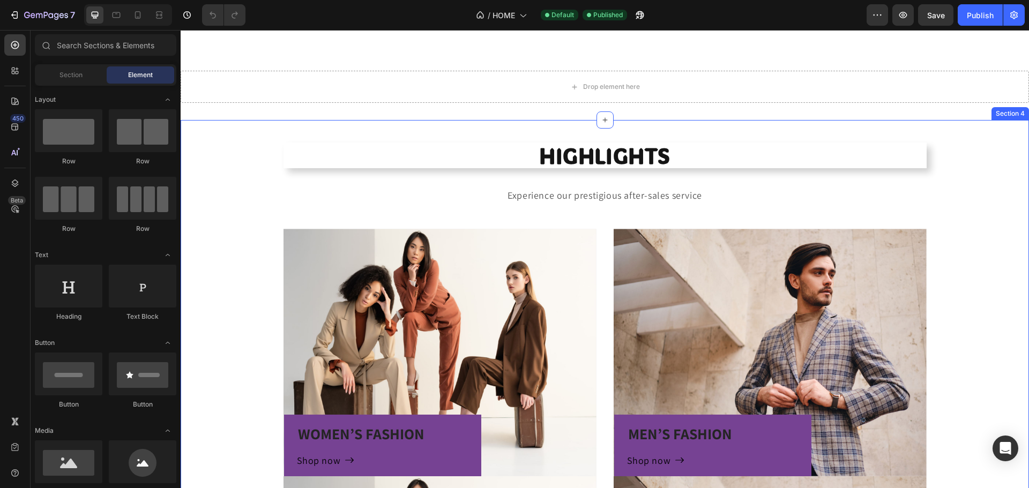
scroll to position [536, 0]
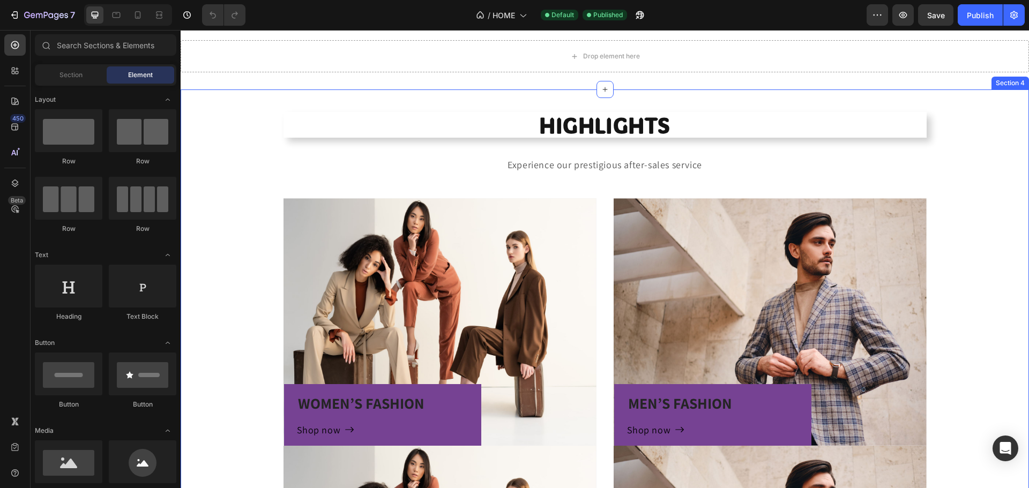
click at [238, 114] on div "HIGHLIGHTS Heading Experience our prestigious after-sales service Text block Ro…" at bounding box center [605, 412] width 848 height 646
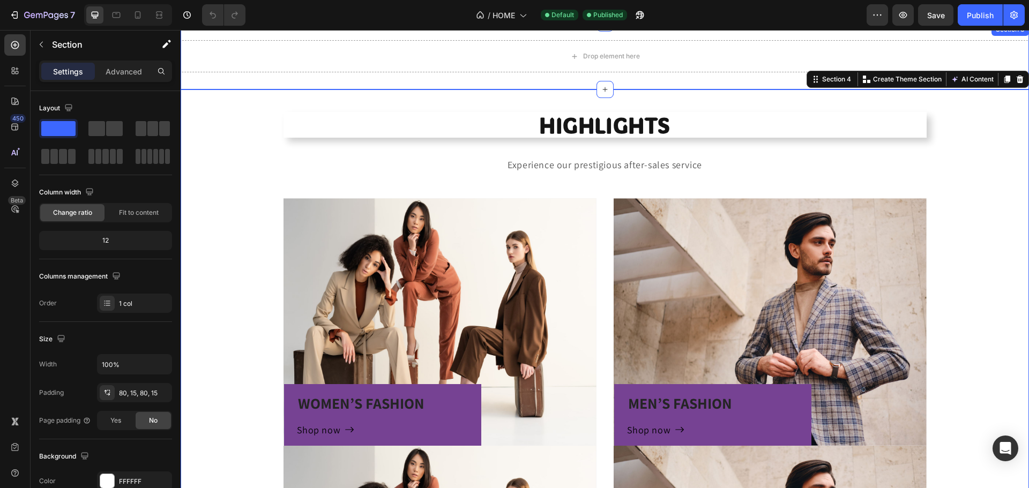
click at [247, 82] on div "Drop element here Section 3" at bounding box center [605, 56] width 848 height 66
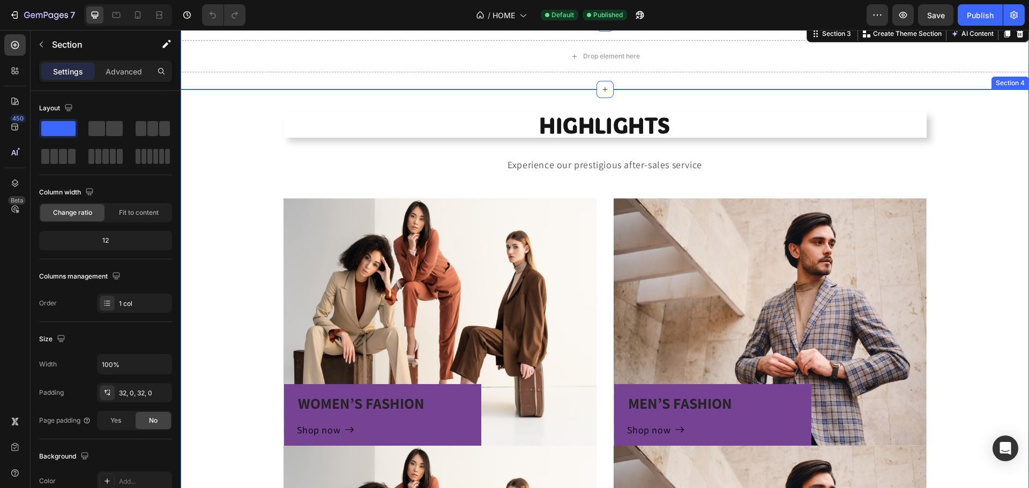
click at [254, 199] on div "HIGHLIGHTS Heading Experience our prestigious after-sales service Text block Ro…" at bounding box center [605, 412] width 832 height 561
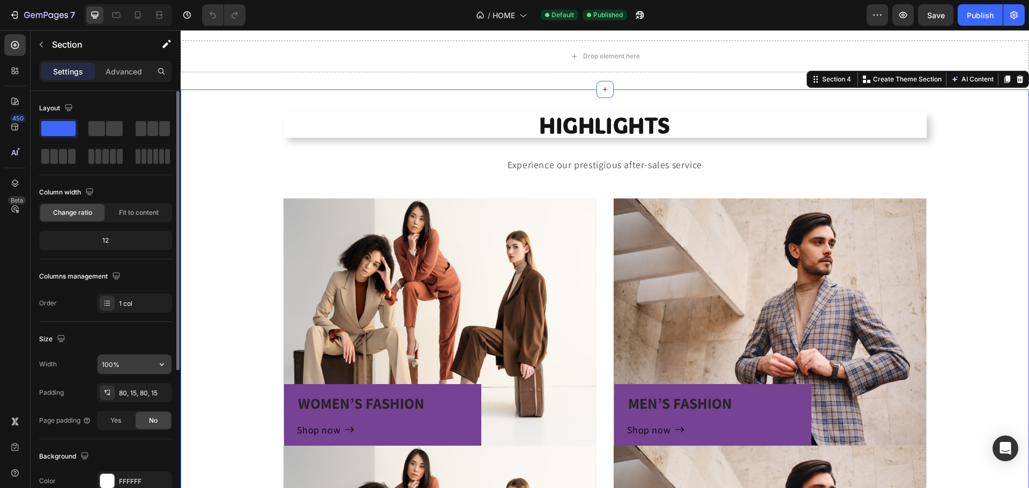
click at [126, 364] on input "100%" at bounding box center [135, 364] width 74 height 19
click at [162, 363] on icon "button" at bounding box center [161, 364] width 11 height 11
click at [103, 409] on span "Default" at bounding box center [112, 412] width 22 height 10
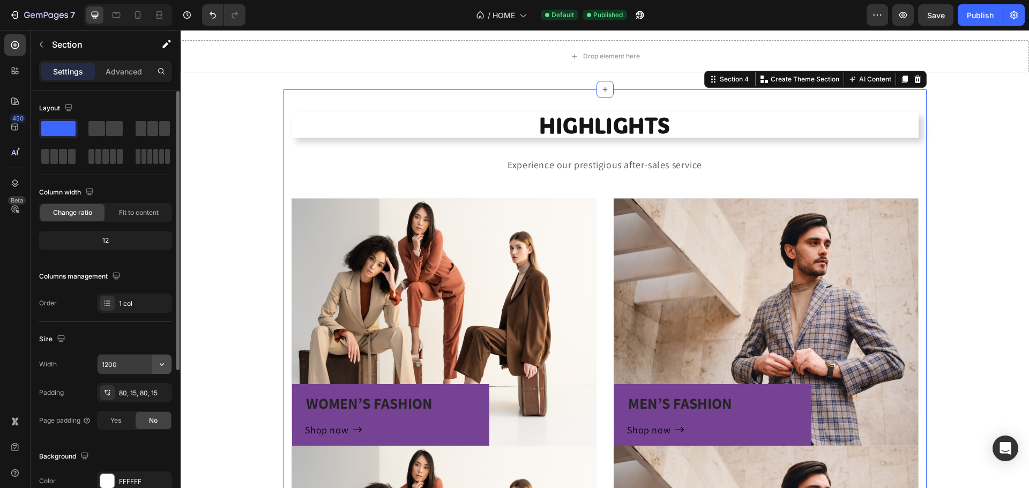
click at [162, 362] on icon "button" at bounding box center [161, 364] width 11 height 11
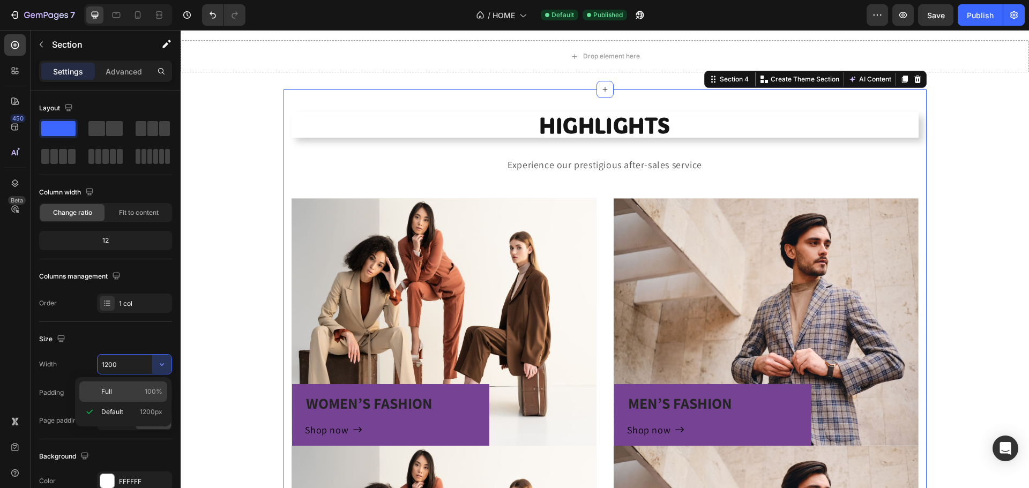
click at [128, 397] on div "Full 100%" at bounding box center [123, 392] width 88 height 20
type input "100%"
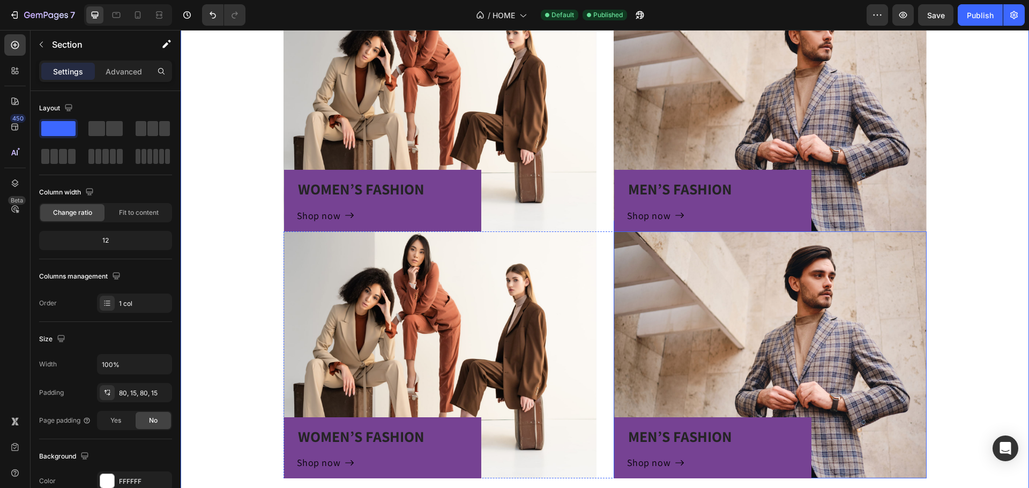
scroll to position [804, 0]
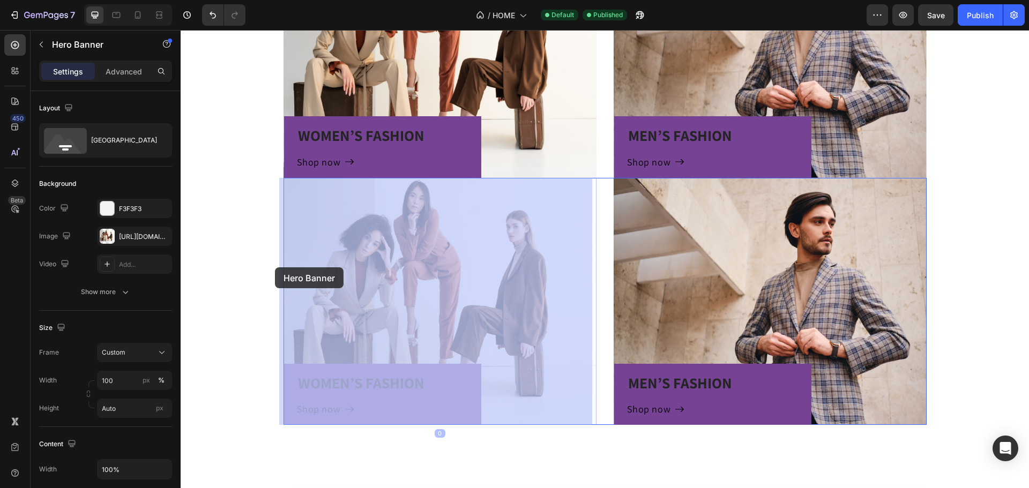
drag, startPoint x: 378, startPoint y: 257, endPoint x: 349, endPoint y: 266, distance: 30.2
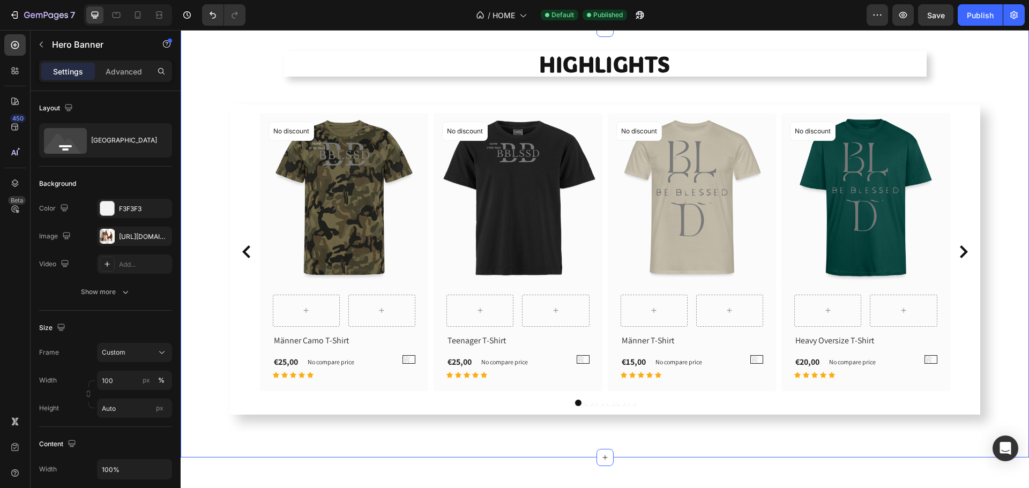
scroll to position [1072, 0]
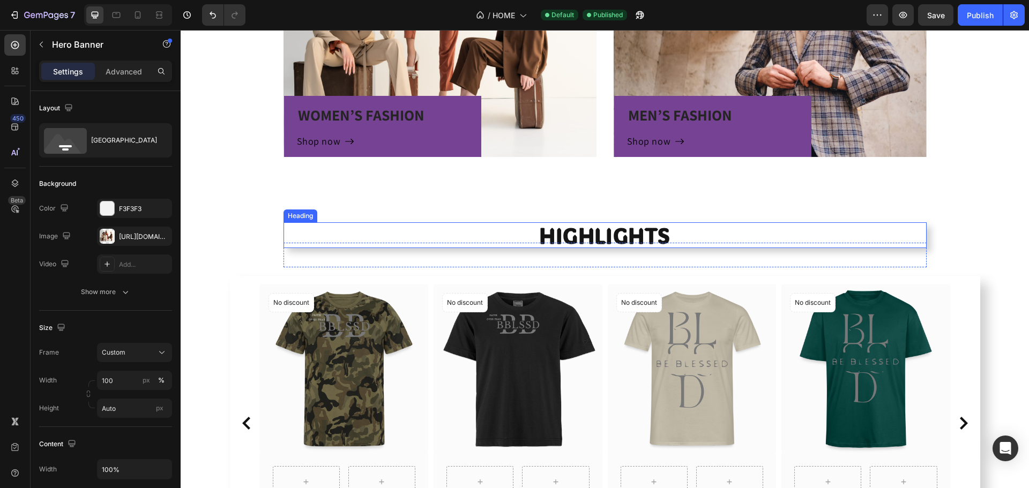
click at [604, 236] on h2 "HIGHLIGHTS" at bounding box center [605, 235] width 643 height 26
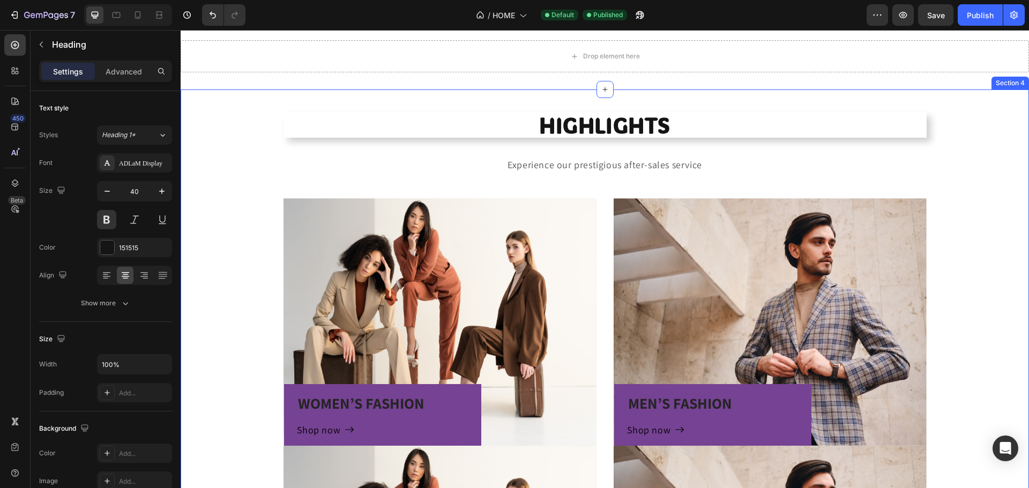
scroll to position [429, 0]
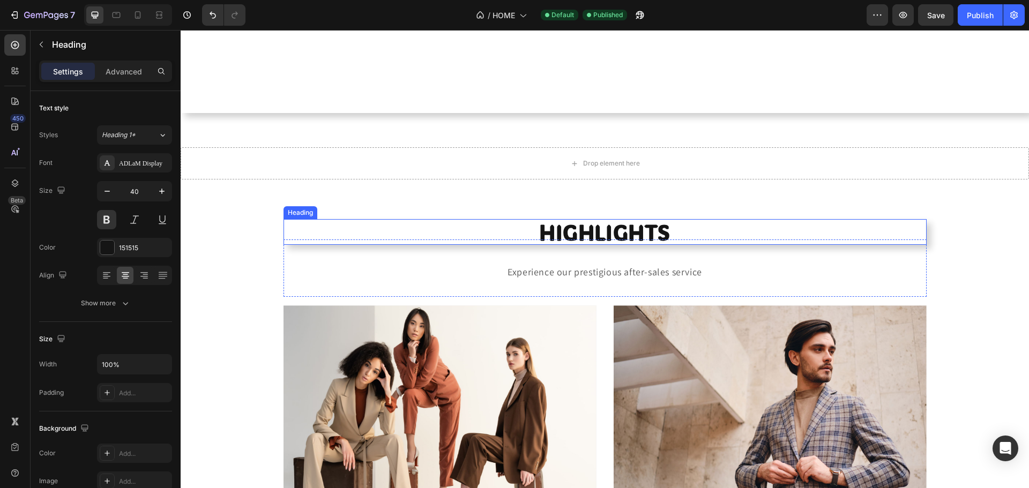
click at [594, 235] on h2 "HIGHLIGHTS" at bounding box center [605, 232] width 643 height 26
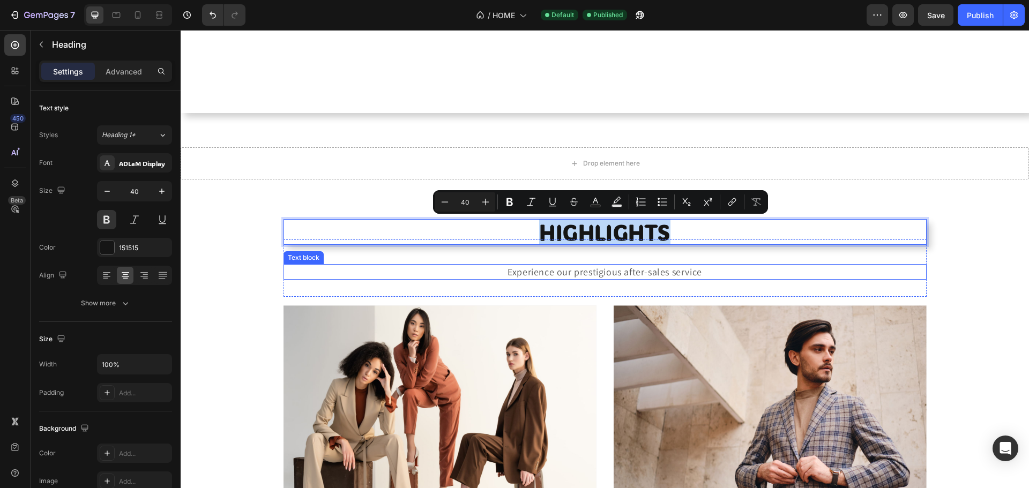
click at [572, 274] on p "Experience our prestigious after-sales service" at bounding box center [605, 271] width 641 height 13
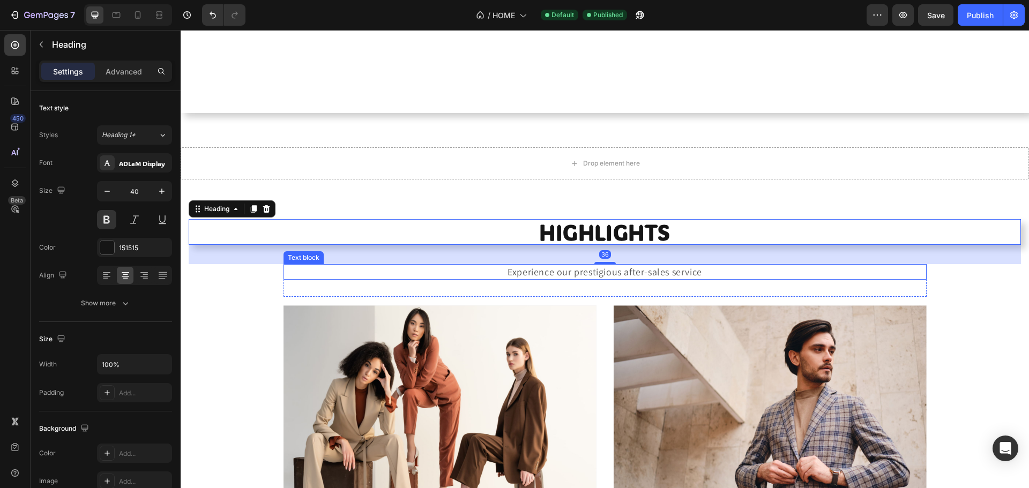
click at [541, 277] on p "Experience our prestigious after-sales service" at bounding box center [605, 271] width 641 height 13
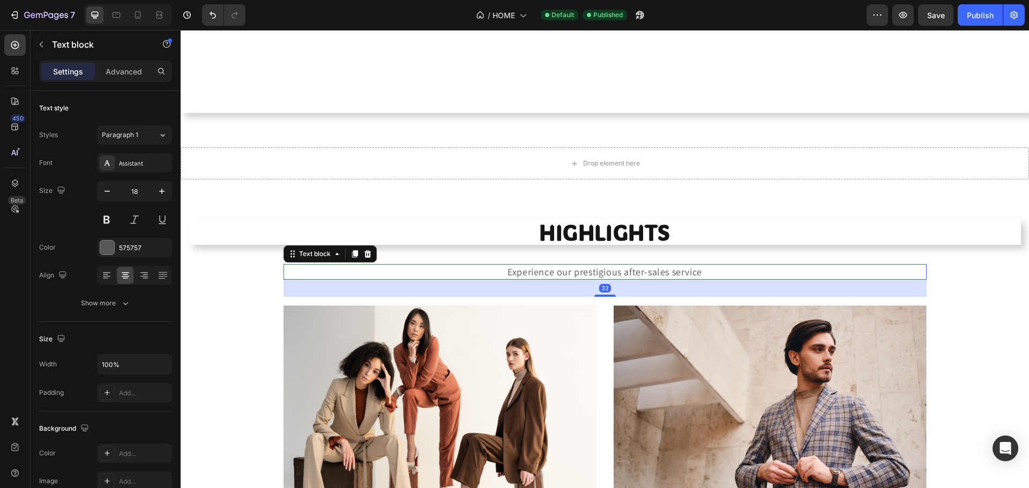
click at [577, 272] on p "Experience our prestigious after-sales service" at bounding box center [605, 271] width 641 height 13
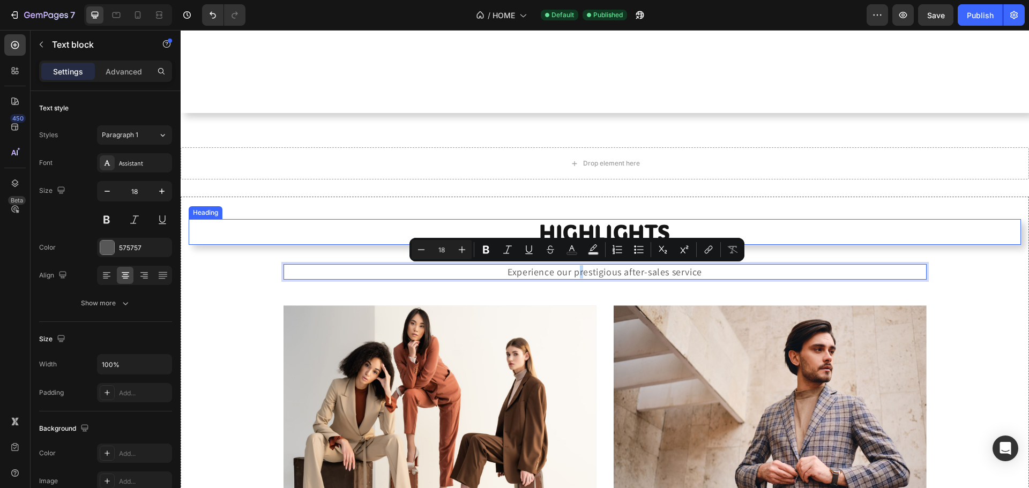
click at [628, 226] on h2 "HIGHLIGHTS" at bounding box center [605, 232] width 832 height 26
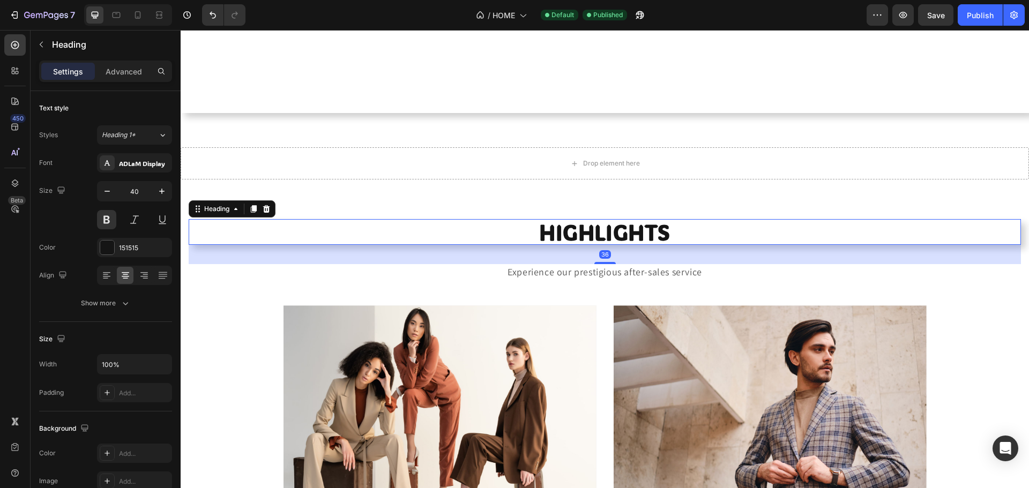
click at [629, 224] on h2 "HIGHLIGHTS" at bounding box center [605, 232] width 832 height 26
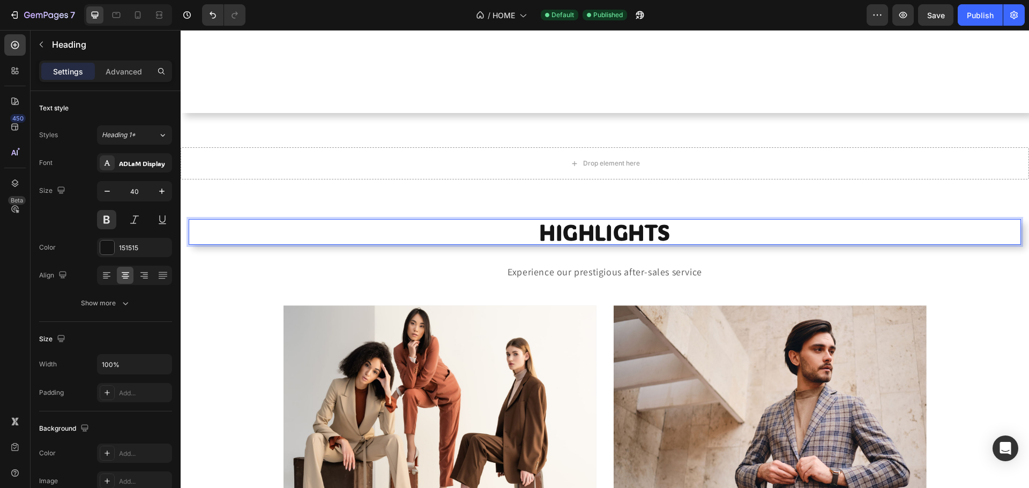
click at [629, 224] on p "HIGHLIGHTS" at bounding box center [605, 232] width 832 height 26
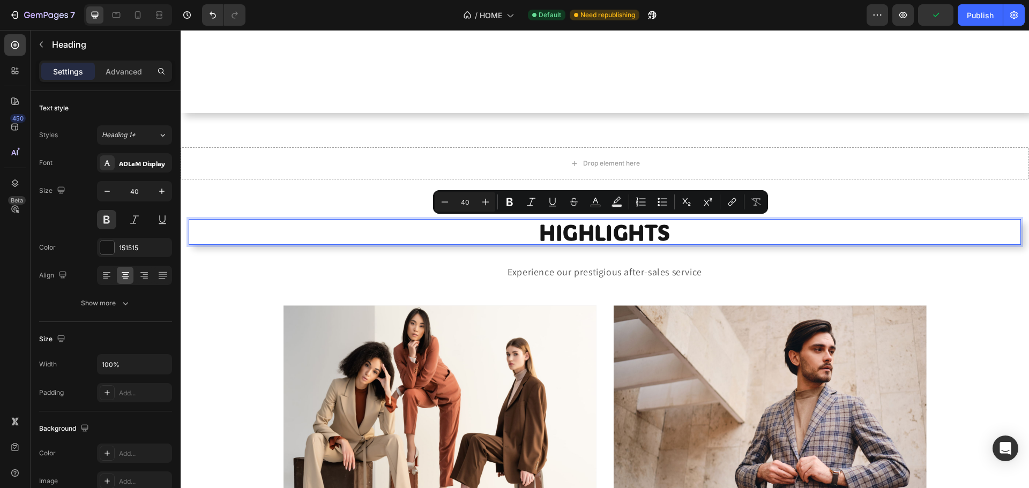
click at [593, 230] on p "HIGHLIGHTS" at bounding box center [605, 232] width 832 height 26
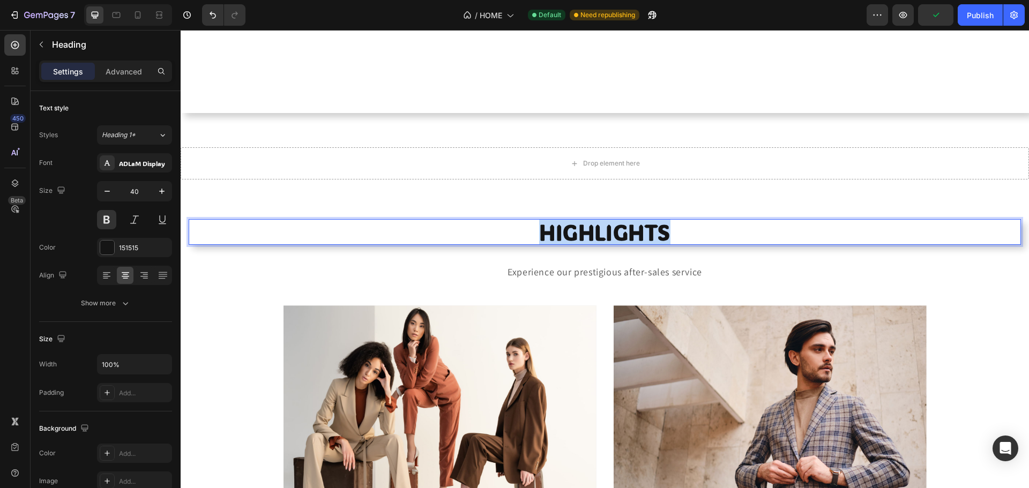
click at [593, 229] on p "HIGHLIGHTS" at bounding box center [605, 232] width 832 height 26
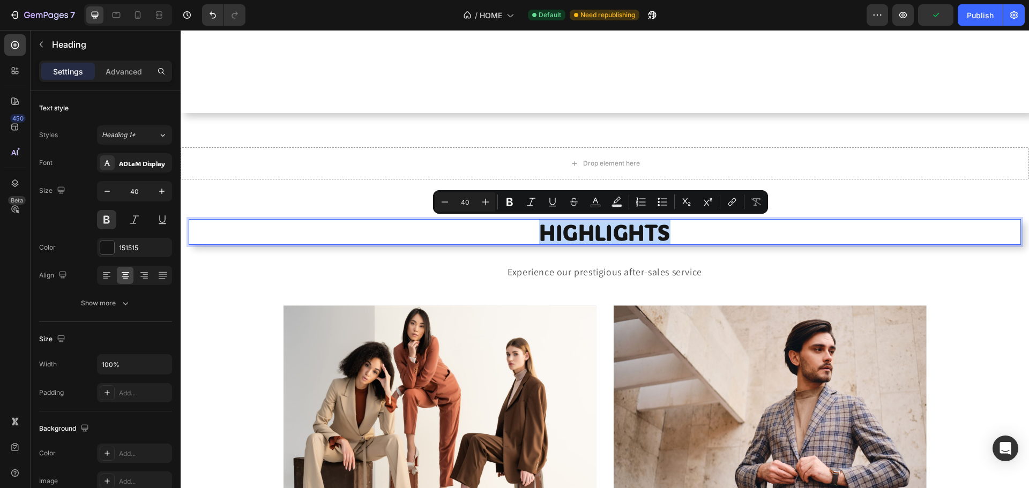
click at [593, 229] on p "HIGHLIGHTS" at bounding box center [605, 232] width 832 height 26
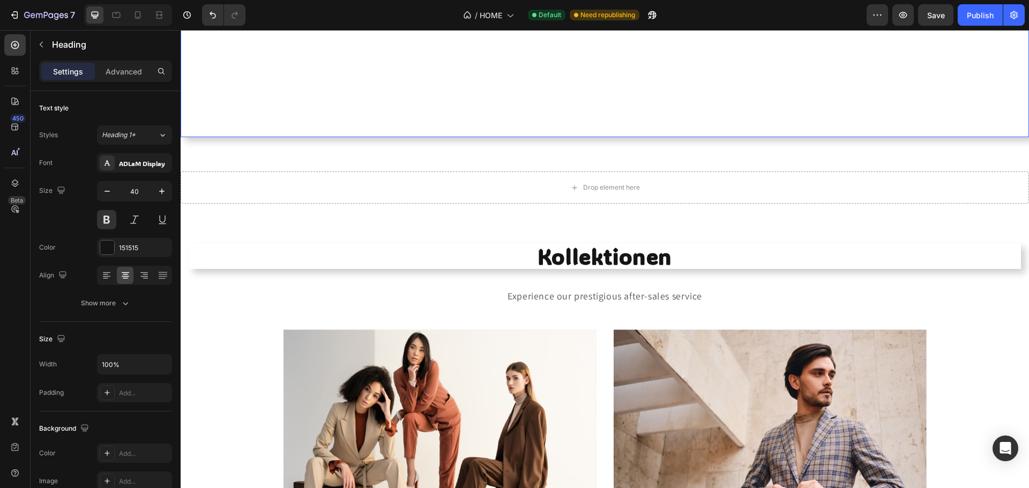
scroll to position [418, 0]
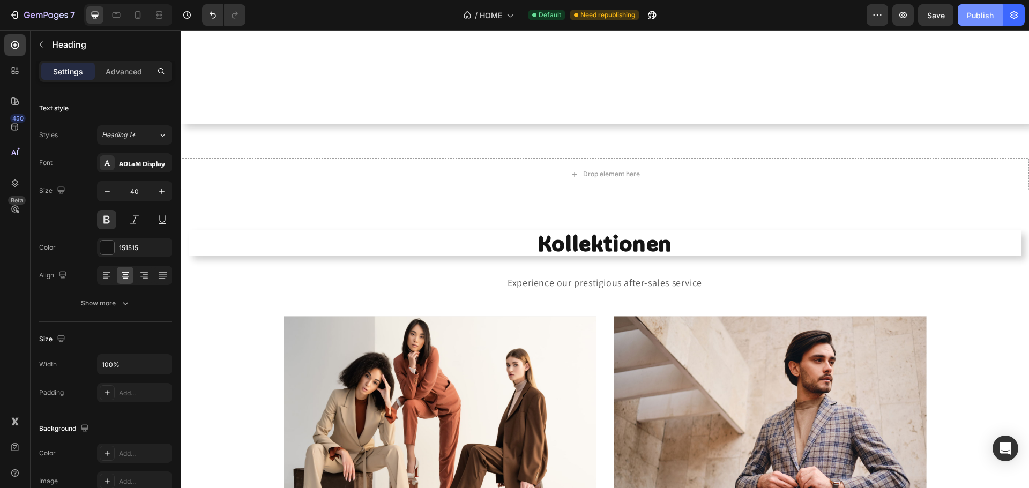
click at [972, 20] on div "Publish" at bounding box center [980, 15] width 27 height 11
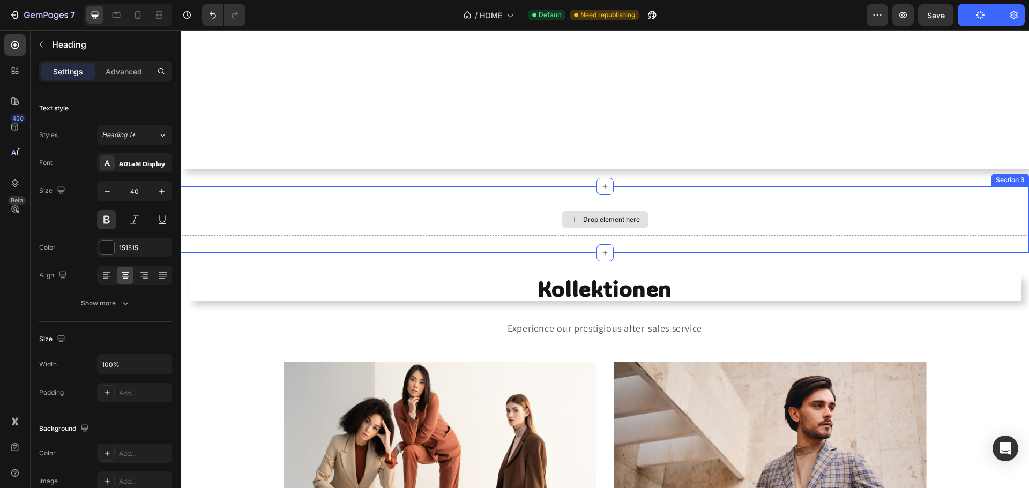
scroll to position [364, 0]
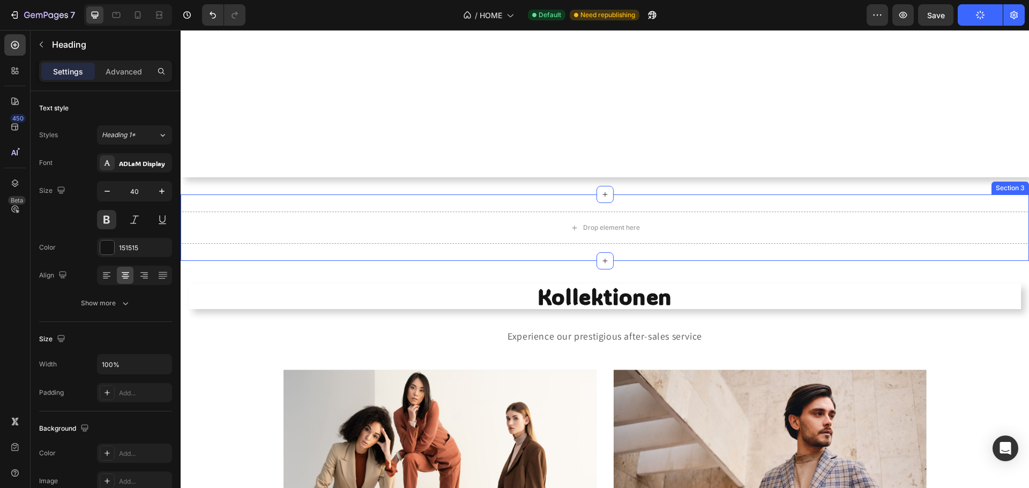
click at [750, 205] on div "Drop element here Section 3" at bounding box center [605, 228] width 848 height 66
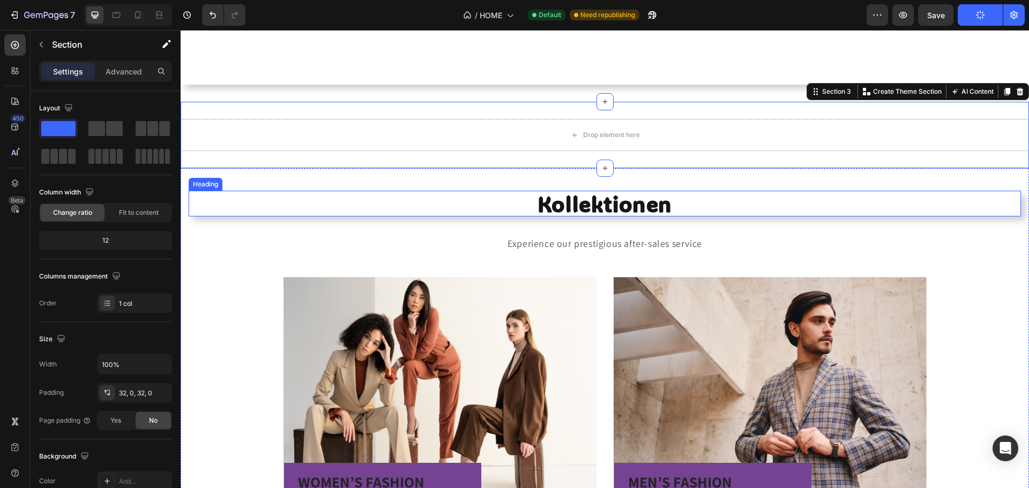
scroll to position [472, 0]
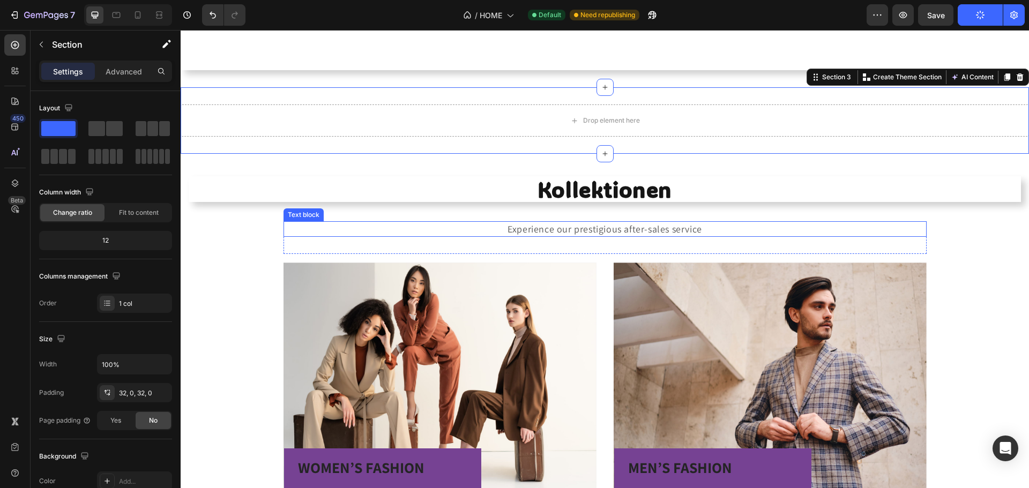
click at [570, 232] on p "Experience our prestigious after-sales service" at bounding box center [605, 228] width 641 height 13
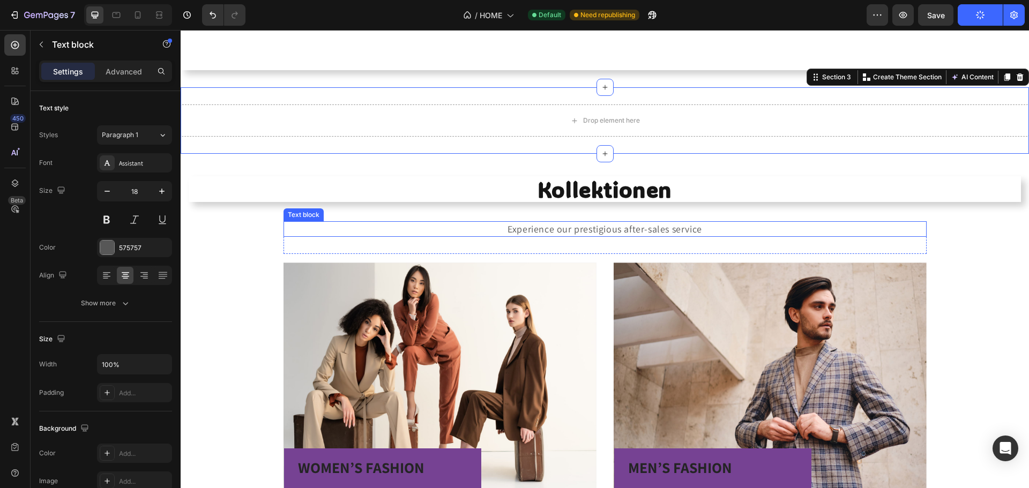
click at [570, 232] on p "Experience our prestigious after-sales service" at bounding box center [605, 228] width 641 height 13
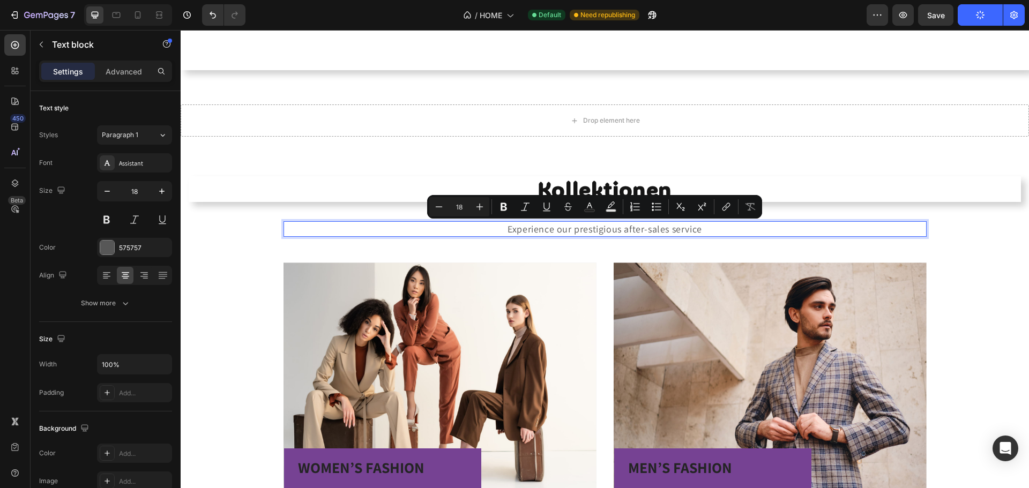
click at [538, 231] on p "Experience our prestigious after-sales service" at bounding box center [605, 228] width 641 height 13
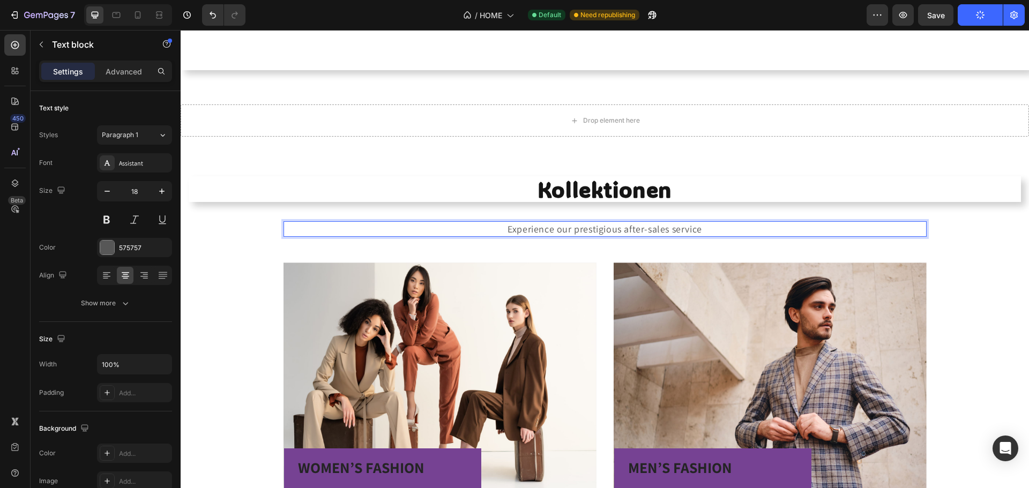
click at [519, 231] on p "Experience our prestigious after-sales service" at bounding box center [605, 228] width 641 height 13
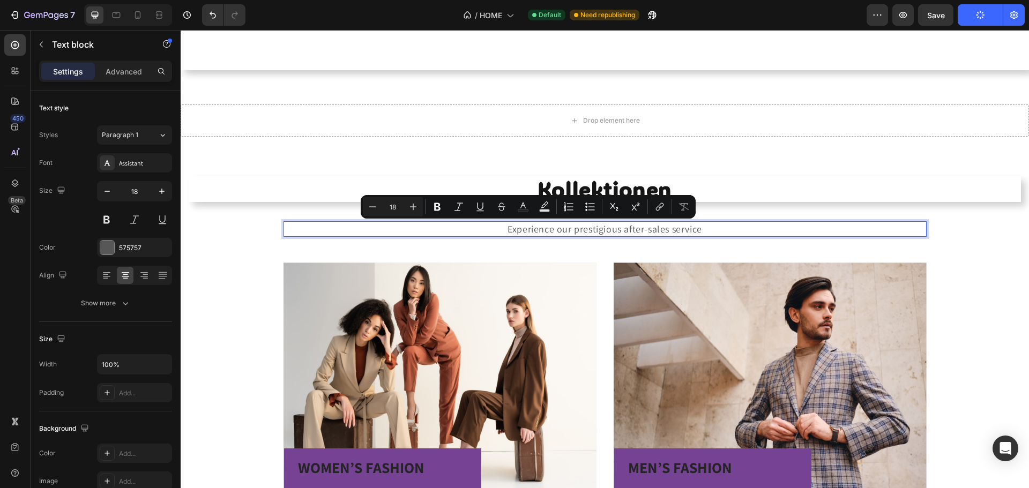
click at [602, 227] on p "Experience our prestigious after-sales service" at bounding box center [605, 228] width 641 height 13
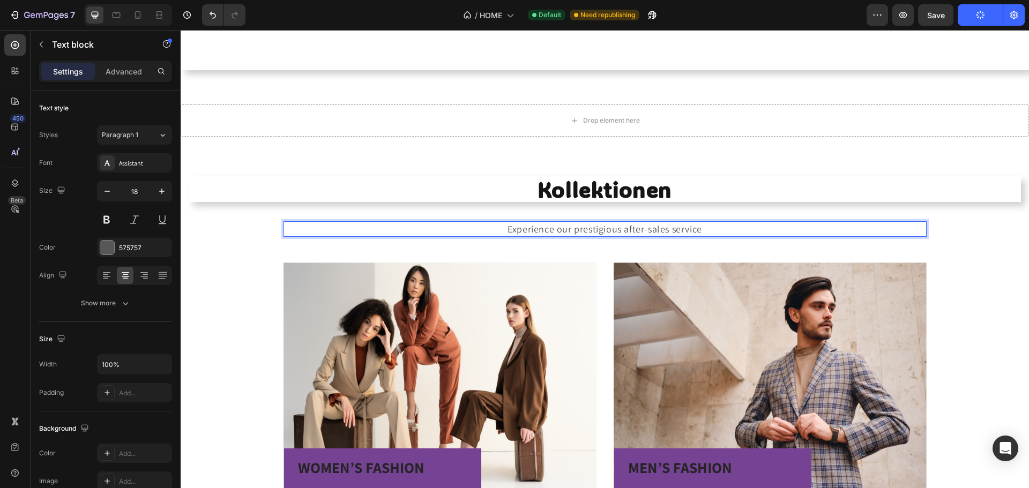
click at [534, 228] on p "Experience our prestigious after-sales service" at bounding box center [605, 228] width 641 height 13
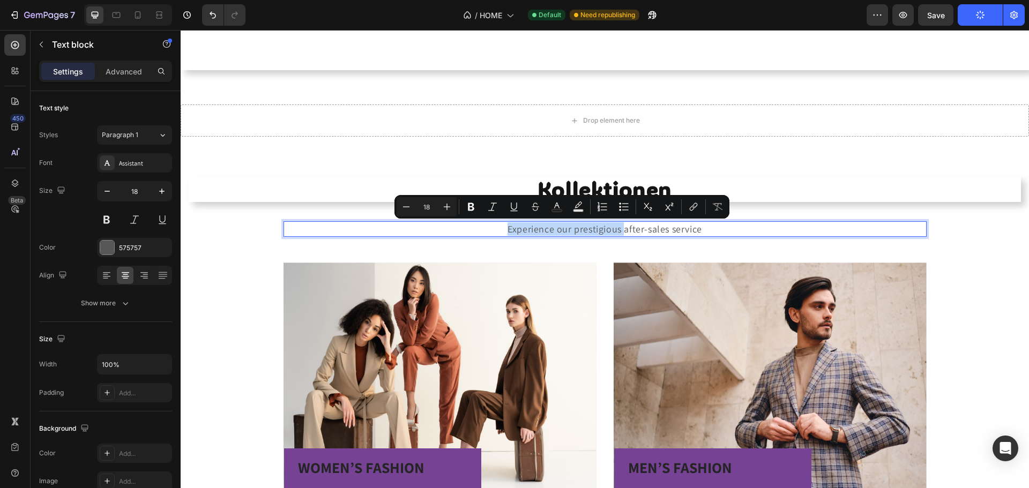
drag, startPoint x: 503, startPoint y: 227, endPoint x: 622, endPoint y: 228, distance: 119.0
click at [622, 228] on p "Experience our prestigious after-sales service" at bounding box center [605, 228] width 641 height 13
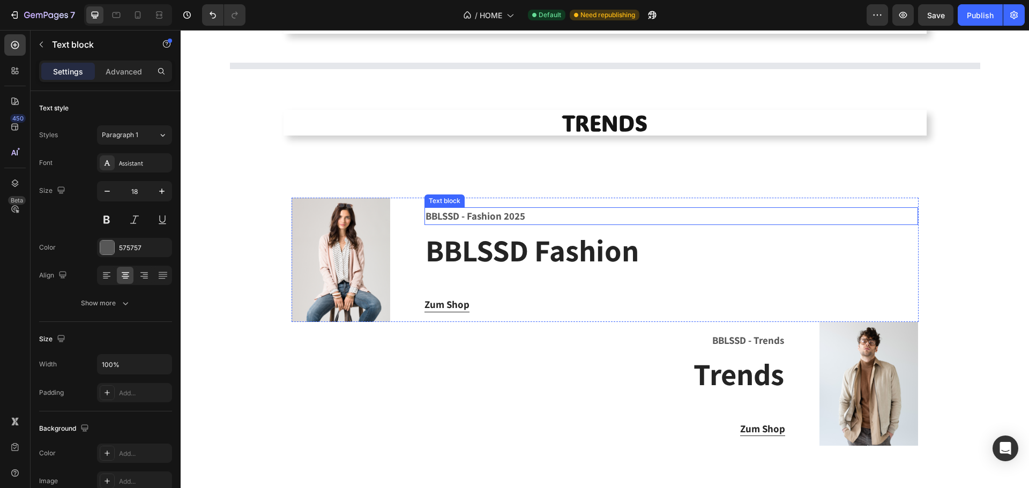
scroll to position [1340, 0]
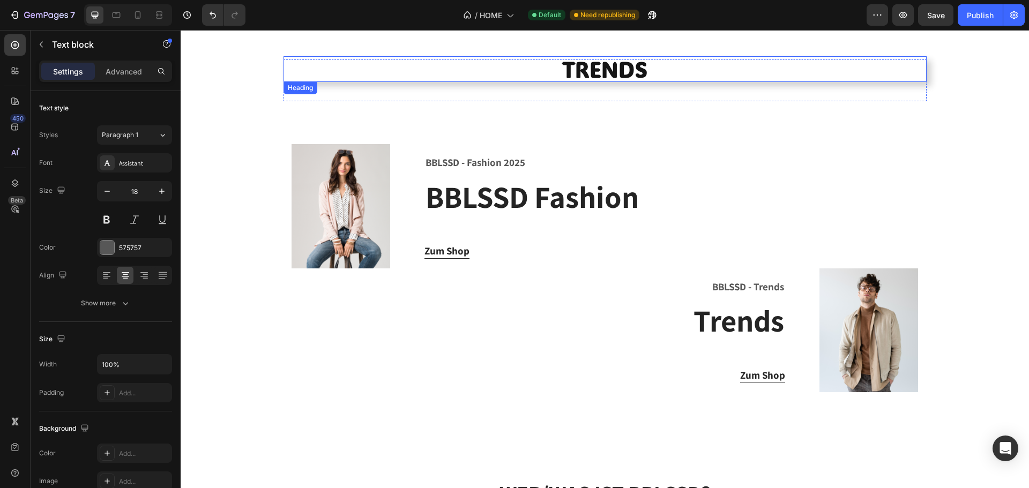
click at [570, 64] on h2 "TRENDS" at bounding box center [605, 69] width 643 height 26
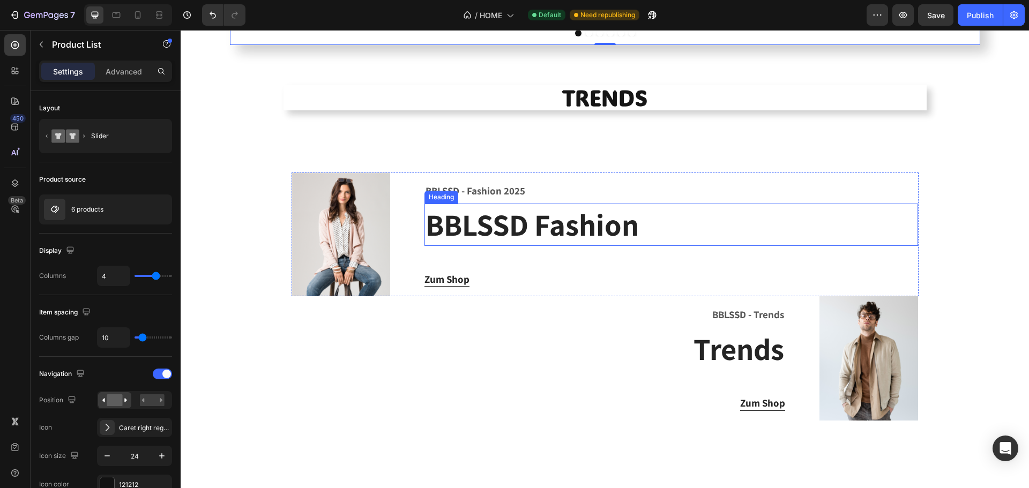
scroll to position [1661, 0]
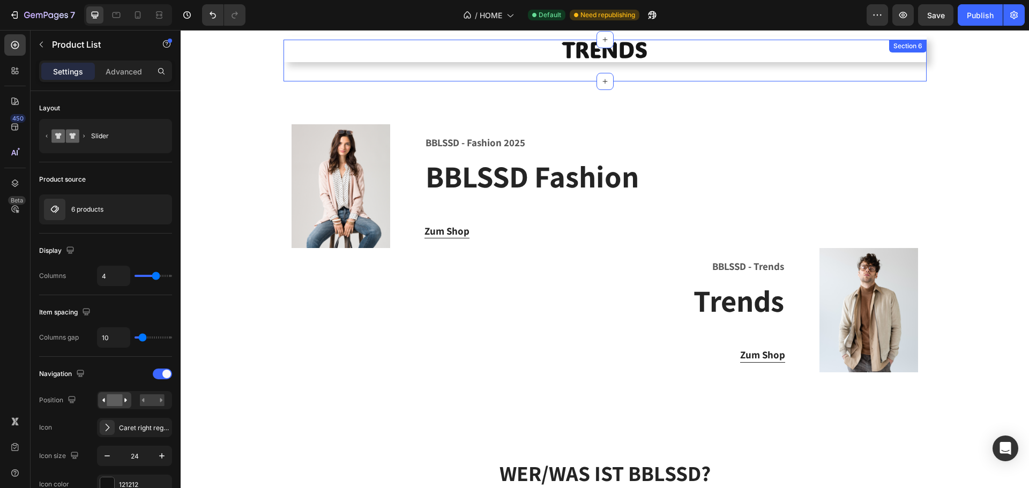
click at [583, 55] on h2 "TRENDS" at bounding box center [605, 49] width 643 height 26
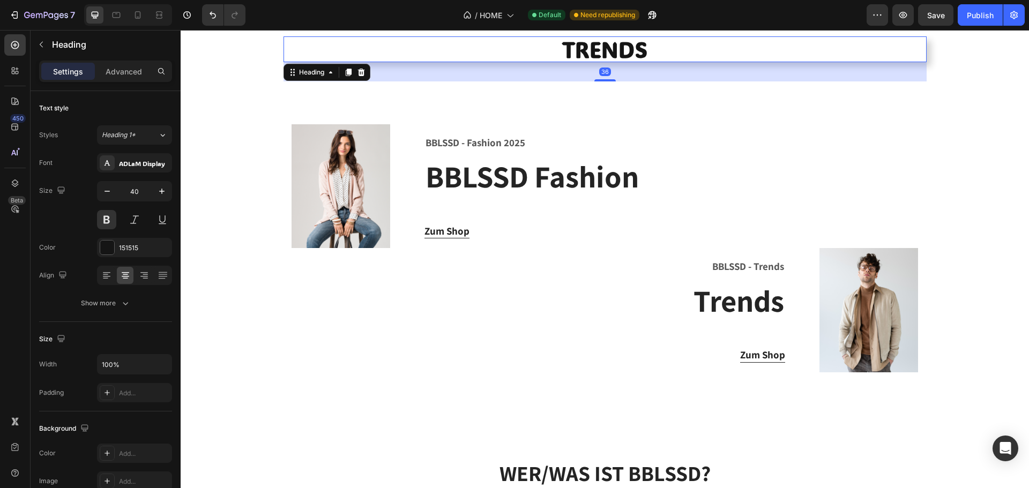
click at [583, 55] on h2 "TRENDS" at bounding box center [605, 49] width 643 height 26
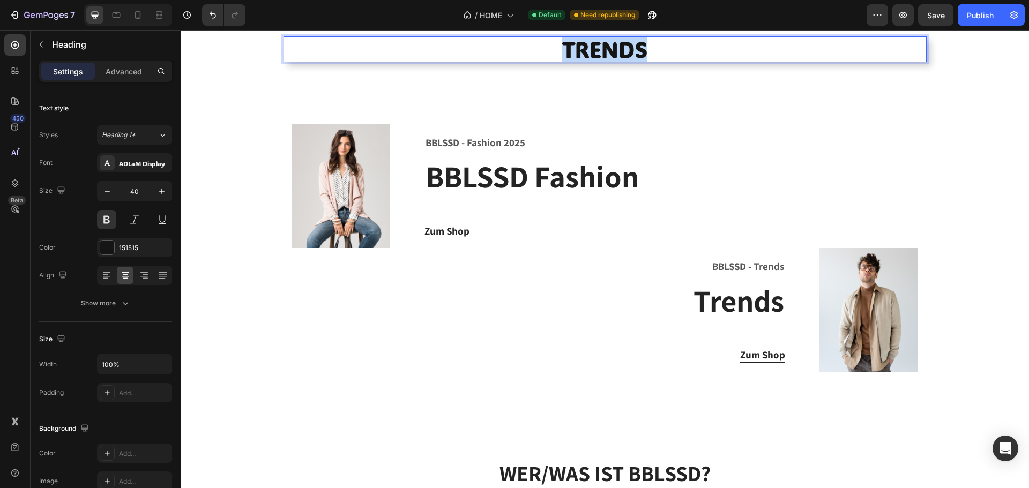
click at [583, 55] on p "TRENDS" at bounding box center [605, 49] width 643 height 26
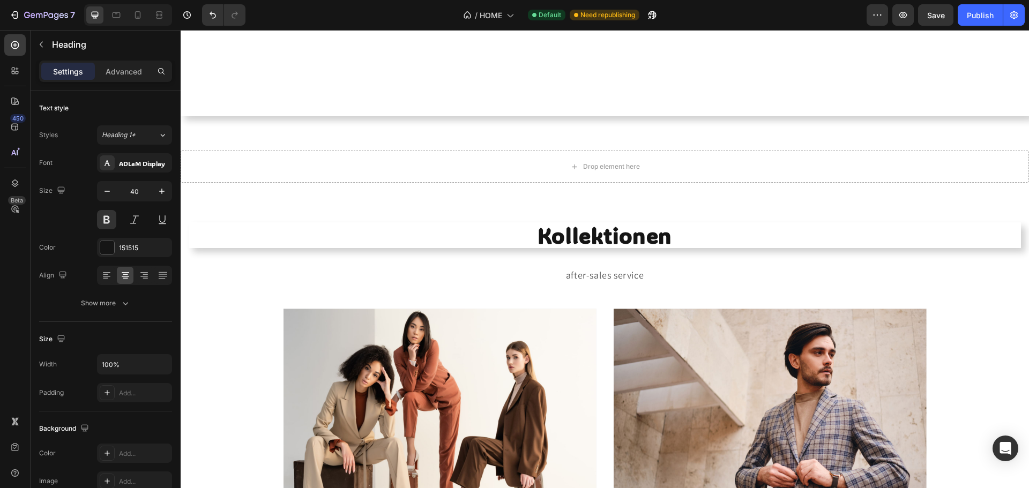
scroll to position [423, 0]
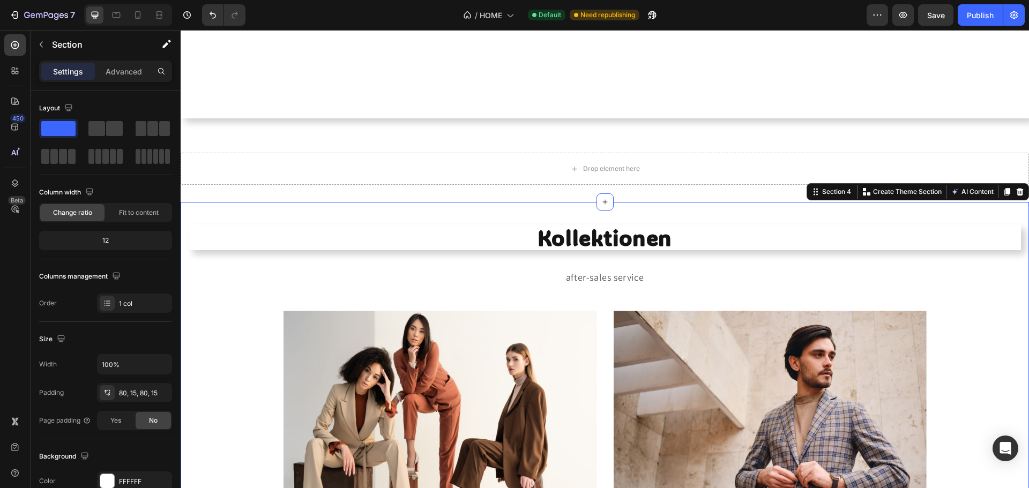
click at [575, 279] on p "after-sales service" at bounding box center [605, 277] width 641 height 13
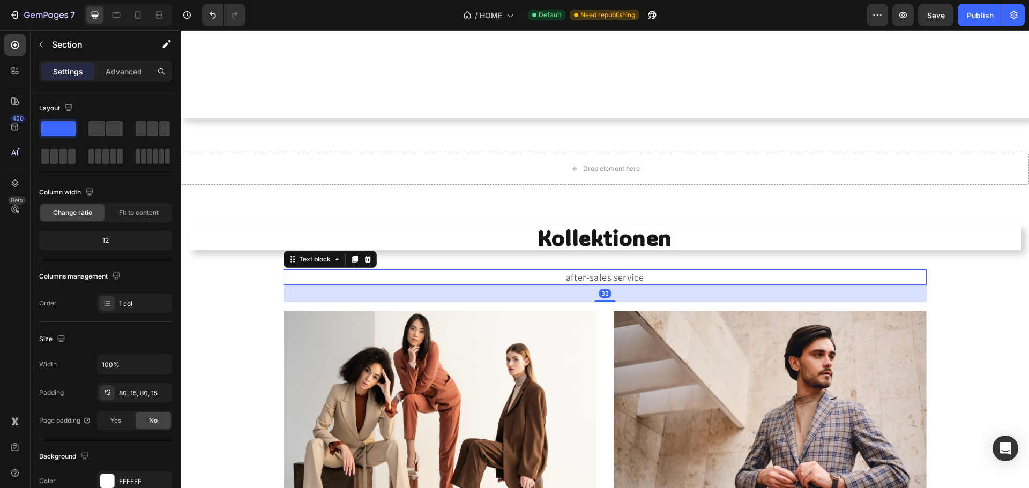
click at [575, 279] on p "after-sales service" at bounding box center [605, 277] width 641 height 13
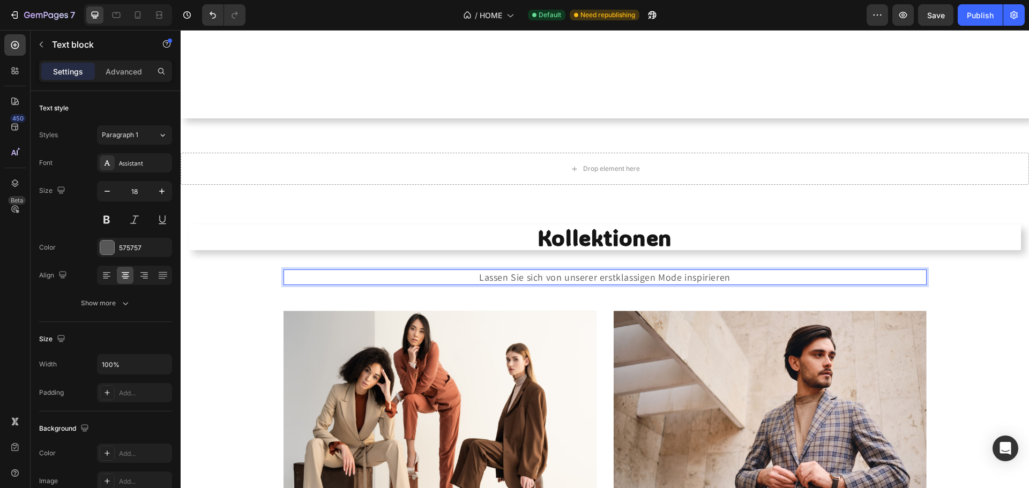
click at [504, 276] on p "Lassen Sie sich von unserer erstklassigen Mode inspirieren" at bounding box center [605, 277] width 641 height 13
click at [510, 279] on p "[PERSON_NAME] sich von unserer erstklassigen Mode inspirieren" at bounding box center [605, 277] width 641 height 13
click at [528, 279] on p "[PERSON_NAME] sich von unserer erstklassigen Mode inspirieren" at bounding box center [605, 277] width 641 height 13
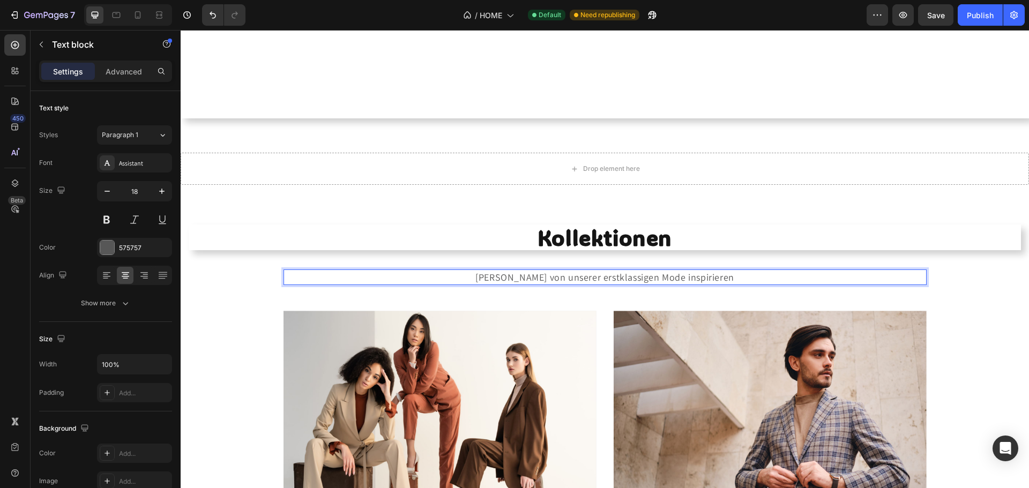
click at [725, 279] on p "[PERSON_NAME] von unserer erstklassigen Mode inspirieren" at bounding box center [605, 277] width 641 height 13
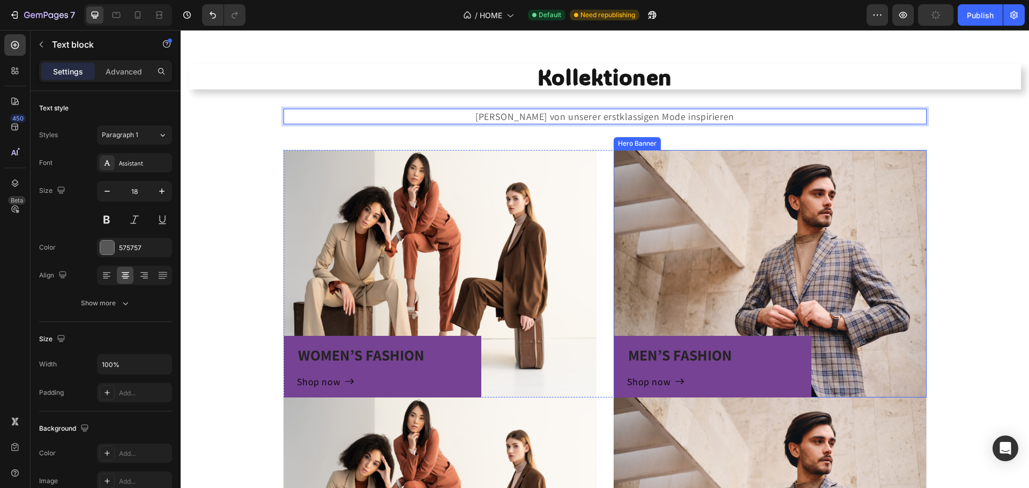
scroll to position [638, 0]
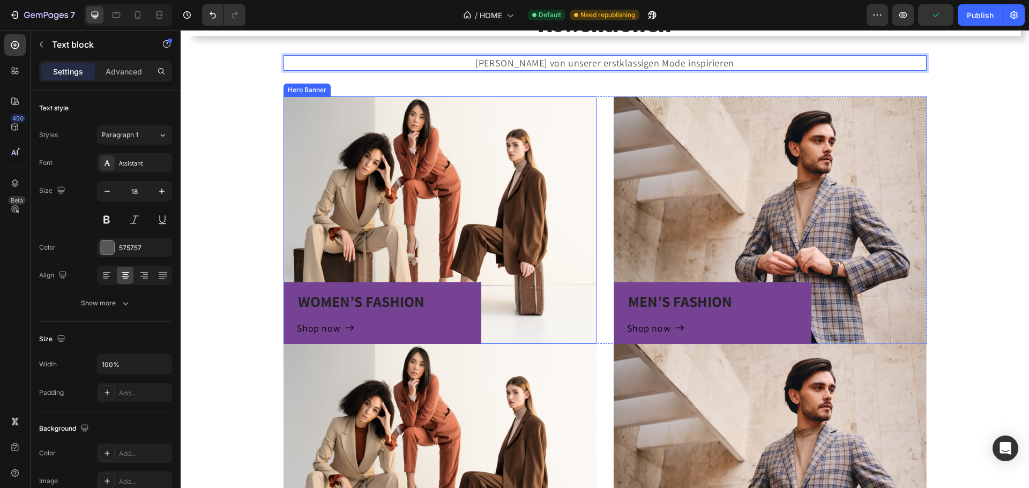
click at [436, 213] on div "WOMEN’S FASHION Heading Shop now Button Row" at bounding box center [440, 219] width 313 height 247
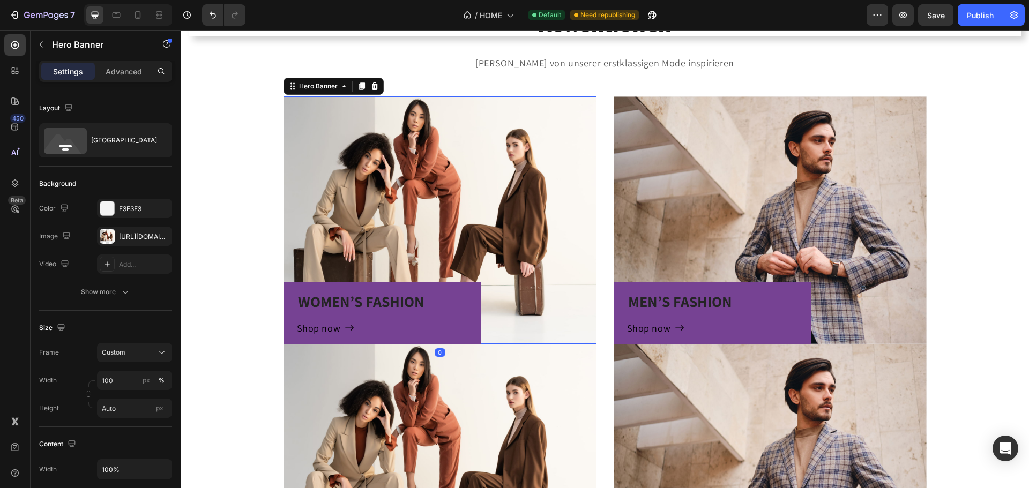
click at [391, 314] on div "WOMEN’S FASHION Heading Shop now Button" at bounding box center [382, 317] width 171 height 53
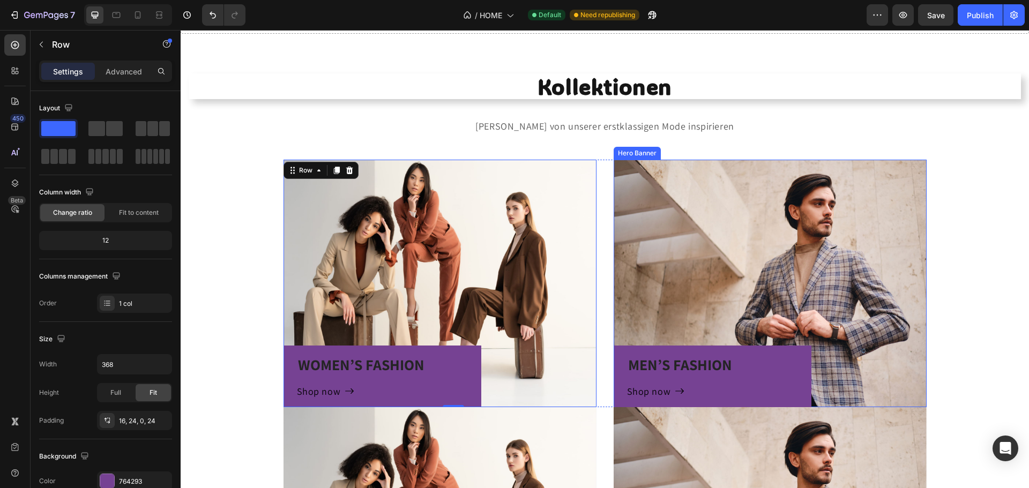
scroll to position [531, 0]
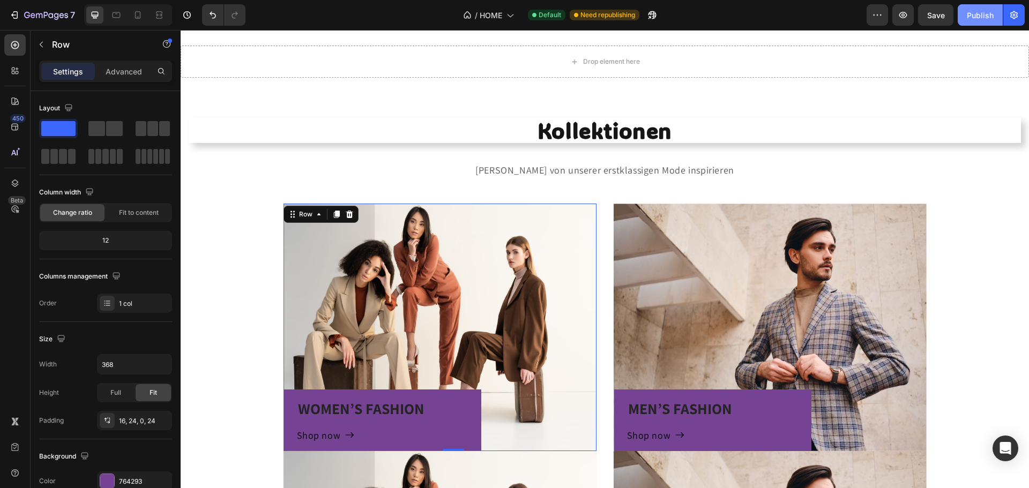
click at [974, 18] on div "Publish" at bounding box center [980, 15] width 27 height 11
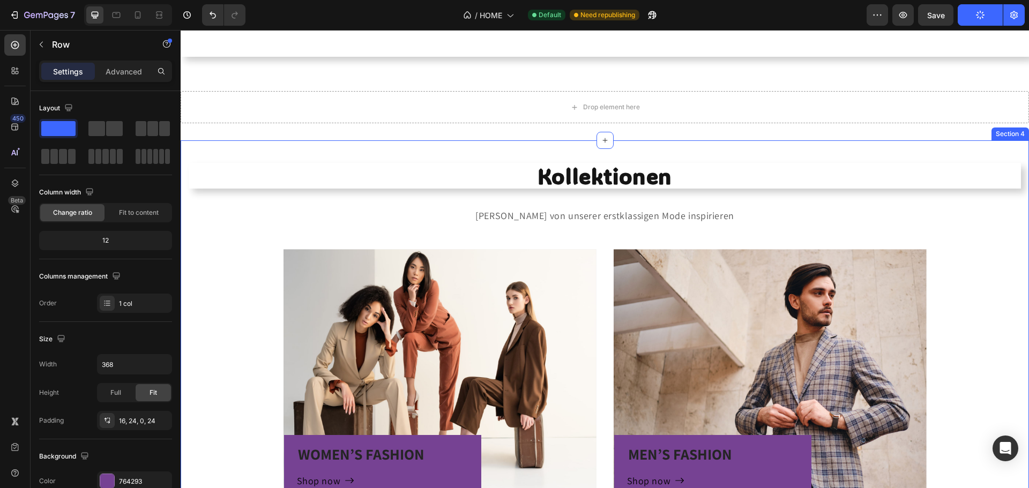
scroll to position [482, 0]
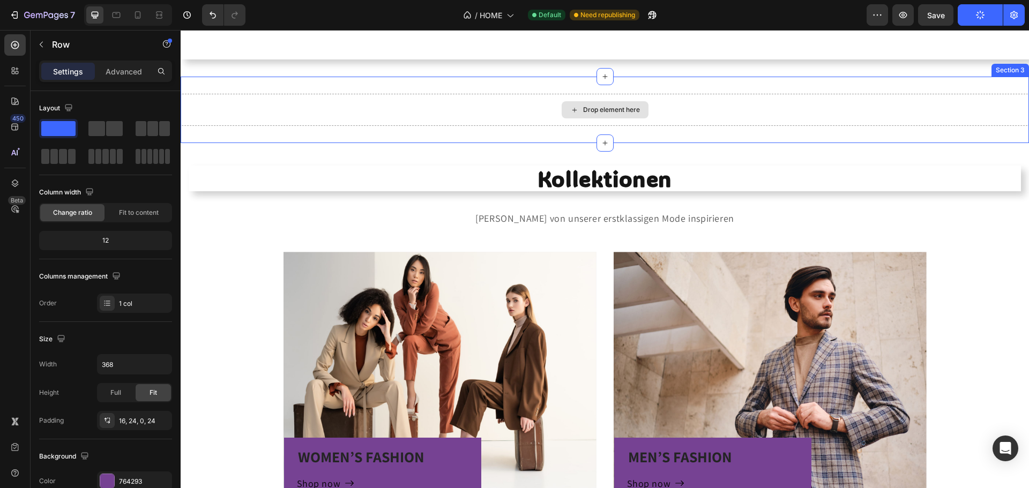
click at [484, 116] on div "Drop element here" at bounding box center [605, 110] width 848 height 32
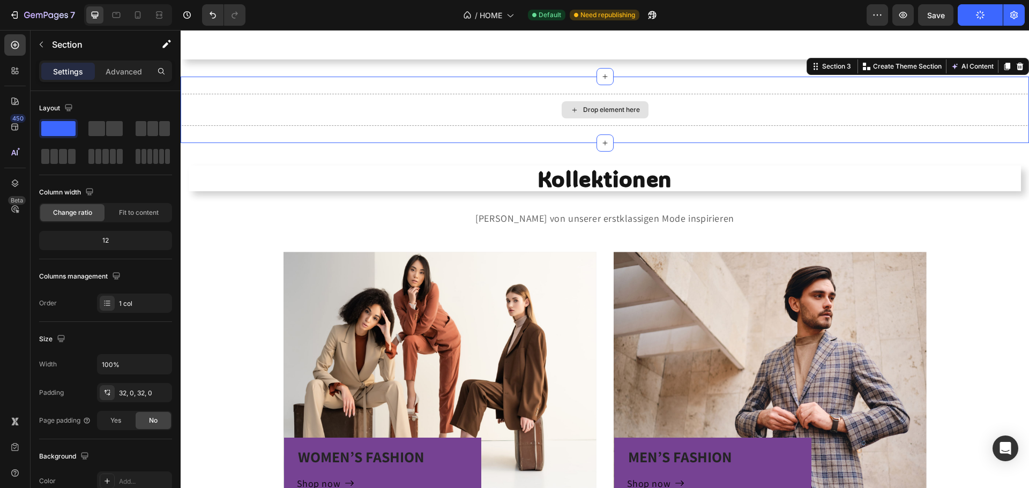
click at [620, 114] on div "Drop element here" at bounding box center [611, 110] width 57 height 9
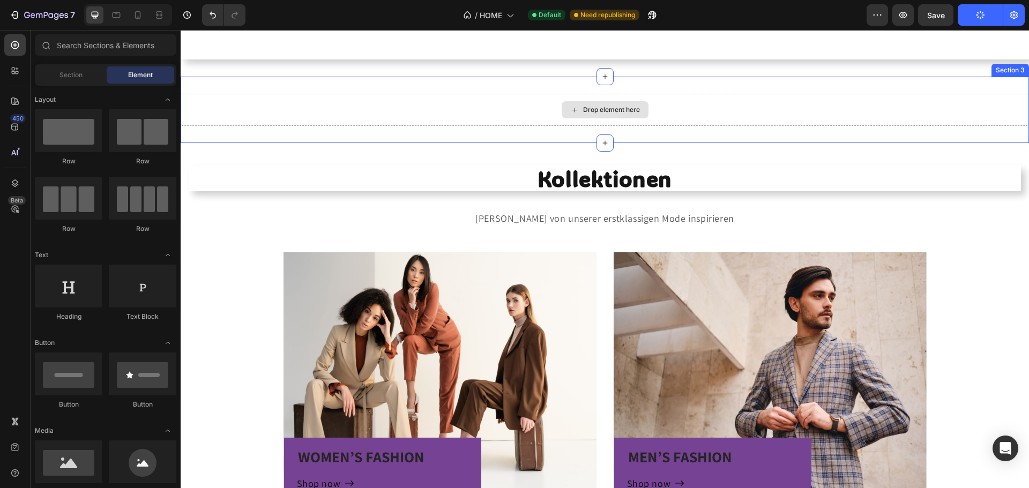
click at [587, 103] on div "Drop element here" at bounding box center [605, 109] width 87 height 17
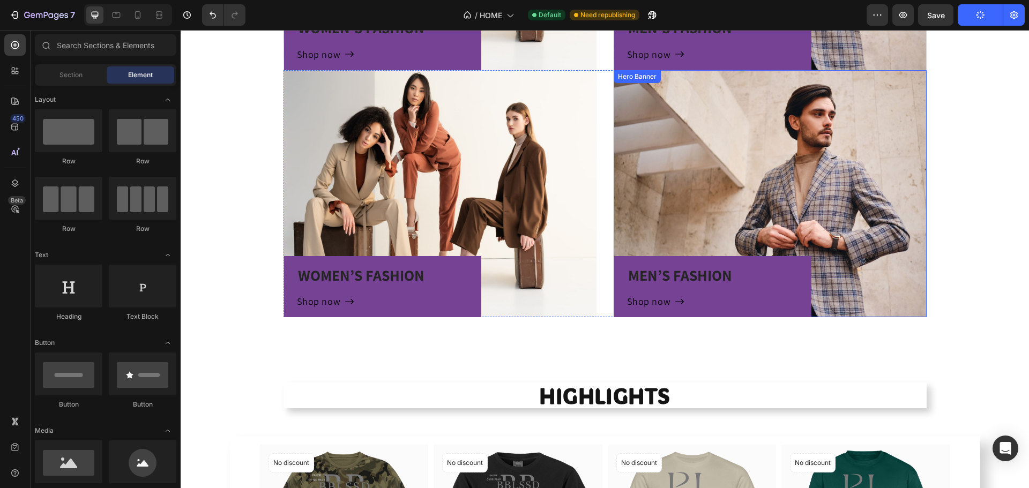
scroll to position [911, 0]
click at [942, 136] on div "Kollektionen Heading [PERSON_NAME] von unserer erstklassigen Mode inspirieren T…" at bounding box center [605, 37] width 832 height 561
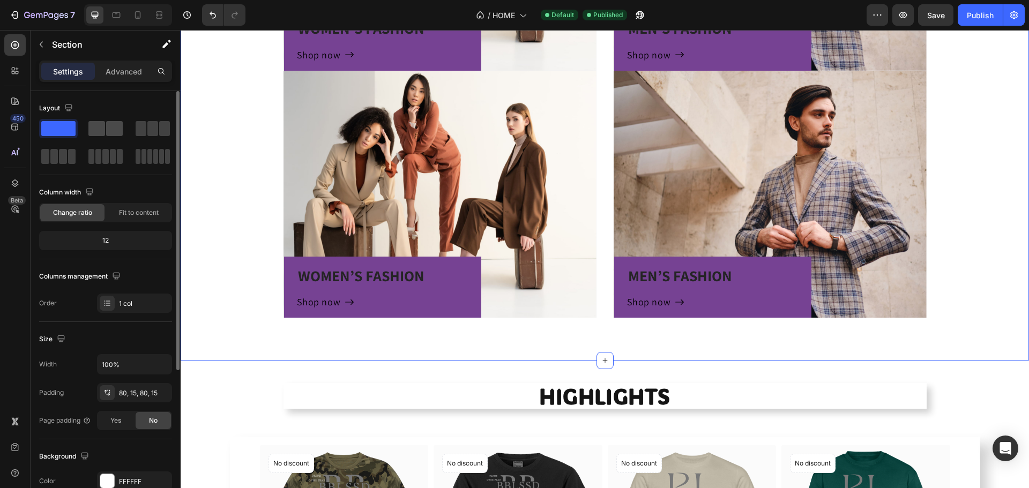
click at [117, 131] on span at bounding box center [114, 128] width 17 height 15
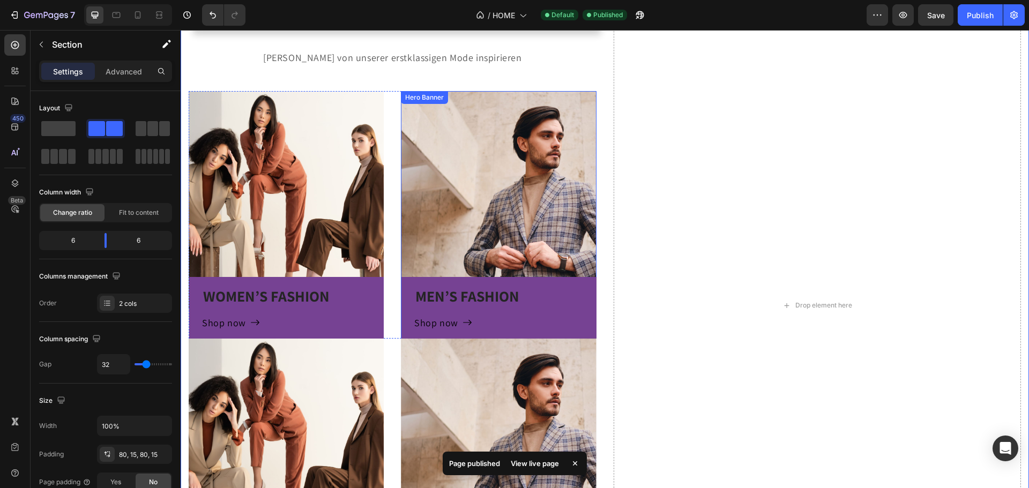
scroll to position [697, 0]
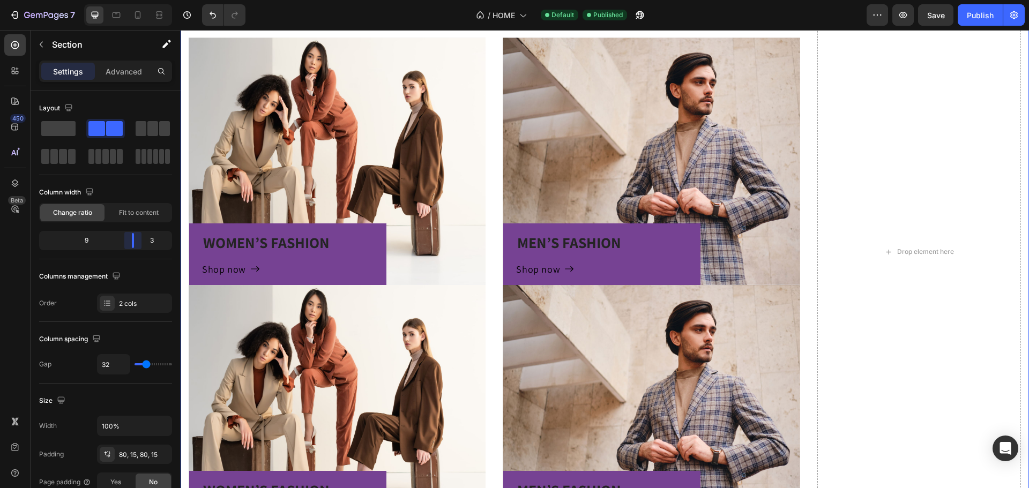
drag, startPoint x: 107, startPoint y: 238, endPoint x: 144, endPoint y: 232, distance: 37.5
click at [144, 0] on body "7 Version history / HOME Default Published Preview Save Publish 450 Beta Sectio…" at bounding box center [514, 0] width 1029 height 0
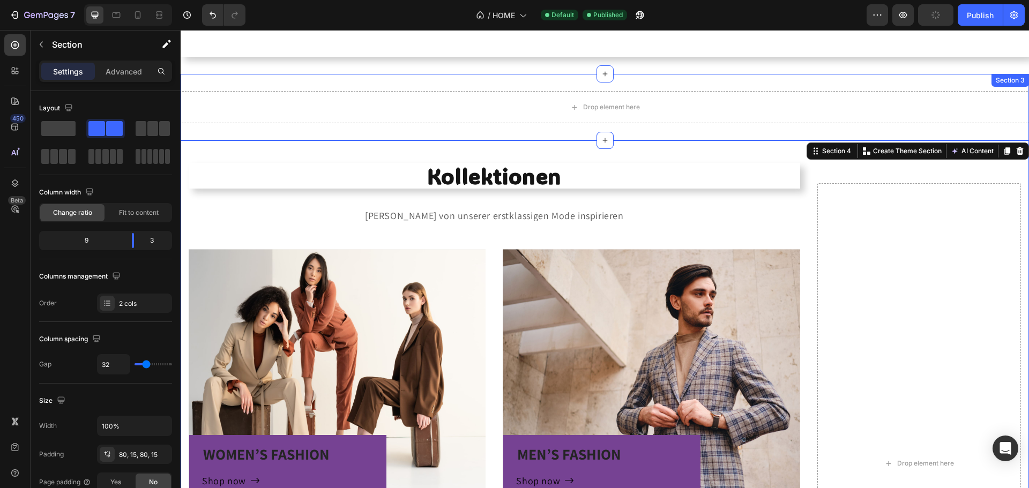
scroll to position [482, 0]
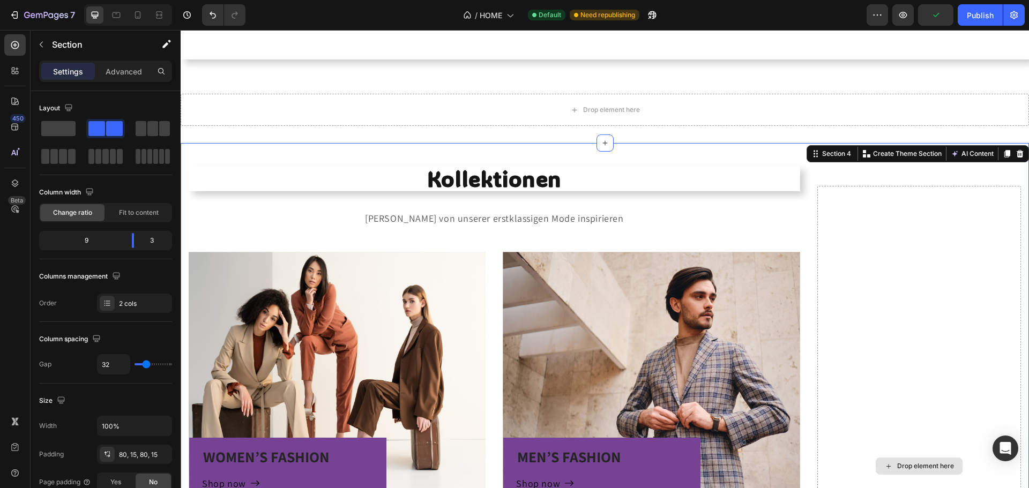
click at [856, 241] on div "Drop element here" at bounding box center [919, 466] width 204 height 561
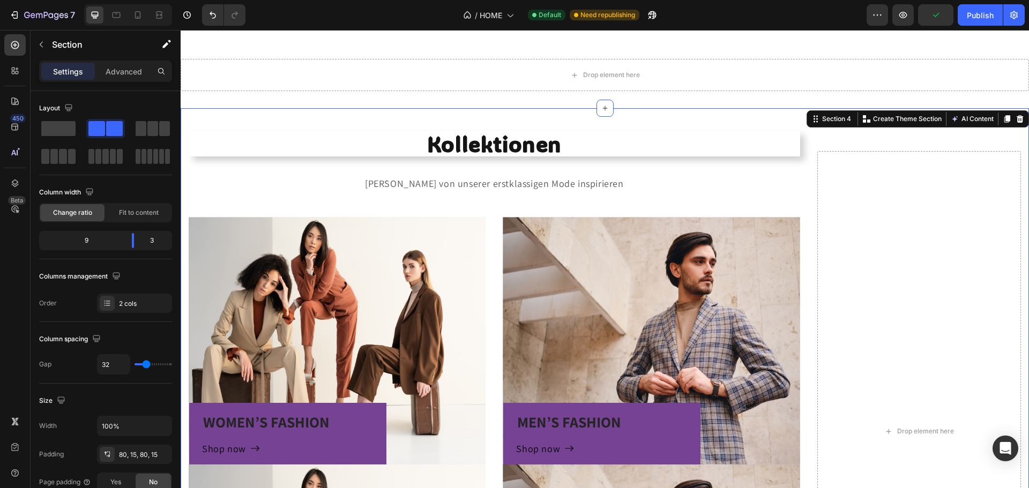
scroll to position [590, 0]
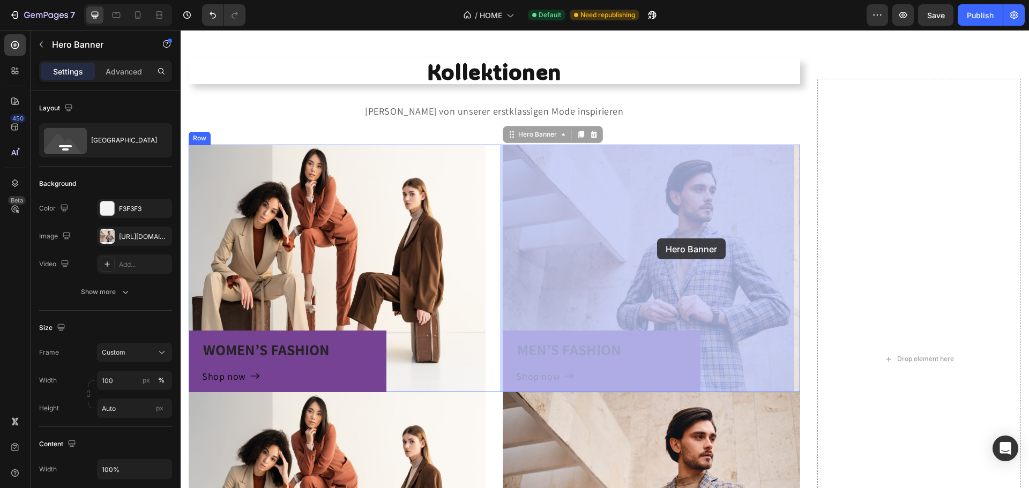
drag, startPoint x: 668, startPoint y: 246, endPoint x: 657, endPoint y: 238, distance: 13.5
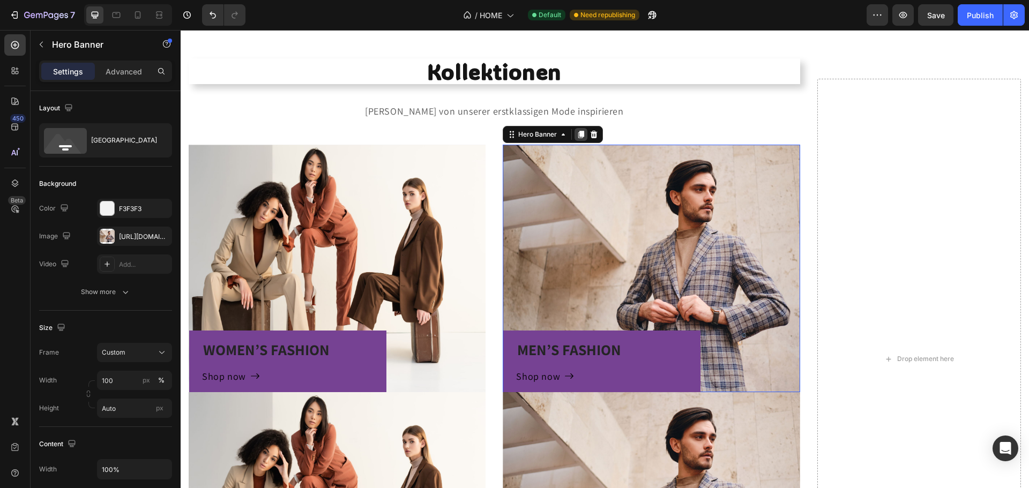
click at [580, 133] on icon at bounding box center [581, 135] width 6 height 8
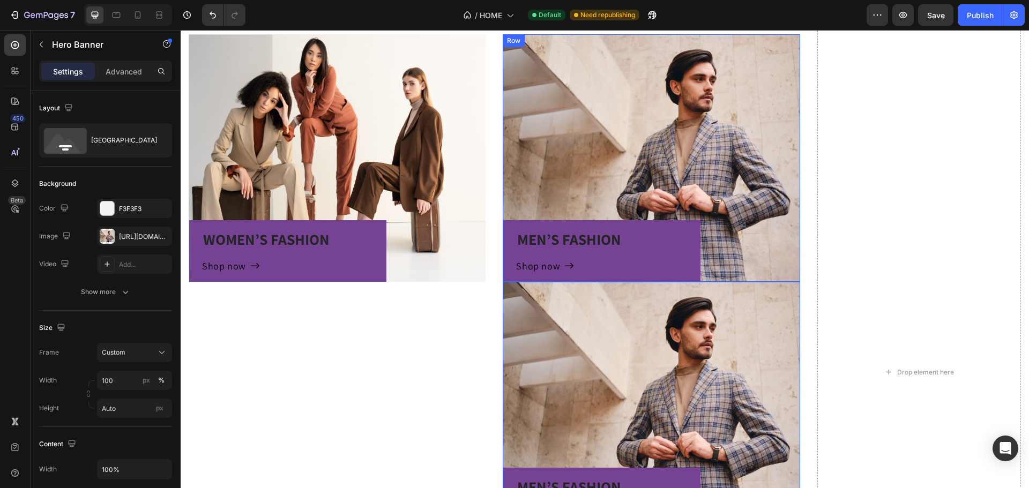
scroll to position [754, 0]
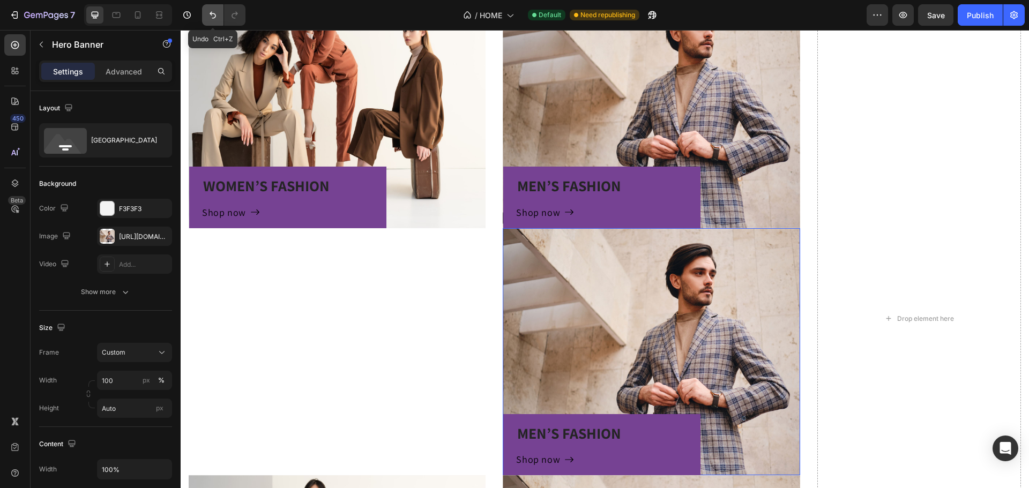
click at [213, 14] on icon "Undo/Redo" at bounding box center [213, 15] width 6 height 7
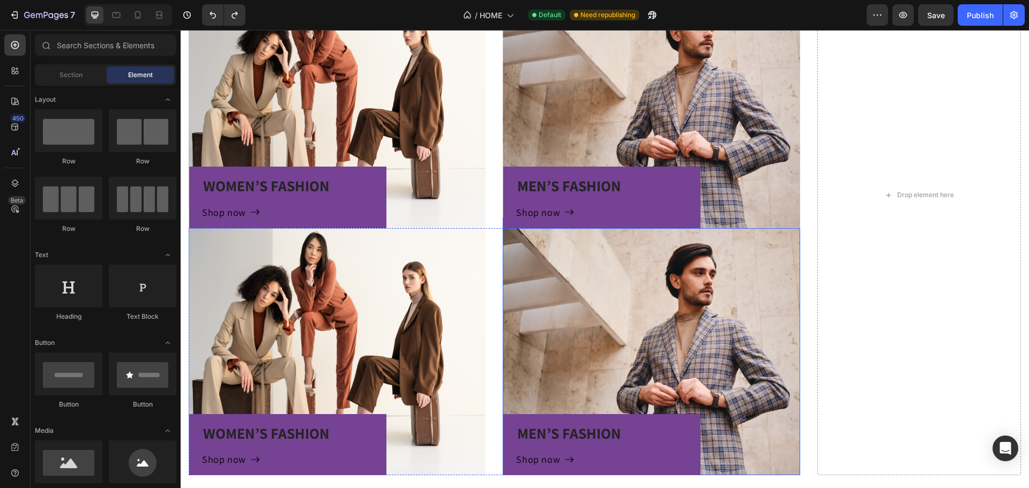
scroll to position [800, 0]
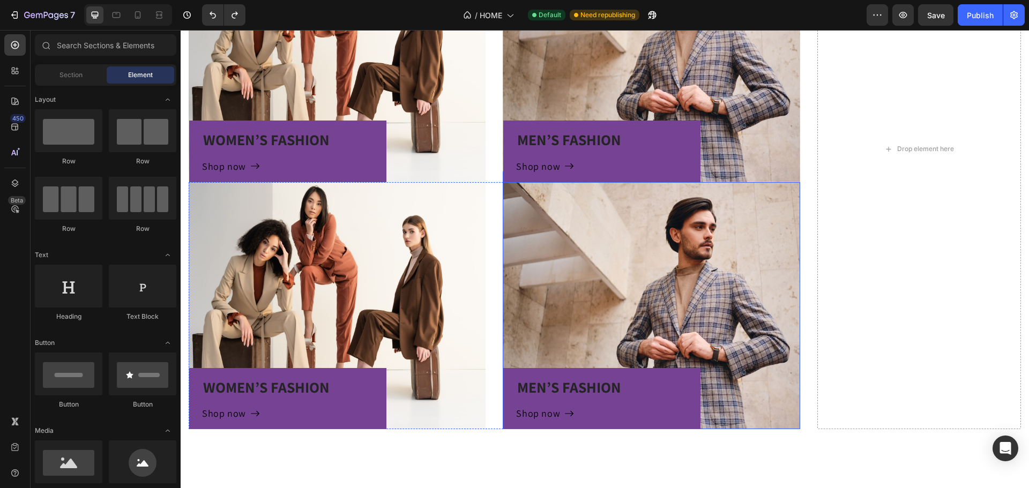
click at [650, 245] on div "MEN’S FASHION Heading Shop now Button Row" at bounding box center [651, 305] width 297 height 247
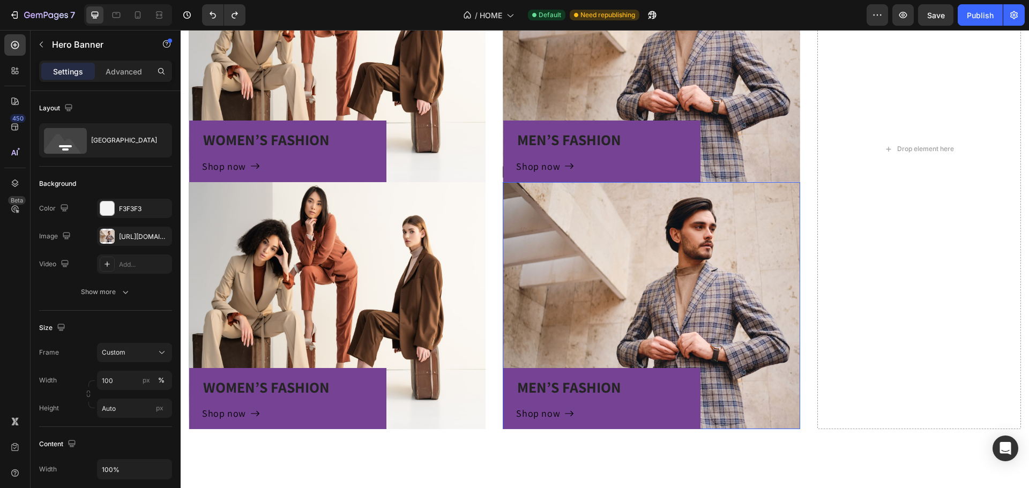
scroll to position [914, 0]
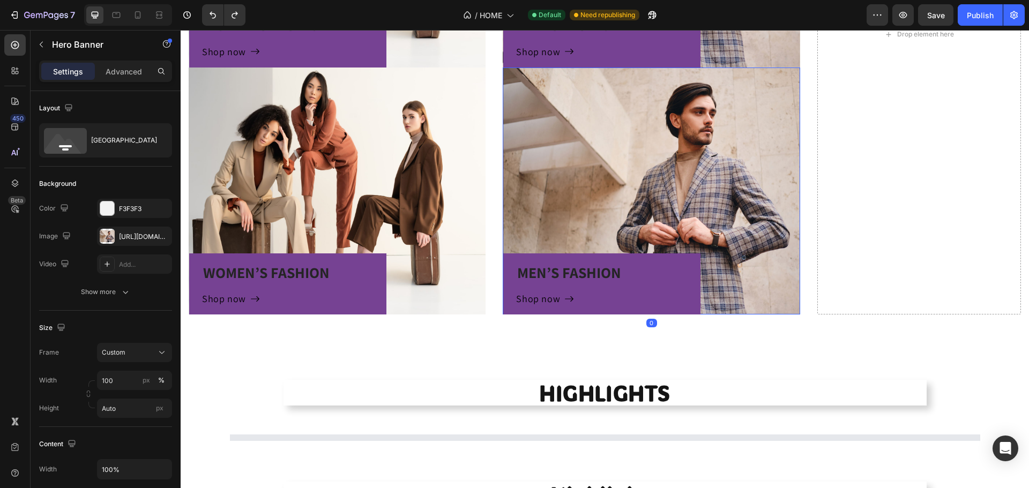
click at [739, 161] on div "MEN’S FASHION Heading Shop now Button Row" at bounding box center [651, 191] width 297 height 247
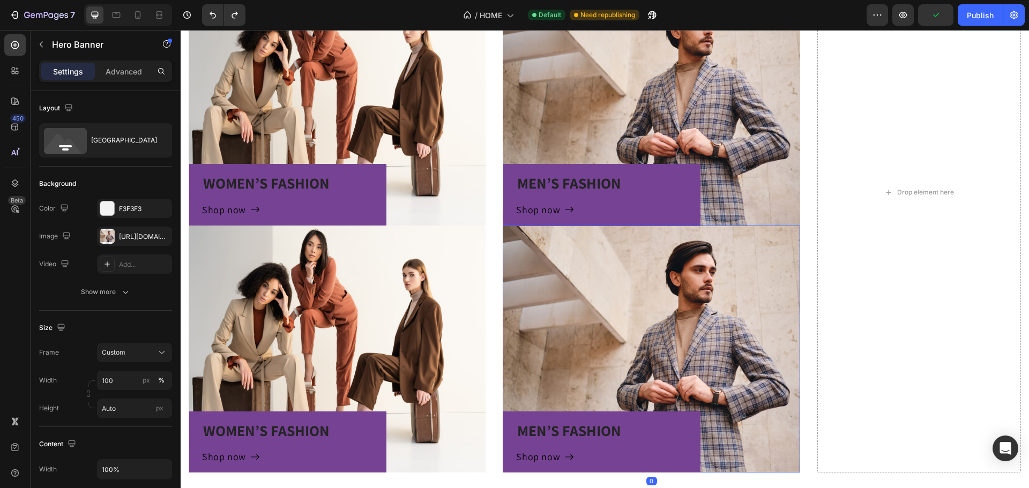
scroll to position [754, 0]
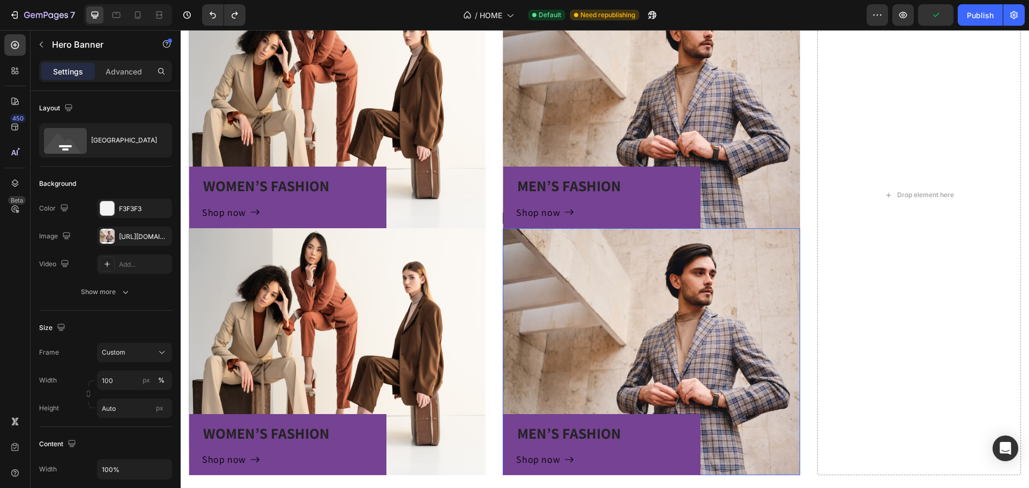
click at [623, 272] on div "MEN’S FASHION Heading Shop now Button Row" at bounding box center [651, 351] width 297 height 247
click at [629, 281] on div "MEN’S FASHION Heading Shop now Button Row" at bounding box center [651, 351] width 297 height 247
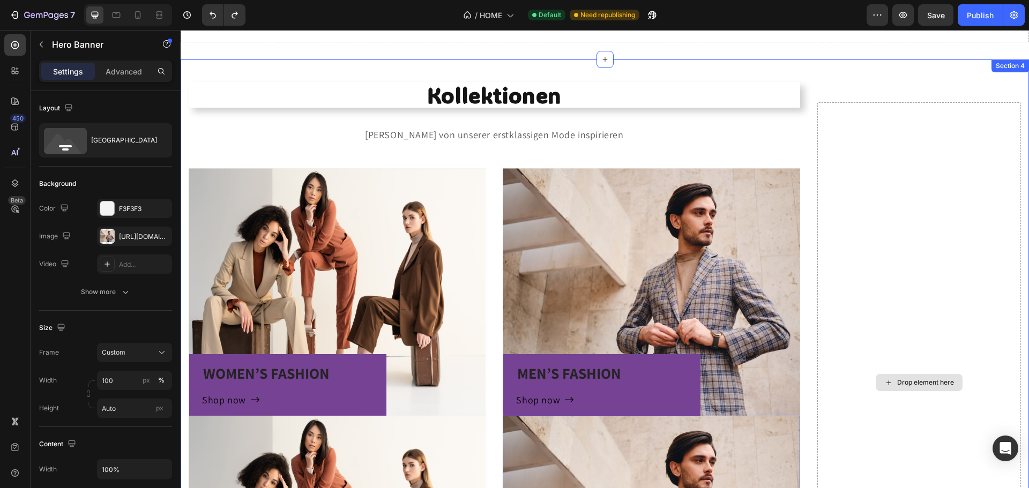
scroll to position [539, 0]
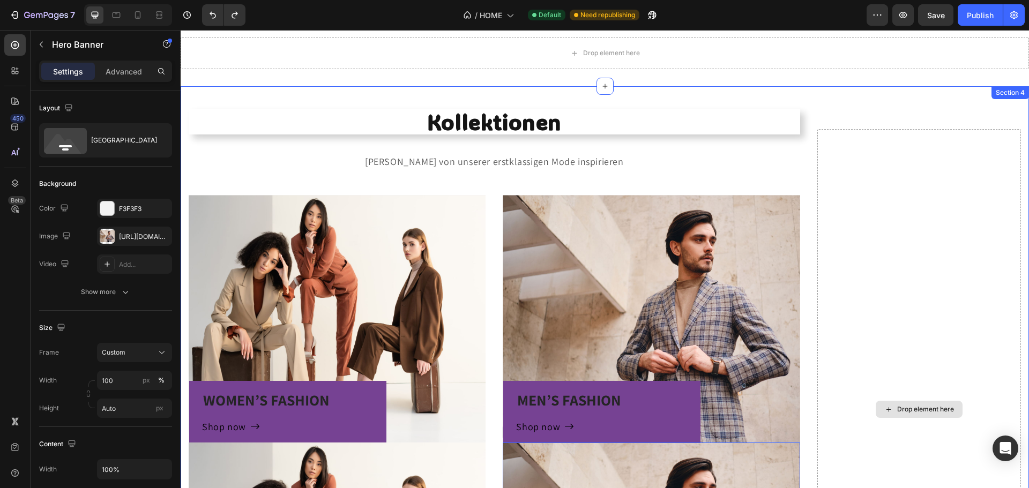
click at [861, 321] on div "Drop element here" at bounding box center [919, 409] width 204 height 561
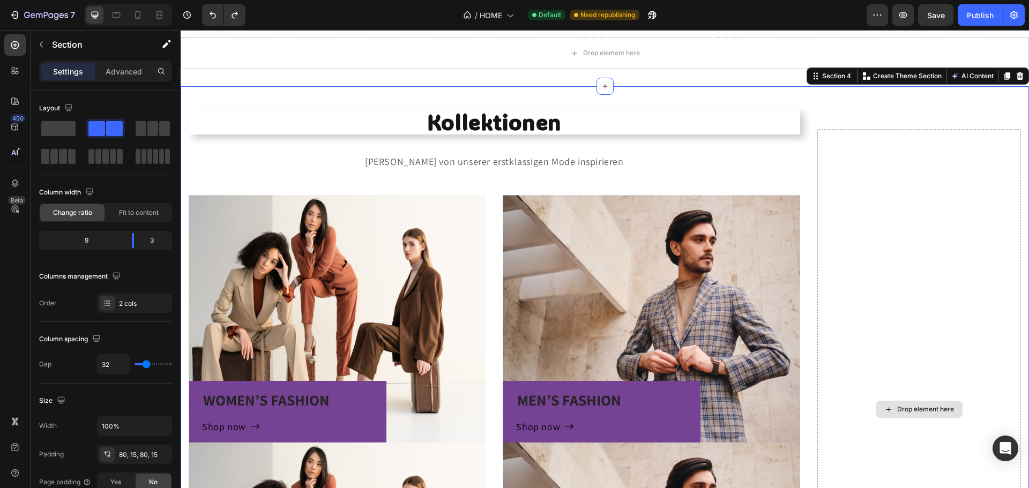
drag, startPoint x: 305, startPoint y: 159, endPoint x: 896, endPoint y: 314, distance: 611.1
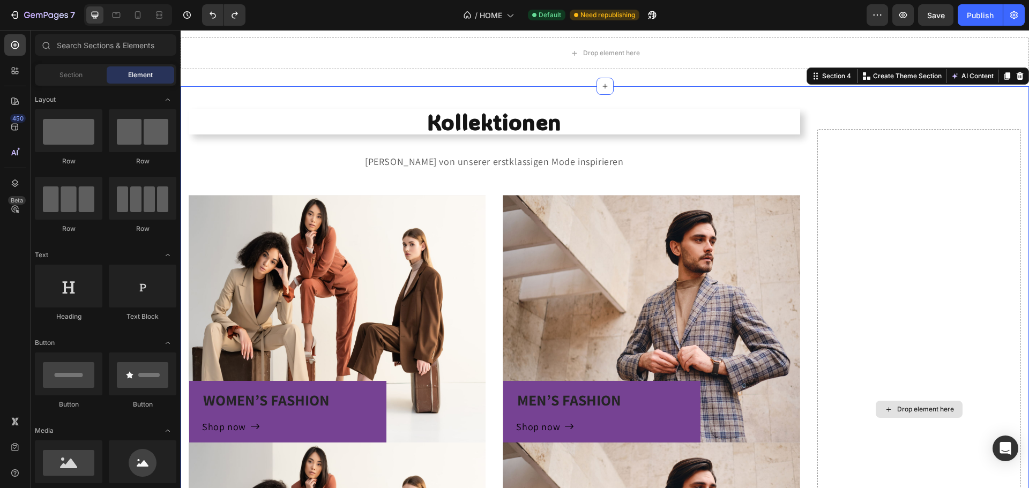
click at [897, 406] on div "Drop element here" at bounding box center [925, 409] width 57 height 9
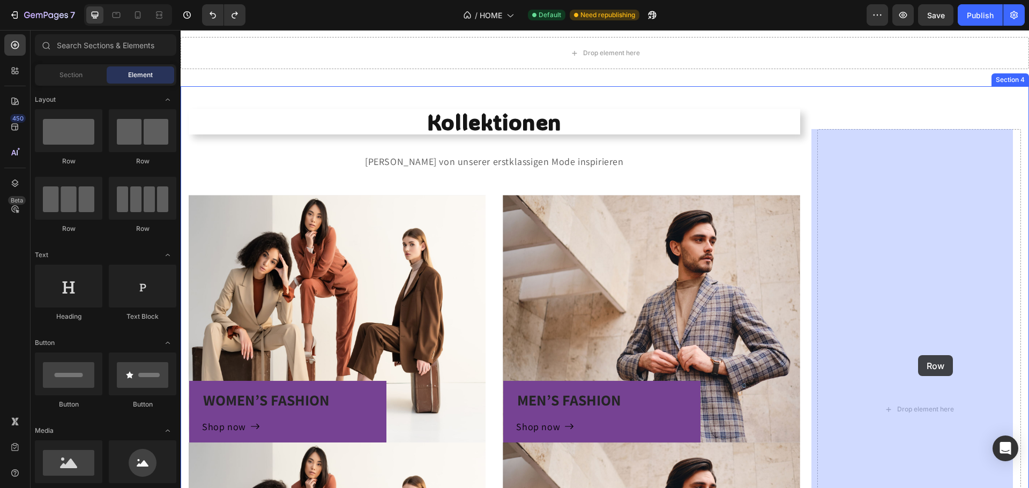
drag, startPoint x: 256, startPoint y: 167, endPoint x: 912, endPoint y: 354, distance: 681.7
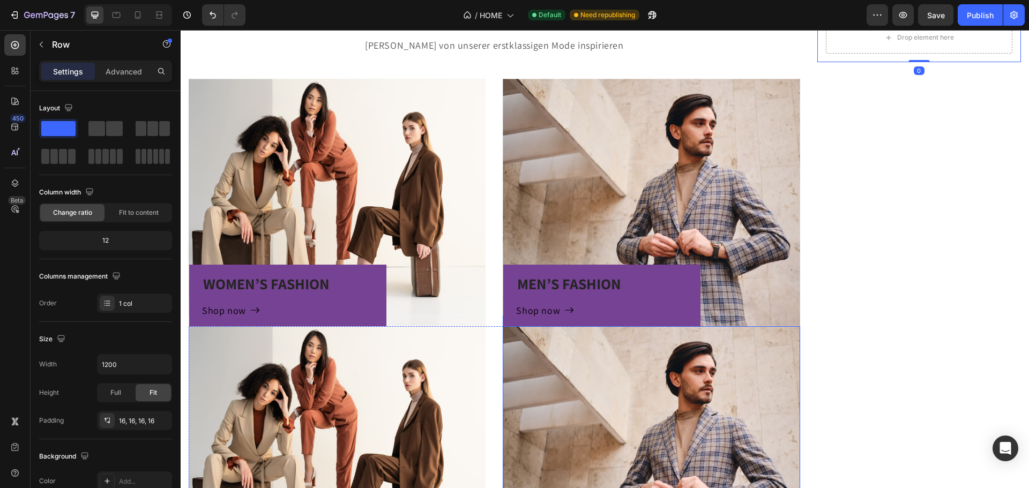
scroll to position [754, 0]
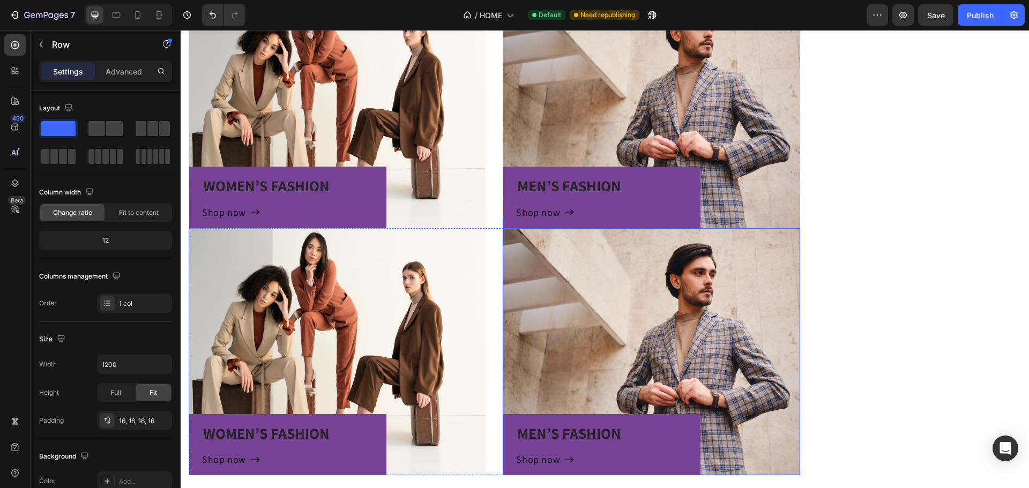
click at [662, 271] on div "MEN’S FASHION Heading Shop now Button Row" at bounding box center [651, 351] width 297 height 247
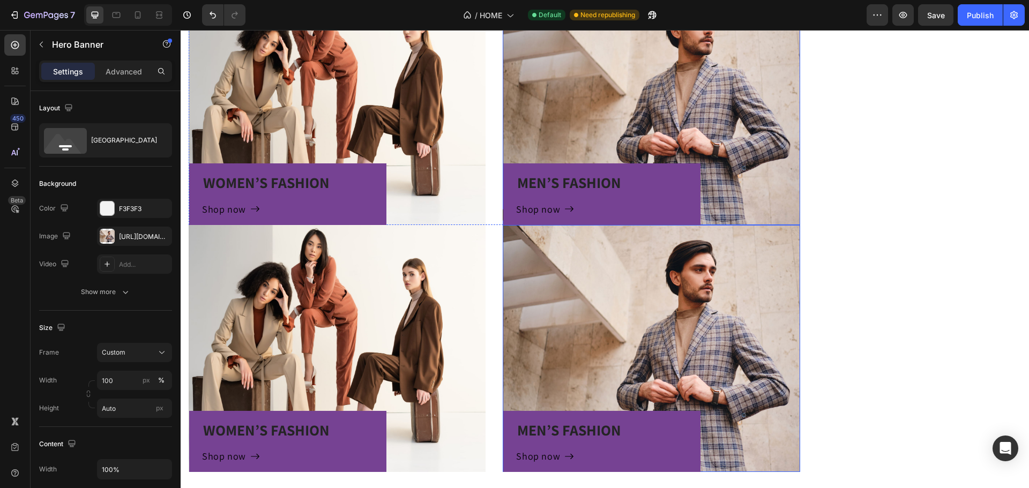
scroll to position [646, 0]
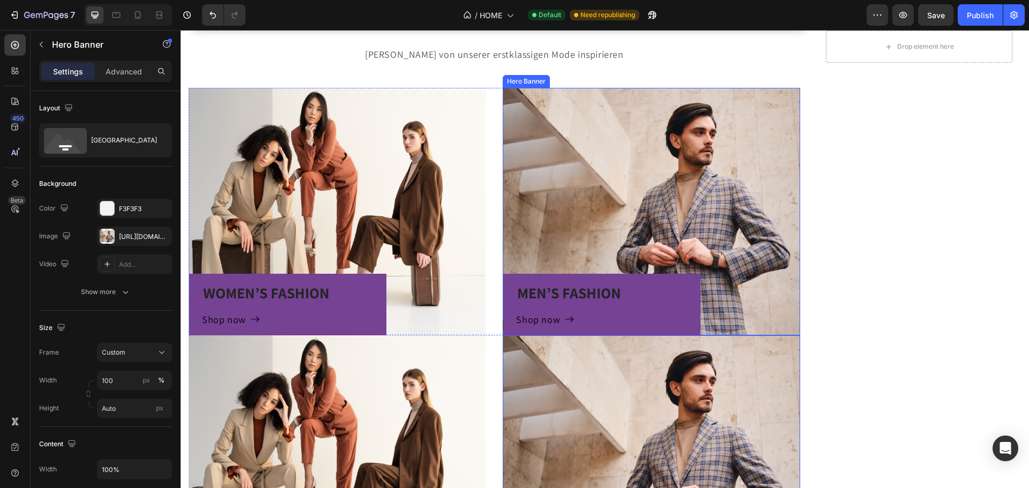
click at [639, 182] on div "MEN’S FASHION Heading Shop now Button Row" at bounding box center [651, 211] width 297 height 247
click at [635, 368] on div "MEN’S FASHION Heading Shop now Button Row" at bounding box center [651, 458] width 297 height 247
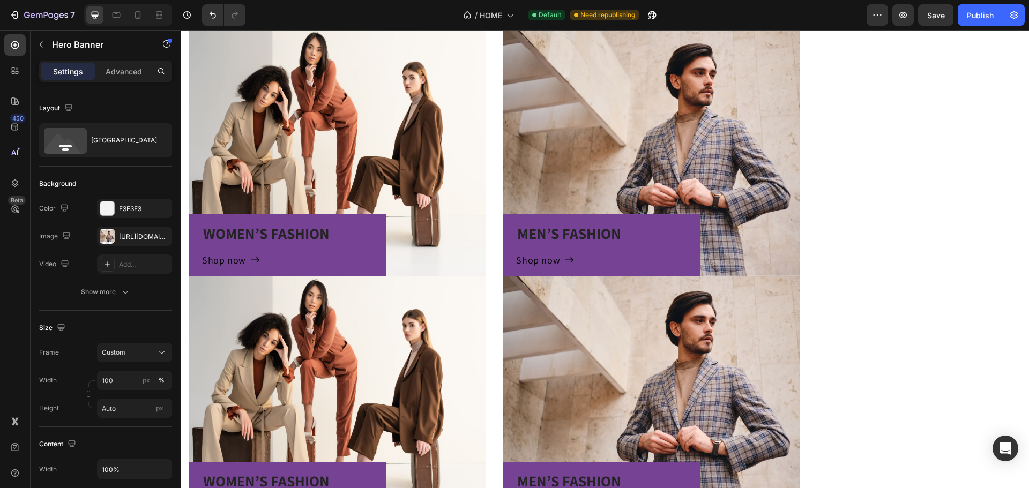
click at [680, 276] on div "MEN’S FASHION Heading Shop now Button Row" at bounding box center [651, 399] width 297 height 247
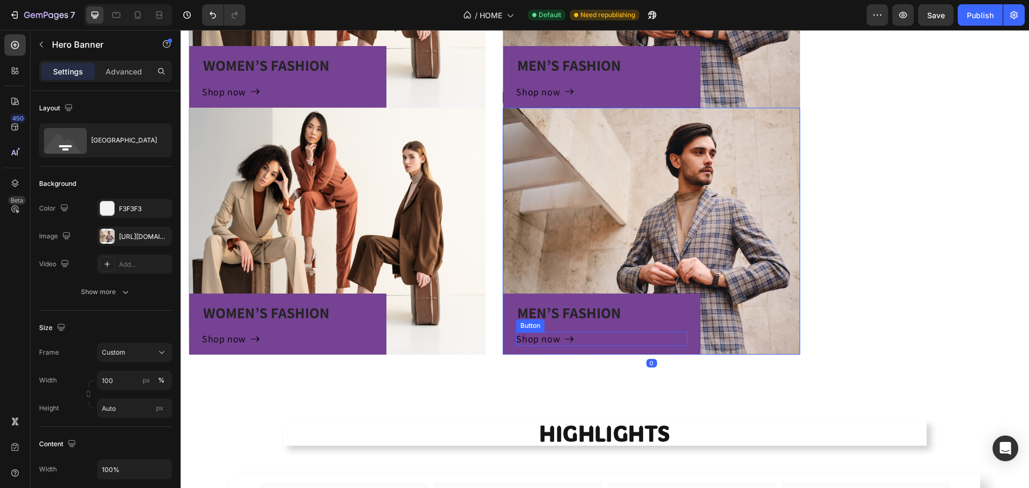
scroll to position [807, 0]
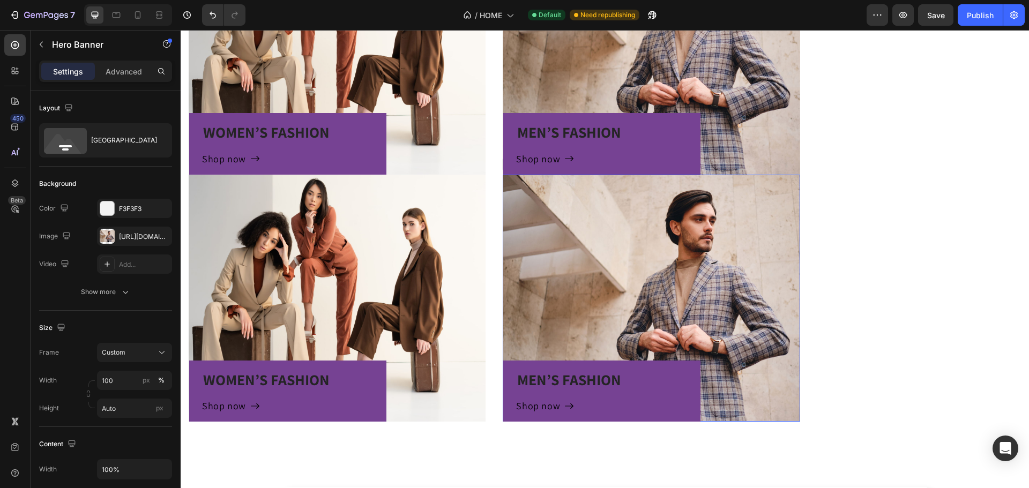
click at [607, 278] on div "MEN’S FASHION Heading Shop now Button Row" at bounding box center [651, 298] width 297 height 247
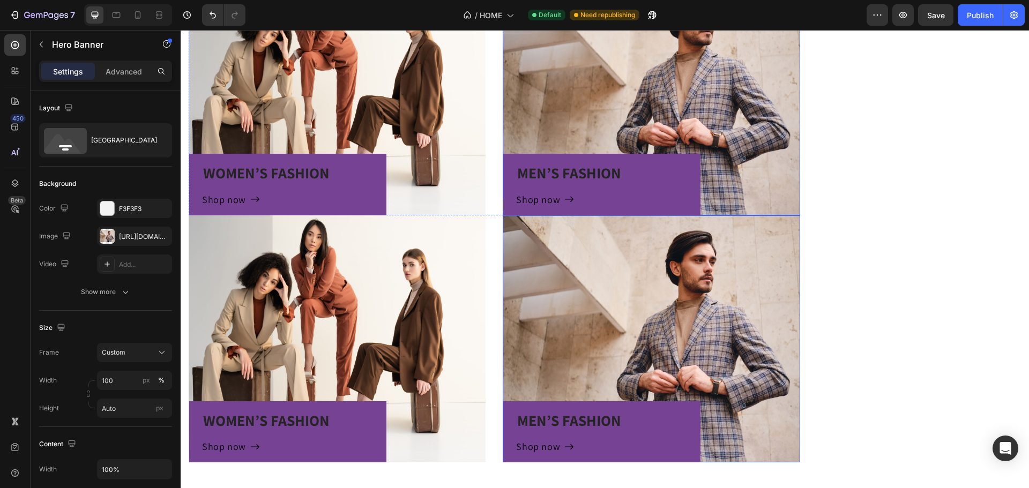
scroll to position [700, 0]
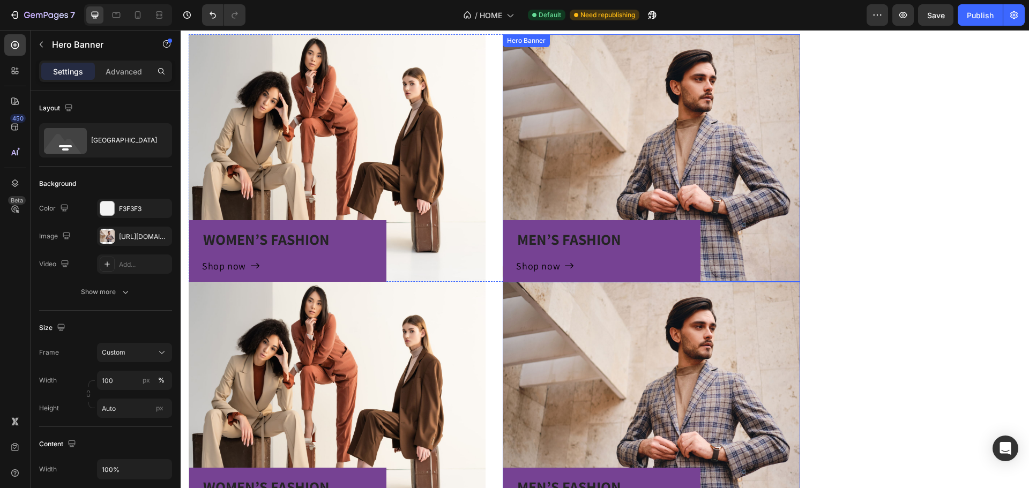
click at [727, 98] on div "MEN’S FASHION Heading Shop now Button Row" at bounding box center [651, 157] width 297 height 247
click at [575, 51] on div at bounding box center [581, 45] width 13 height 13
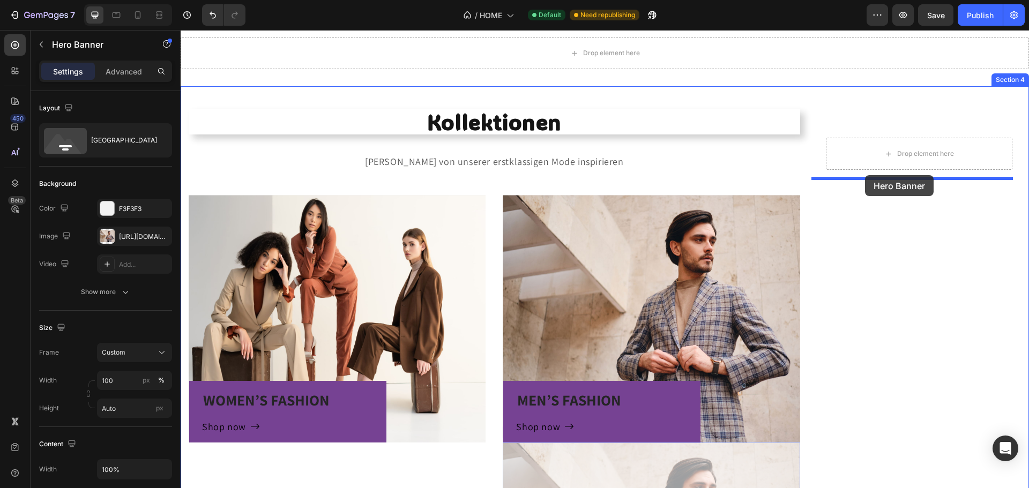
scroll to position [432, 0]
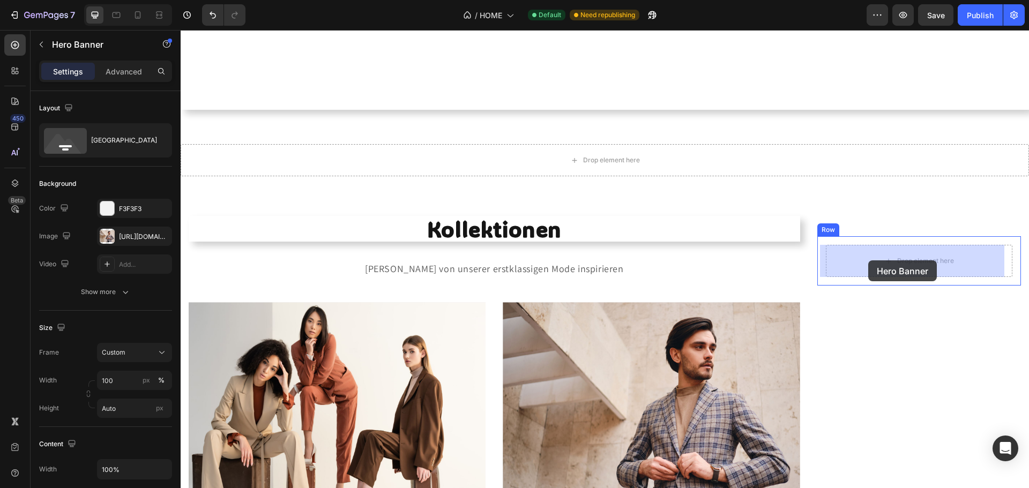
drag, startPoint x: 622, startPoint y: 326, endPoint x: 868, endPoint y: 260, distance: 254.7
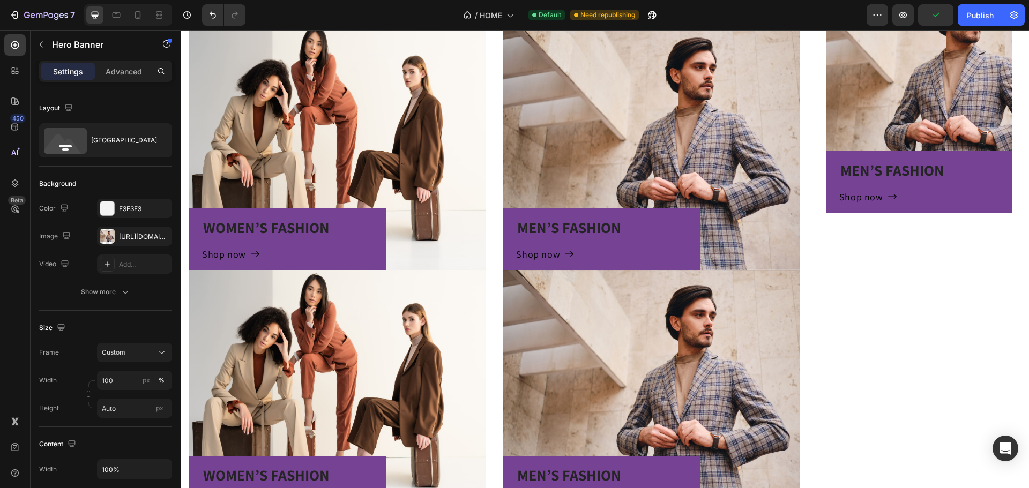
scroll to position [700, 0]
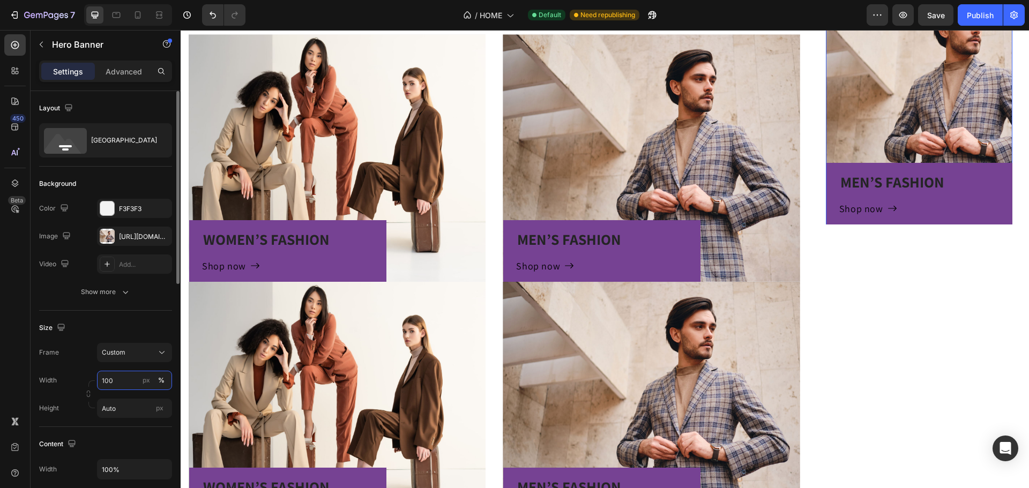
click at [136, 383] on input "100" at bounding box center [134, 380] width 75 height 19
click at [113, 425] on span "Default" at bounding box center [112, 426] width 22 height 10
click at [128, 381] on input "1200" at bounding box center [134, 380] width 75 height 19
click at [125, 400] on div "Full 100%" at bounding box center [124, 406] width 88 height 19
type input "100"
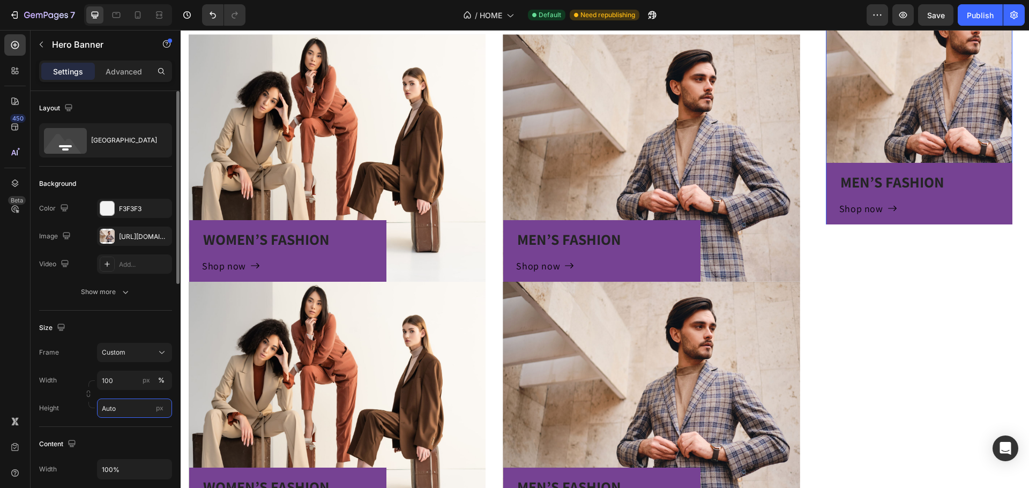
click at [119, 414] on input "Auto" at bounding box center [134, 408] width 75 height 19
click at [121, 454] on span "Fit screen" at bounding box center [116, 454] width 30 height 10
type input "100 vh"
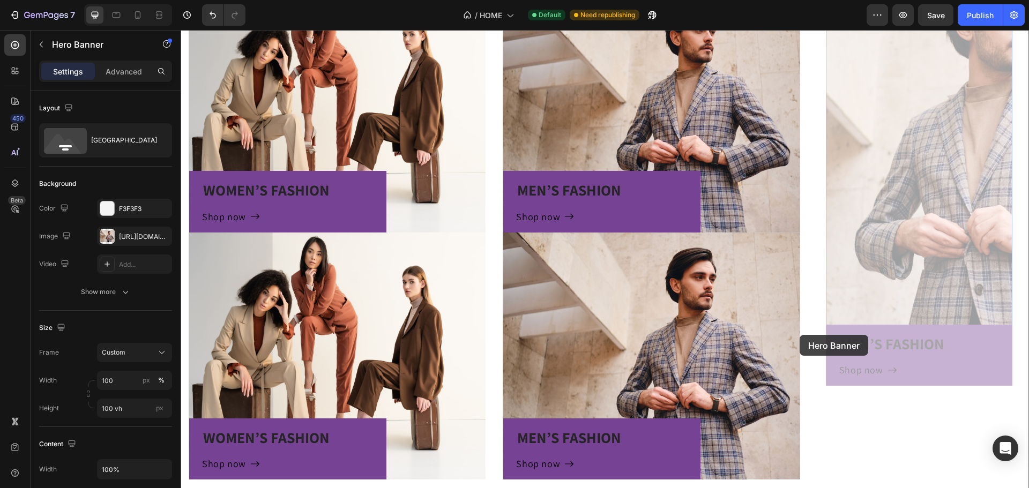
scroll to position [754, 0]
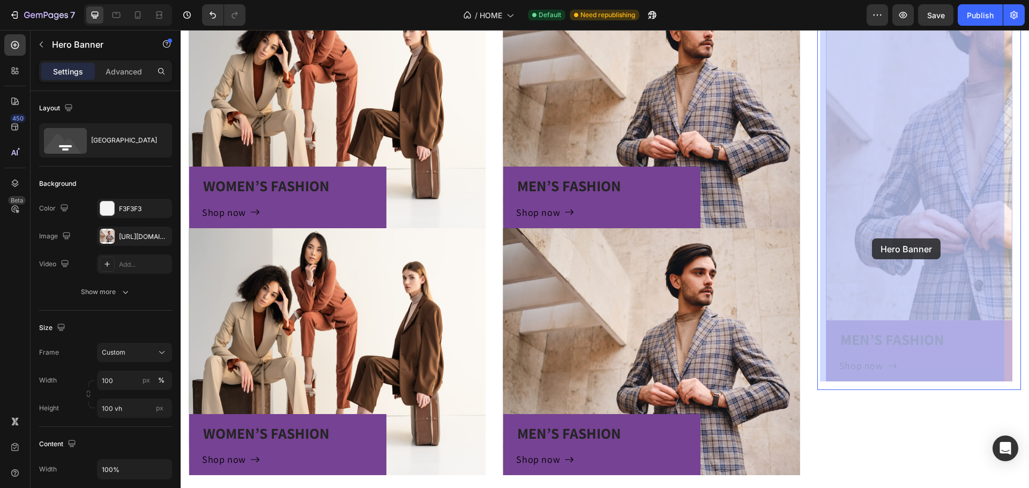
drag, startPoint x: 845, startPoint y: 238, endPoint x: 874, endPoint y: 238, distance: 29.5
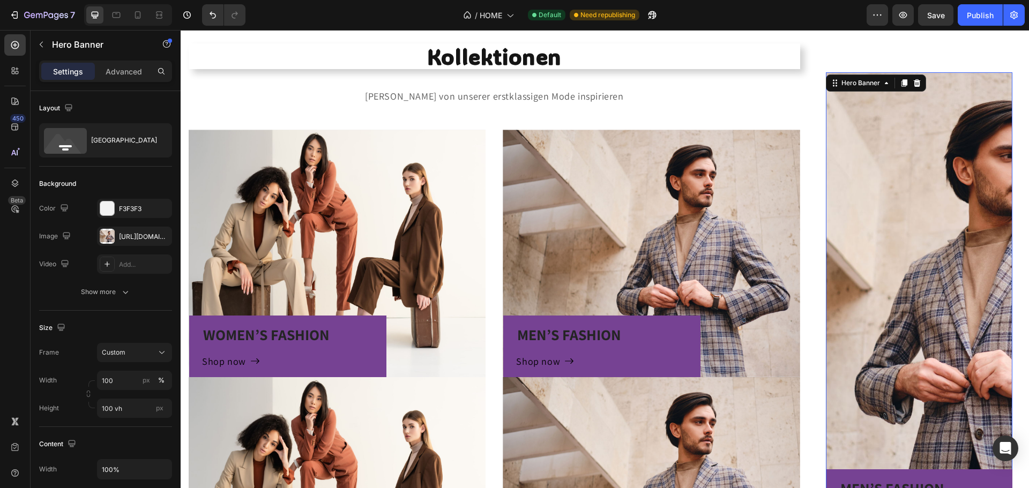
scroll to position [593, 0]
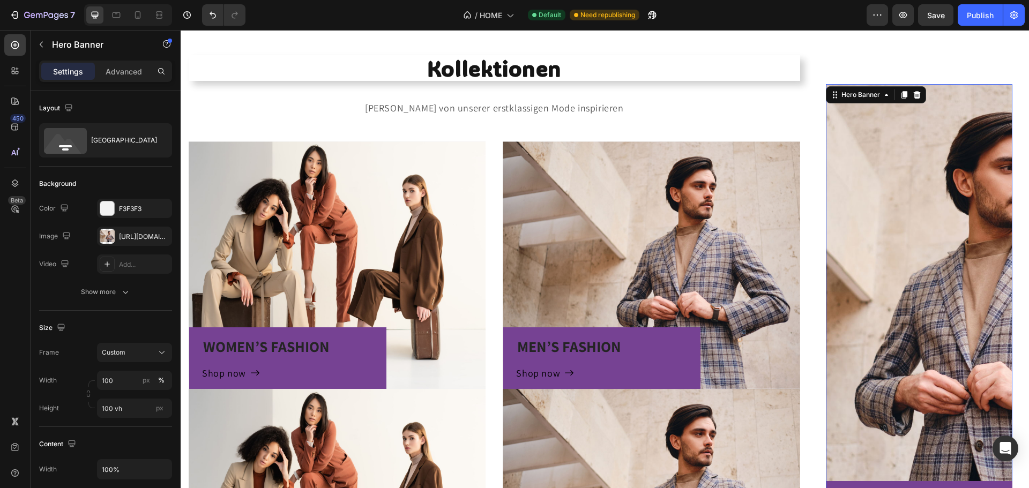
click at [871, 171] on div "Overlay" at bounding box center [919, 313] width 187 height 458
click at [145, 346] on button "Custom" at bounding box center [134, 352] width 75 height 19
click at [134, 382] on span "As banner source" at bounding box center [127, 379] width 53 height 10
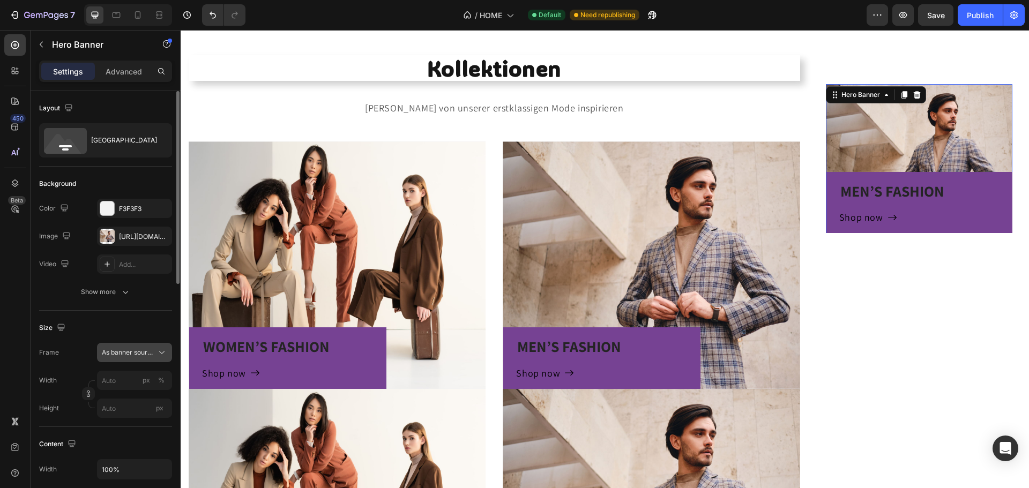
click at [133, 355] on span "As banner source" at bounding box center [128, 353] width 53 height 10
click at [109, 395] on span "Custom" at bounding box center [113, 398] width 24 height 10
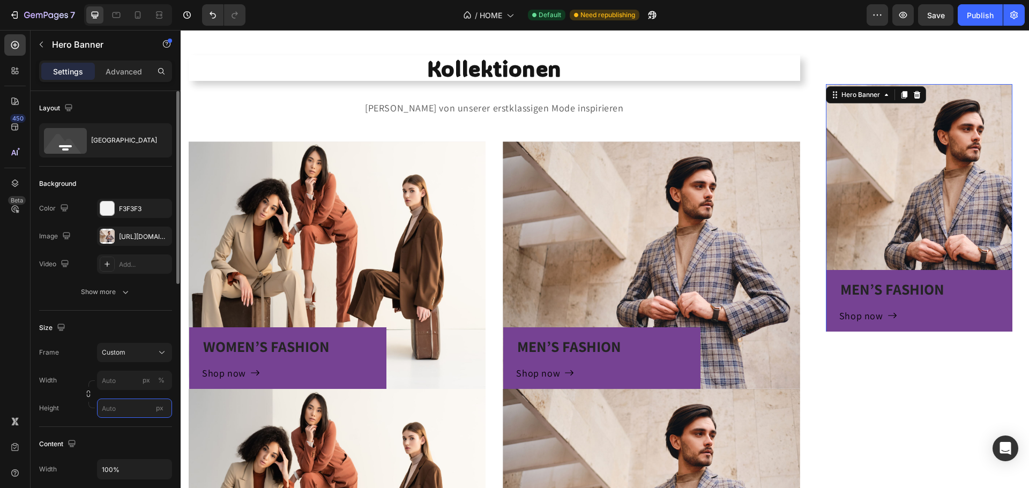
click at [101, 411] on input "px" at bounding box center [134, 408] width 75 height 19
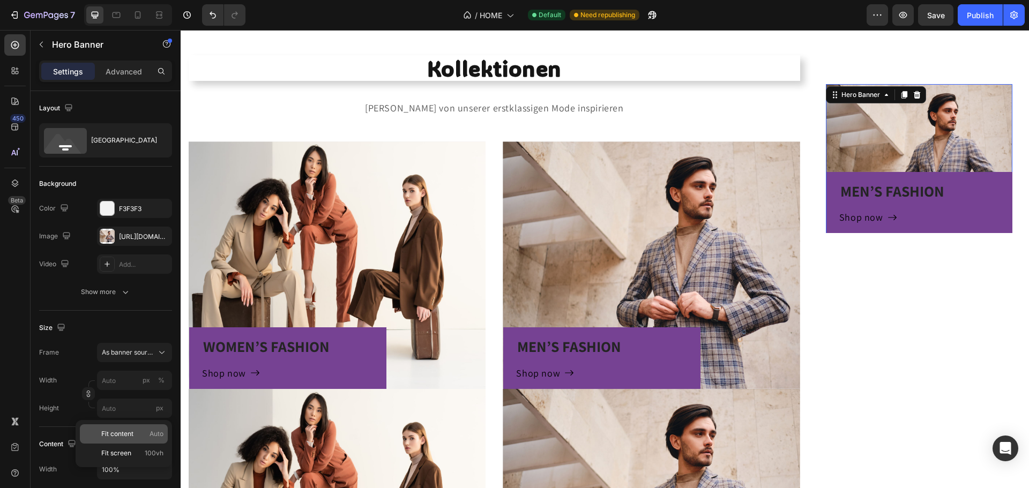
click at [107, 429] on span "Fit content" at bounding box center [117, 434] width 32 height 10
type input "100"
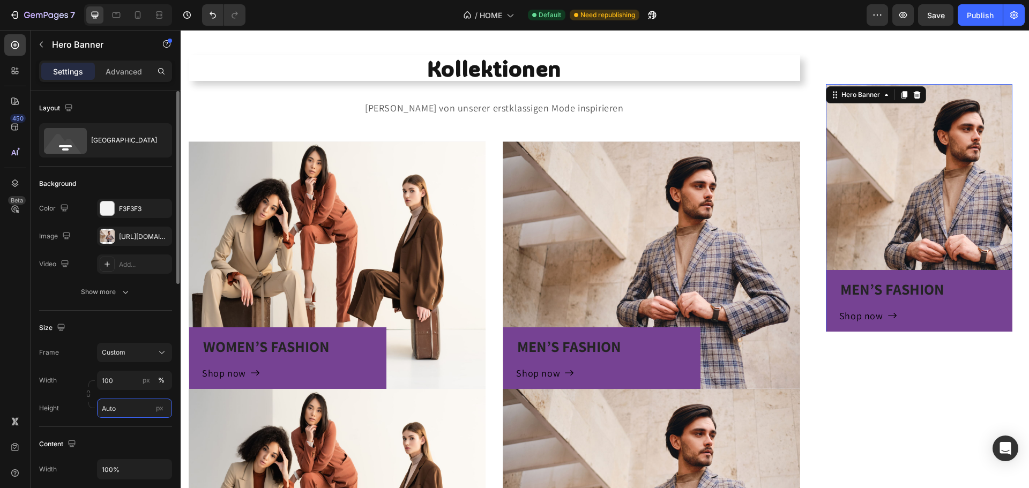
click at [112, 415] on input "Auto" at bounding box center [134, 408] width 75 height 19
click at [118, 456] on span "Fit screen" at bounding box center [116, 454] width 30 height 10
type input "100 vh"
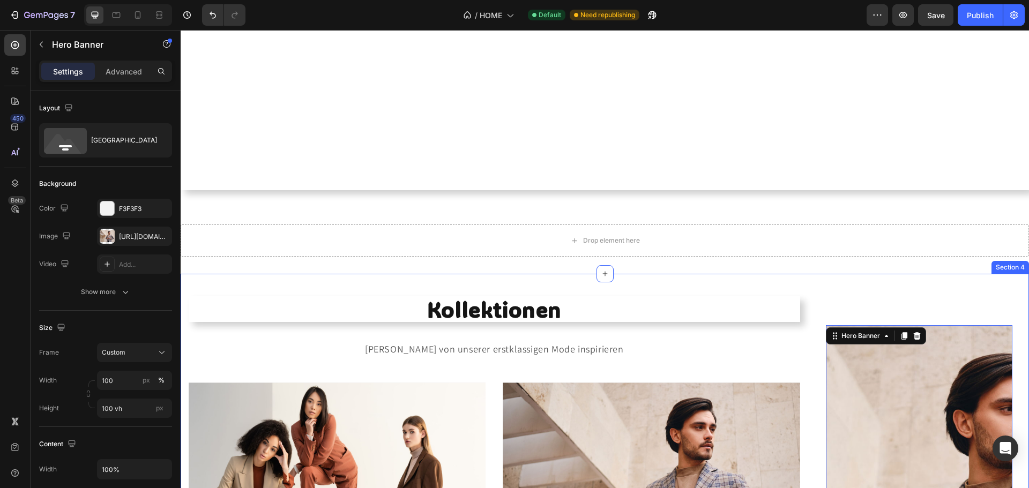
scroll to position [325, 0]
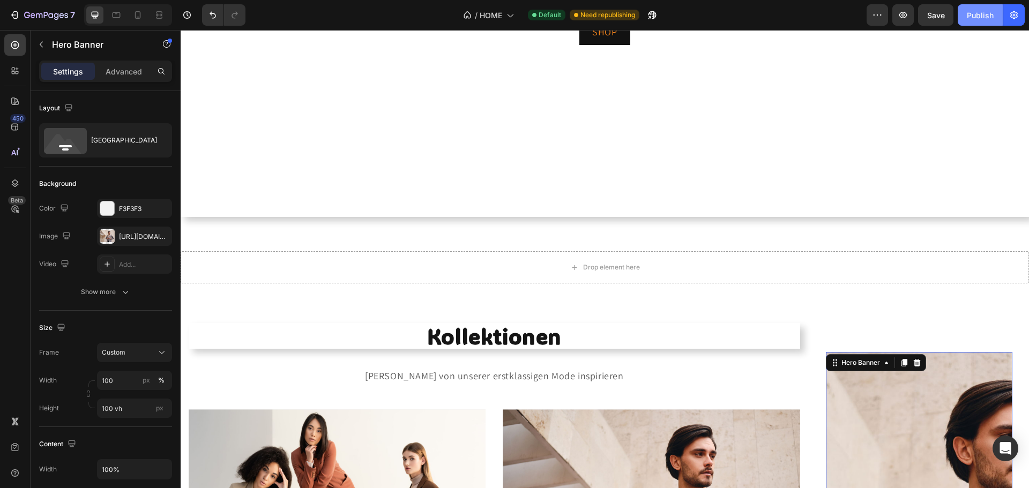
click at [967, 11] on div "Publish" at bounding box center [980, 15] width 27 height 11
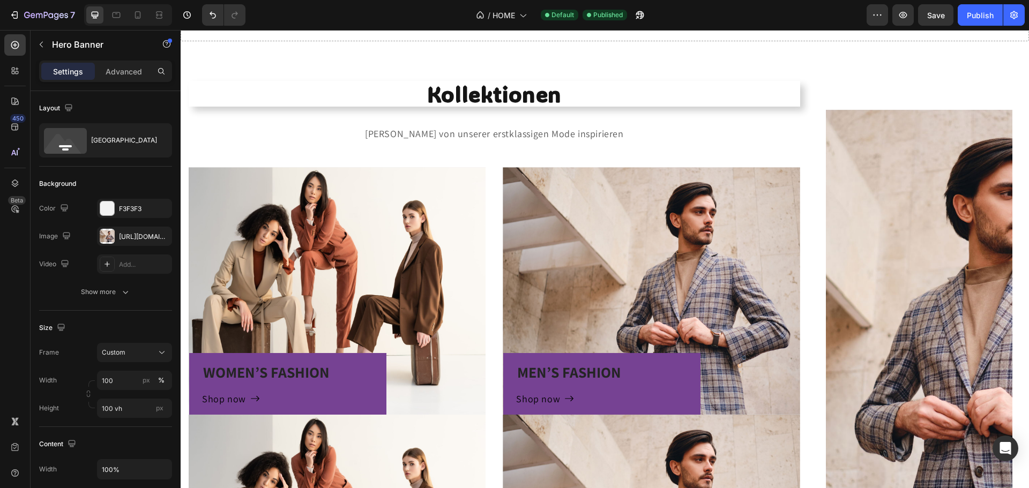
scroll to position [539, 0]
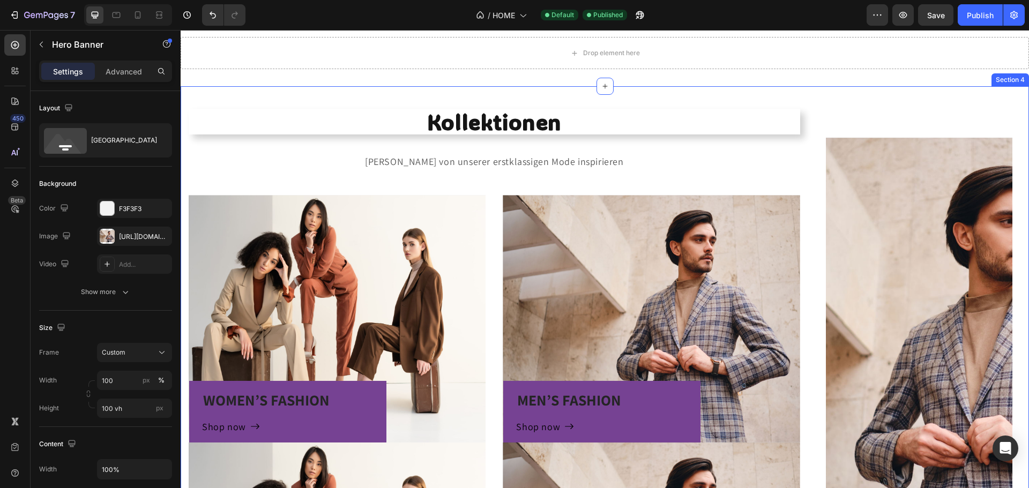
click at [838, 122] on div "Kollektionen Heading [PERSON_NAME] von unserer erstklassigen Mode inspirieren T…" at bounding box center [605, 409] width 848 height 646
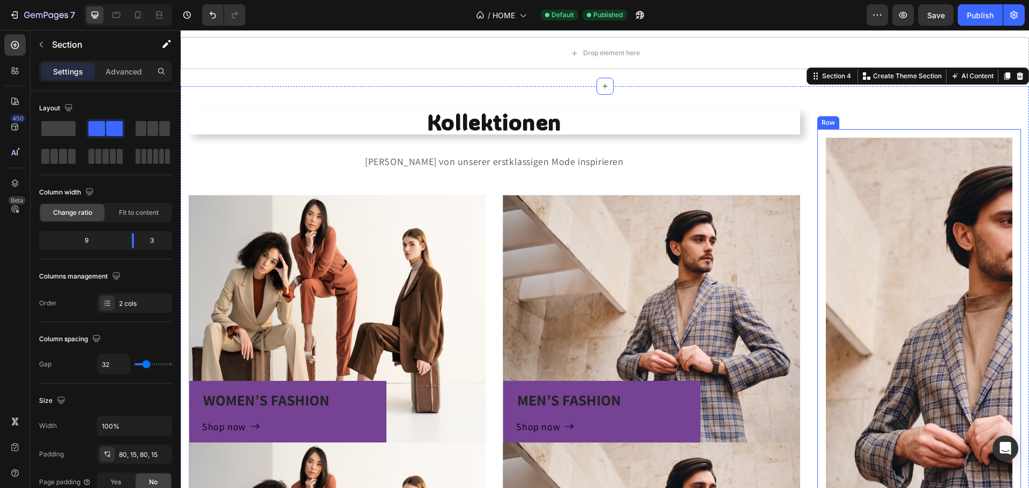
click at [819, 122] on div "Row" at bounding box center [828, 123] width 18 height 10
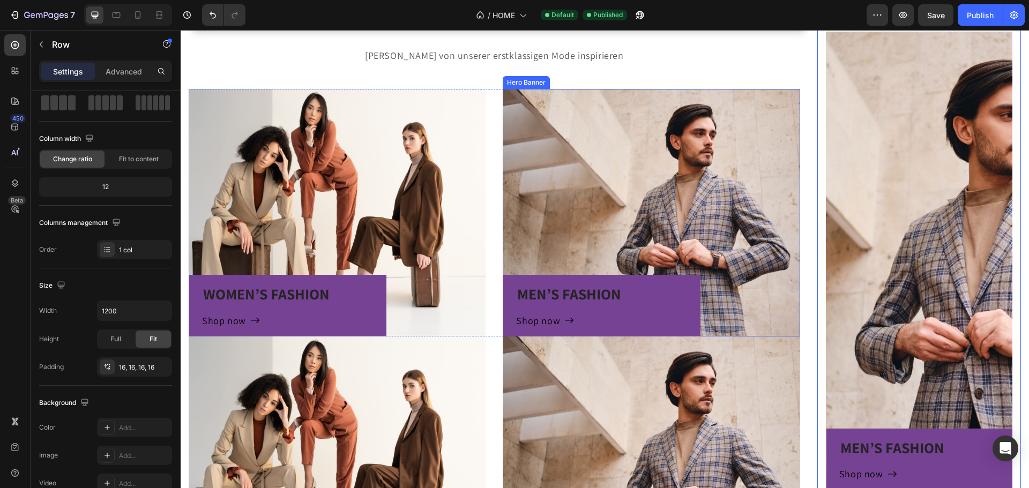
scroll to position [646, 0]
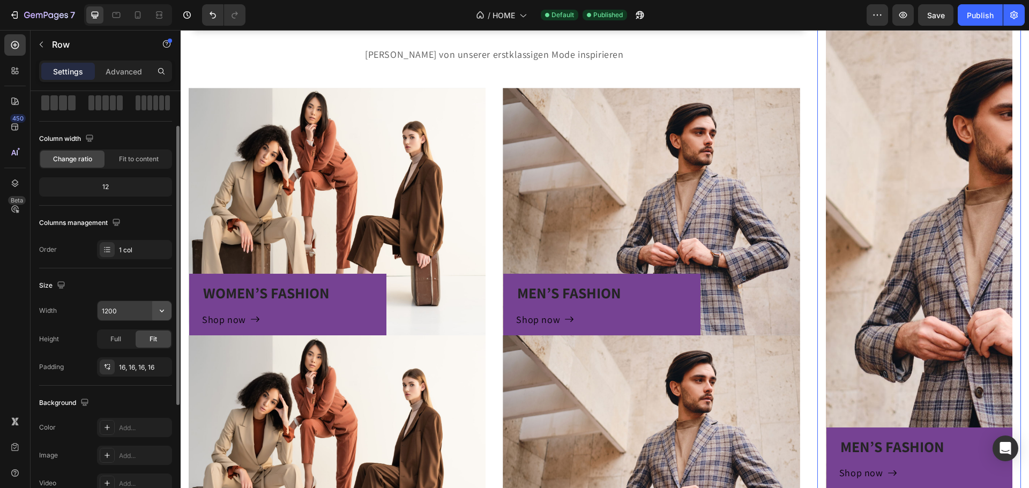
click at [164, 312] on icon "button" at bounding box center [161, 310] width 11 height 11
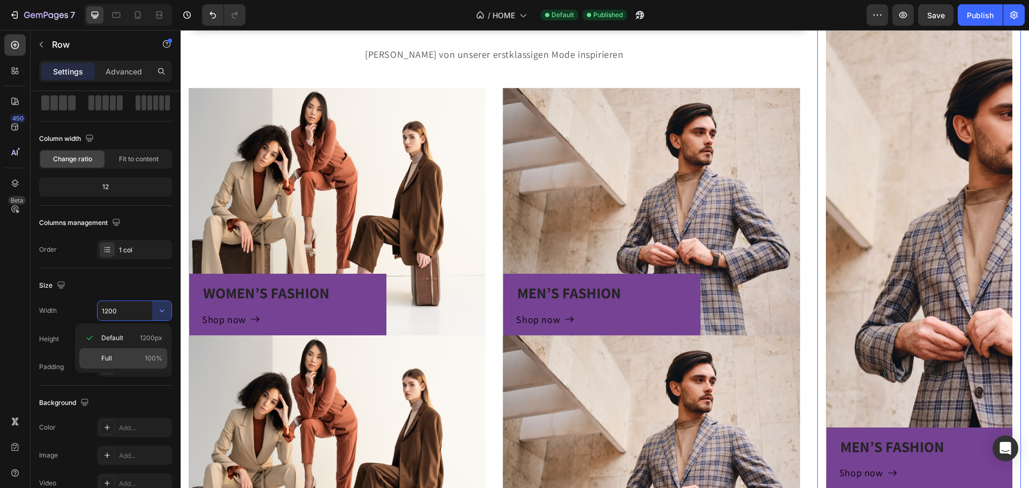
click at [110, 363] on div "Full 100%" at bounding box center [123, 358] width 88 height 20
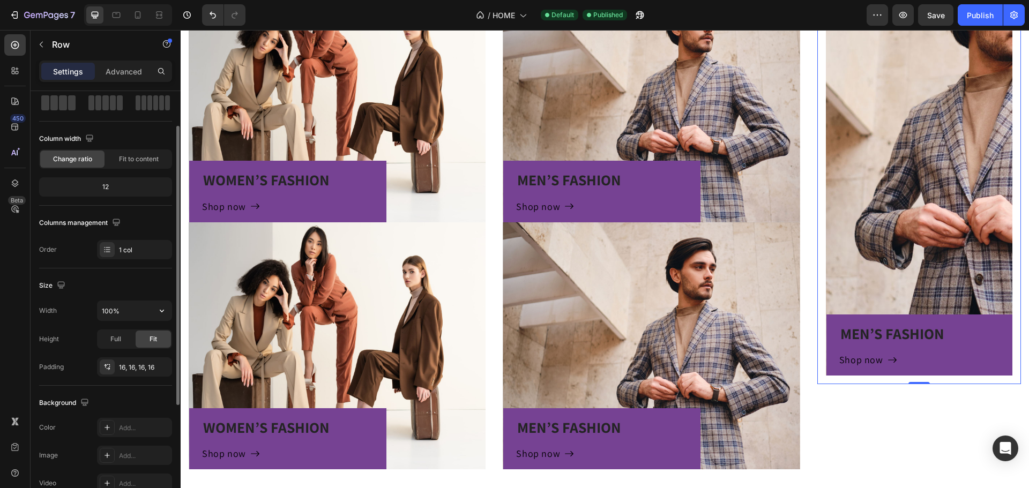
scroll to position [807, 0]
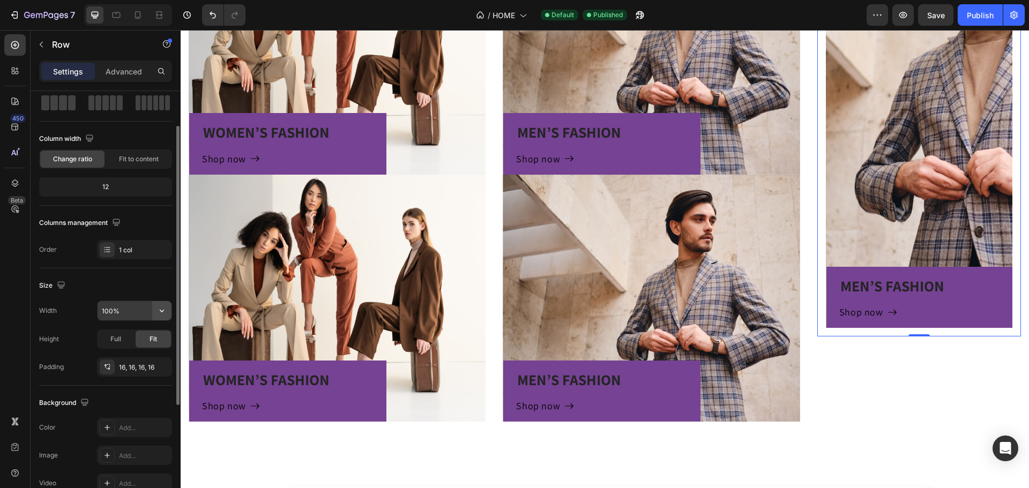
click at [158, 310] on icon "button" at bounding box center [161, 310] width 11 height 11
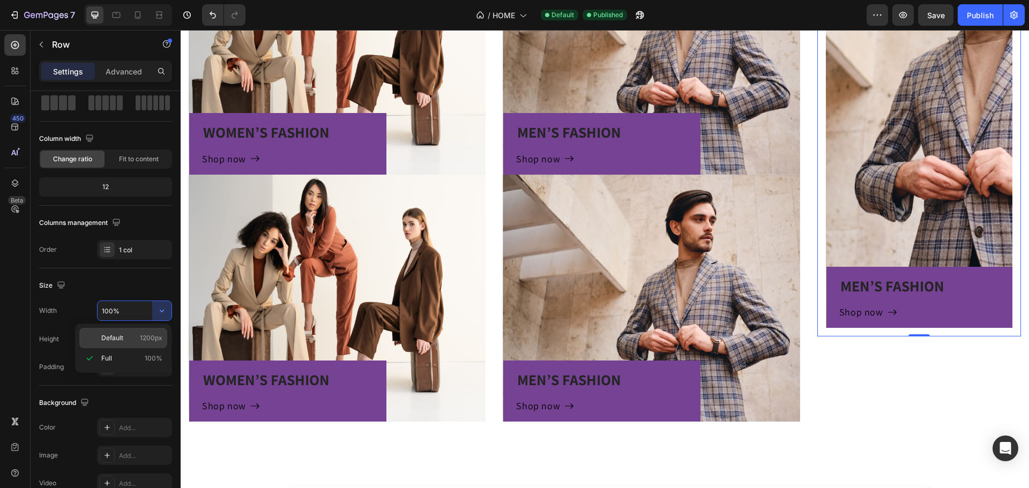
click at [116, 337] on span "Default" at bounding box center [112, 338] width 22 height 10
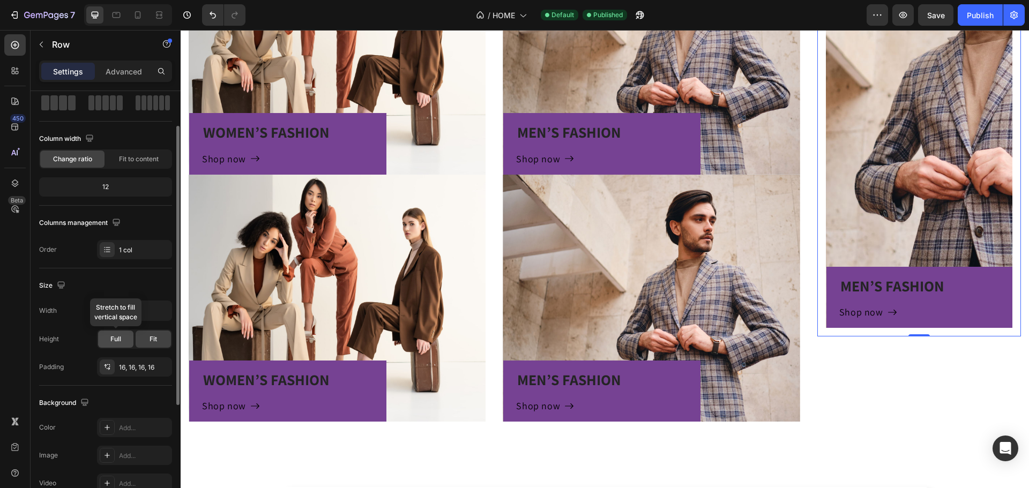
click at [121, 341] on span "Full" at bounding box center [115, 339] width 11 height 10
click at [165, 311] on icon "button" at bounding box center [161, 310] width 11 height 11
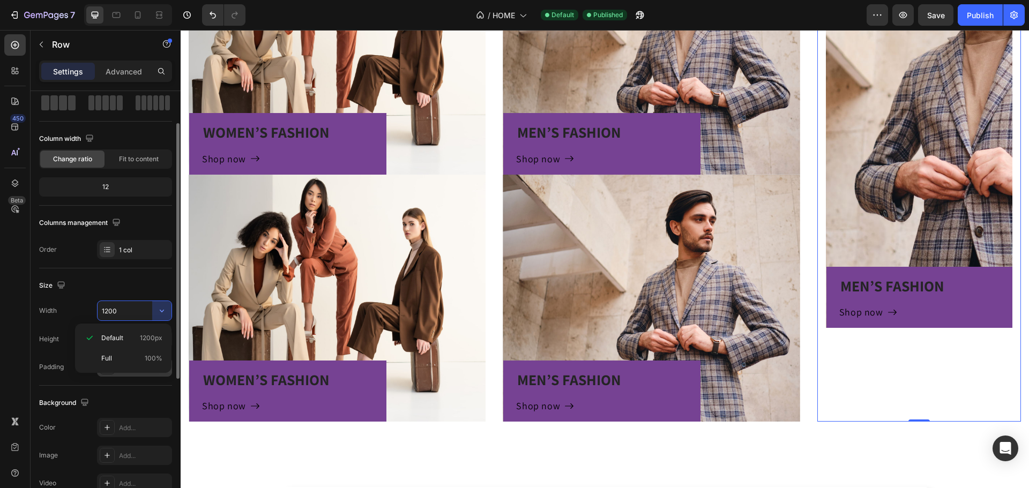
click at [117, 359] on p "Full 100%" at bounding box center [131, 359] width 61 height 10
type input "100%"
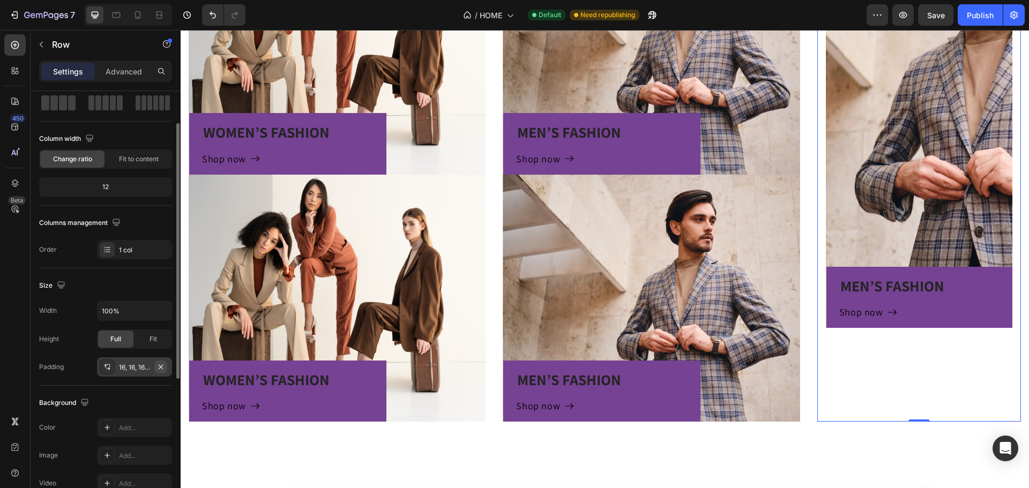
click at [166, 368] on button "button" at bounding box center [160, 367] width 13 height 13
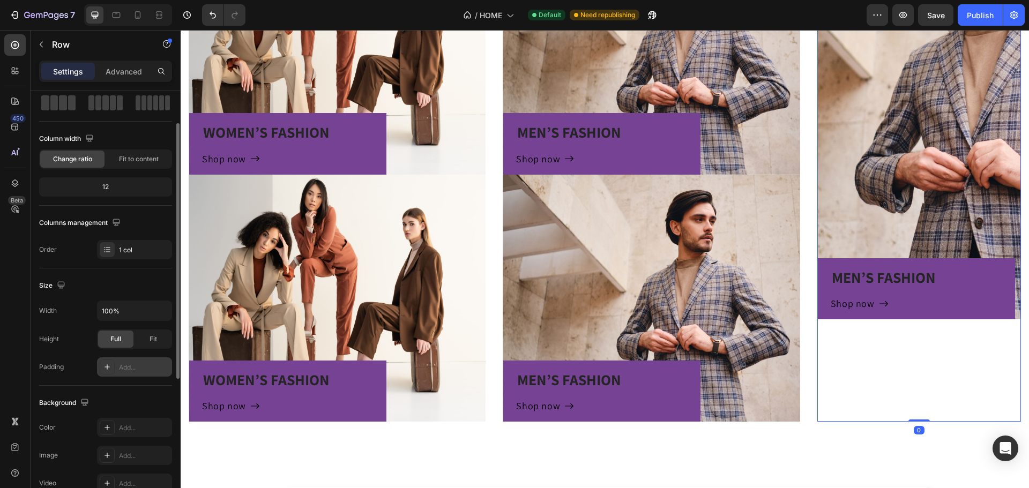
click at [140, 368] on div "Add..." at bounding box center [144, 368] width 50 height 10
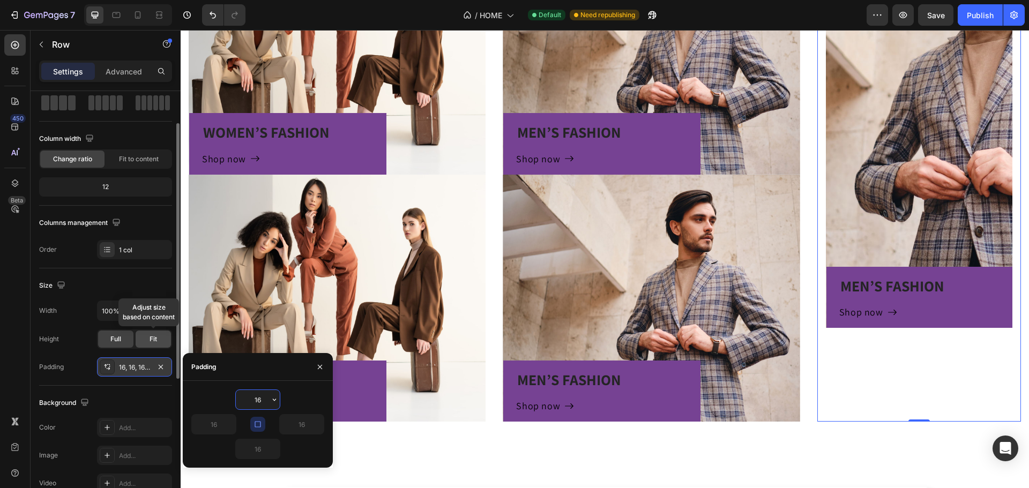
click at [143, 341] on div "Fit" at bounding box center [153, 339] width 35 height 17
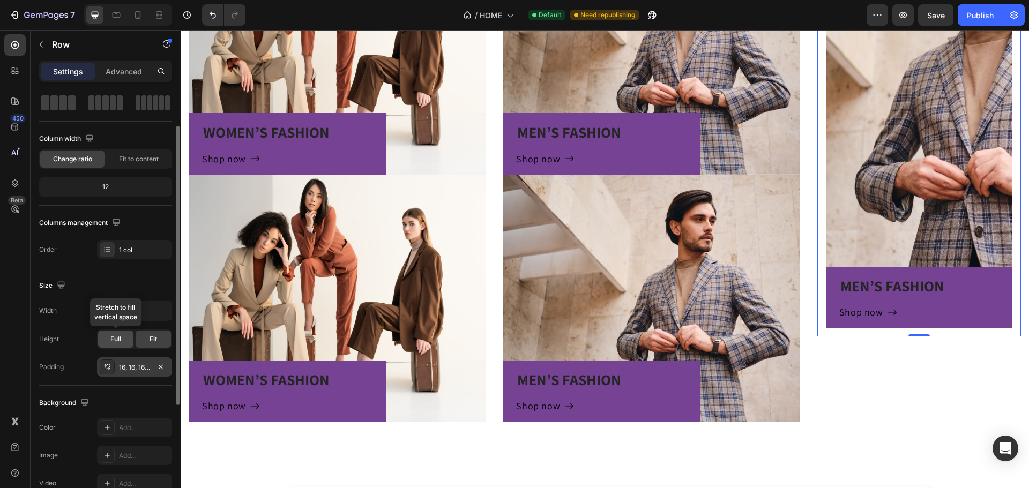
click at [117, 340] on span "Full" at bounding box center [115, 339] width 11 height 10
click at [164, 337] on div "Fit" at bounding box center [153, 339] width 35 height 17
click at [118, 337] on span "Full" at bounding box center [115, 339] width 11 height 10
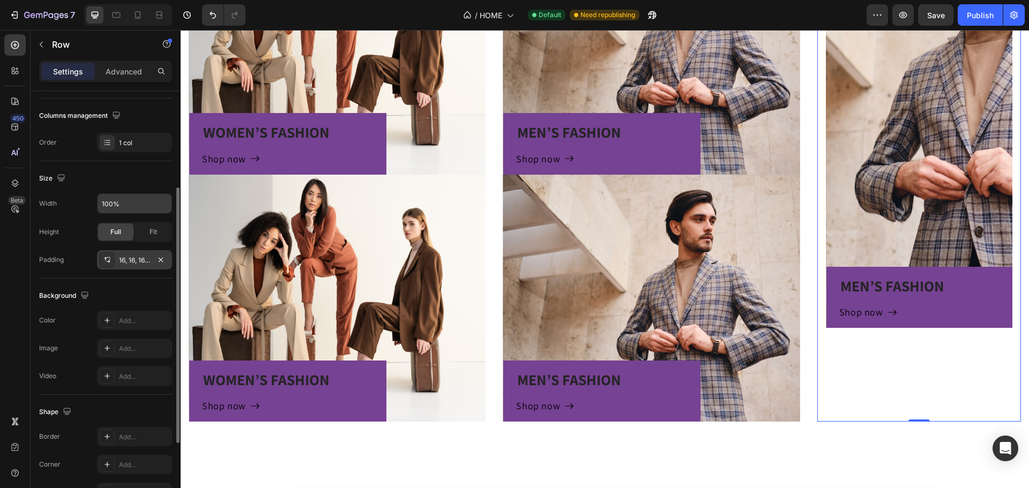
scroll to position [0, 0]
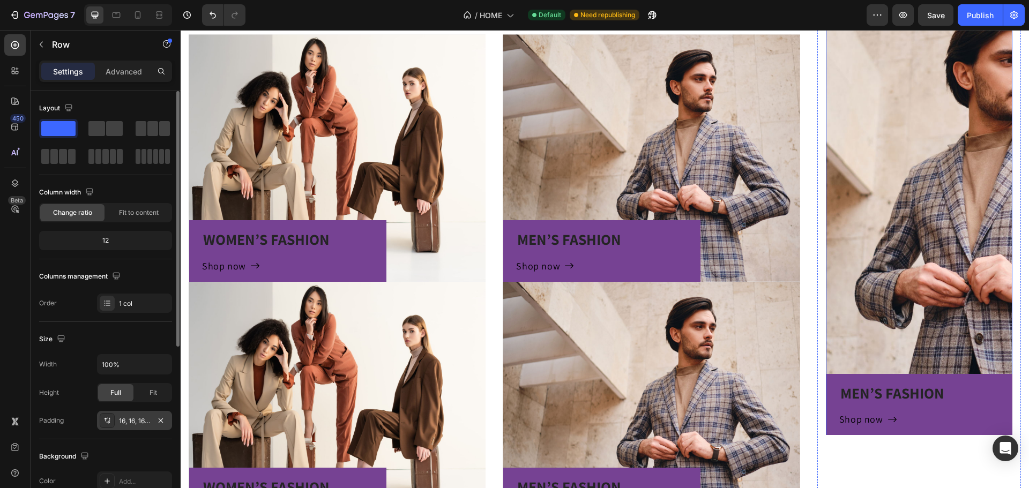
click at [902, 142] on div "Overlay" at bounding box center [919, 206] width 187 height 458
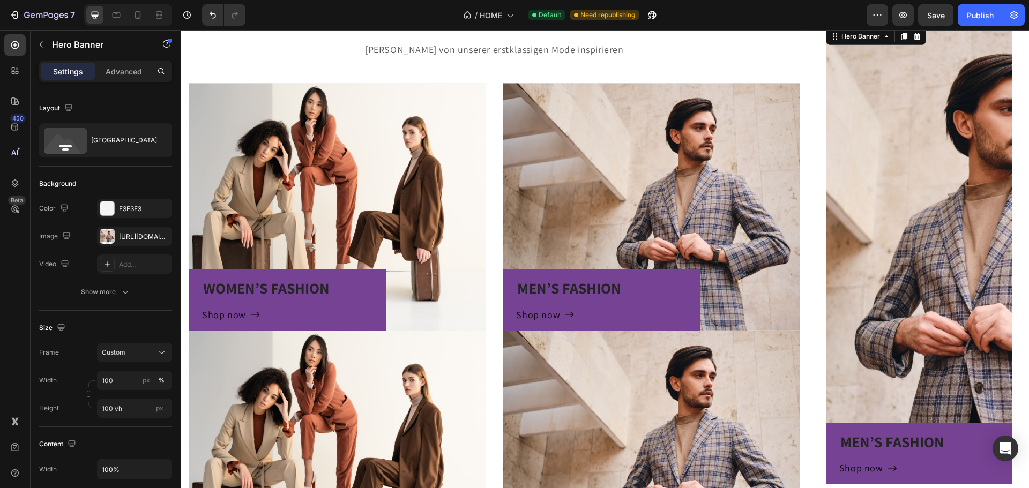
scroll to position [593, 0]
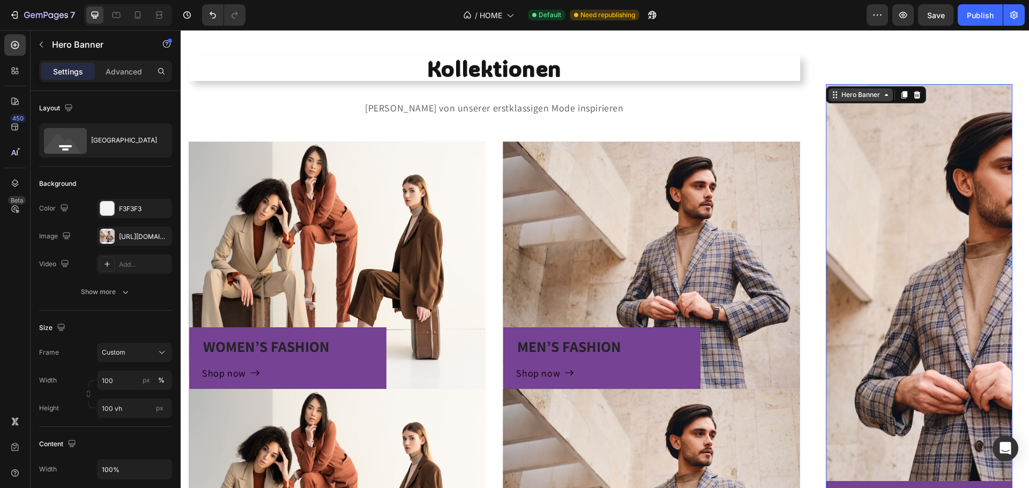
click at [859, 98] on div "Hero Banner" at bounding box center [860, 95] width 43 height 10
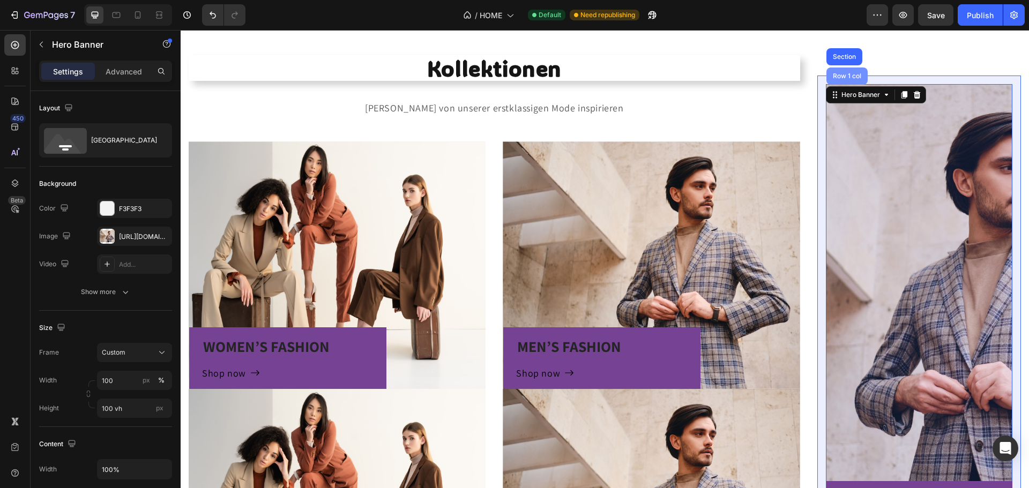
click at [840, 74] on div "Row 1 col" at bounding box center [847, 76] width 33 height 6
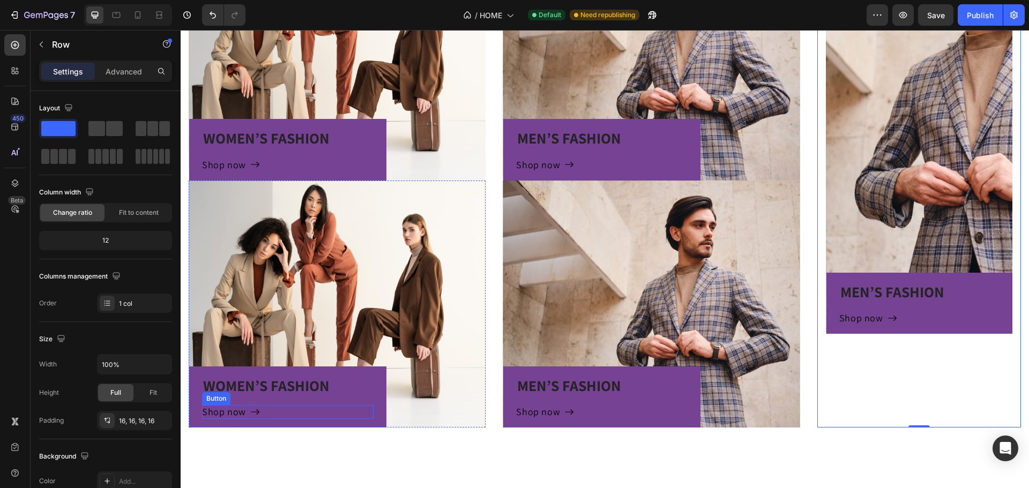
scroll to position [861, 0]
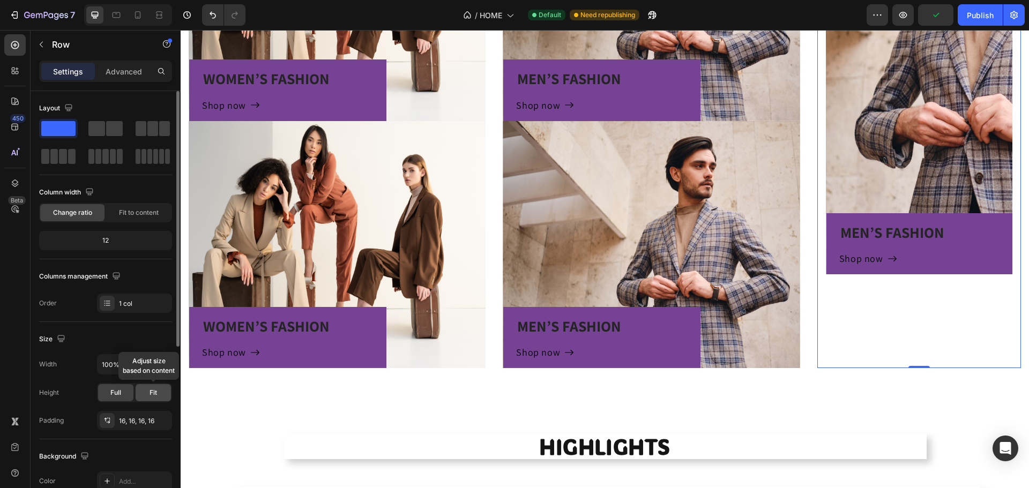
click at [158, 391] on div "Fit" at bounding box center [153, 392] width 35 height 17
click at [143, 392] on div "Fit" at bounding box center [153, 392] width 35 height 17
click at [122, 392] on div "Full" at bounding box center [115, 392] width 35 height 17
click at [158, 416] on icon "button" at bounding box center [160, 420] width 9 height 9
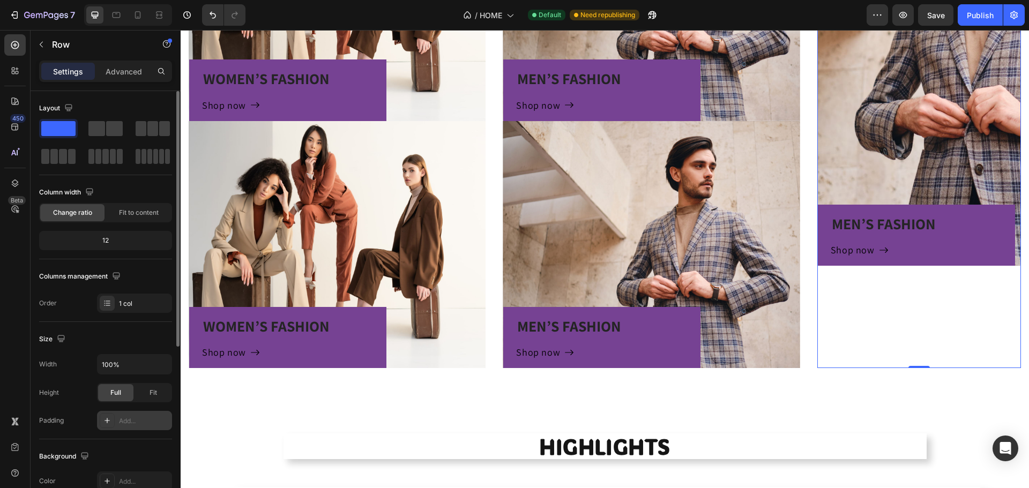
click at [126, 421] on div "Add..." at bounding box center [144, 421] width 50 height 10
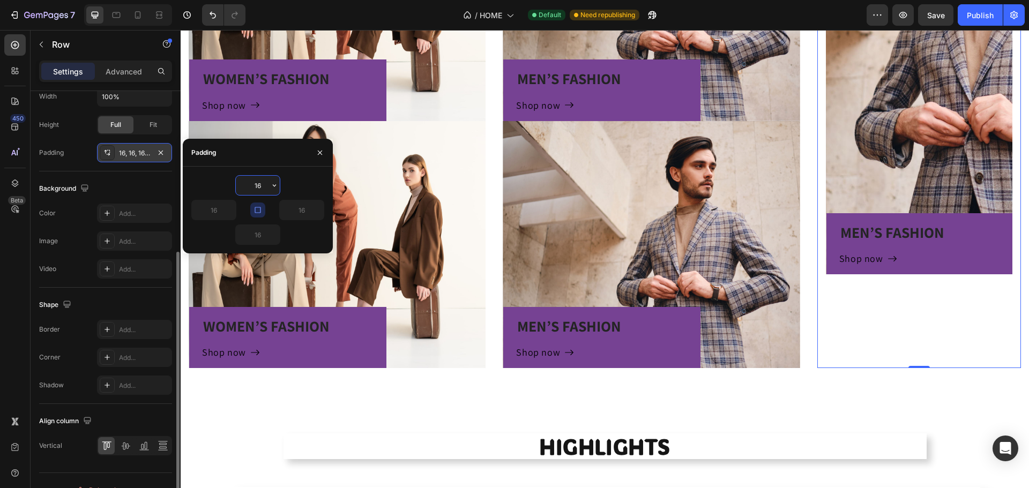
scroll to position [287, 0]
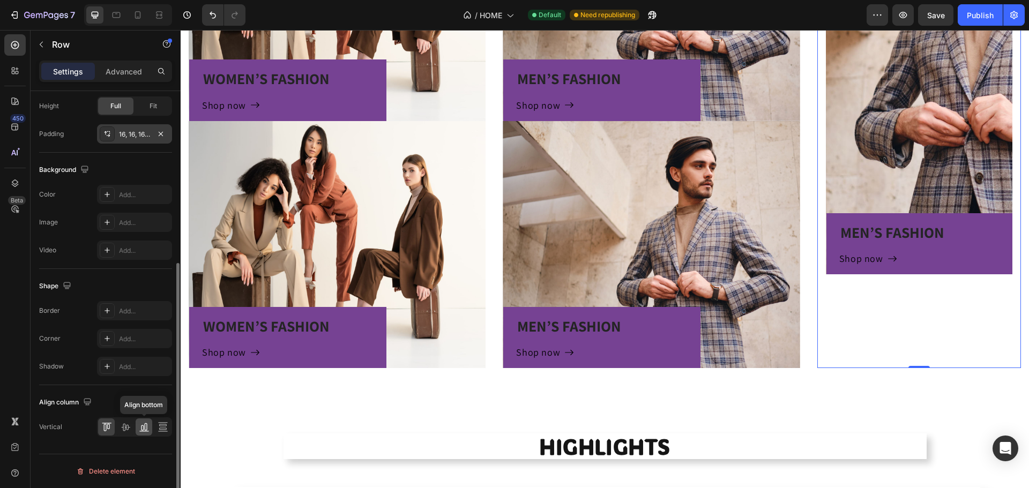
click at [146, 427] on icon at bounding box center [144, 427] width 11 height 11
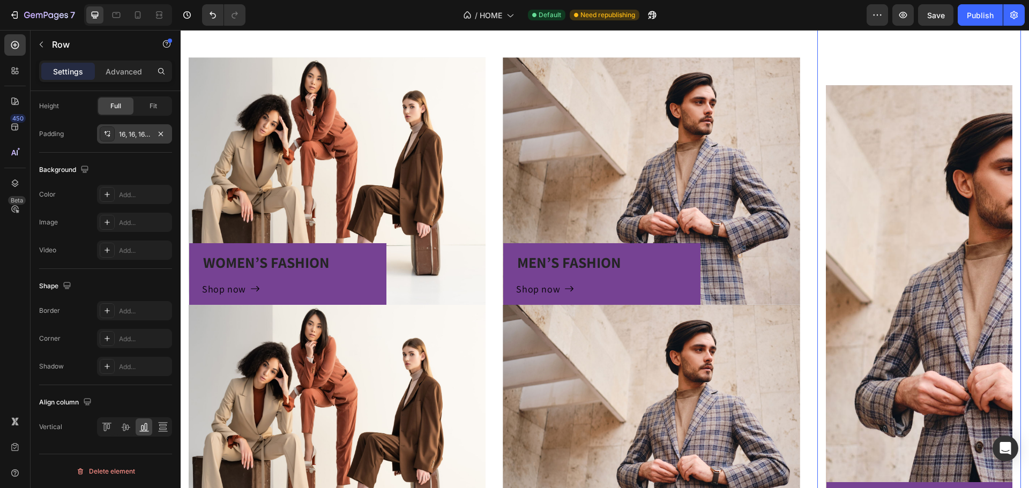
scroll to position [539, 0]
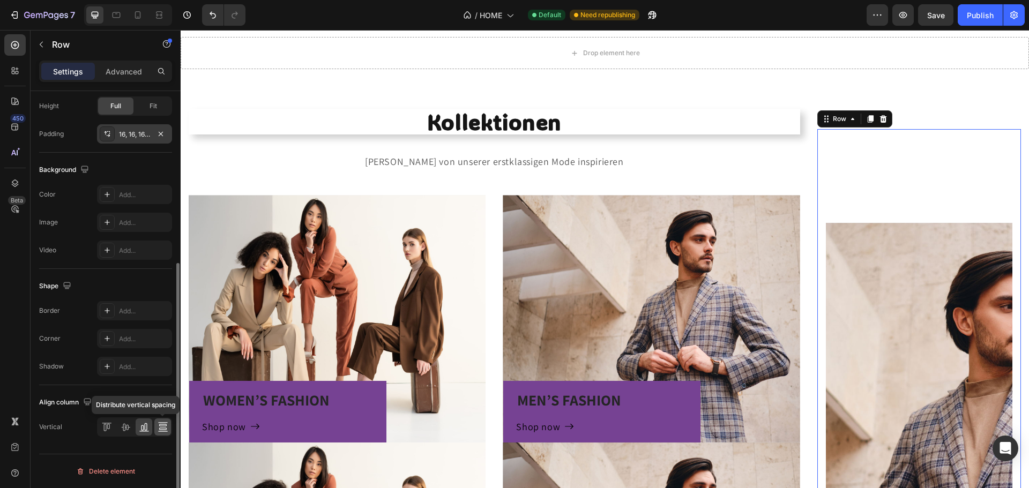
click at [161, 426] on icon at bounding box center [163, 427] width 11 height 11
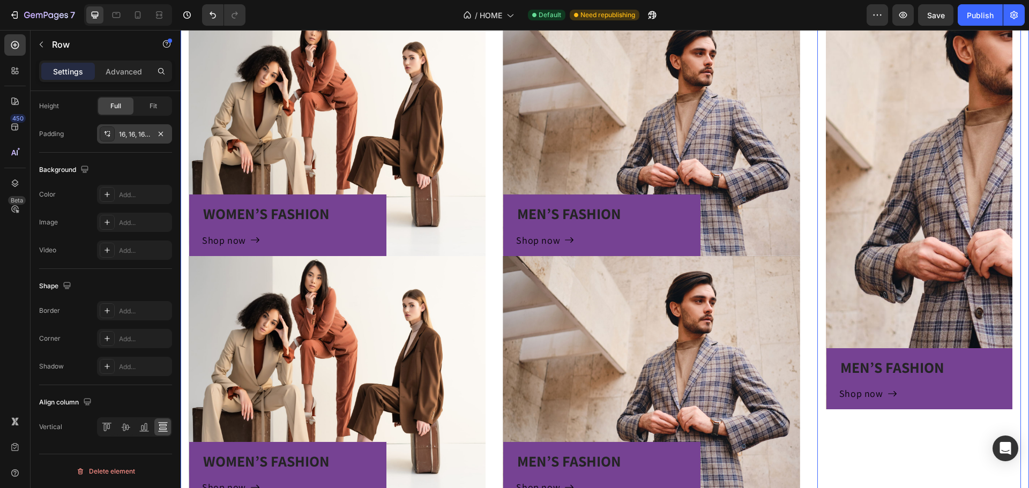
scroll to position [764, 0]
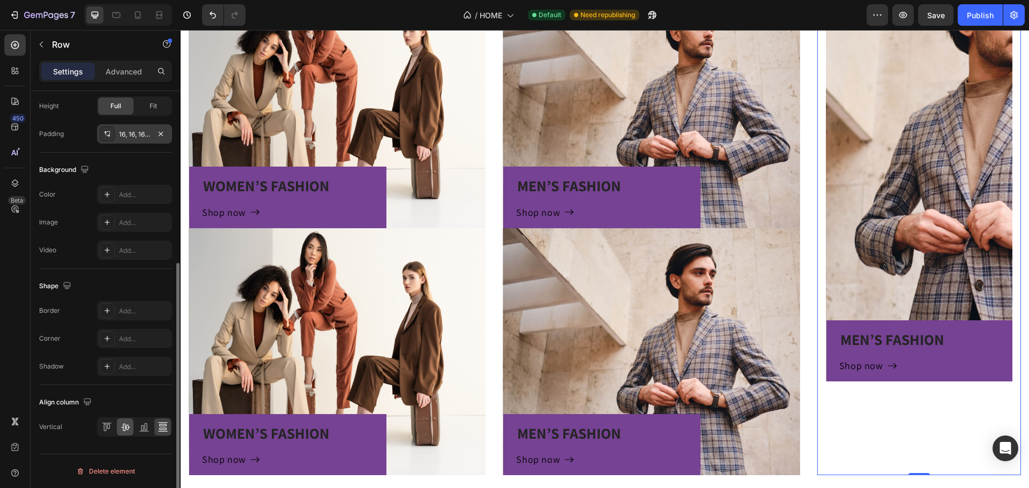
click at [121, 421] on div at bounding box center [125, 427] width 17 height 17
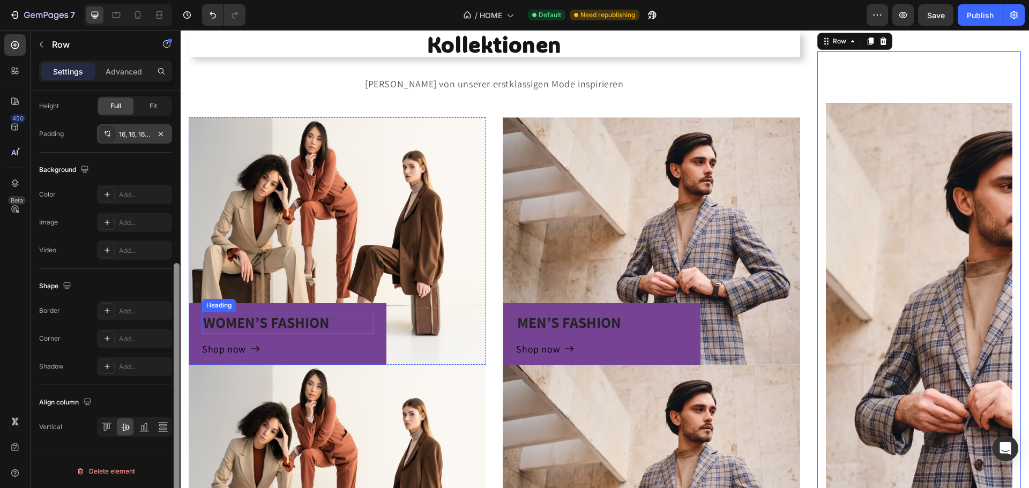
scroll to position [593, 0]
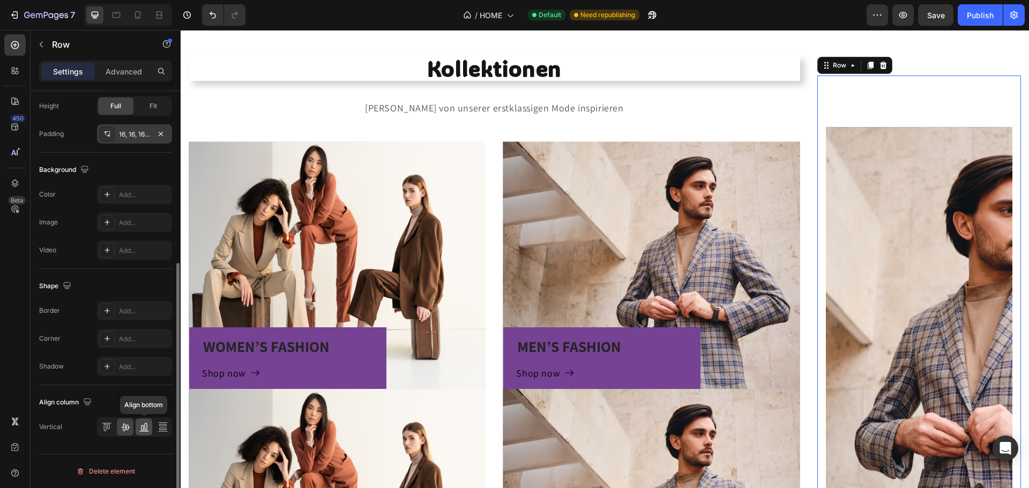
click at [141, 430] on icon at bounding box center [142, 428] width 3 height 5
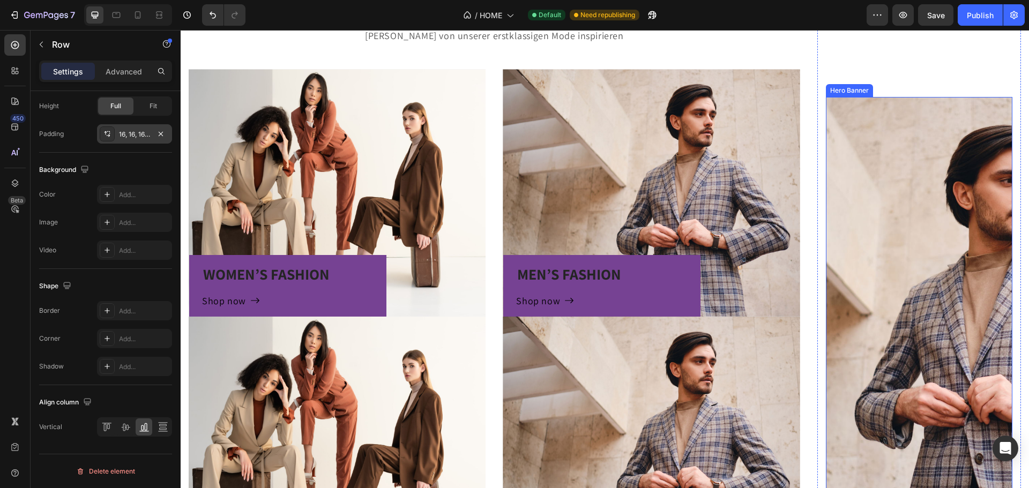
scroll to position [646, 0]
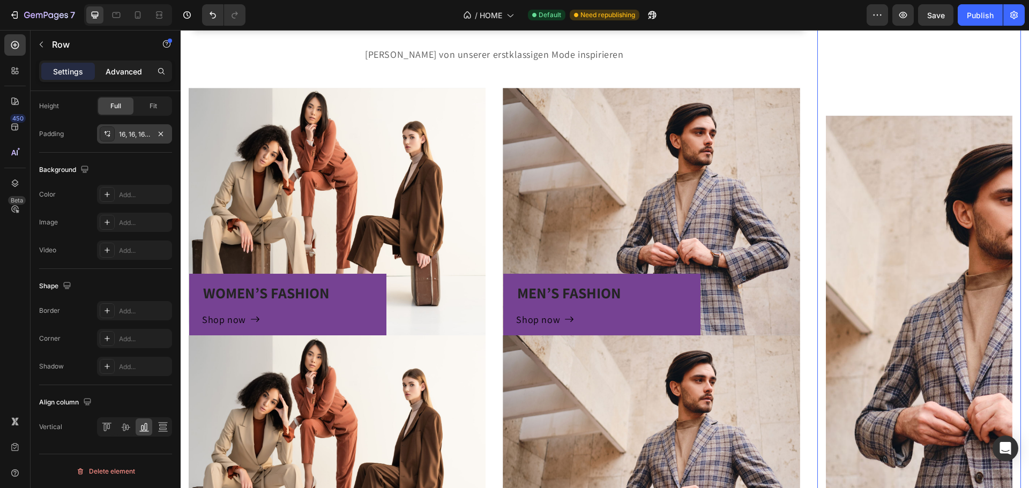
click at [121, 74] on p "Advanced" at bounding box center [124, 71] width 36 height 11
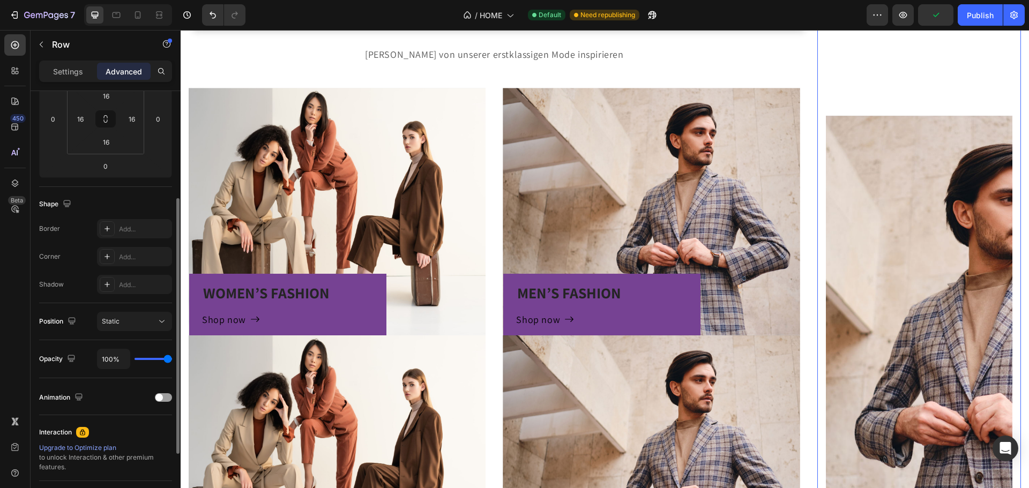
scroll to position [72, 0]
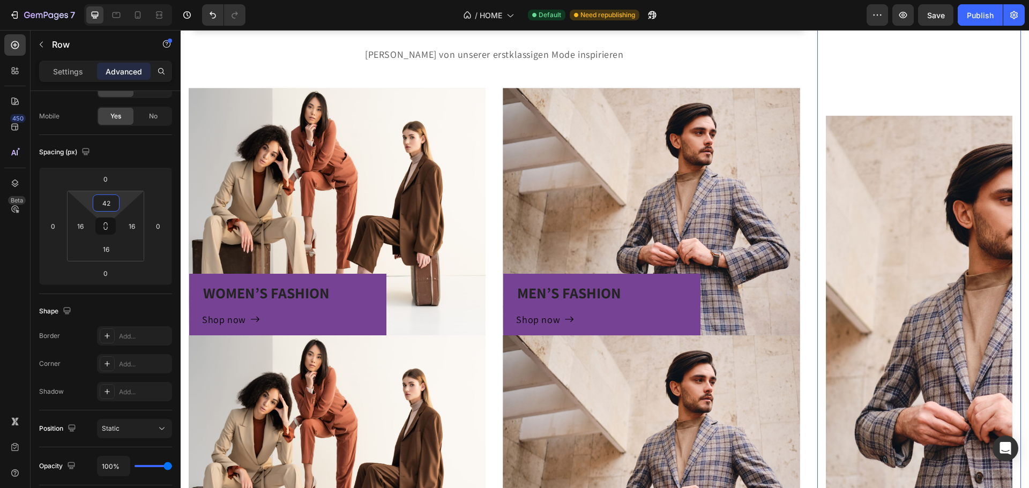
click at [126, 0] on html "7 Version history / HOME Default Need republishing Preview Save Publish 450 Bet…" at bounding box center [514, 0] width 1029 height 0
type input "30"
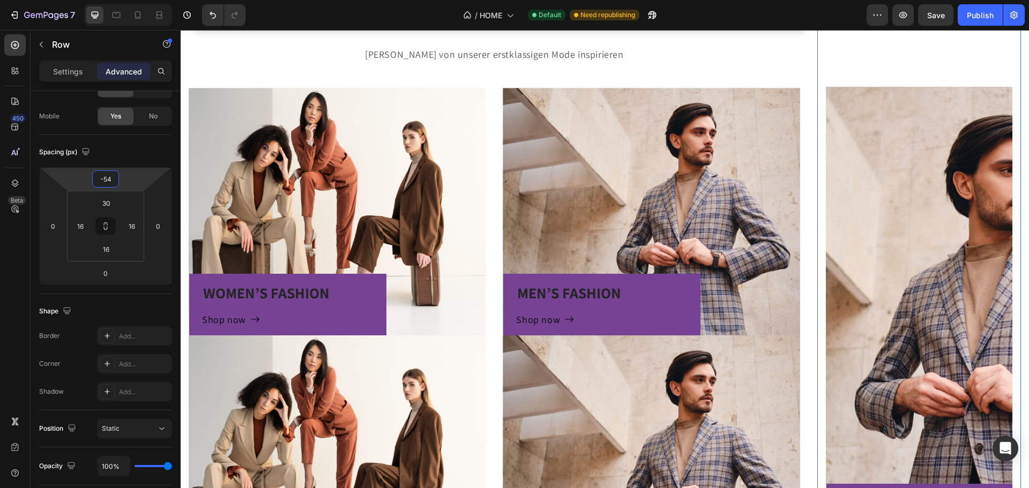
drag, startPoint x: 127, startPoint y: 184, endPoint x: 124, endPoint y: 198, distance: 14.8
click at [124, 0] on html "7 Version history / HOME Default Need republishing Preview Save Publish 450 Bet…" at bounding box center [514, 0] width 1029 height 0
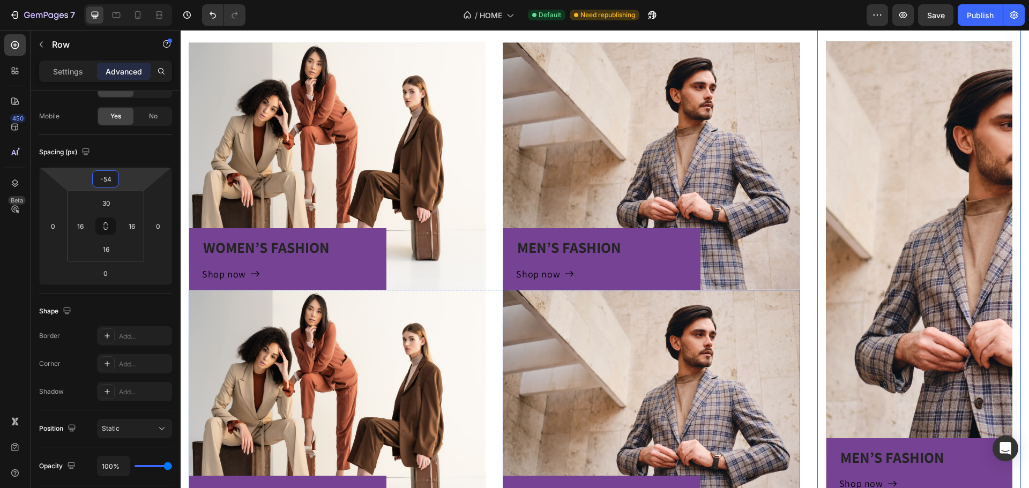
scroll to position [968, 0]
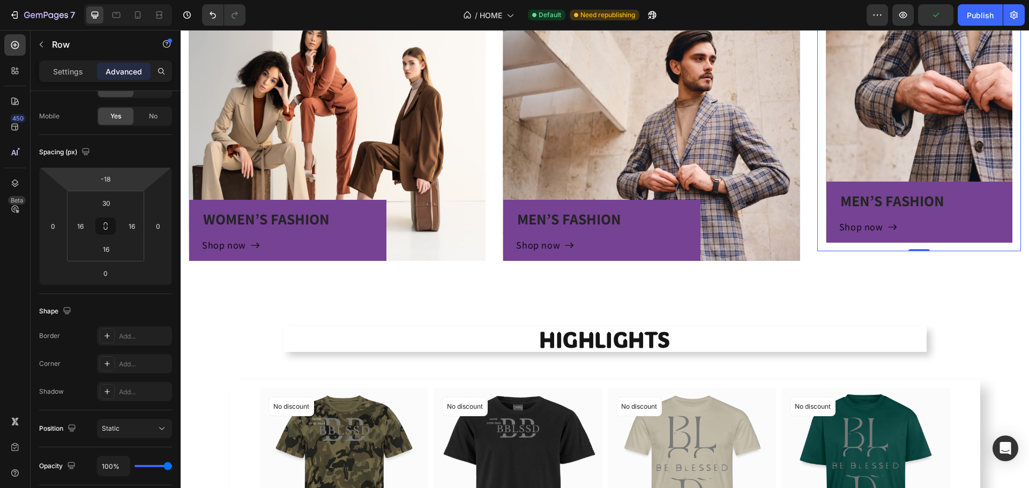
drag, startPoint x: 130, startPoint y: 176, endPoint x: 302, endPoint y: 89, distance: 192.7
click at [128, 0] on html "7 Version history / HOME Default Need republishing Preview Publish 450 Beta Sec…" at bounding box center [514, 0] width 1029 height 0
click at [212, 19] on icon "Undo/Redo" at bounding box center [212, 15] width 11 height 11
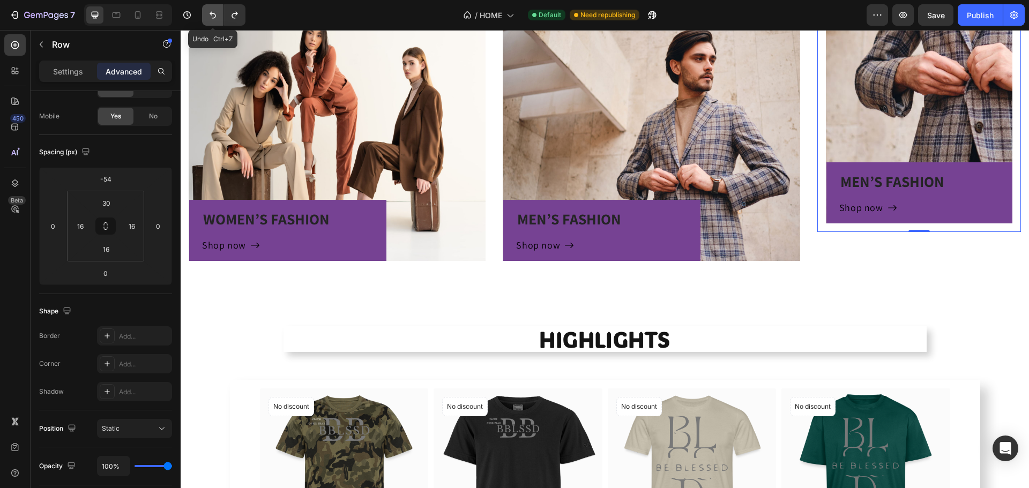
click at [211, 20] on icon "Undo/Redo" at bounding box center [212, 15] width 11 height 11
type input "0"
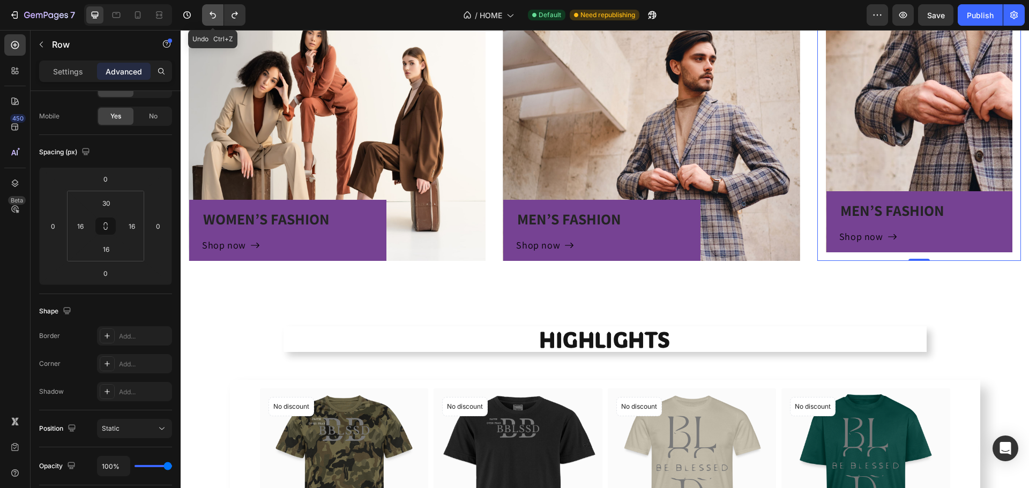
click at [211, 20] on icon "Undo/Redo" at bounding box center [212, 15] width 11 height 11
click at [215, 13] on icon "Undo/Redo" at bounding box center [212, 15] width 11 height 11
click at [211, 17] on icon "Undo/Redo" at bounding box center [212, 15] width 11 height 11
click at [230, 9] on button "Undo/Redo" at bounding box center [234, 14] width 21 height 21
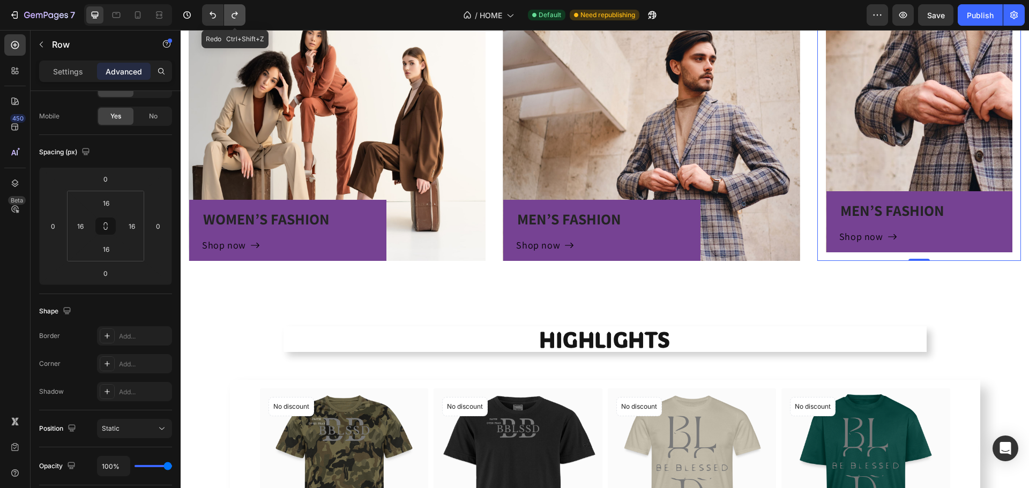
click at [233, 11] on icon "Undo/Redo" at bounding box center [234, 15] width 11 height 11
click at [210, 14] on icon "Undo/Redo" at bounding box center [212, 15] width 11 height 11
type input "16"
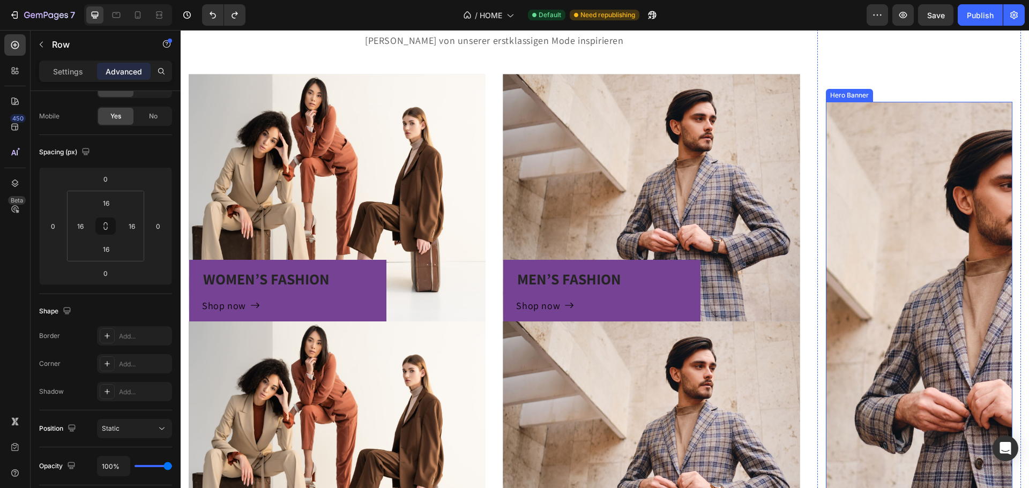
scroll to position [646, 0]
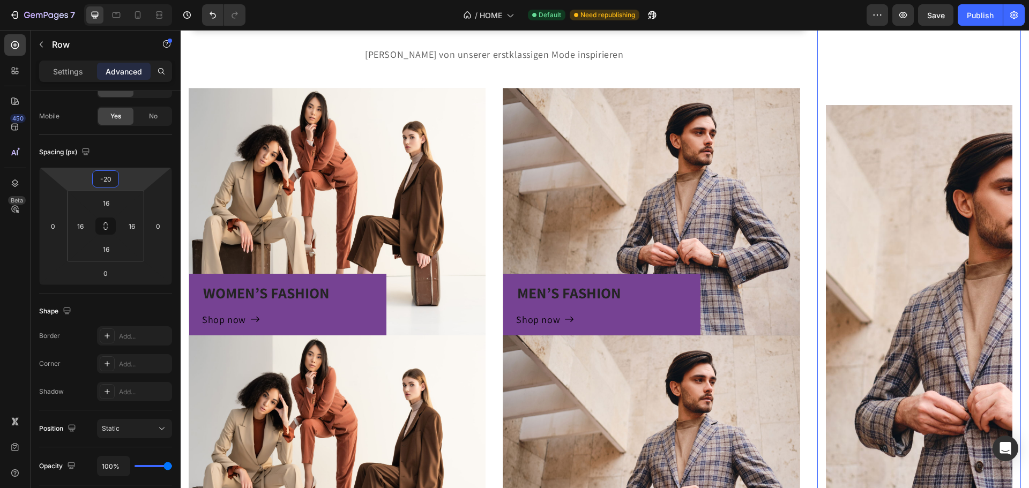
drag, startPoint x: 132, startPoint y: 178, endPoint x: 132, endPoint y: 184, distance: 5.4
click at [132, 0] on html "7 Version history / HOME Default Need republishing Preview Save Publish 450 Bet…" at bounding box center [514, 0] width 1029 height 0
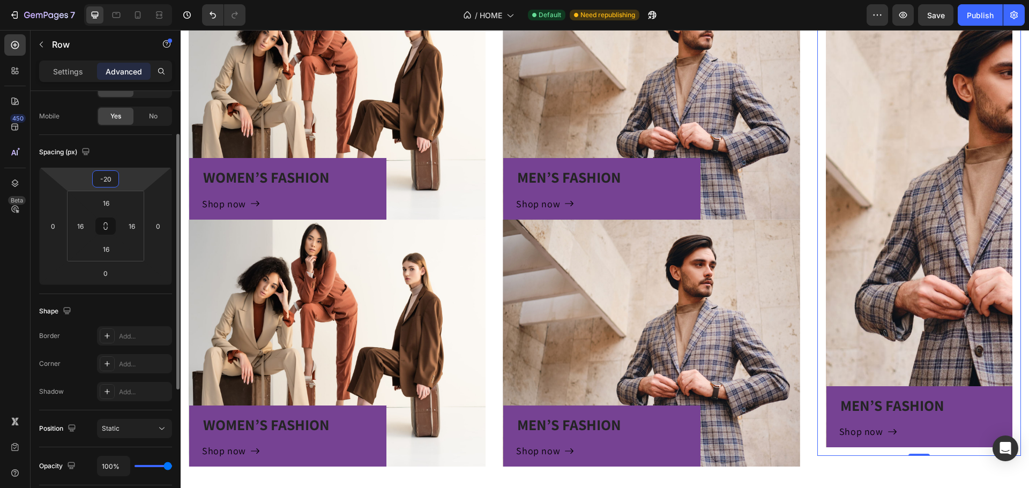
scroll to position [861, 0]
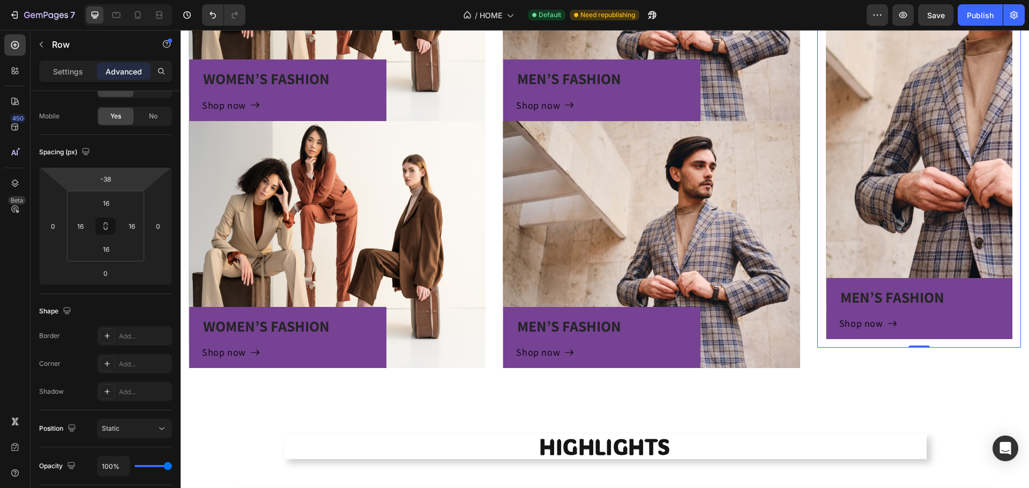
type input "-36"
click at [129, 0] on html "7 Version history / HOME Default Need republishing Preview Save Publish 450 Bet…" at bounding box center [514, 0] width 1029 height 0
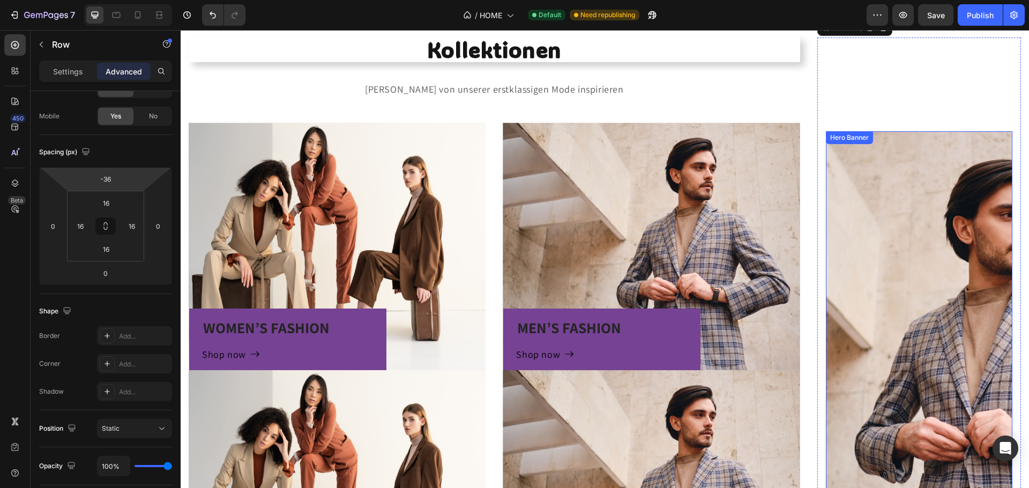
scroll to position [593, 0]
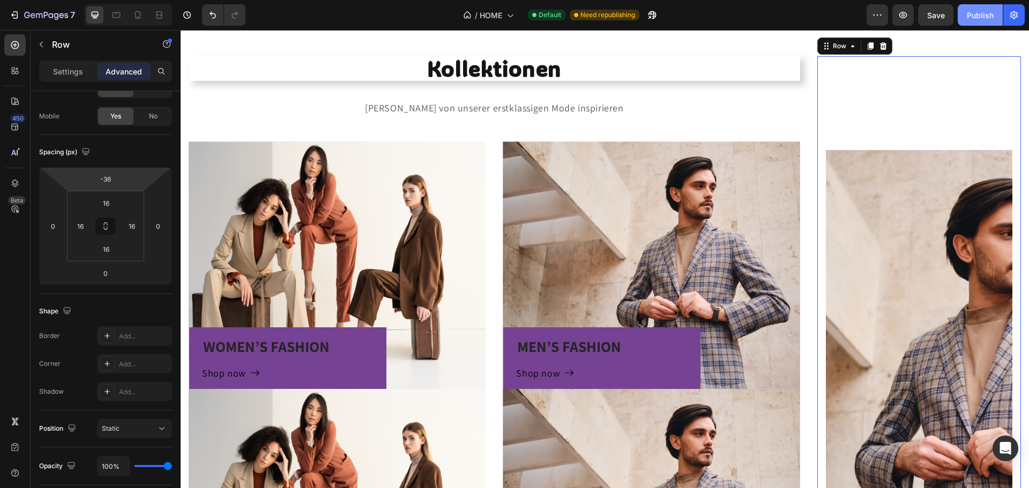
click at [971, 14] on div "Publish" at bounding box center [980, 15] width 27 height 11
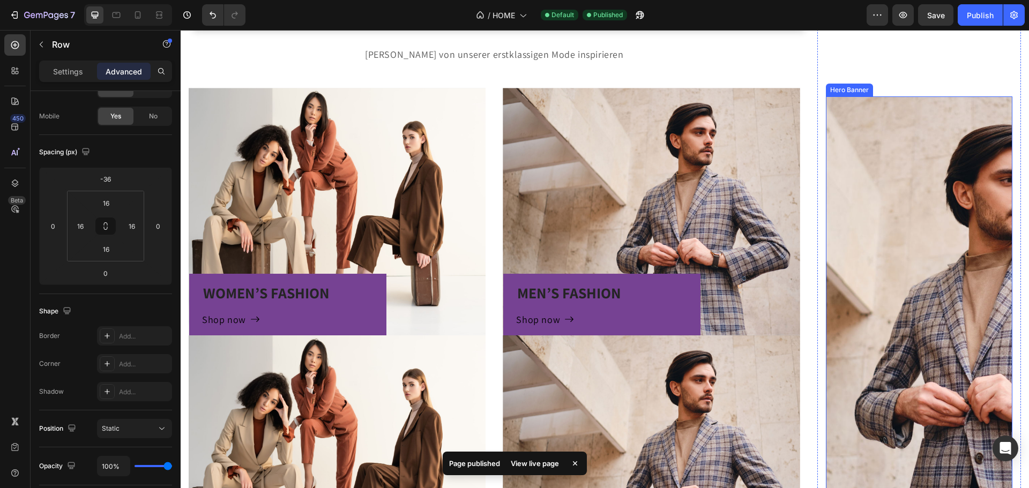
scroll to position [728, 0]
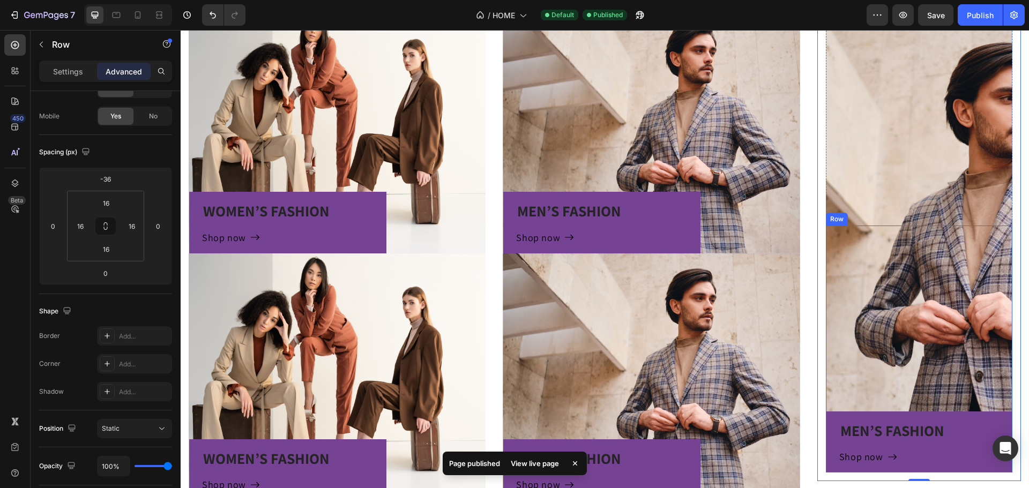
click at [938, 450] on div "Shop now Button" at bounding box center [919, 457] width 161 height 14
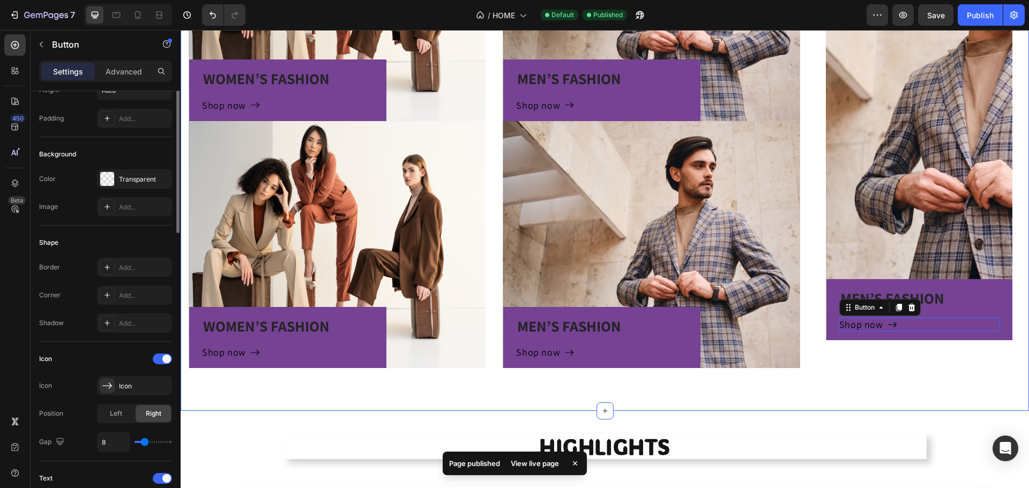
scroll to position [0, 0]
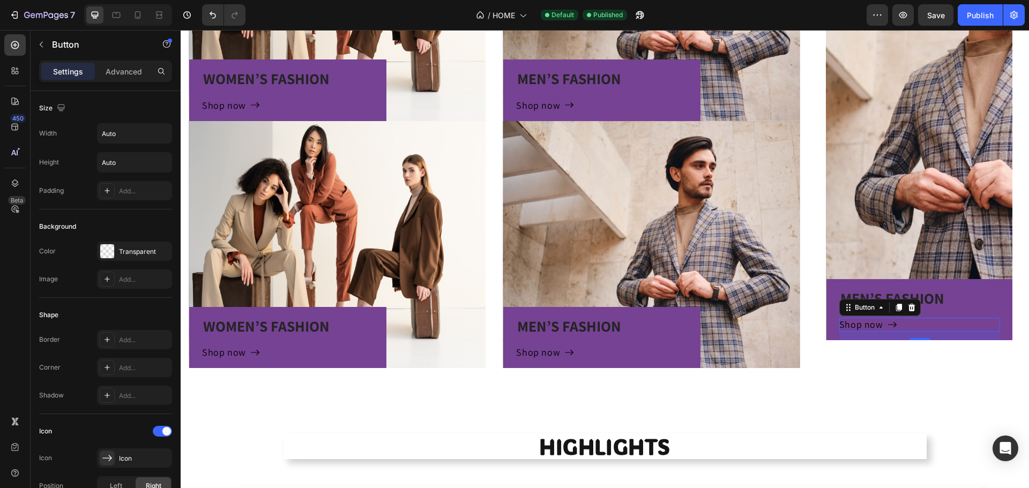
click at [937, 368] on div "MEN’S FASHION Heading Shop now Button [STREET_ADDRESS]" at bounding box center [919, 88] width 204 height 561
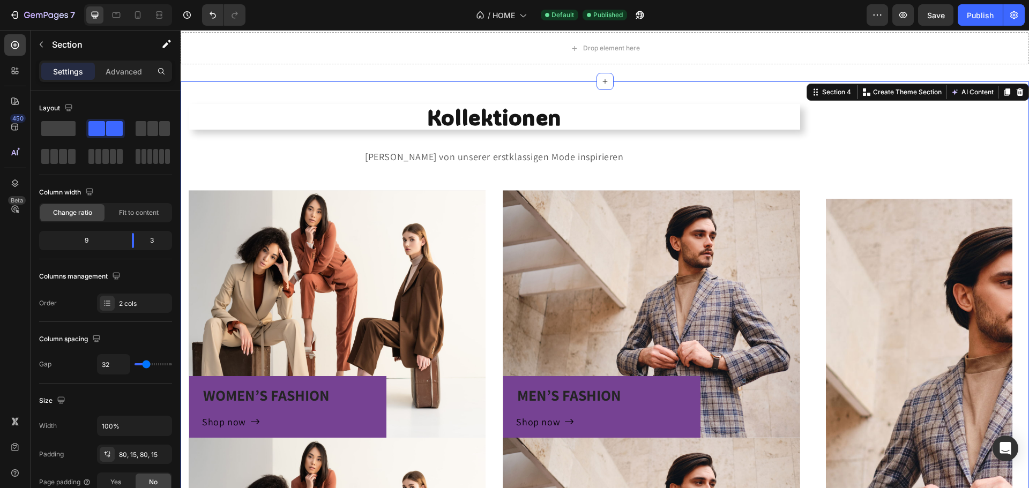
scroll to position [539, 0]
